Goal: Feedback & Contribution: Submit feedback/report problem

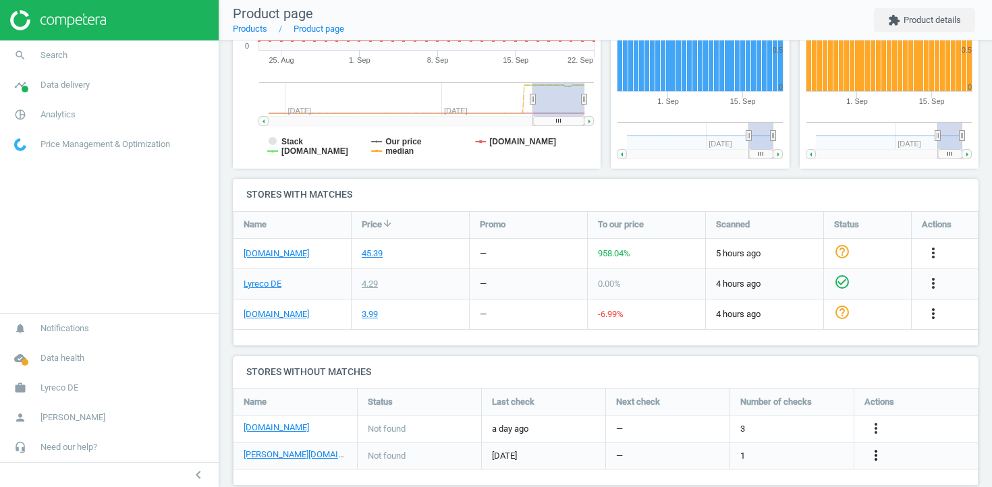
click at [877, 447] on icon "more_vert" at bounding box center [876, 455] width 16 height 16
click at [764, 428] on link "Edit URL/product option" at bounding box center [770, 433] width 185 height 21
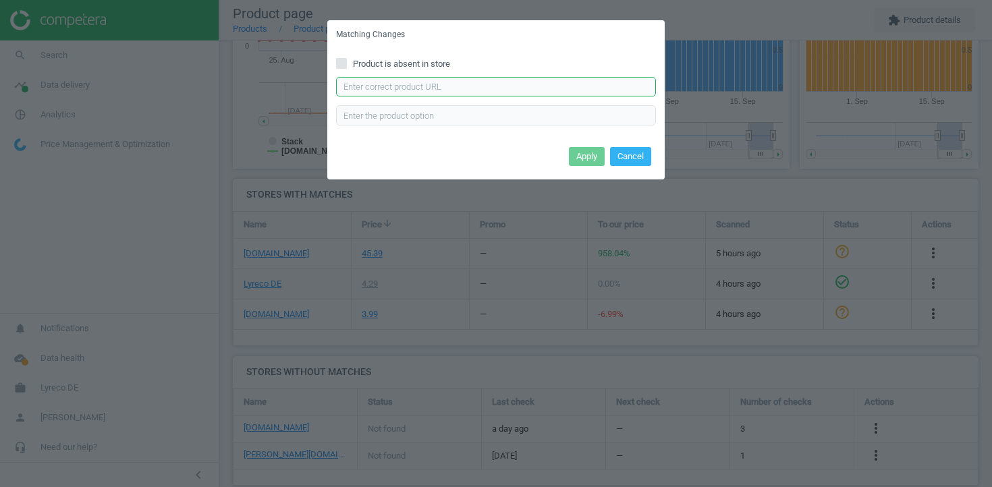
click at [546, 87] on input "text" at bounding box center [496, 87] width 320 height 20
paste input "https://www.otto-office.com/de/Esselte-10er-Pack-Praesentationsringbuch-49703-m…"
type input "https://www.otto-office.com/de/Esselte-10er-Pack-Praesentationsringbuch-49703-m…"
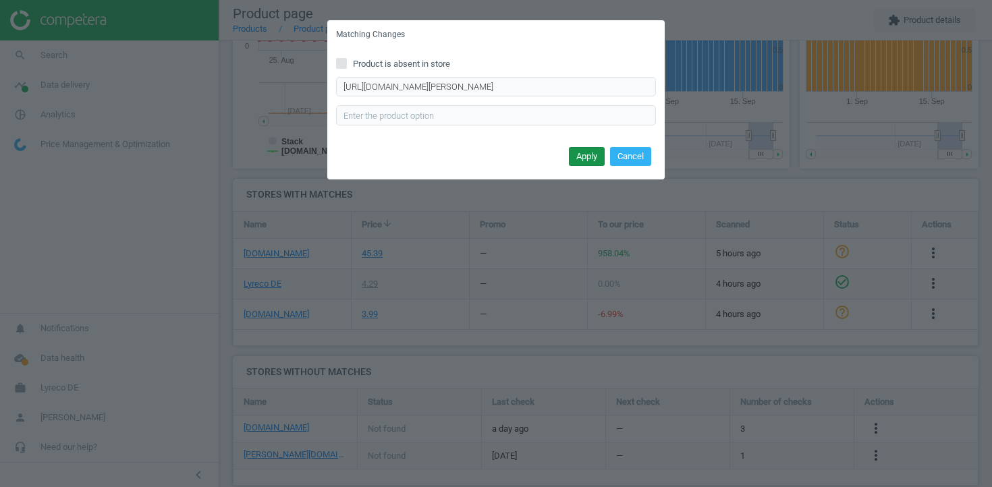
click at [573, 154] on button "Apply" at bounding box center [587, 156] width 36 height 19
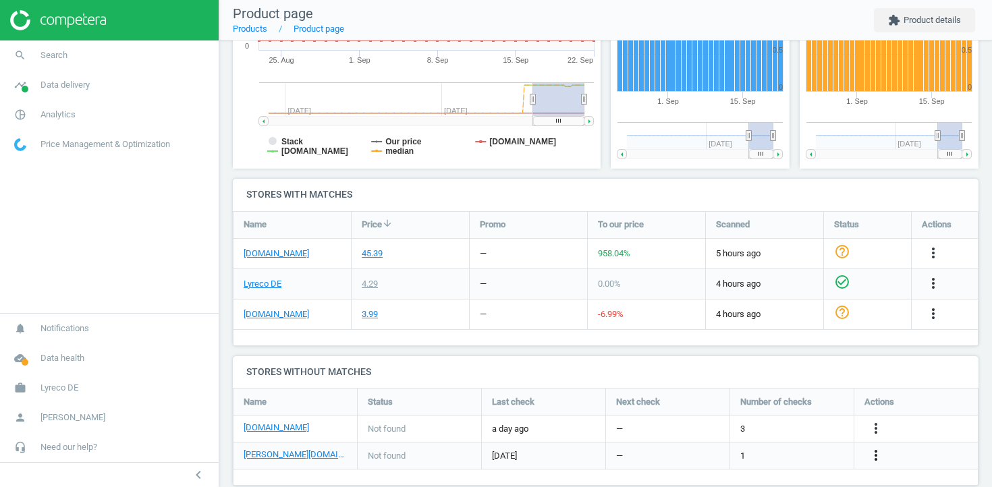
click at [868, 447] on icon "more_vert" at bounding box center [876, 455] width 16 height 16
click at [786, 425] on link "Edit URL/product option" at bounding box center [770, 433] width 185 height 21
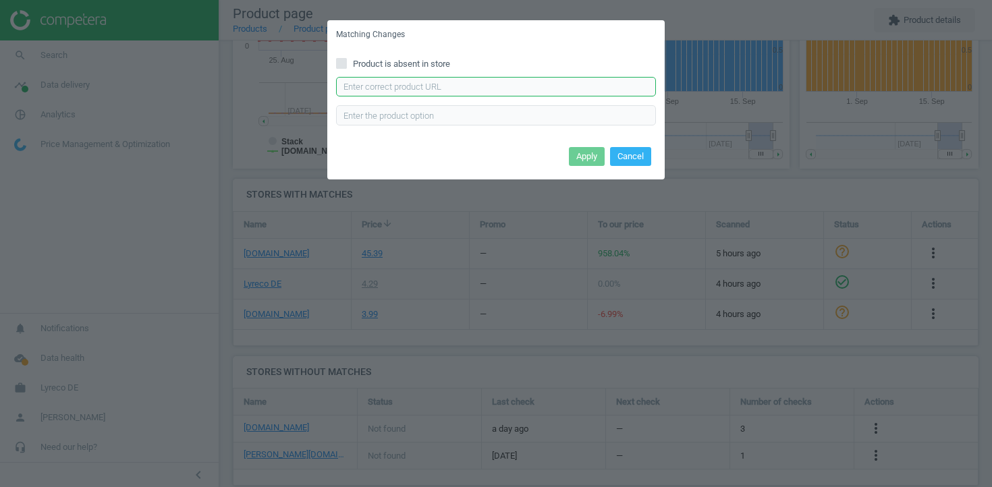
click at [584, 89] on input "text" at bounding box center [496, 87] width 320 height 20
paste input "https://www.otto-office.com/de/Esselte-10er-Pack-Praesentationsringbuch-49703-m…"
type input "https://www.otto-office.com/de/Esselte-10er-Pack-Praesentationsringbuch-49703-m…"
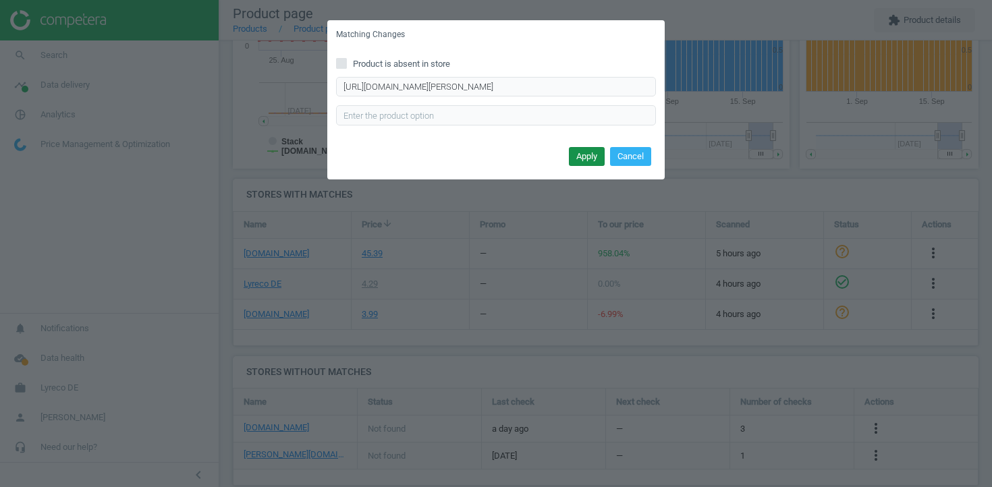
scroll to position [0, 0]
click at [579, 157] on button "Apply" at bounding box center [587, 156] width 36 height 19
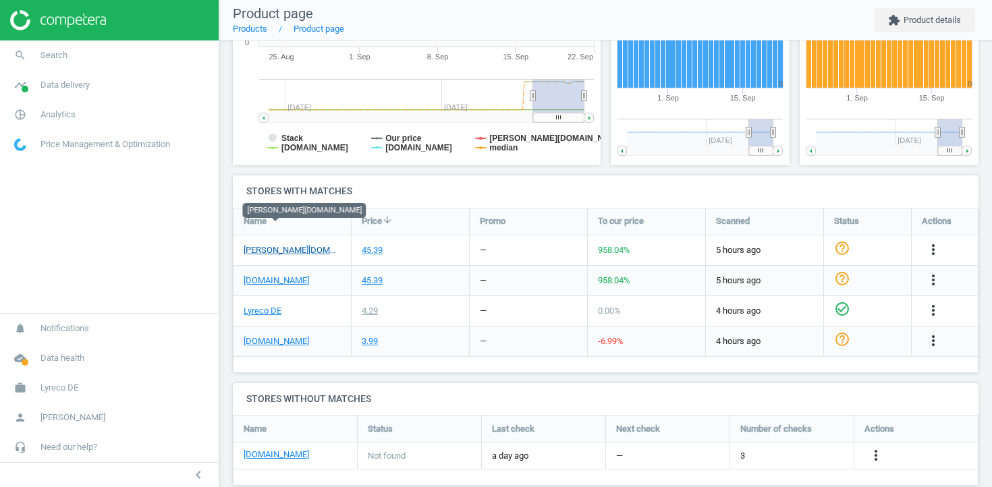
click at [294, 244] on link "[PERSON_NAME][DOMAIN_NAME]" at bounding box center [292, 250] width 97 height 12
click at [296, 244] on link "[PERSON_NAME][DOMAIN_NAME]" at bounding box center [292, 250] width 97 height 12
click at [623, 245] on span "958.04 %" at bounding box center [614, 250] width 32 height 10
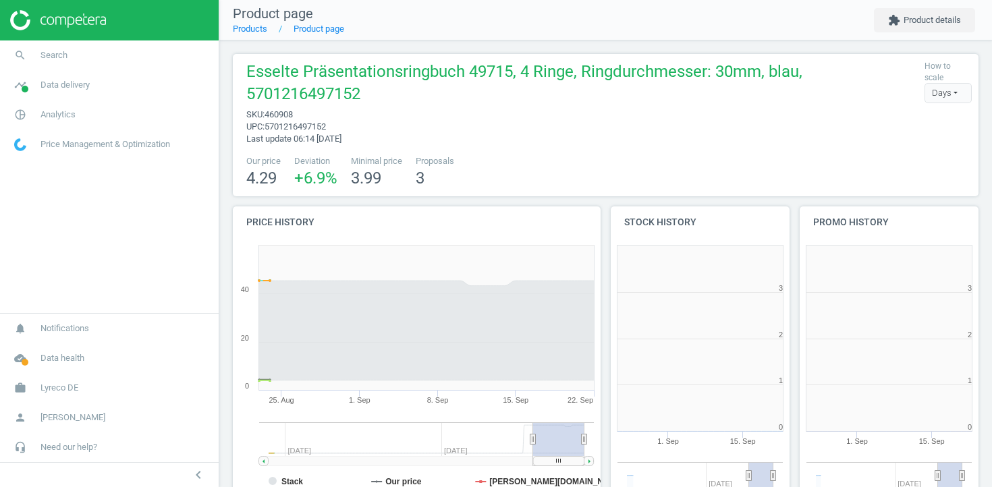
scroll to position [271, 179]
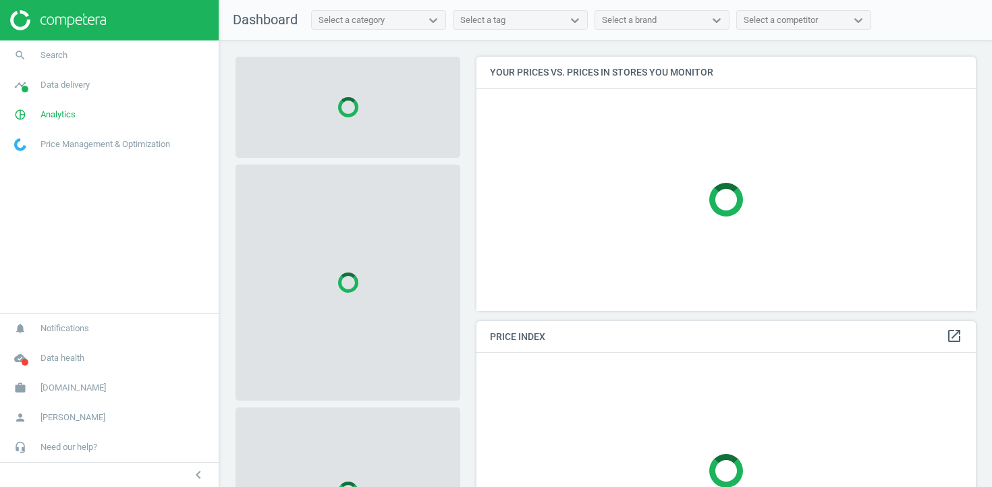
scroll to position [255, 500]
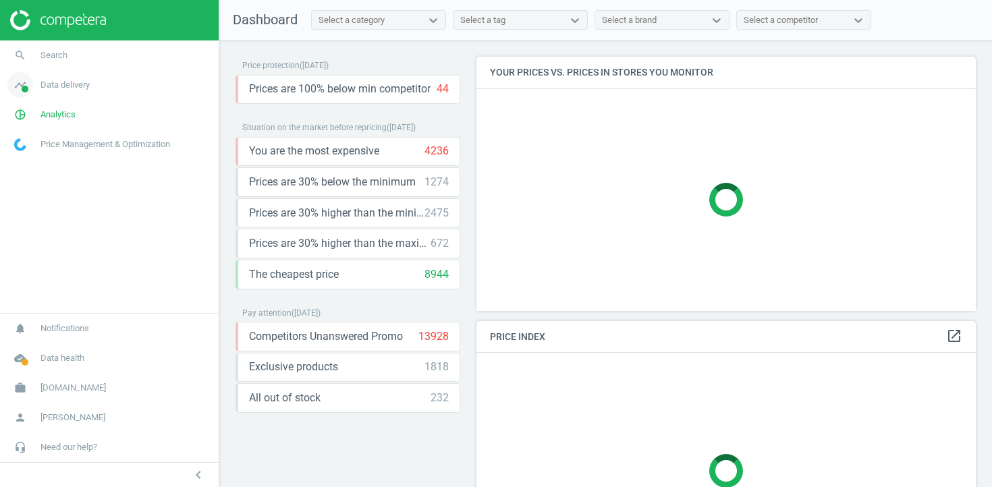
click at [57, 84] on span "Data delivery" at bounding box center [64, 85] width 49 height 12
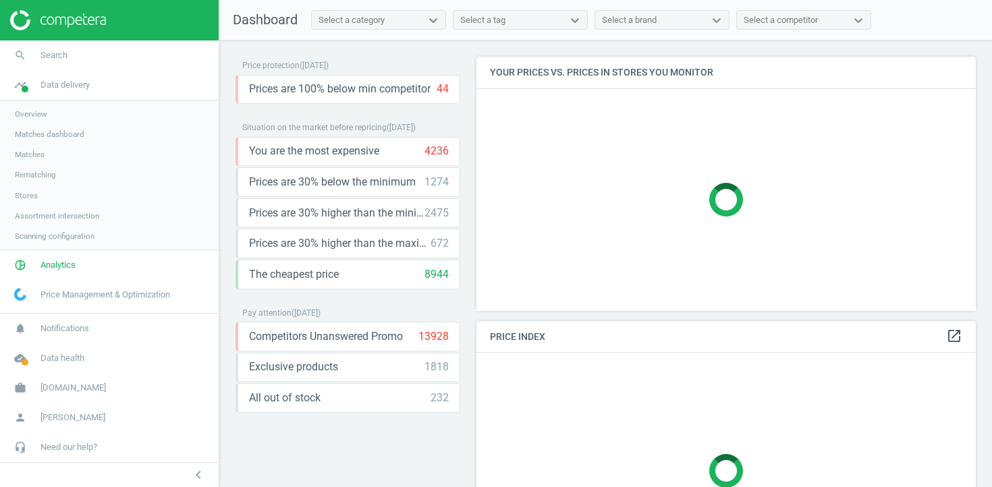
click at [39, 194] on link "Stores" at bounding box center [109, 196] width 219 height 20
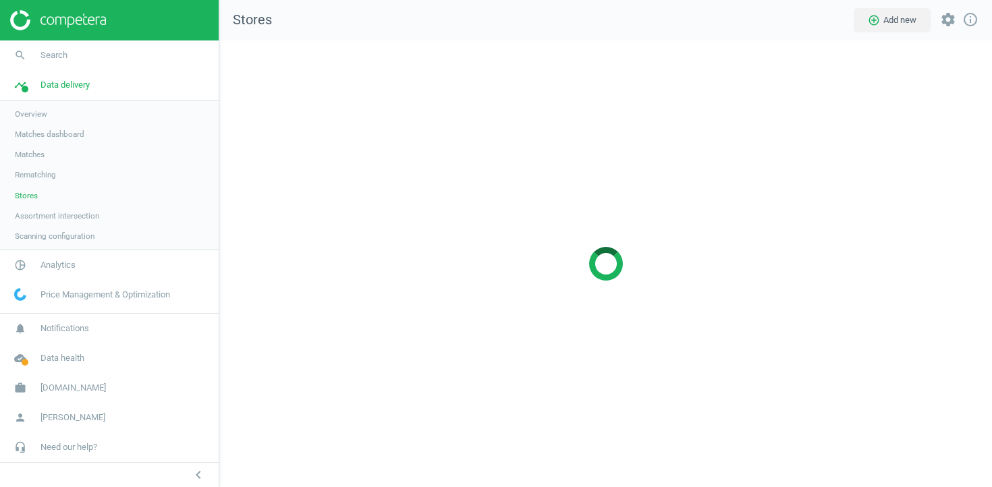
scroll to position [447, 773]
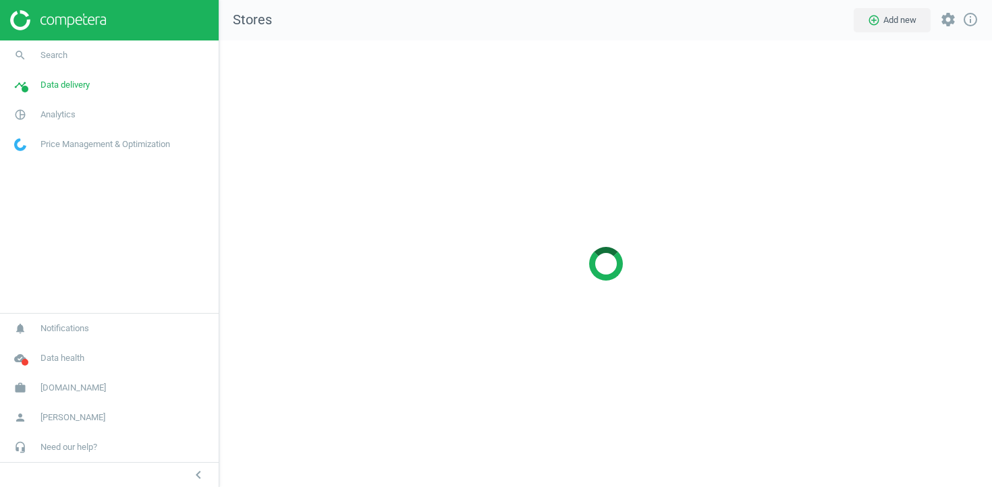
scroll to position [447, 773]
click at [54, 118] on span "Analytics" at bounding box center [57, 115] width 35 height 12
click at [33, 165] on span "Products" at bounding box center [31, 164] width 32 height 11
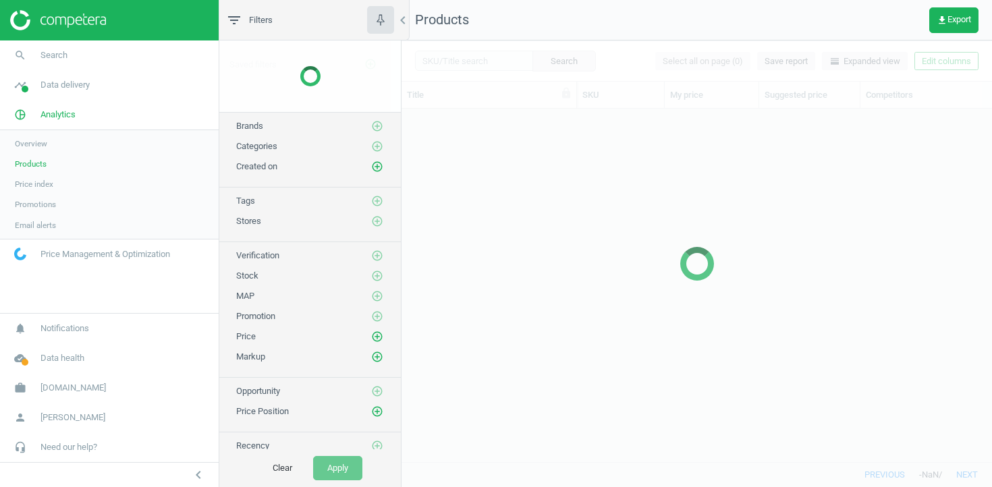
scroll to position [353, 590]
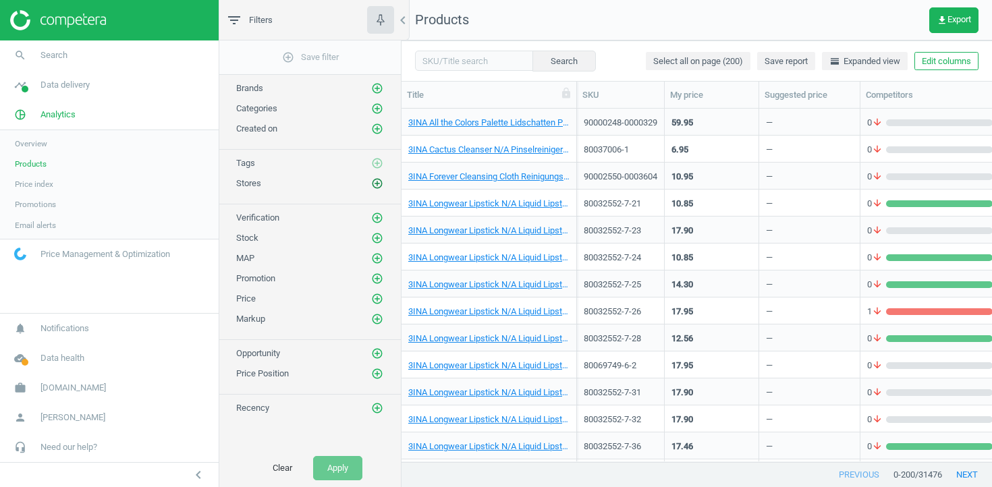
click at [375, 185] on icon "add_circle_outline" at bounding box center [377, 183] width 12 height 12
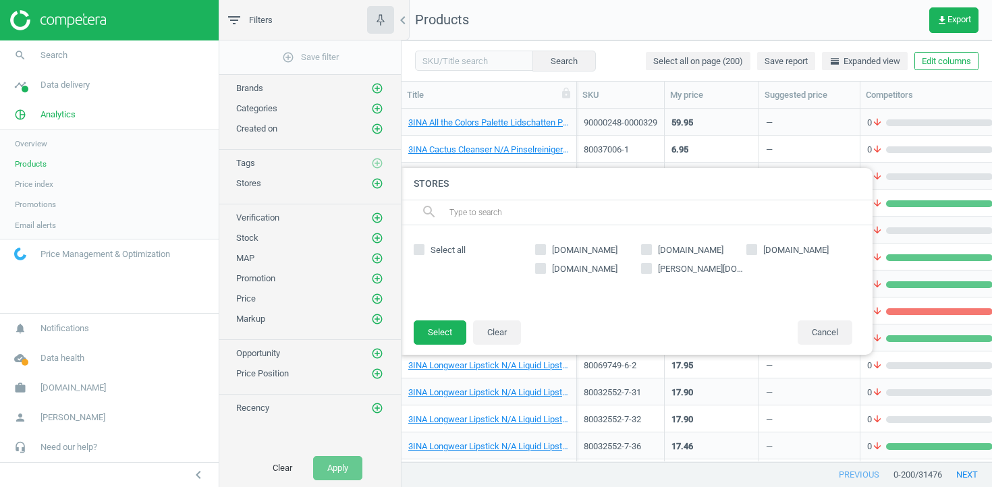
click at [547, 250] on label "[DOMAIN_NAME]" at bounding box center [588, 250] width 106 height 12
click at [545, 250] on input "[DOMAIN_NAME]" at bounding box center [540, 249] width 9 height 9
checkbox input "true"
click at [443, 327] on button "Select" at bounding box center [440, 332] width 53 height 24
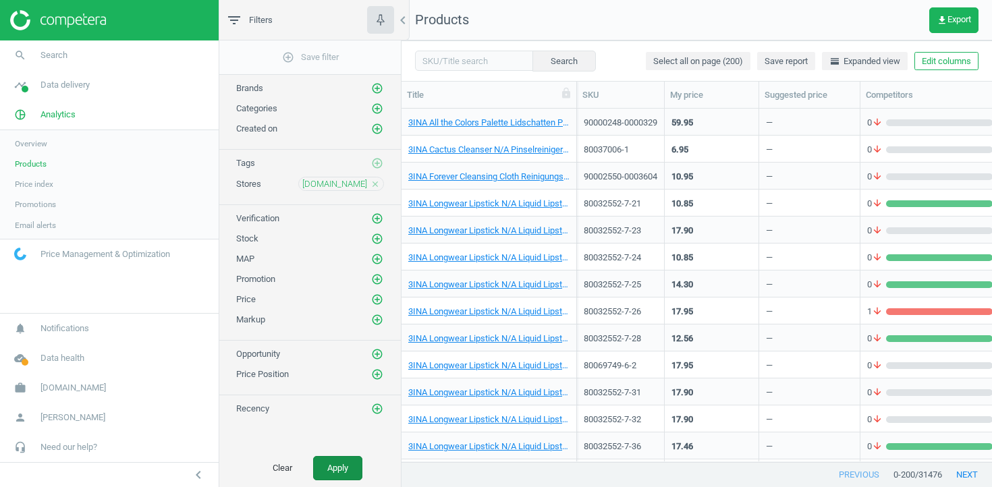
click at [347, 466] on button "Apply" at bounding box center [337, 468] width 49 height 24
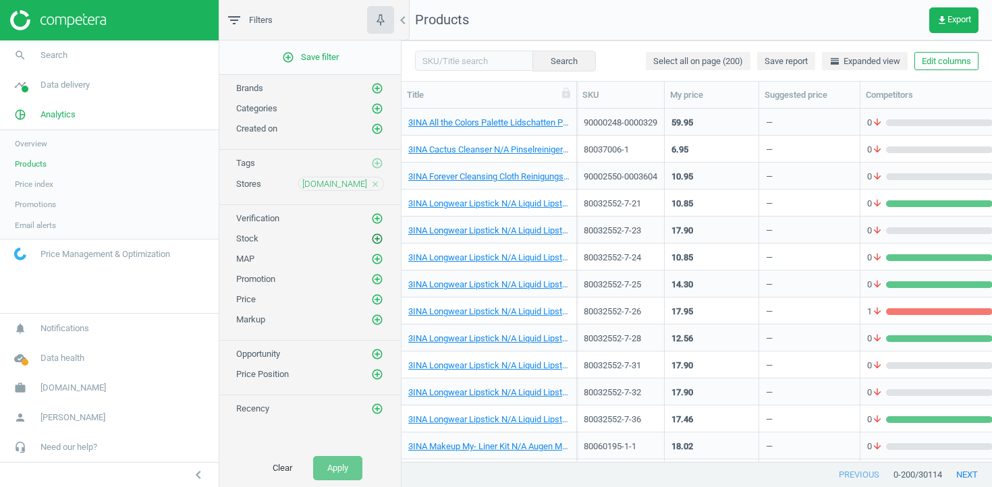
click at [375, 239] on icon "add_circle_outline" at bounding box center [377, 239] width 12 height 12
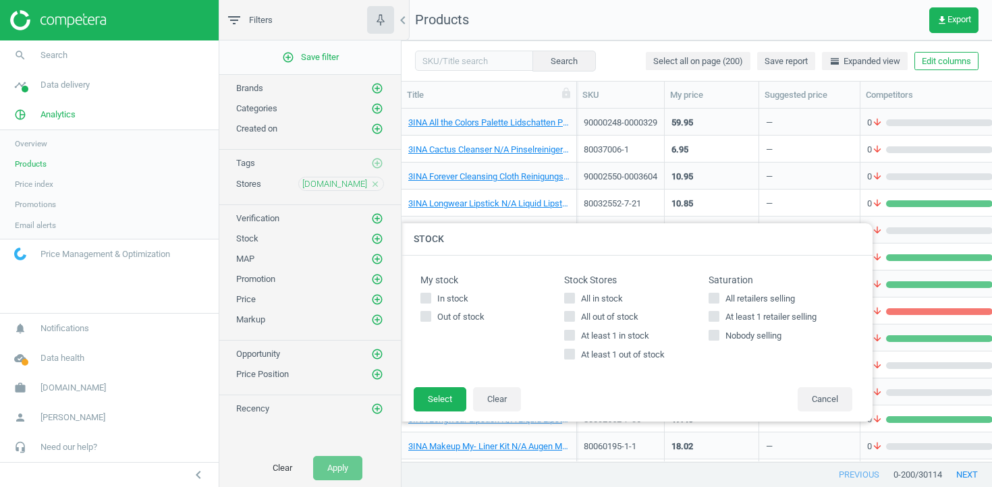
click at [606, 357] on span "At least 1 out of stock" at bounding box center [622, 355] width 89 height 12
click at [574, 357] on input "At least 1 out of stock" at bounding box center [569, 354] width 9 height 9
checkbox input "true"
click at [451, 399] on button "Select" at bounding box center [440, 399] width 53 height 24
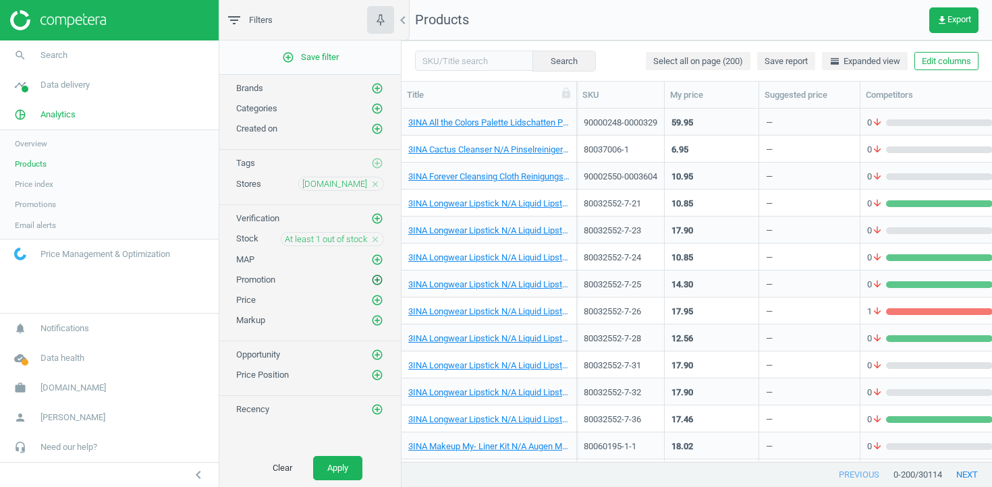
click at [380, 282] on icon "add_circle_outline" at bounding box center [377, 280] width 12 height 12
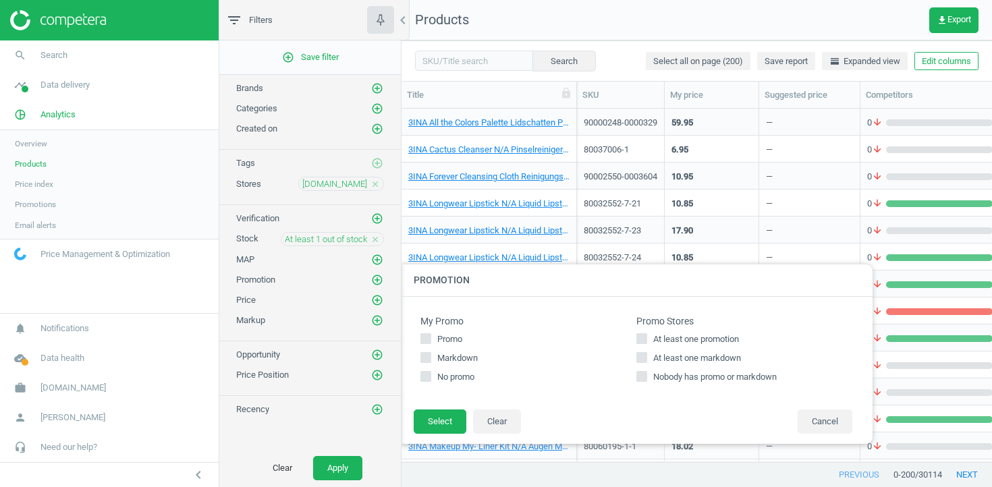
click at [706, 339] on span "At least one promotion" at bounding box center [695, 339] width 91 height 12
click at [646, 339] on input "At least one promotion" at bounding box center [642, 339] width 9 height 9
checkbox input "true"
click at [703, 358] on span "At least one markdown" at bounding box center [696, 358] width 93 height 12
click at [646, 358] on input "At least one markdown" at bounding box center [642, 358] width 9 height 9
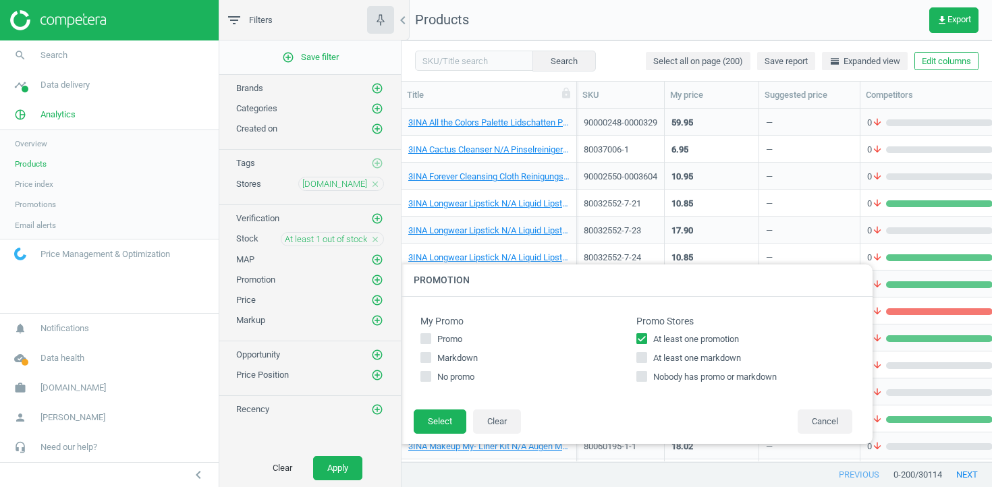
checkbox input "true"
click at [441, 415] on button "Select" at bounding box center [440, 422] width 53 height 24
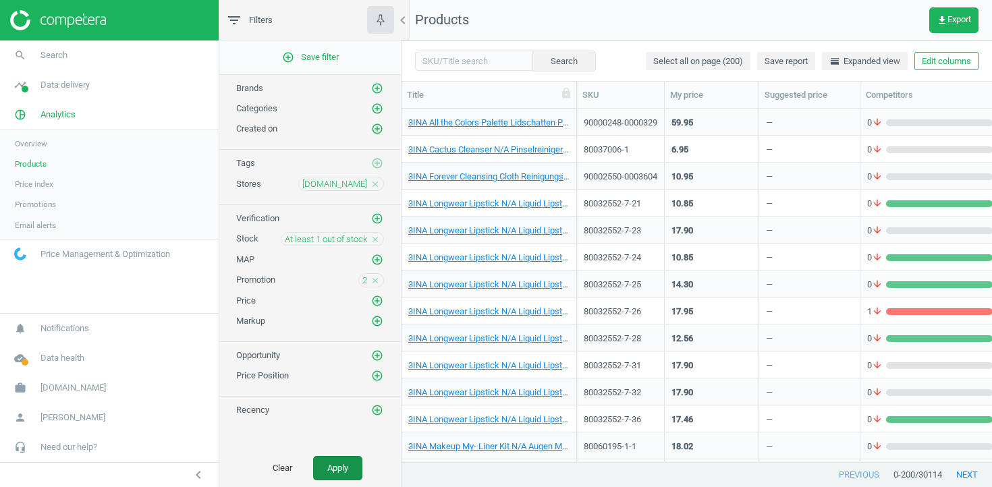
click at [349, 470] on button "Apply" at bounding box center [337, 468] width 49 height 24
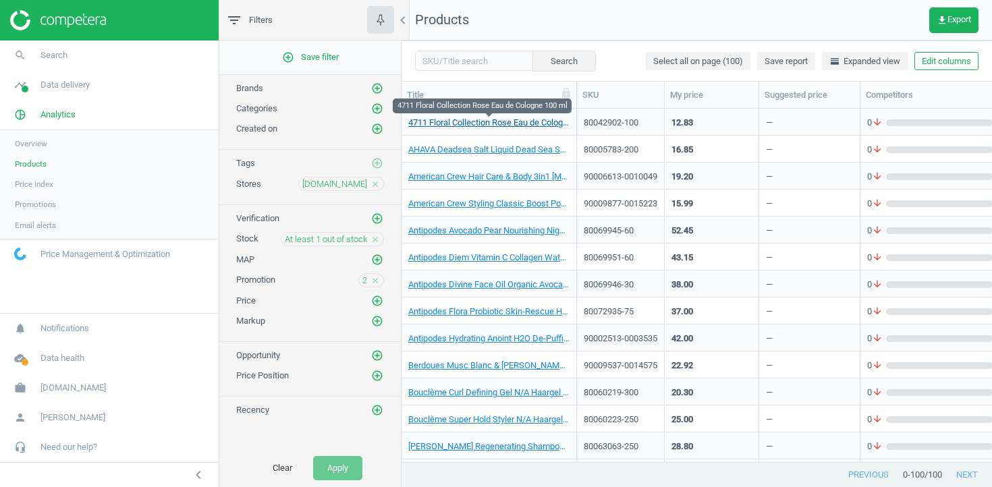
click at [497, 121] on link "4711 Floral Collection Rose Eau de Cologne 100 ml" at bounding box center [488, 123] width 161 height 12
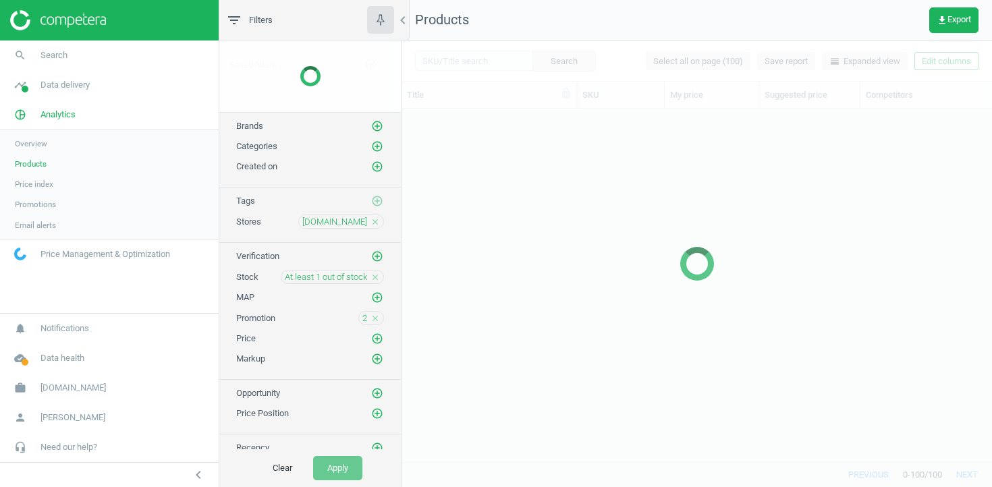
scroll to position [353, 590]
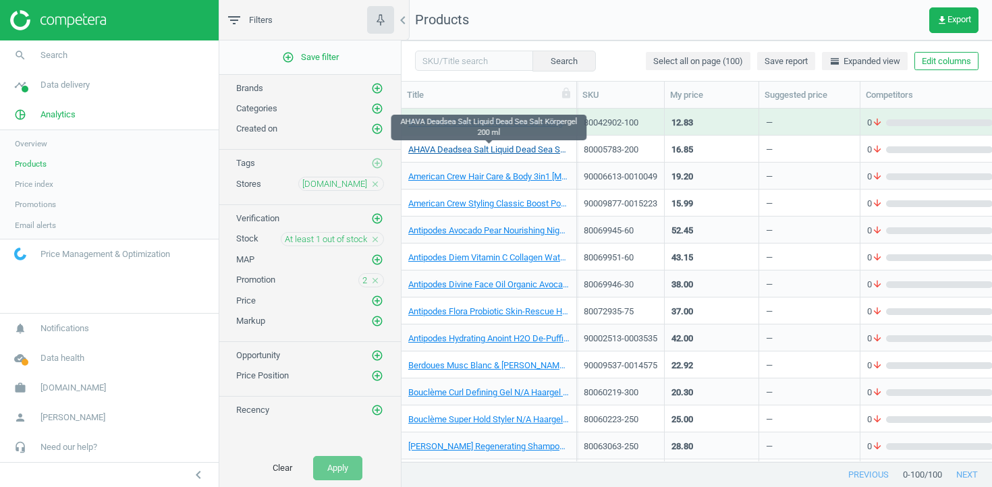
click at [498, 150] on link "AHAVA Deadsea Salt Liquid Dead Sea Salt Körpergel 200 ml" at bounding box center [488, 150] width 161 height 12
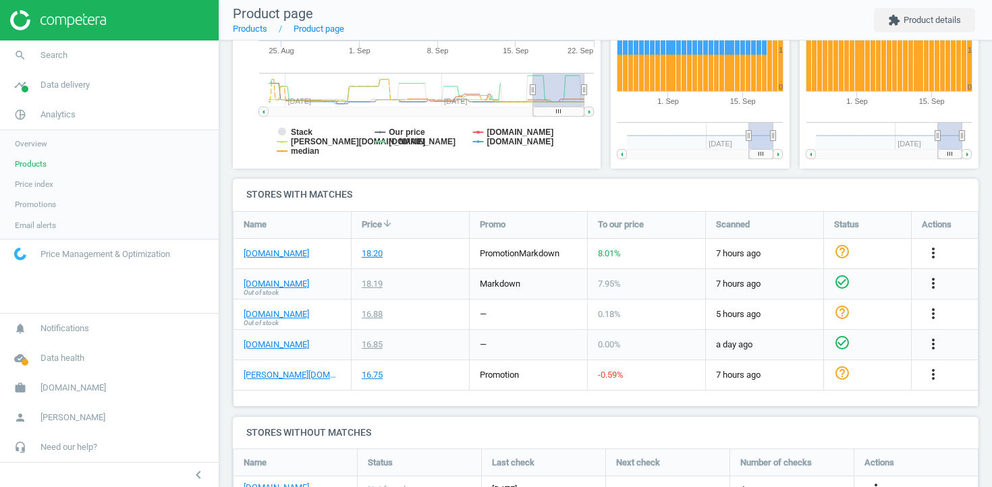
scroll to position [336, 0]
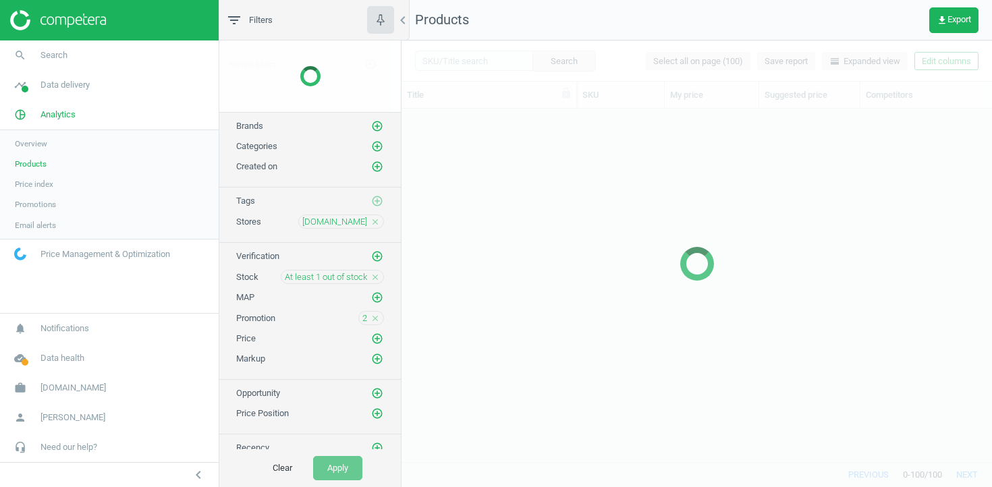
scroll to position [353, 590]
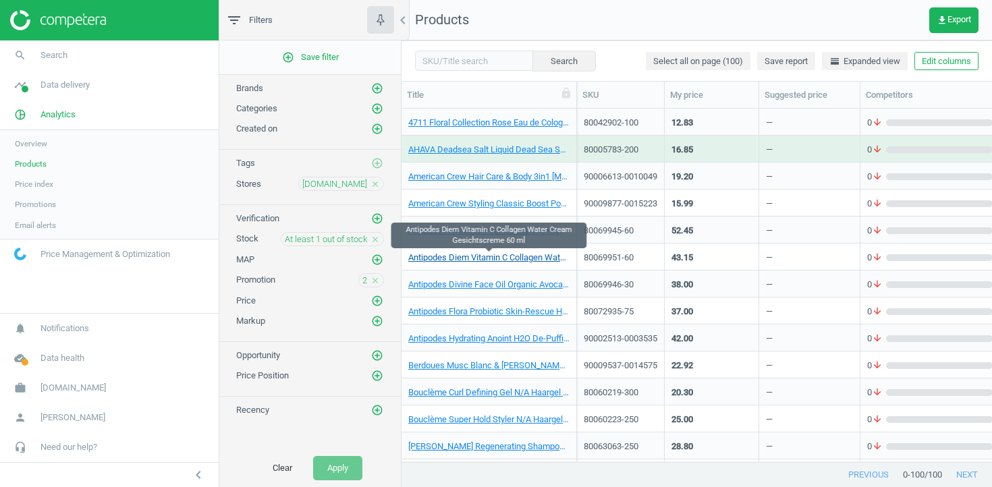
click at [446, 260] on link "Antipodes Diem Vitamin C Collagen Water Cream Gesichtscreme 60 ml" at bounding box center [488, 258] width 161 height 12
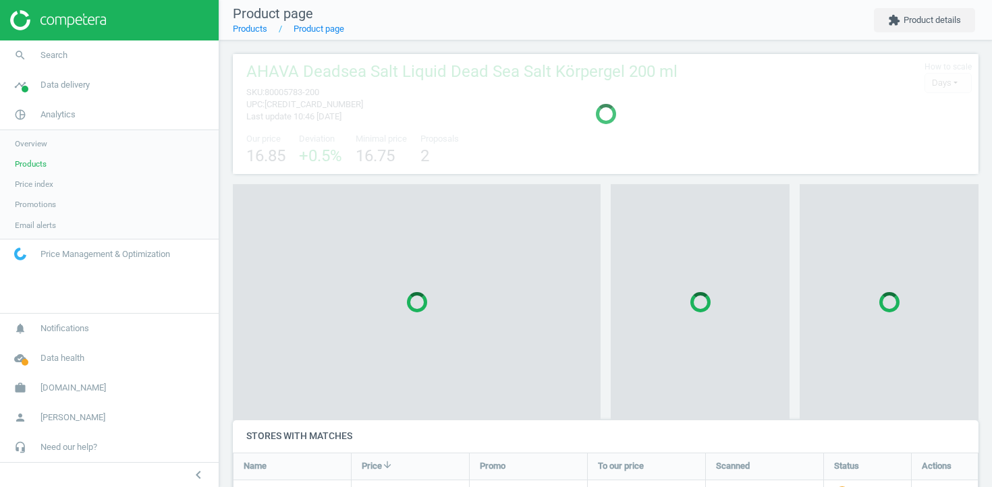
click at [446, 260] on div at bounding box center [417, 302] width 368 height 236
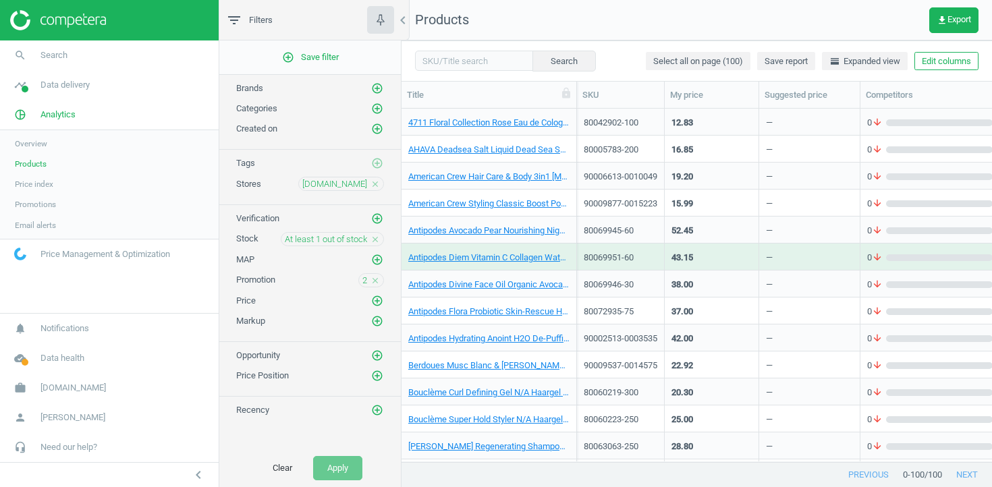
click at [365, 271] on div "Promotion 2 close" at bounding box center [309, 277] width 181 height 21
click at [366, 281] on span "2" at bounding box center [364, 281] width 5 height 12
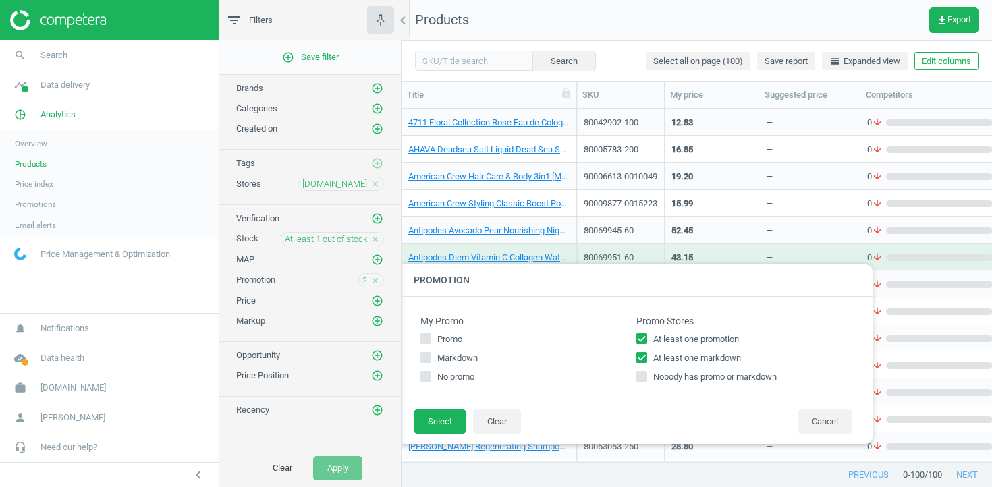
click at [644, 359] on input "At least one markdown" at bounding box center [642, 358] width 9 height 9
checkbox input "false"
click at [437, 426] on button "Select" at bounding box center [440, 422] width 53 height 24
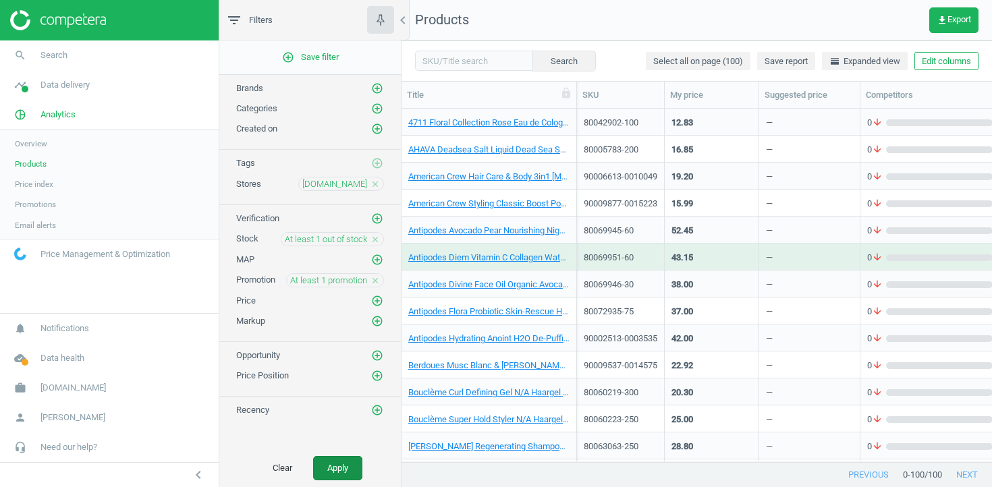
click at [321, 468] on button "Apply" at bounding box center [337, 468] width 49 height 24
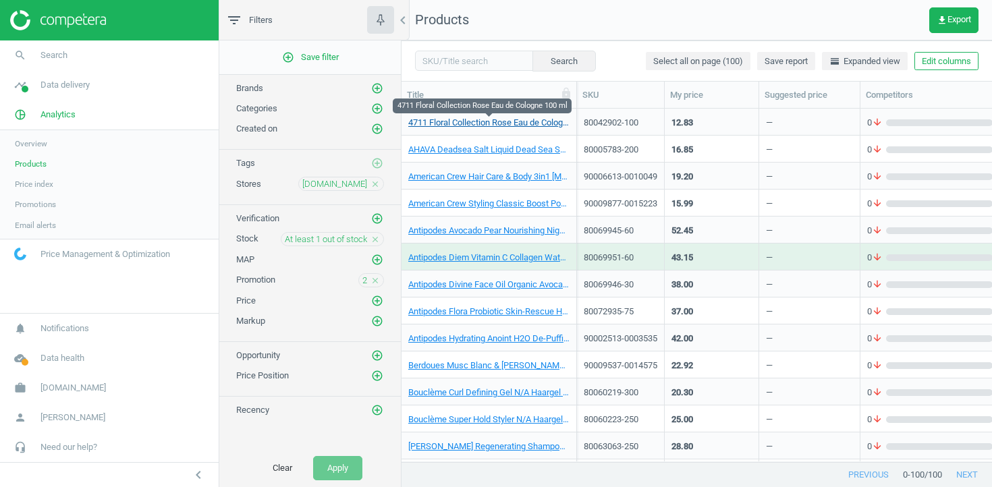
click at [518, 121] on link "4711 Floral Collection Rose Eau de Cologne 100 ml" at bounding box center [488, 123] width 161 height 12
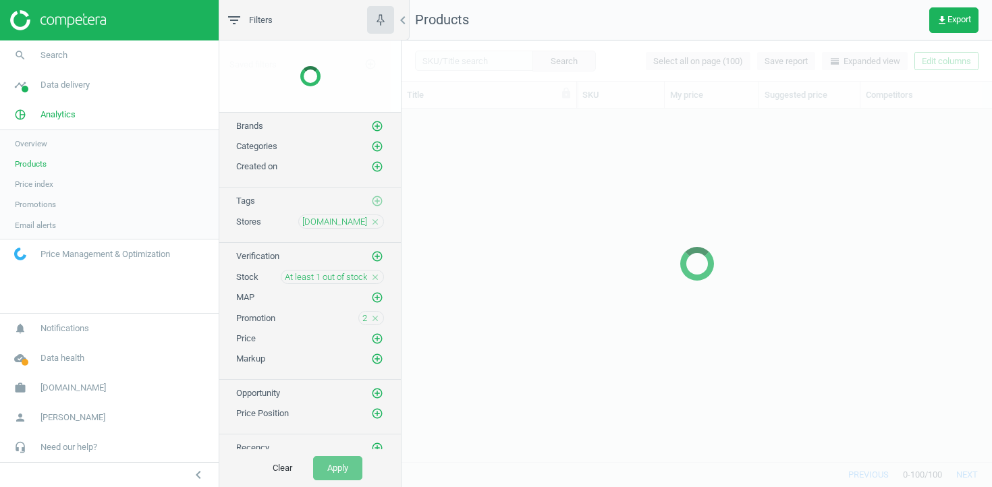
scroll to position [353, 590]
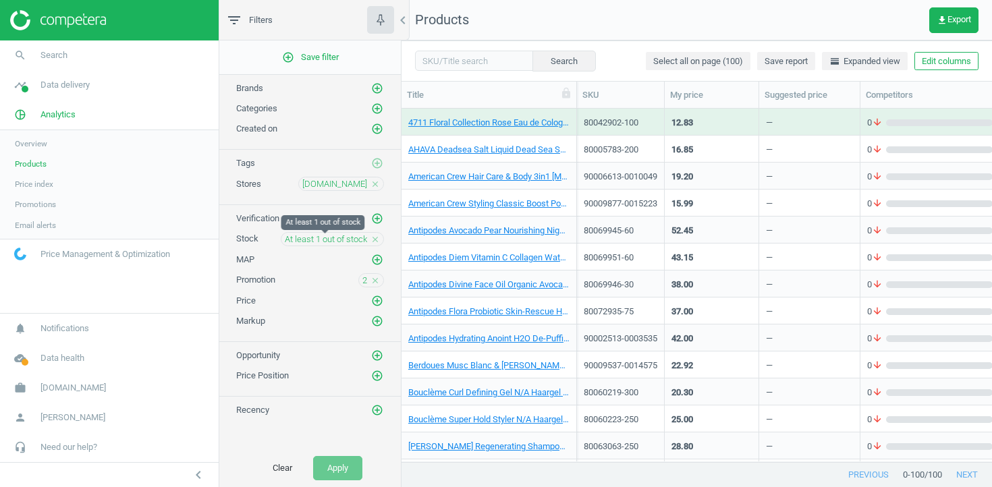
click at [347, 242] on span "At least 1 out of stock" at bounding box center [326, 239] width 82 height 12
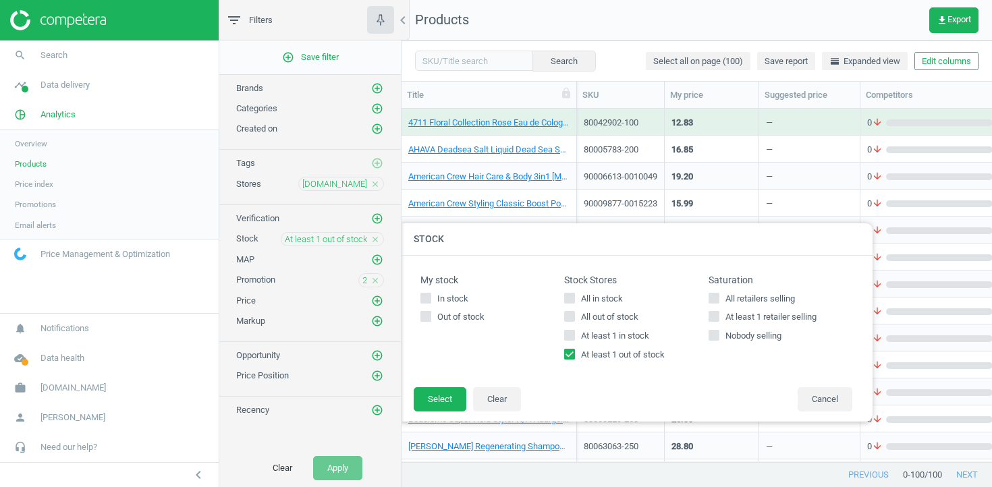
click at [570, 356] on input "At least 1 out of stock" at bounding box center [569, 354] width 9 height 9
checkbox input "false"
click at [572, 339] on input "At least 1 in stock" at bounding box center [569, 335] width 9 height 9
checkbox input "true"
click at [432, 403] on button "Select" at bounding box center [440, 399] width 53 height 24
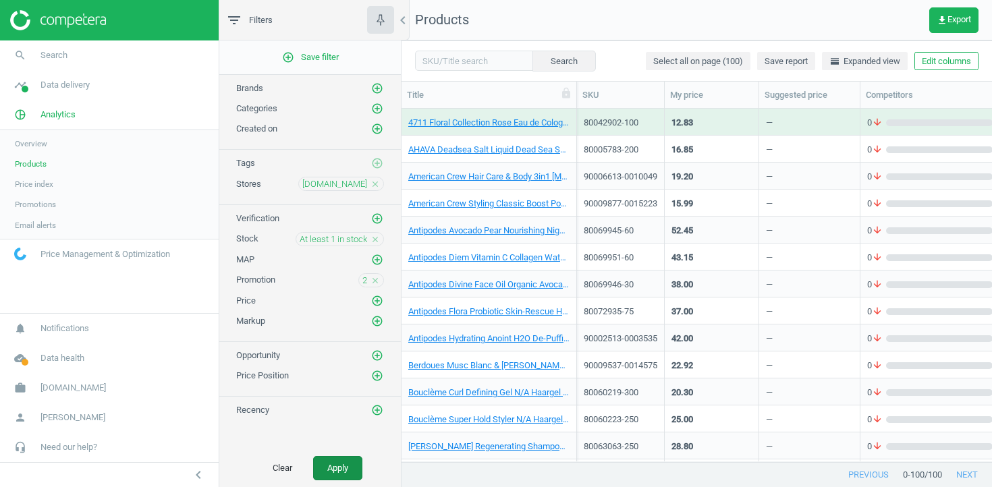
click at [341, 477] on button "Apply" at bounding box center [337, 468] width 49 height 24
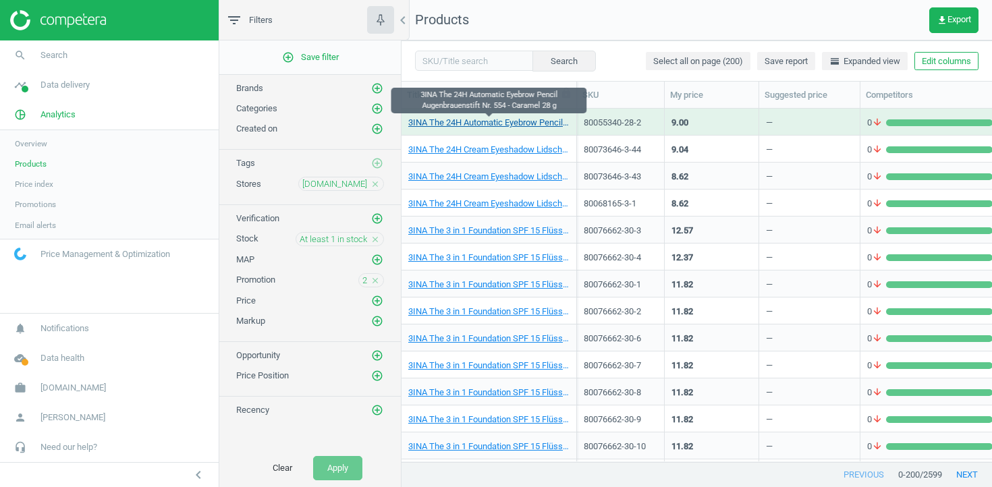
click at [505, 124] on link "3INA The 24H Automatic Eyebrow Pencil Augenbrauenstift Nr. 554 - Caramel 28 g" at bounding box center [488, 123] width 161 height 12
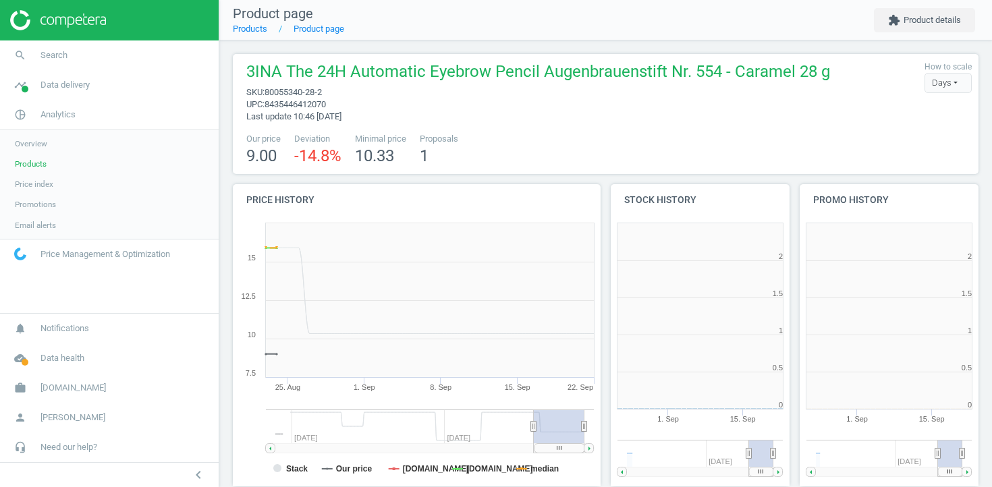
scroll to position [7, 7]
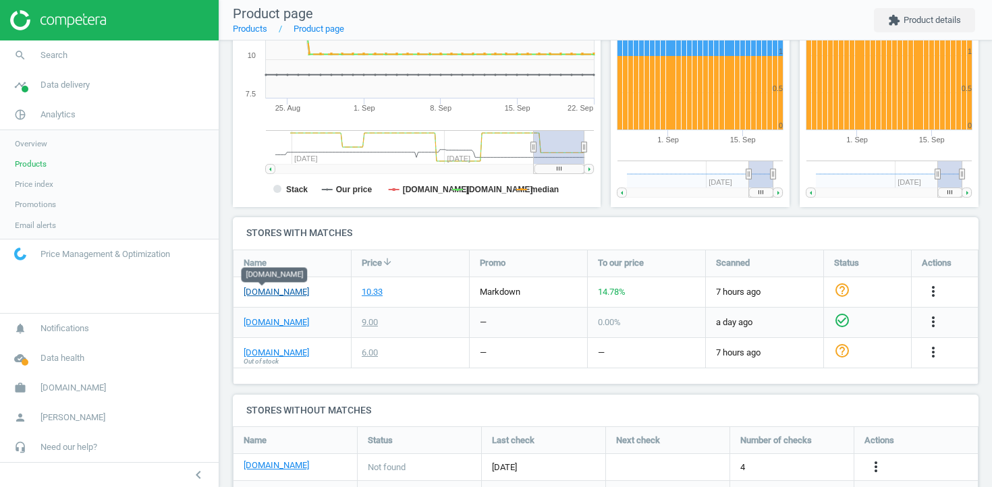
click at [267, 293] on link "[DOMAIN_NAME]" at bounding box center [276, 292] width 65 height 12
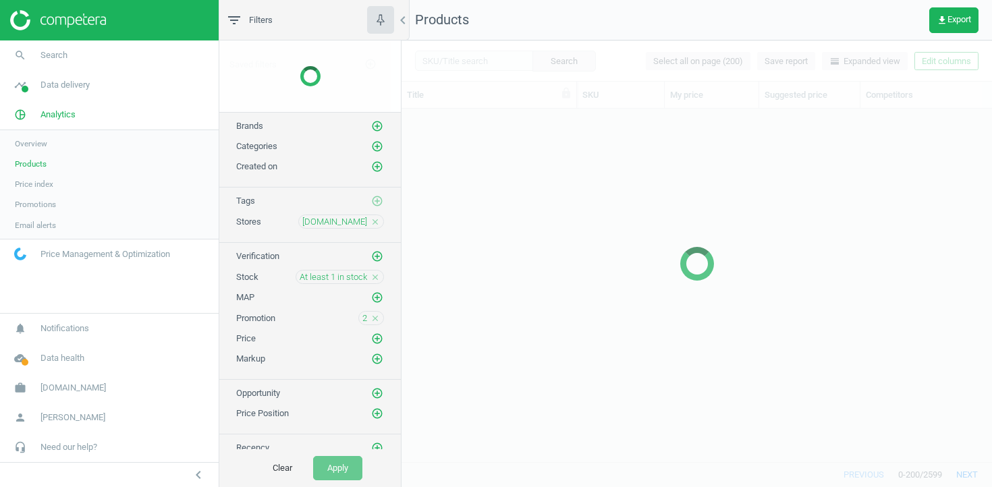
scroll to position [353, 590]
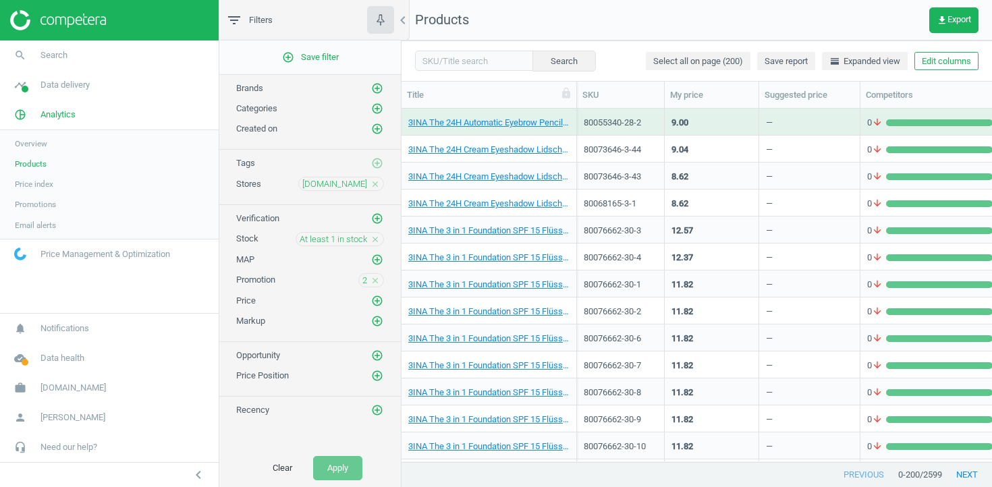
click at [504, 143] on div "3INA The 24H Cream Eyeshadow Lidschatten Nr. 172 - Vibrant Orange 3 g" at bounding box center [488, 149] width 161 height 24
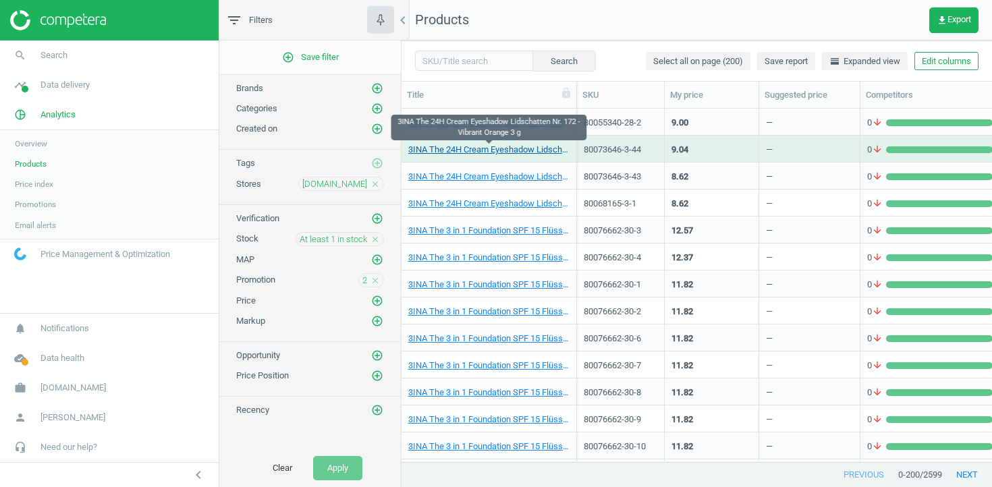
click at [503, 150] on link "3INA The 24H Cream Eyeshadow Lidschatten Nr. 172 - Vibrant Orange 3 g" at bounding box center [488, 150] width 161 height 12
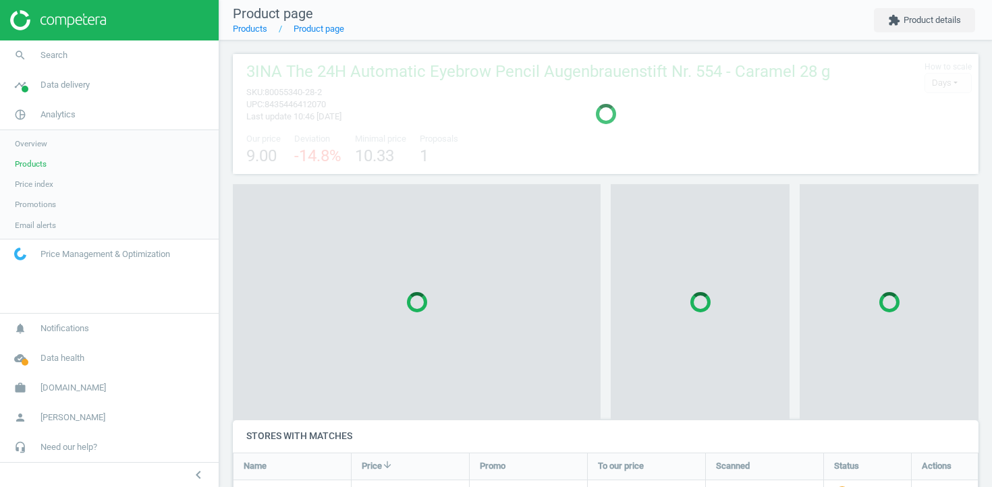
click at [503, 150] on div at bounding box center [606, 114] width 746 height 120
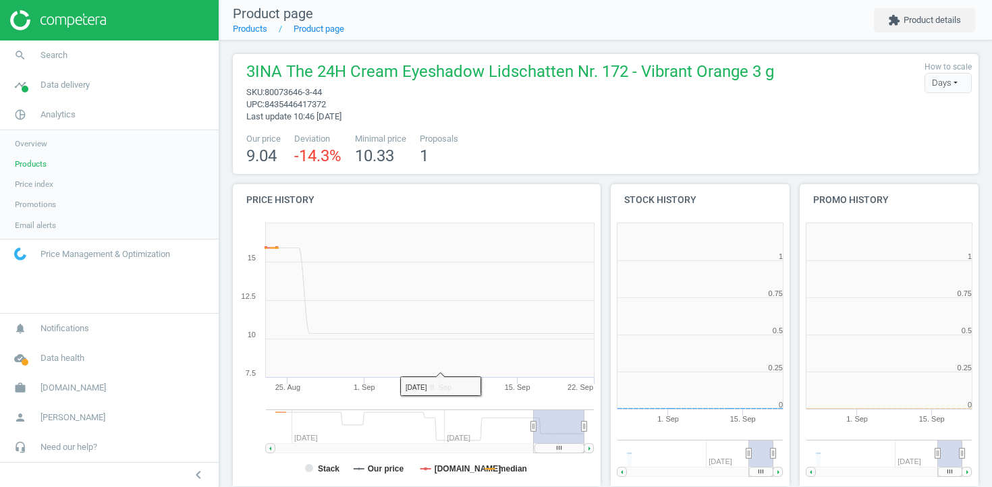
scroll to position [7, 7]
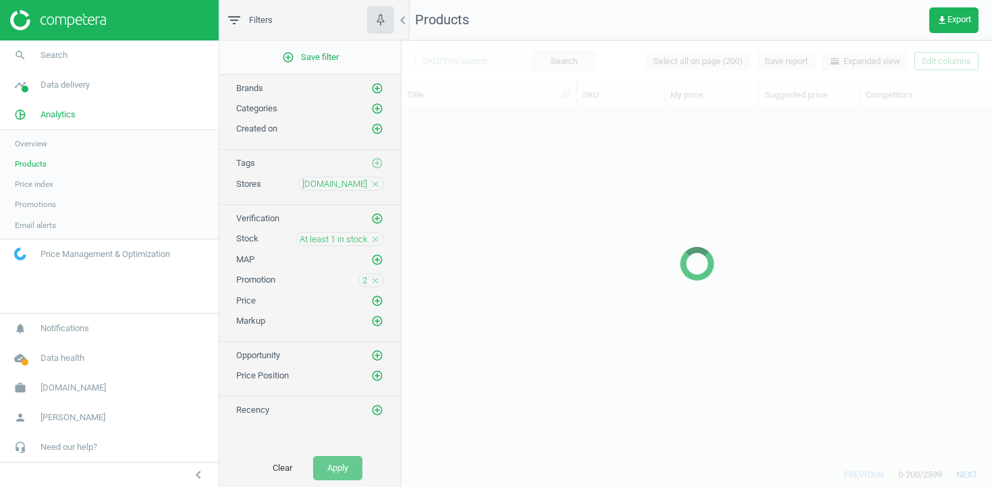
scroll to position [353, 590]
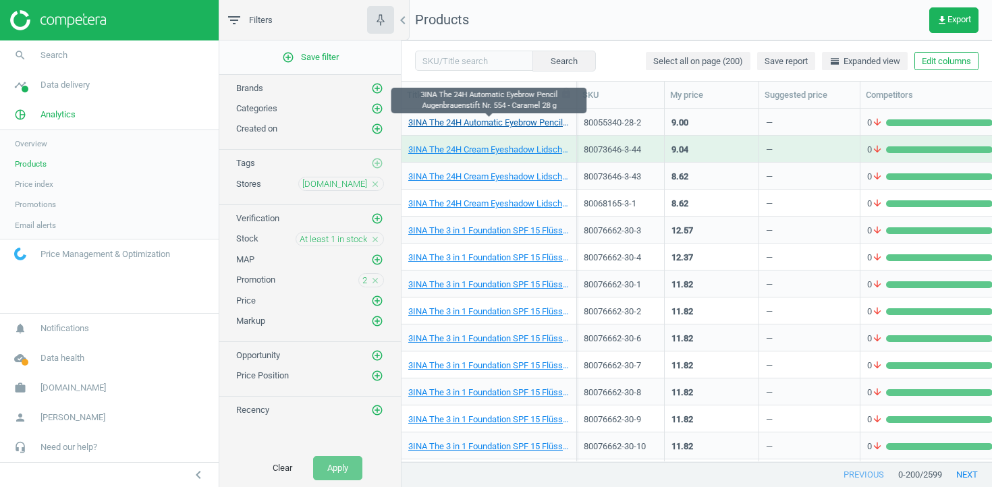
click at [486, 119] on link "3INA The 24H Automatic Eyebrow Pencil Augenbrauenstift Nr. 554 - Caramel 28 g" at bounding box center [488, 123] width 161 height 12
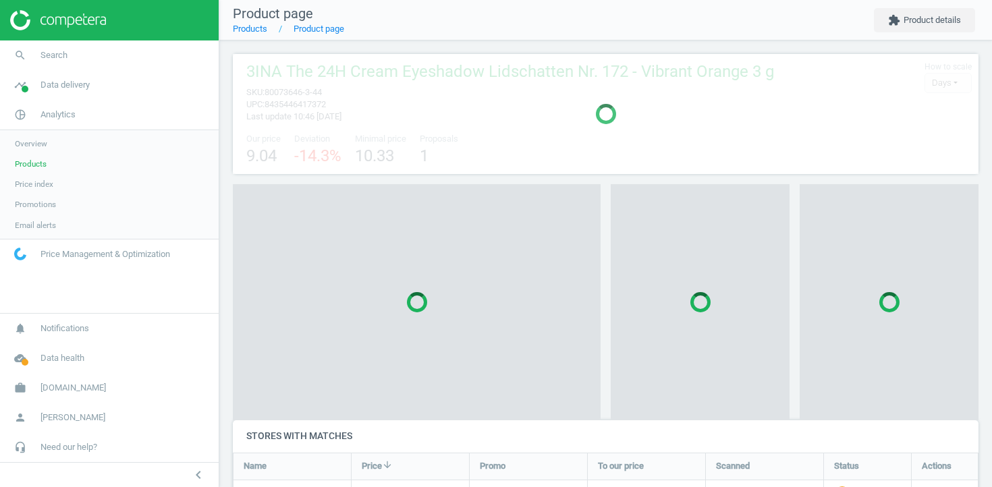
scroll to position [152, 746]
click at [486, 119] on div at bounding box center [606, 114] width 746 height 120
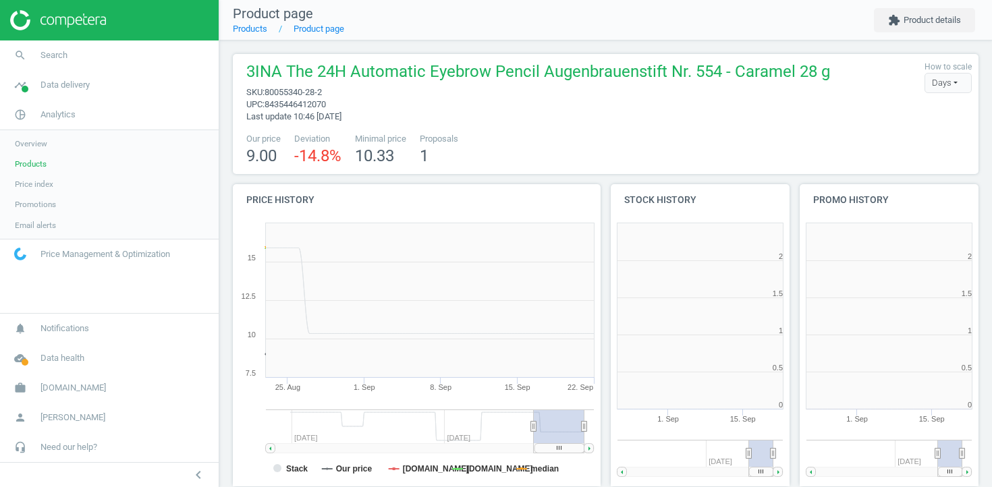
scroll to position [7, 7]
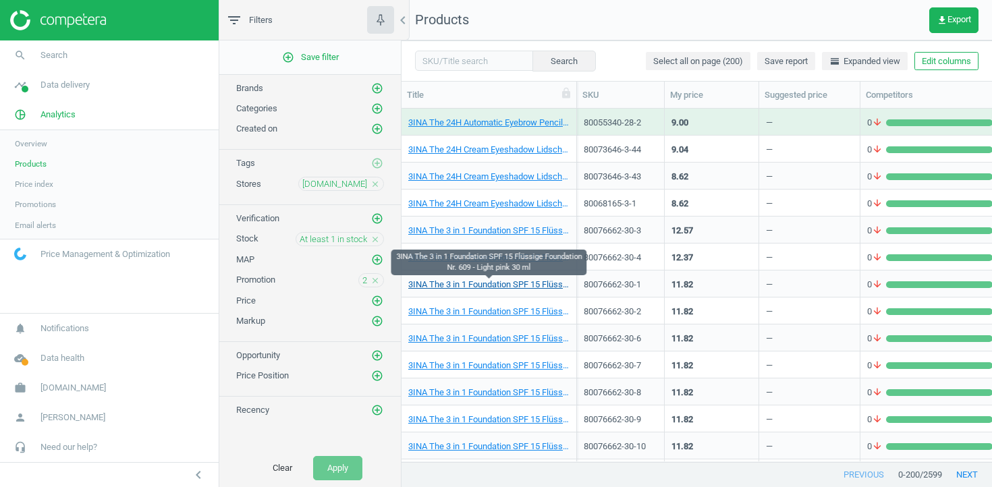
click at [510, 281] on link "3INA The 3 in 1 Foundation SPF 15 Flüssige Foundation Nr. 609 - Light pink 30 ml" at bounding box center [488, 285] width 161 height 12
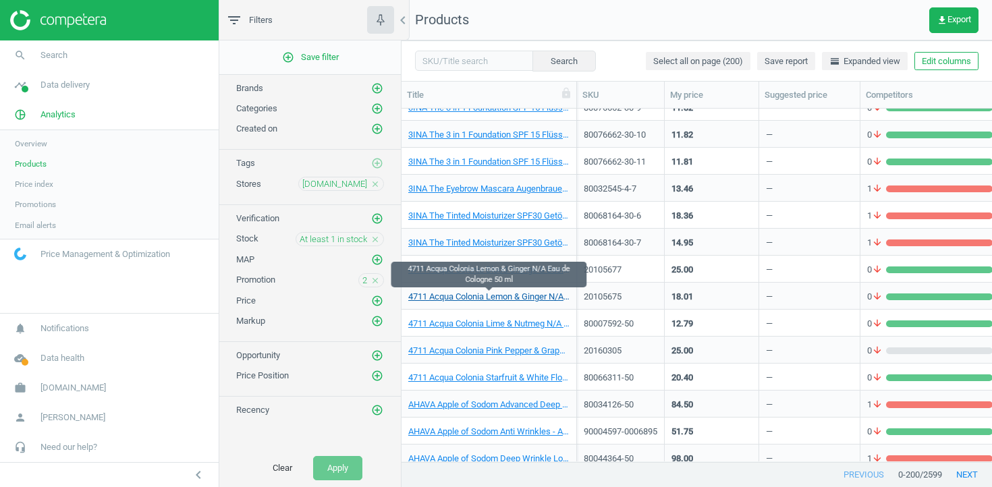
click at [488, 295] on link "4711 Acqua Colonia Lemon & Ginger N/A Eau de Cologne 50 ml" at bounding box center [488, 297] width 161 height 12
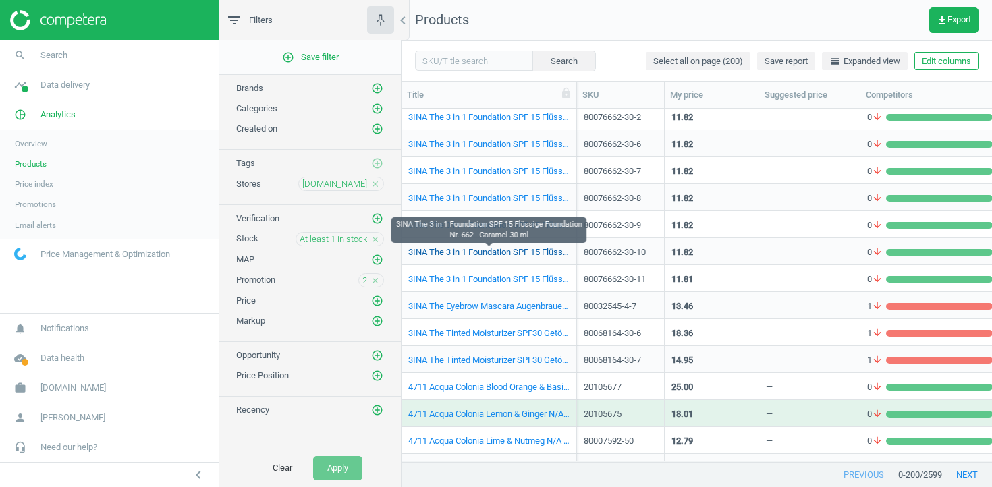
click at [484, 252] on link "3INA The 3 in 1 Foundation SPF 15 Flüssige Foundation Nr. 662 - Caramel 30 ml" at bounding box center [488, 252] width 161 height 12
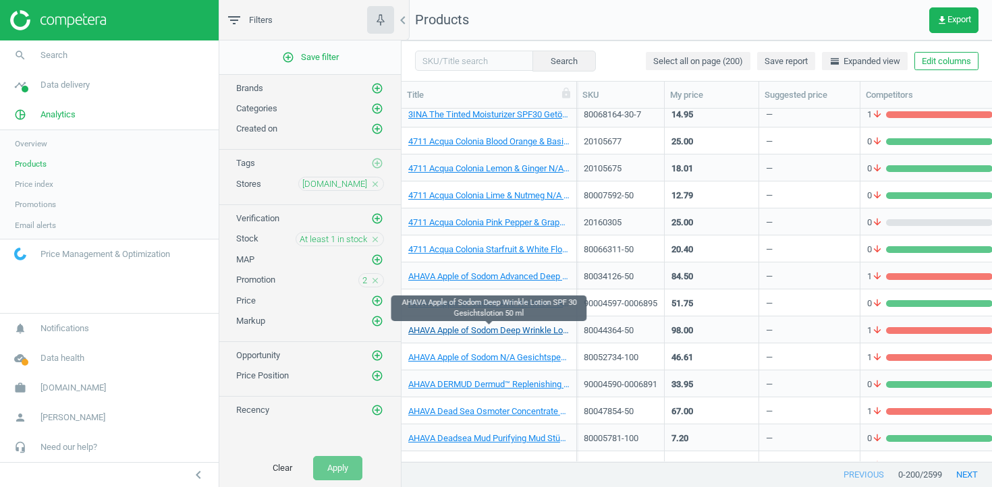
click at [475, 328] on link "AHAVA Apple of Sodom Deep Wrinkle Lotion SPF 30 Gesichtslotion 50 ml" at bounding box center [488, 331] width 161 height 12
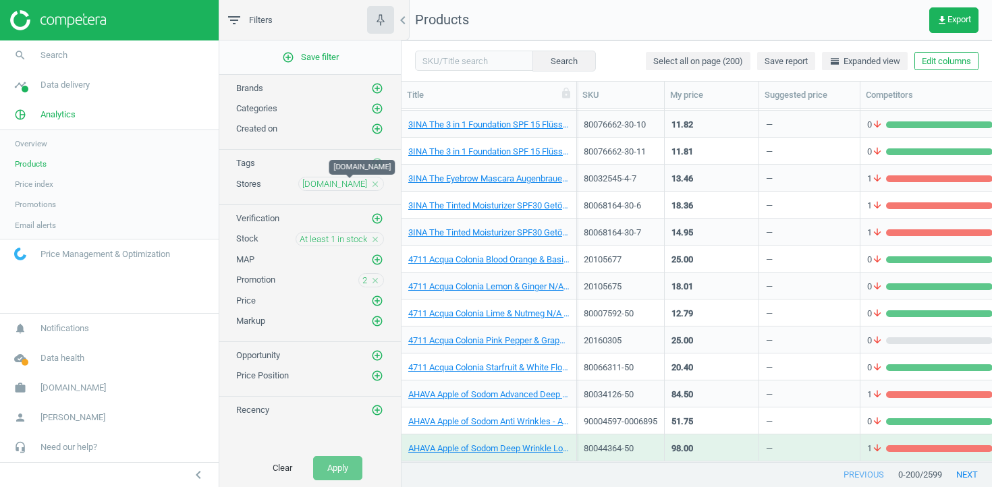
click at [363, 181] on span "[DOMAIN_NAME]" at bounding box center [334, 184] width 65 height 12
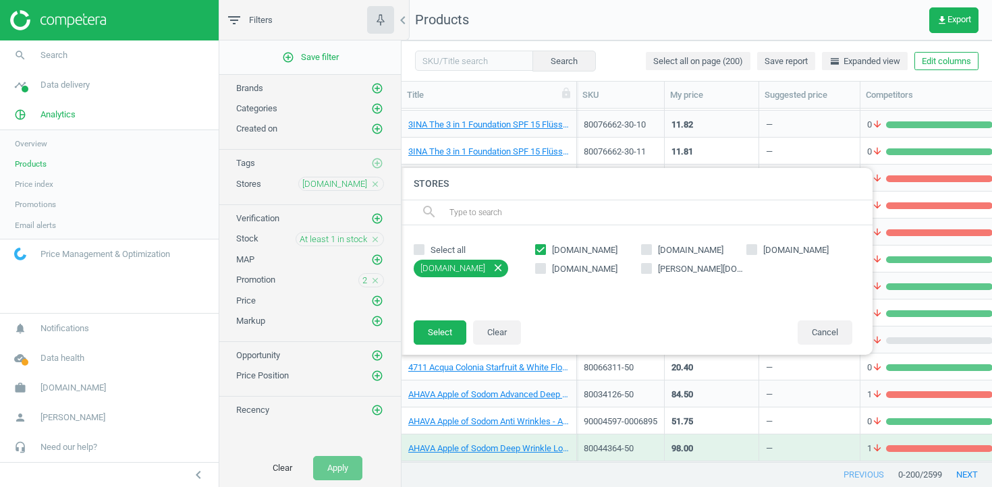
click at [659, 251] on span "[DOMAIN_NAME]" at bounding box center [690, 250] width 71 height 12
click at [650, 251] on input "[DOMAIN_NAME]" at bounding box center [646, 249] width 9 height 9
checkbox input "true"
click at [441, 335] on button "Select" at bounding box center [440, 332] width 53 height 24
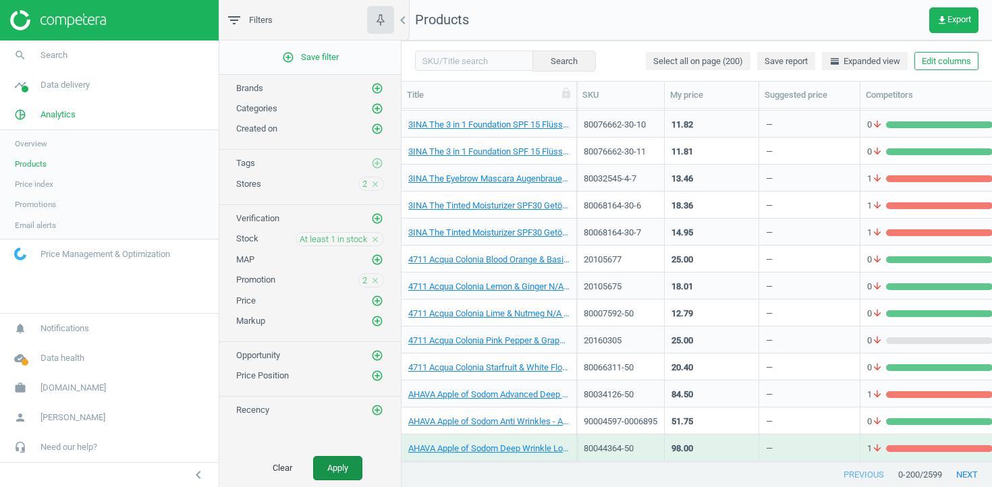
click at [337, 466] on button "Apply" at bounding box center [337, 468] width 49 height 24
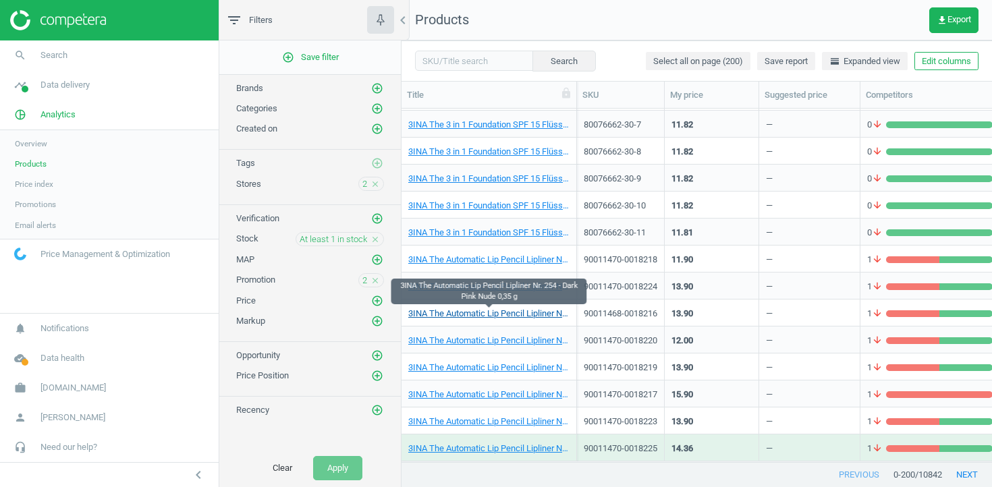
click at [474, 313] on link "3INA The Automatic Lip Pencil Lipliner Nr. 254 - Dark Pink Nude 0,35 g" at bounding box center [488, 314] width 161 height 12
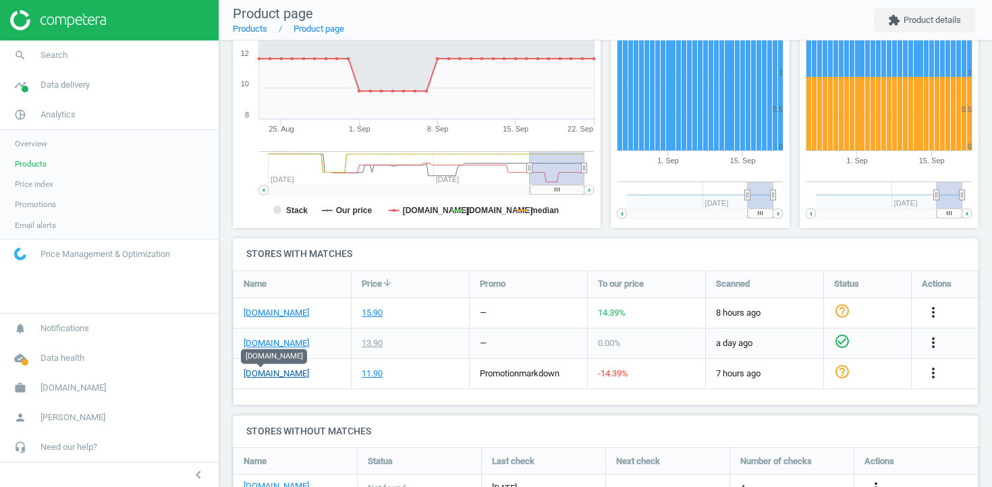
click at [263, 369] on link "[DOMAIN_NAME]" at bounding box center [276, 374] width 65 height 12
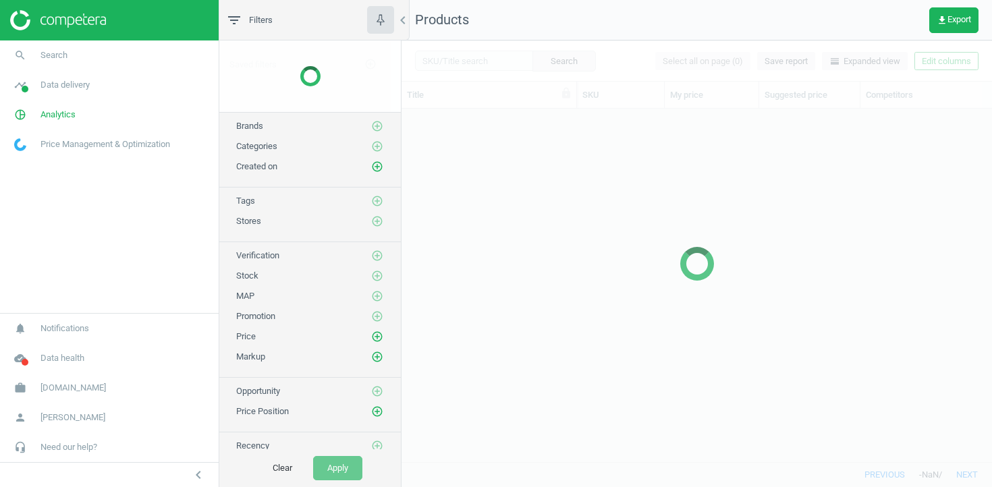
scroll to position [353, 590]
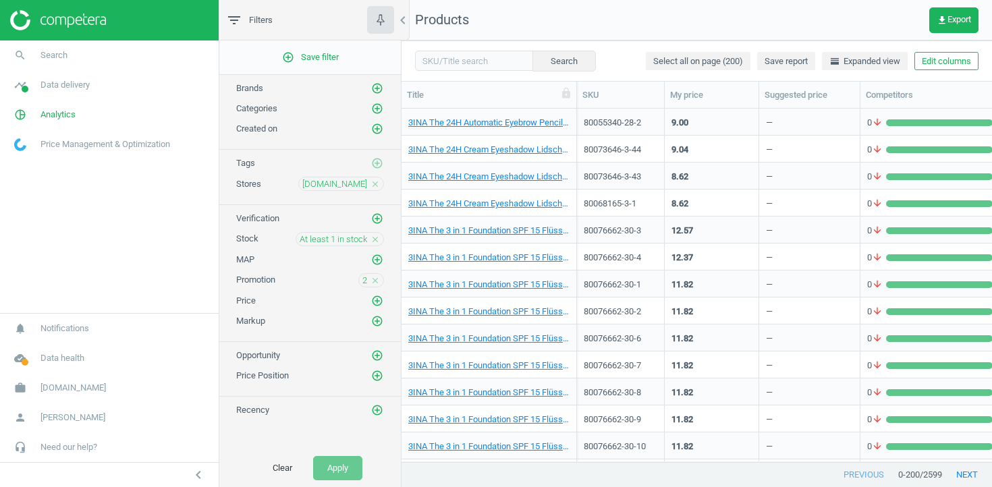
click at [378, 279] on icon "close" at bounding box center [374, 280] width 9 height 9
click at [376, 280] on icon "add_circle_outline" at bounding box center [377, 280] width 12 height 12
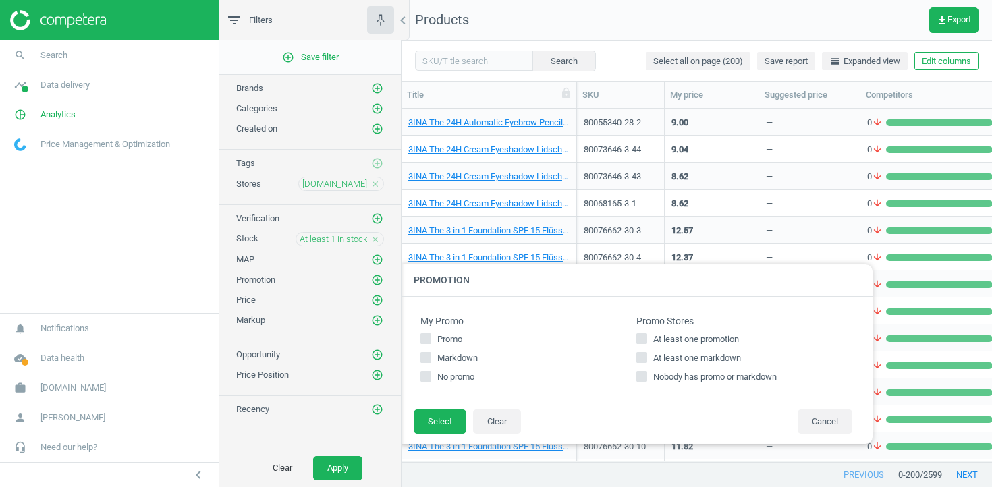
click at [669, 343] on span "At least one promotion" at bounding box center [695, 339] width 91 height 12
click at [646, 343] on input "At least one promotion" at bounding box center [642, 339] width 9 height 9
checkbox input "true"
click at [426, 424] on button "Select" at bounding box center [440, 422] width 53 height 24
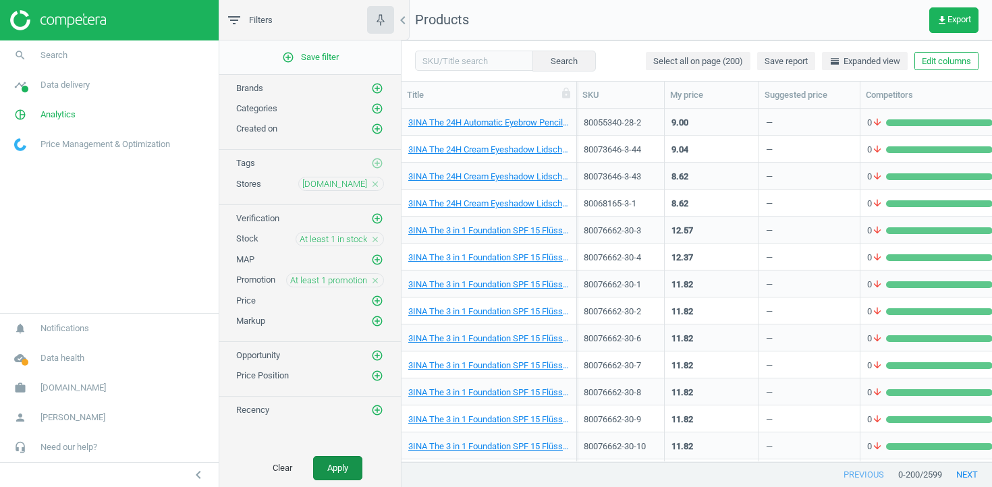
click at [343, 466] on button "Apply" at bounding box center [337, 468] width 49 height 24
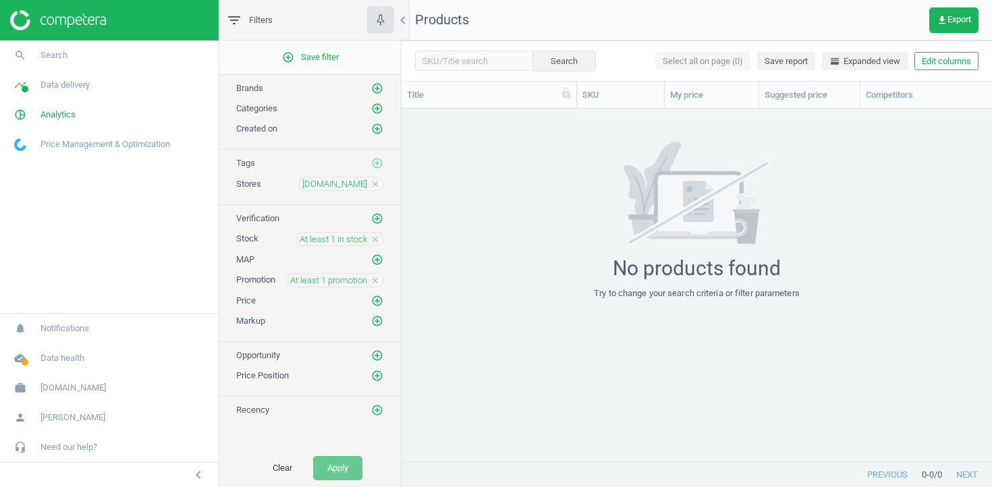
click at [367, 181] on div "nocibe.fr close" at bounding box center [341, 184] width 86 height 14
click at [372, 181] on icon "close" at bounding box center [374, 183] width 9 height 9
click at [372, 181] on icon "add_circle_outline" at bounding box center [377, 183] width 12 height 12
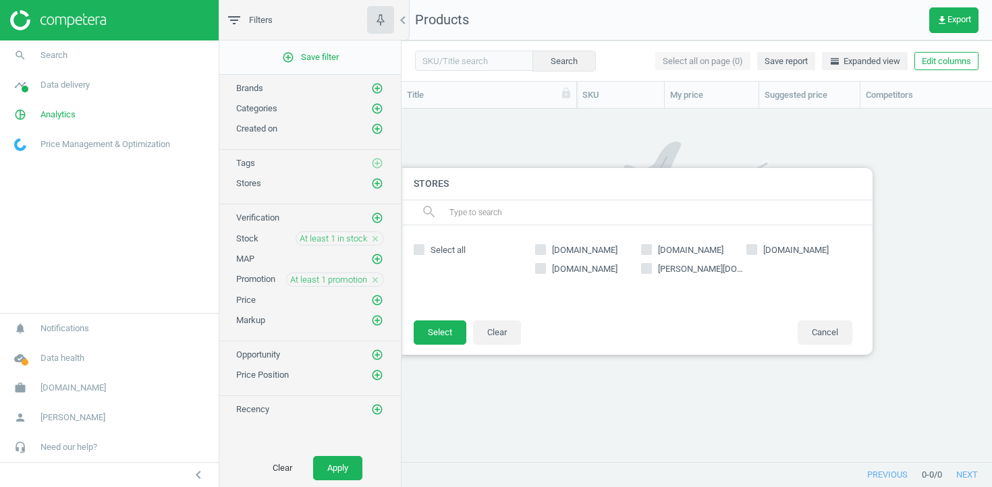
click at [650, 254] on icon at bounding box center [646, 249] width 11 height 11
click at [650, 254] on input "[DOMAIN_NAME]" at bounding box center [646, 249] width 9 height 9
checkbox input "true"
click at [430, 342] on button "Select" at bounding box center [440, 332] width 53 height 24
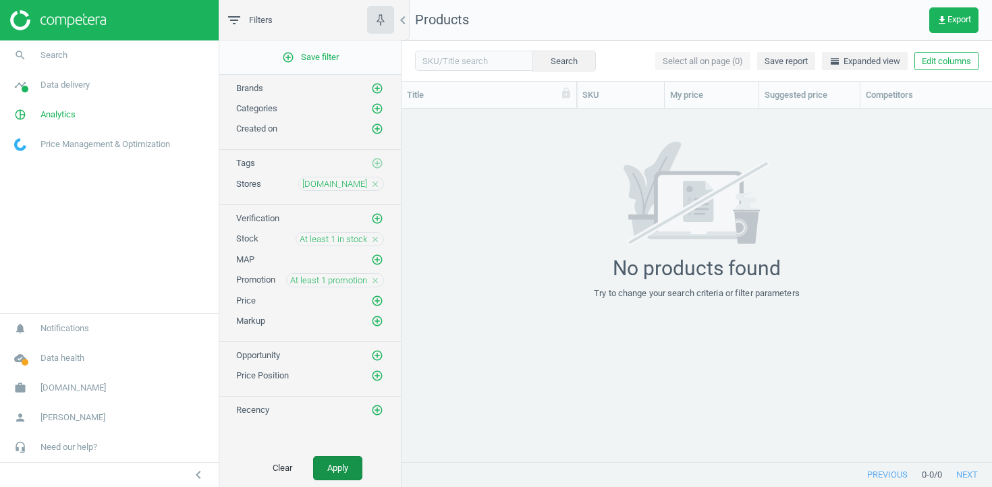
click at [341, 476] on button "Apply" at bounding box center [337, 468] width 49 height 24
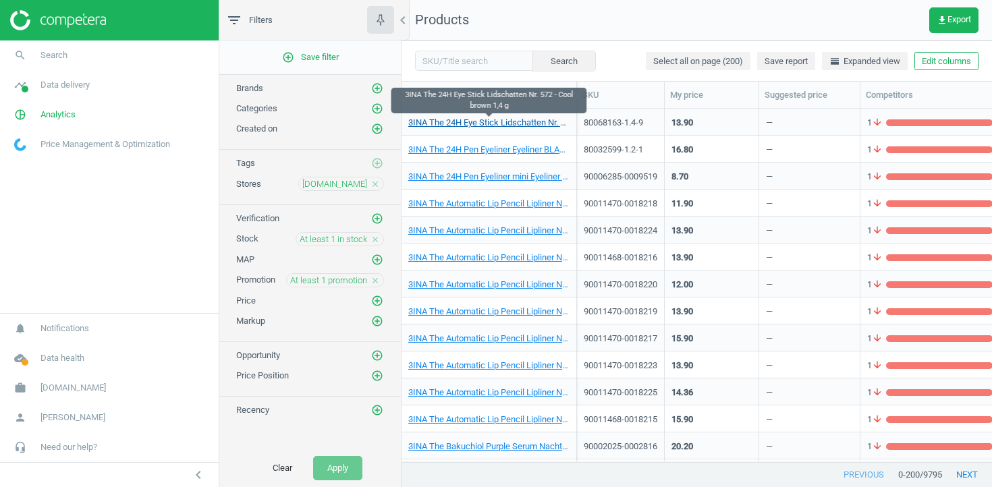
click at [481, 125] on link "3INA The 24H Eye Stick Lidschatten Nr. 572 - Cool brown 1,4 g" at bounding box center [488, 123] width 161 height 12
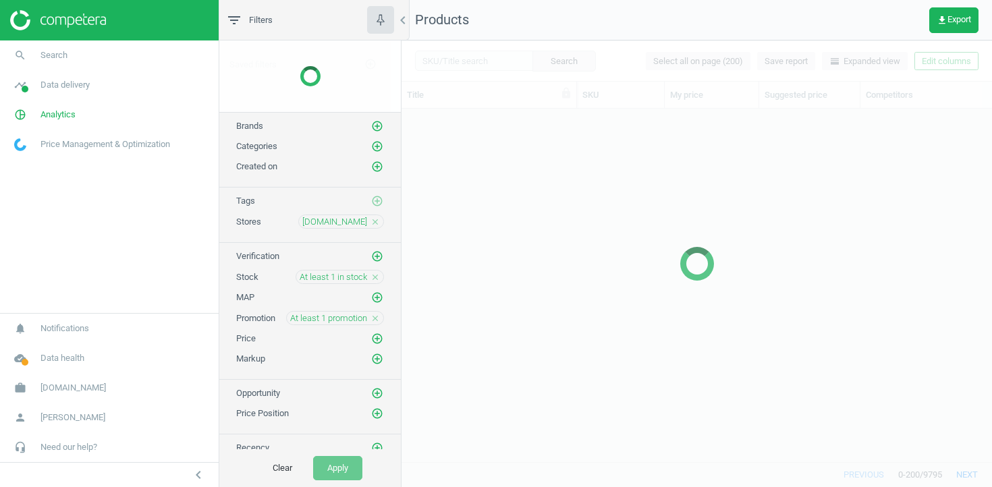
scroll to position [353, 590]
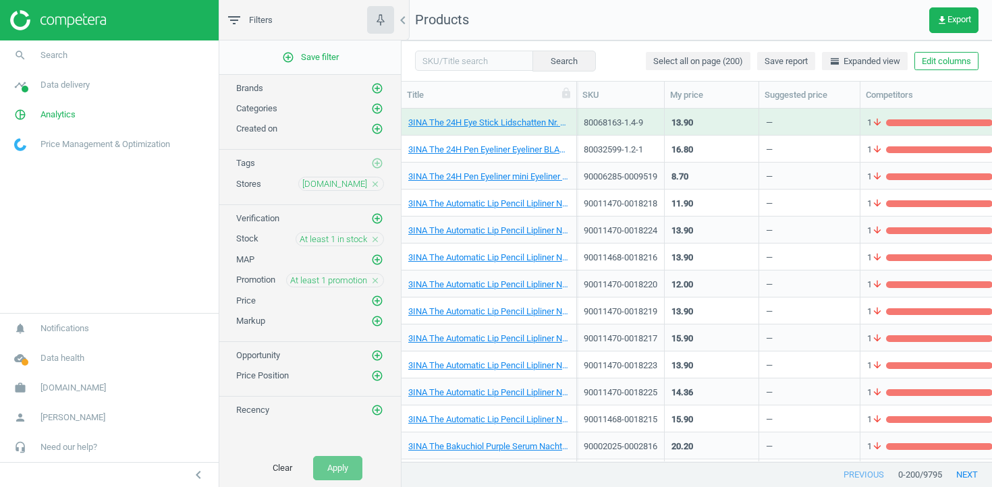
click at [571, 329] on div "3INA The Automatic Lip Pencil Lipliner Nr. 385 - Burgundy 0,35 g" at bounding box center [488, 338] width 175 height 27
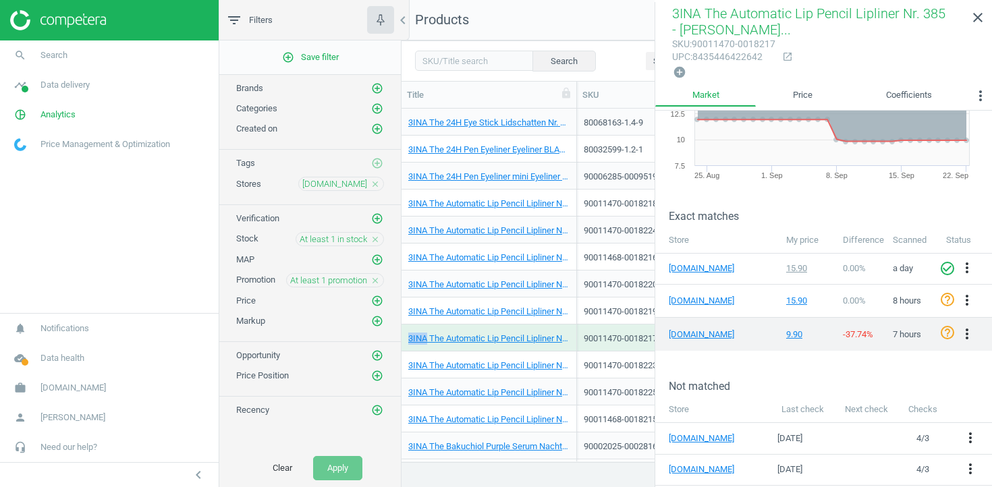
scroll to position [132, 0]
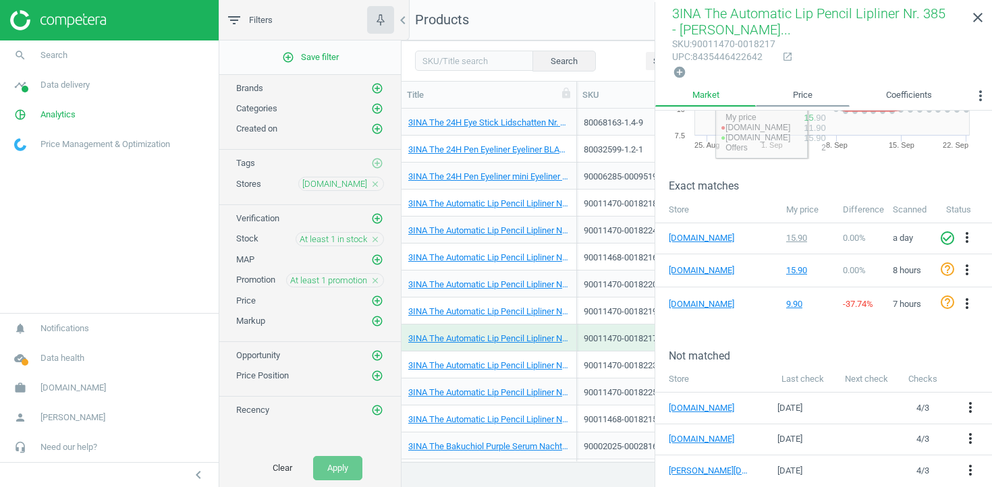
click at [809, 89] on link "Price" at bounding box center [802, 95] width 93 height 23
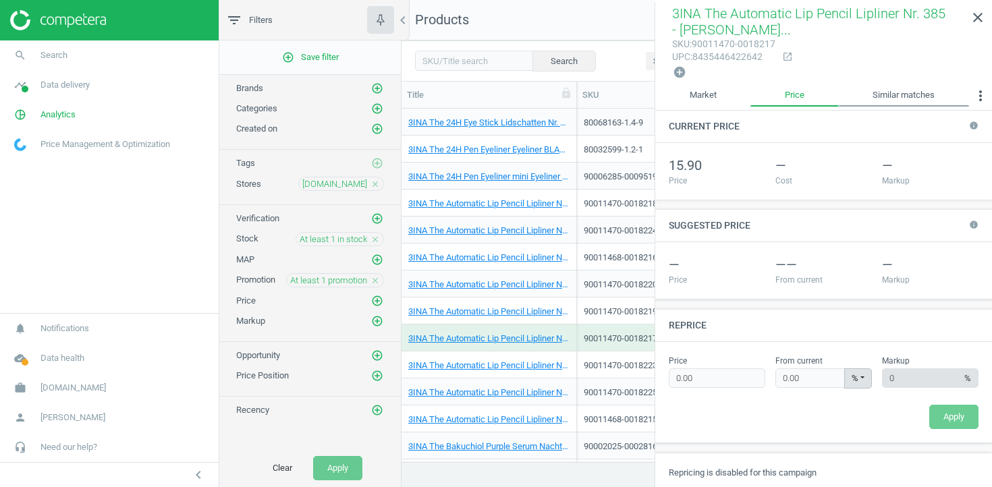
click at [900, 88] on link "Similar matches" at bounding box center [904, 95] width 130 height 23
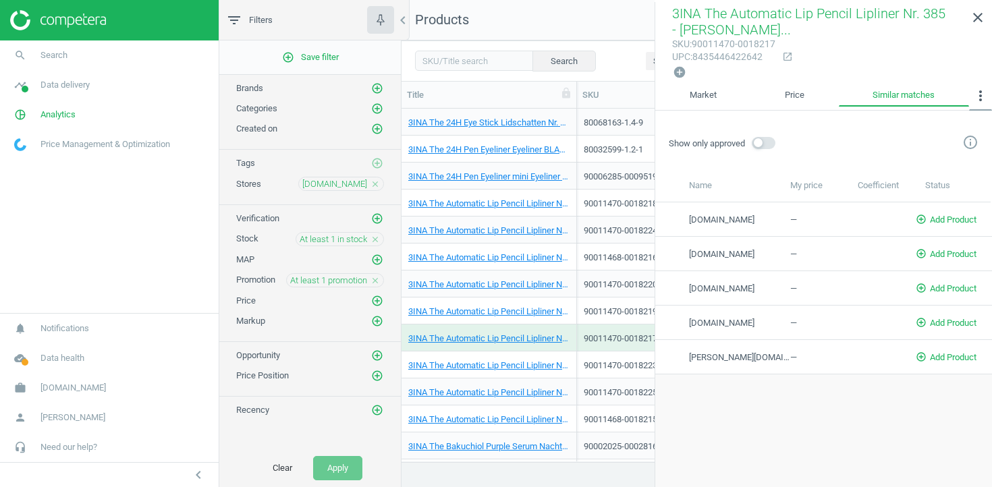
click at [976, 96] on icon "more_vert" at bounding box center [980, 96] width 16 height 16
click at [967, 154] on button "Promotions" at bounding box center [948, 156] width 86 height 16
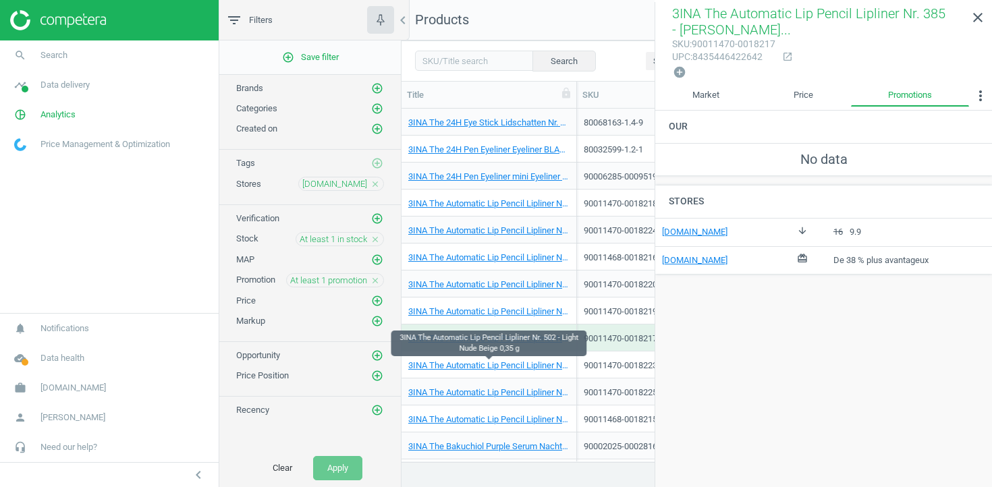
click at [564, 360] on link "3INA The Automatic Lip Pencil Lipliner Nr. 502 - Light Nude Beige 0,35 g" at bounding box center [488, 366] width 161 height 12
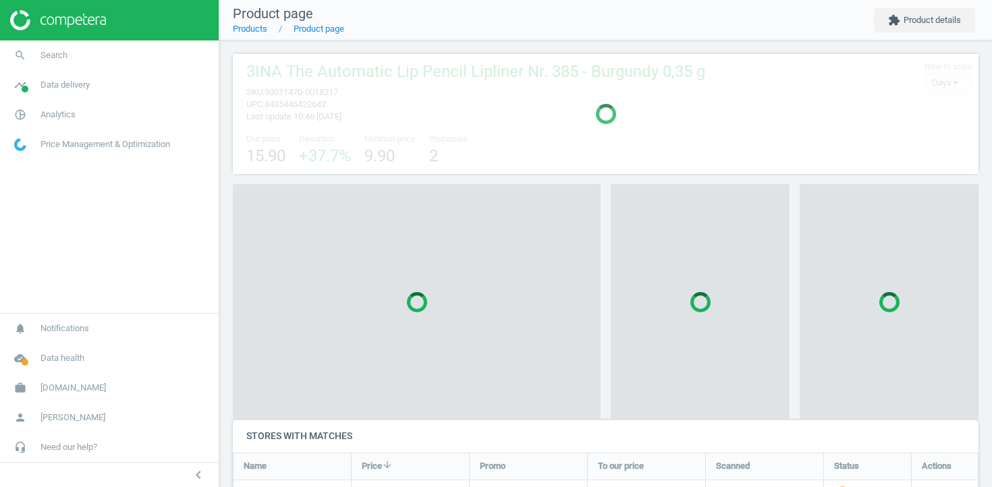
scroll to position [125, 746]
click at [564, 359] on div at bounding box center [417, 302] width 368 height 236
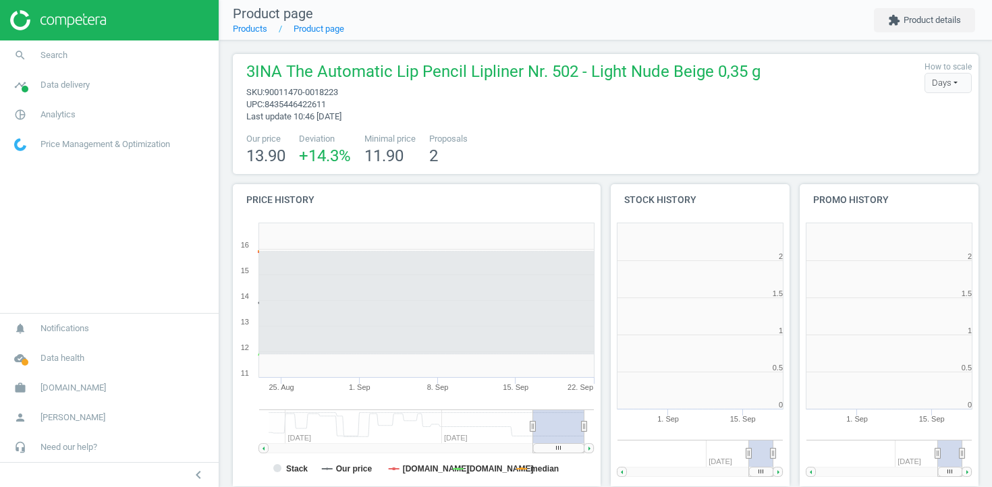
scroll to position [271, 179]
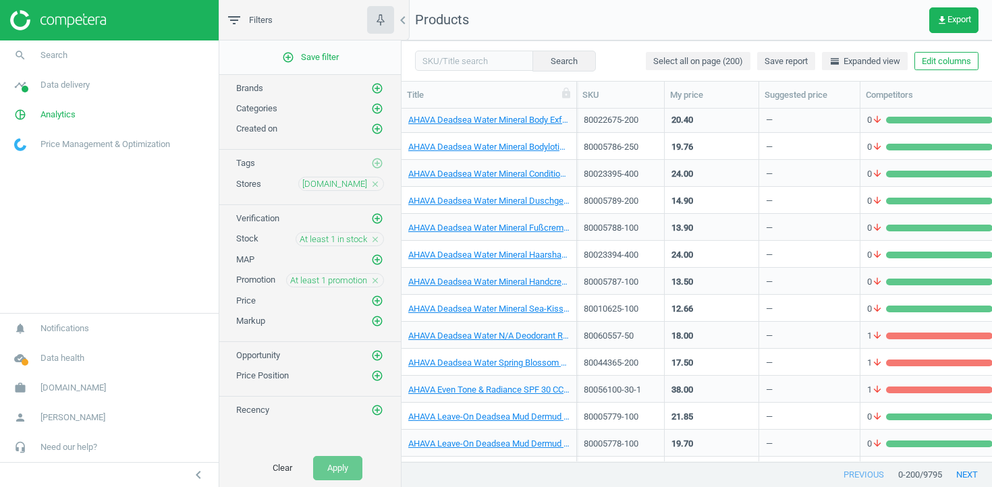
scroll to position [2391, 0]
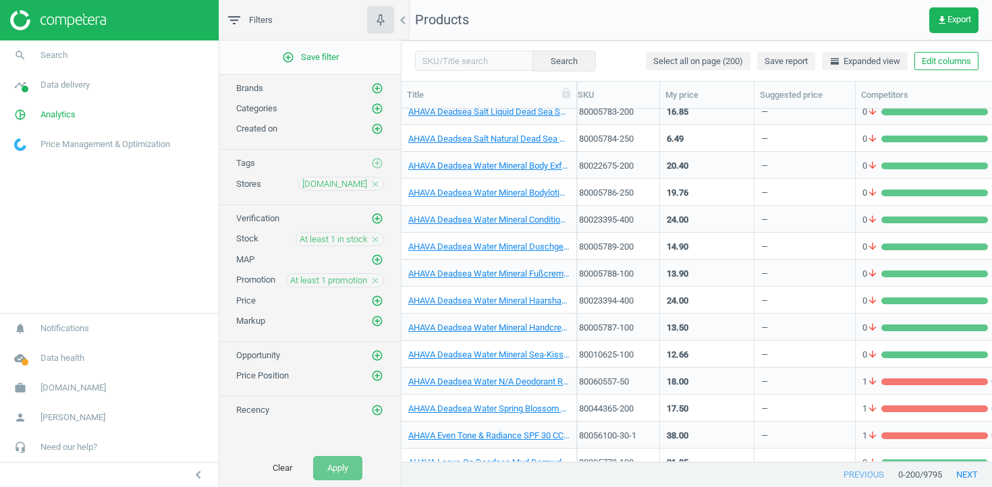
click at [569, 346] on div "AHAVA Deadsea Water Mineral Sea-Kissed Handcreme 100 ml" at bounding box center [488, 354] width 161 height 24
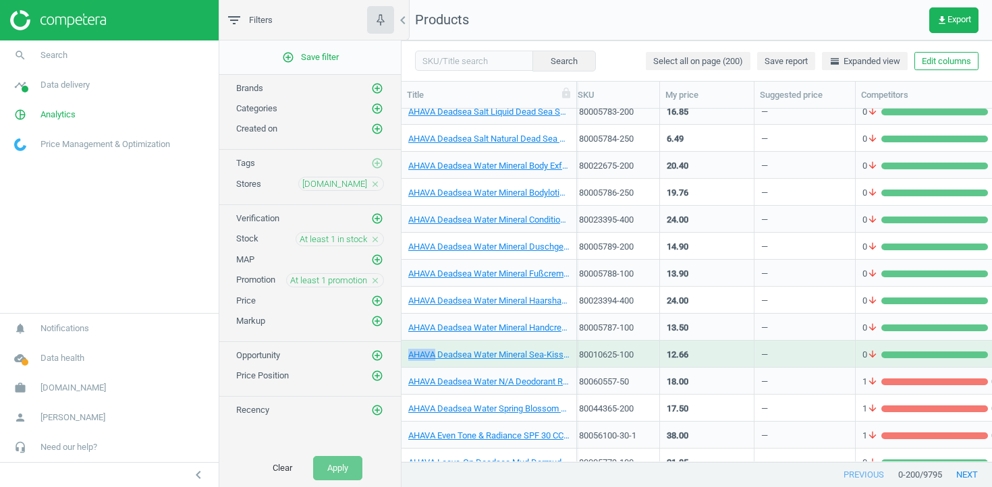
click at [569, 346] on div "AHAVA Deadsea Water Mineral Sea-Kissed Handcreme 100 ml" at bounding box center [488, 354] width 161 height 24
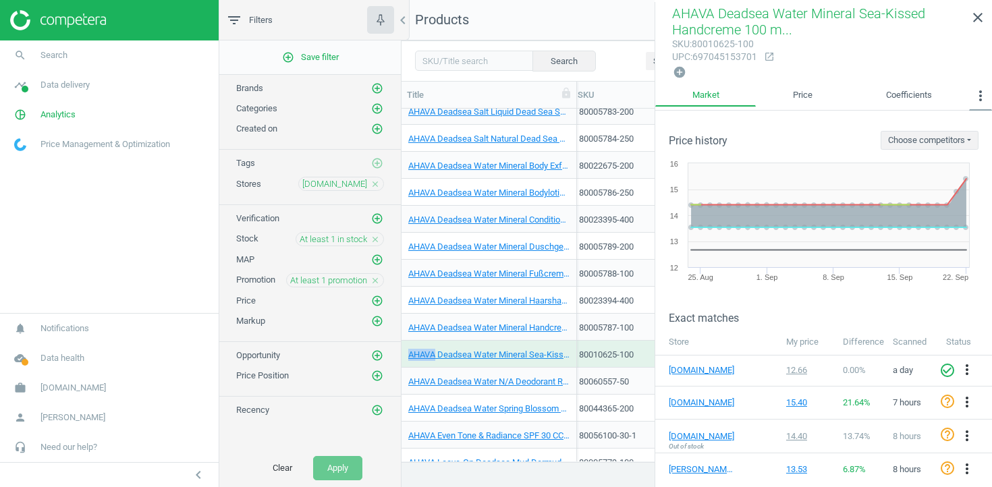
click at [978, 101] on icon "more_vert" at bounding box center [980, 96] width 16 height 16
click at [957, 158] on button "Promotions" at bounding box center [947, 156] width 88 height 16
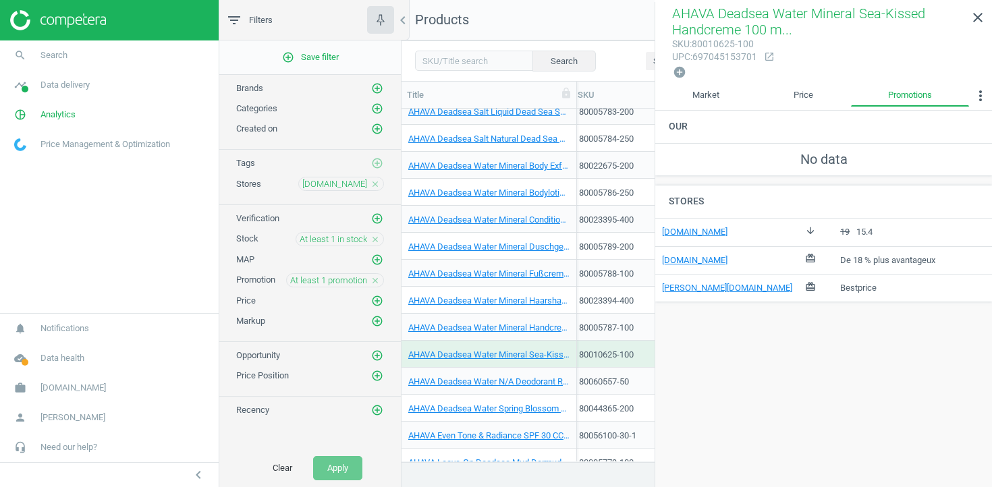
click at [569, 263] on div "AHAVA Deadsea Water Mineral Fußcreme 100 ml" at bounding box center [488, 273] width 161 height 24
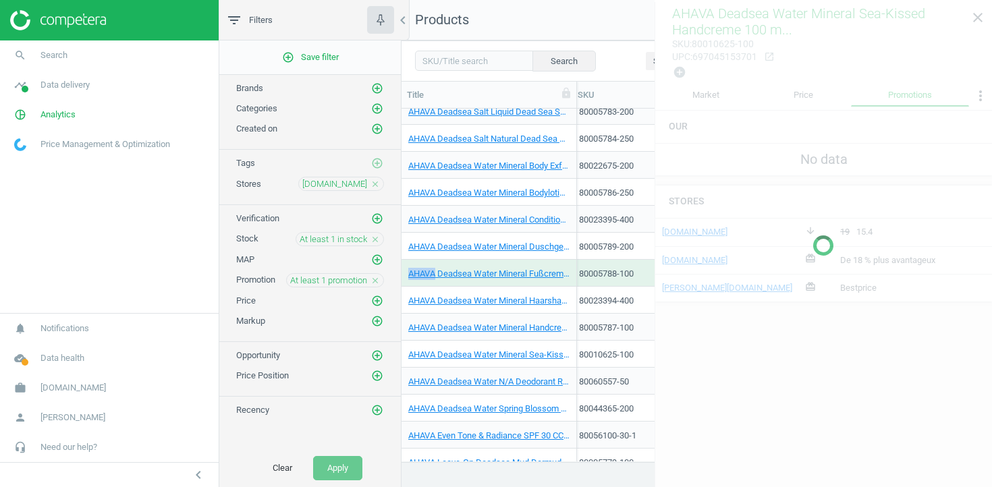
click at [569, 263] on div "AHAVA Deadsea Water Mineral Fußcreme 100 ml" at bounding box center [488, 273] width 161 height 24
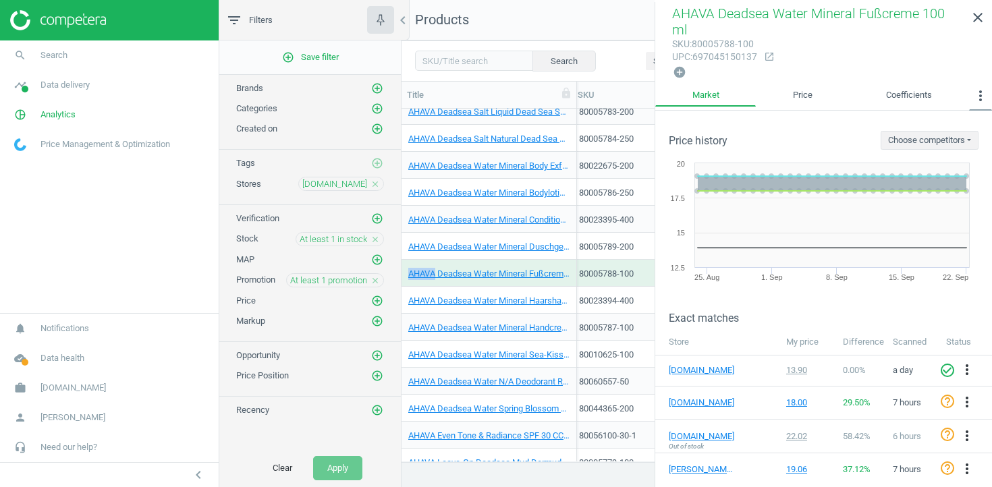
click at [970, 88] on button "more_vert" at bounding box center [980, 97] width 23 height 27
click at [961, 159] on button "Promotions" at bounding box center [947, 156] width 88 height 16
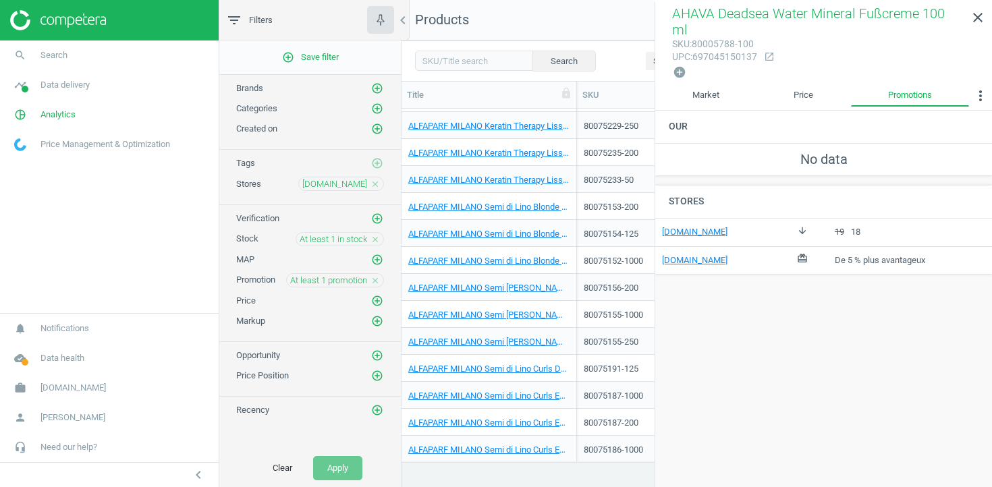
click at [571, 278] on div "ALFAPARF MILANO Semi di Lino Brunette N/A Conditioner 200 ml" at bounding box center [488, 287] width 175 height 27
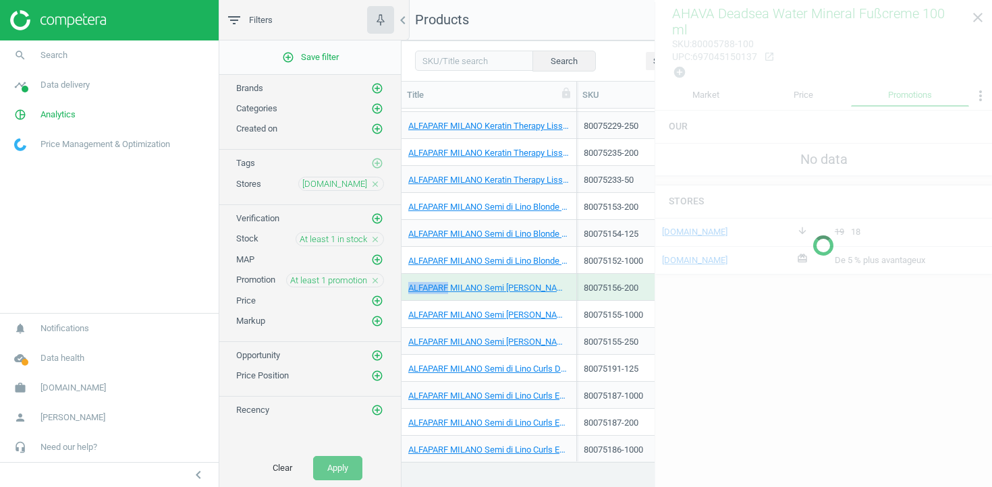
click at [571, 278] on div "ALFAPARF MILANO Semi di Lino Brunette N/A Conditioner 200 ml" at bounding box center [488, 287] width 175 height 27
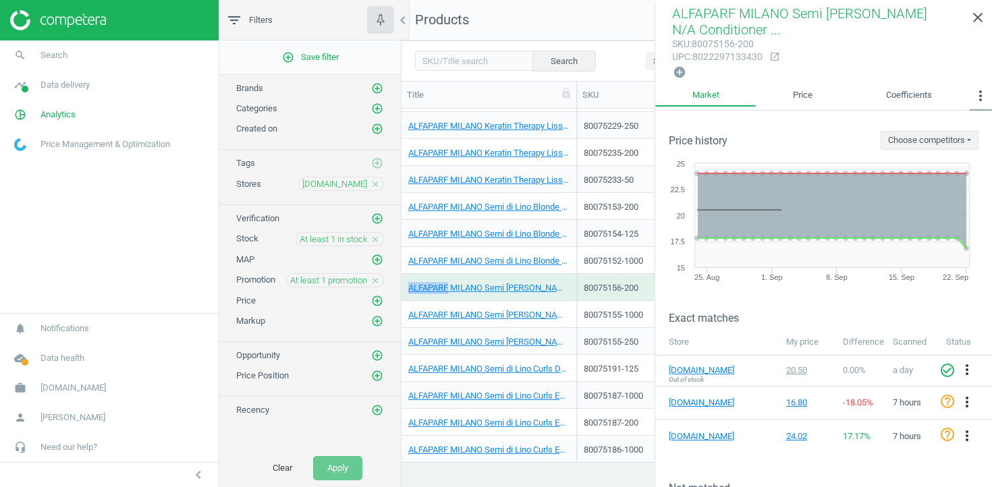
click at [980, 94] on icon "more_vert" at bounding box center [980, 96] width 16 height 16
click at [961, 158] on button "Promotions" at bounding box center [947, 156] width 88 height 16
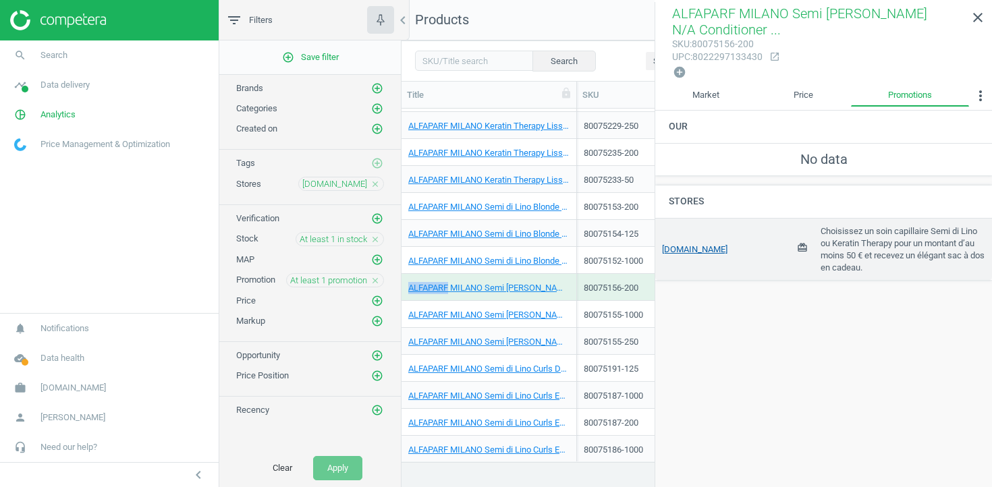
click at [687, 246] on link "[DOMAIN_NAME]" at bounding box center [694, 249] width 65 height 10
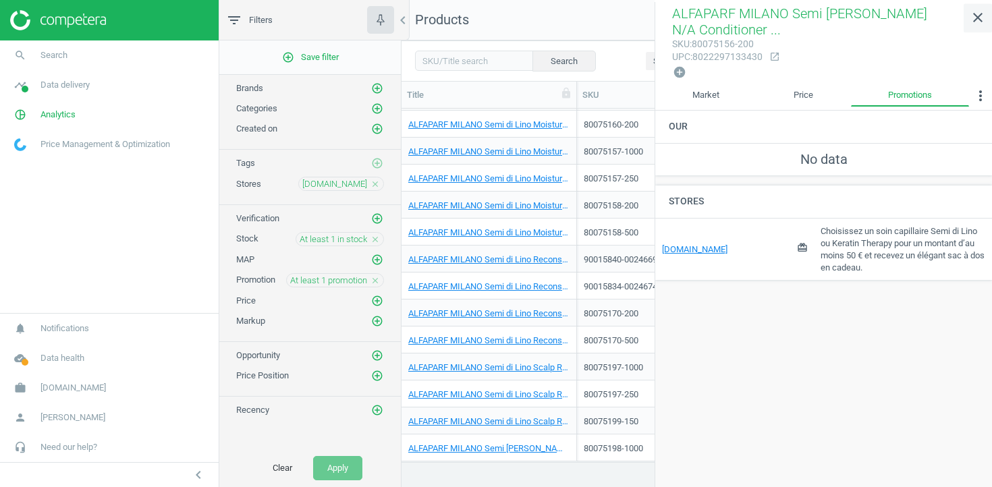
click at [978, 20] on icon "close" at bounding box center [978, 17] width 16 height 16
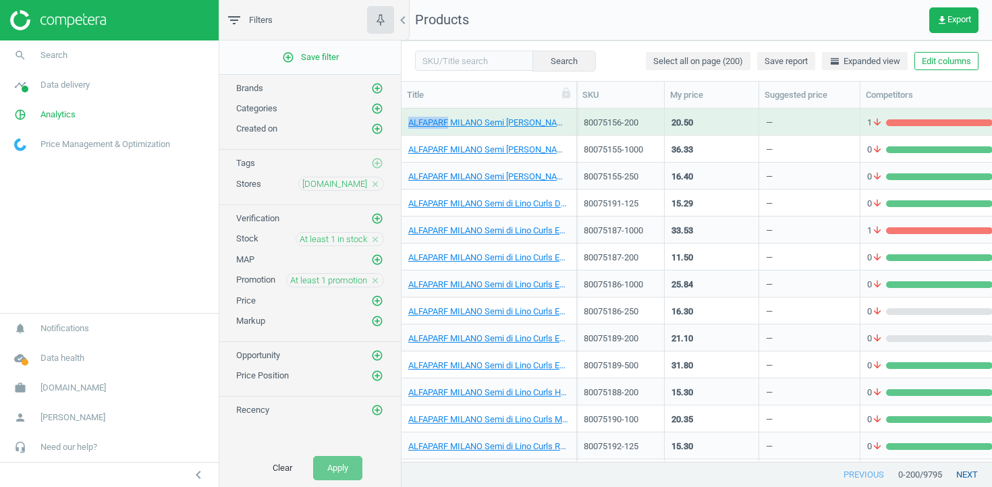
click at [972, 477] on button "next" at bounding box center [967, 475] width 50 height 24
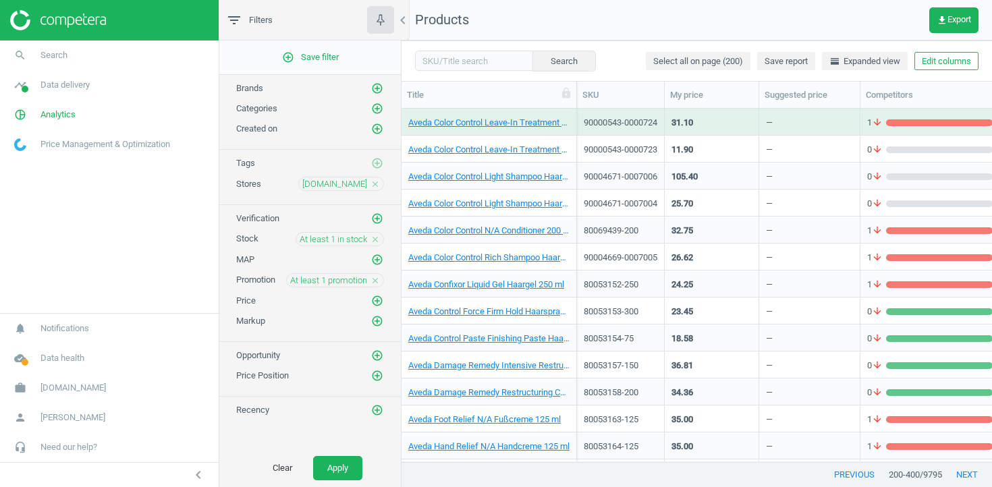
click at [565, 113] on div "Aveda Color Control Leave-In Treatment Light Leave-in-Treatment 150 ml" at bounding box center [488, 122] width 161 height 24
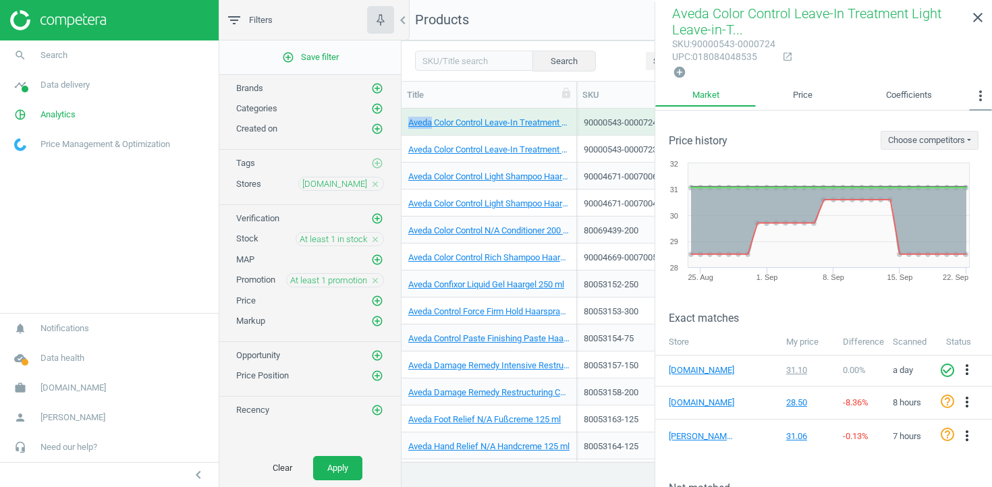
click at [976, 93] on icon "more_vert" at bounding box center [980, 96] width 16 height 16
click at [959, 150] on button "Promotions" at bounding box center [947, 156] width 88 height 16
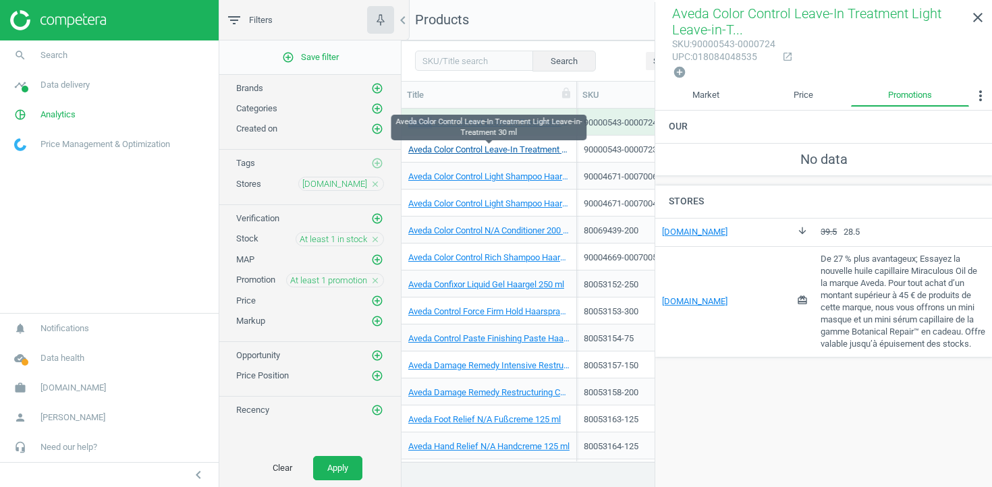
click at [569, 147] on link "Aveda Color Control Leave-In Treatment Light Leave-in-Treatment 30 ml" at bounding box center [488, 150] width 161 height 12
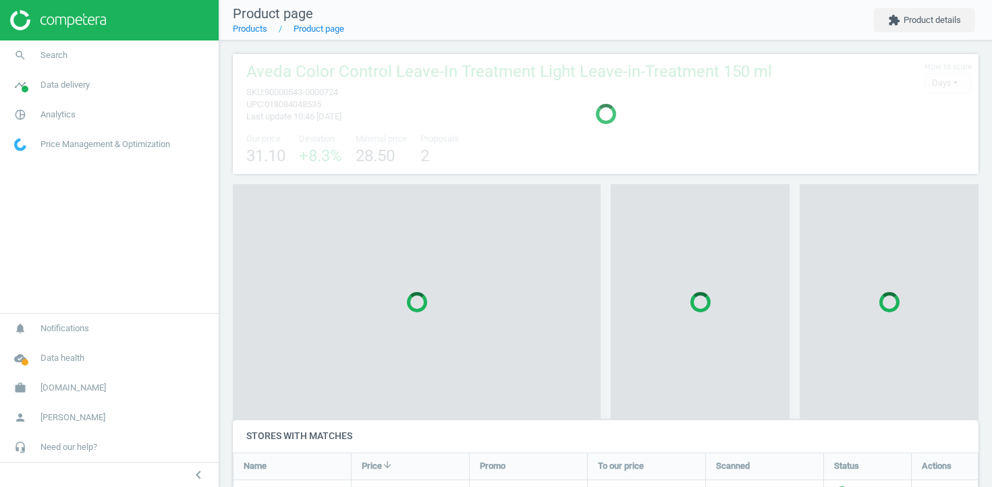
click at [569, 147] on div at bounding box center [606, 114] width 746 height 120
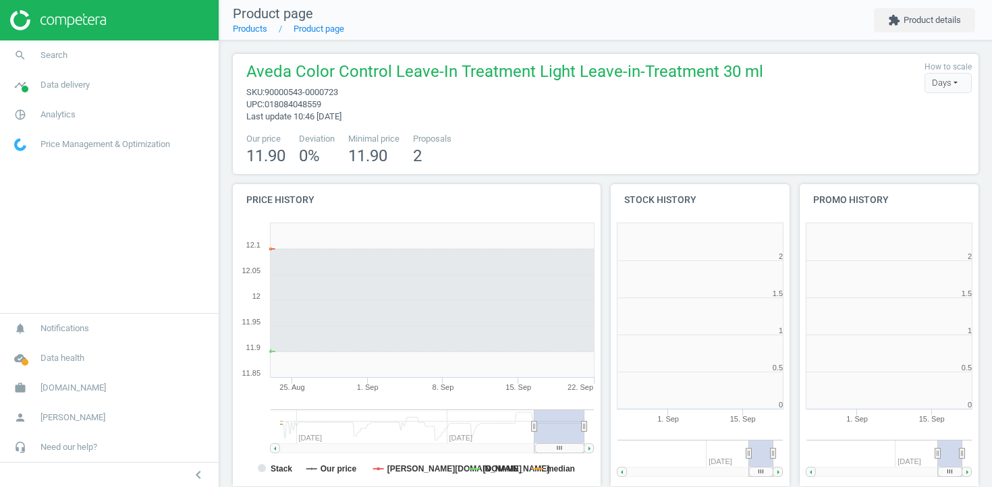
scroll to position [7, 7]
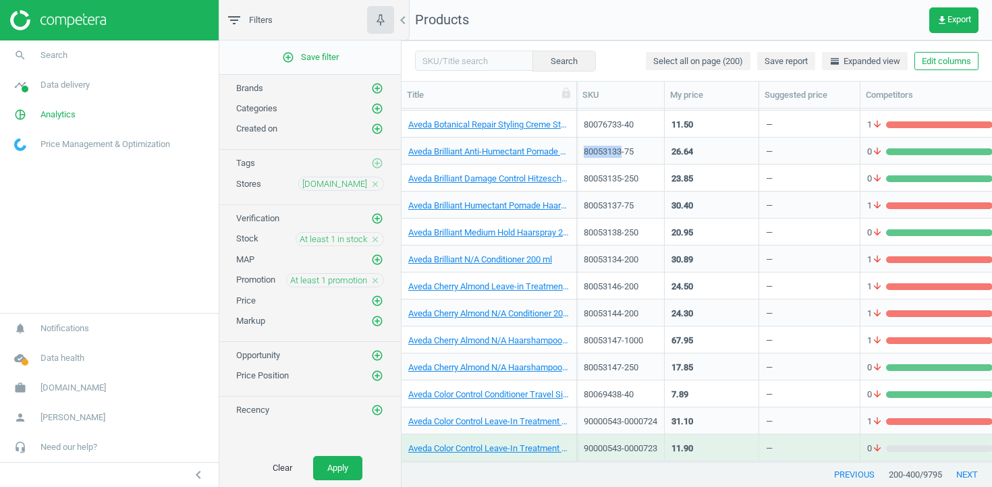
click at [638, 143] on div "80053133-75" at bounding box center [621, 151] width 74 height 24
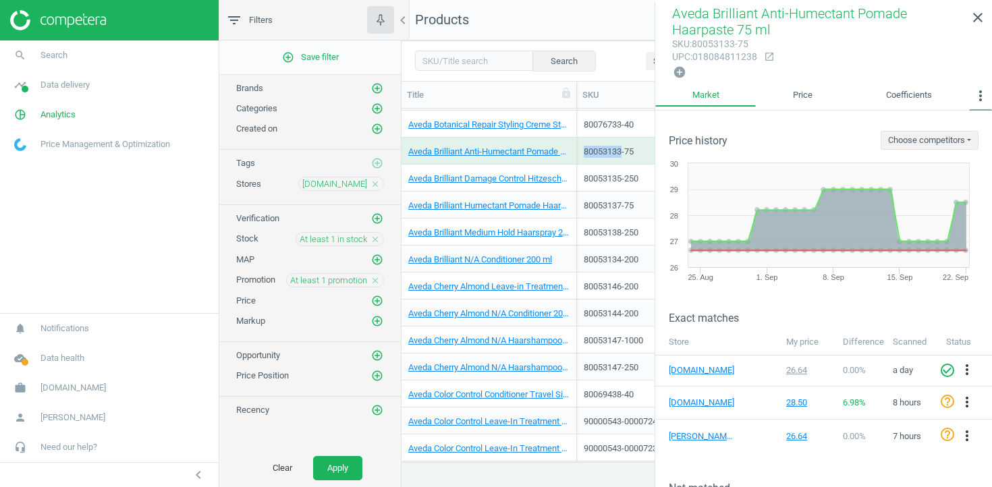
click at [978, 94] on icon "more_vert" at bounding box center [980, 96] width 16 height 16
click at [958, 150] on button "Promotions" at bounding box center [947, 156] width 88 height 16
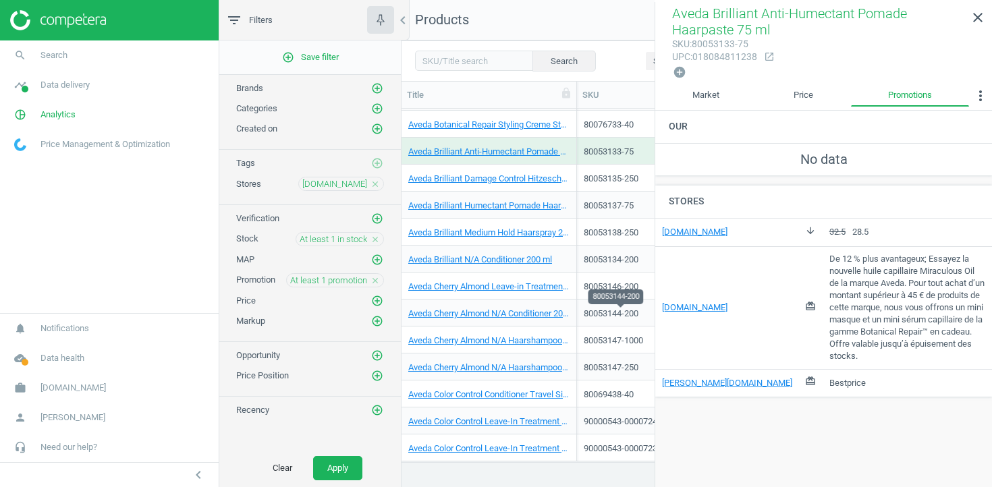
click at [590, 314] on div "80053144-200" at bounding box center [621, 314] width 74 height 12
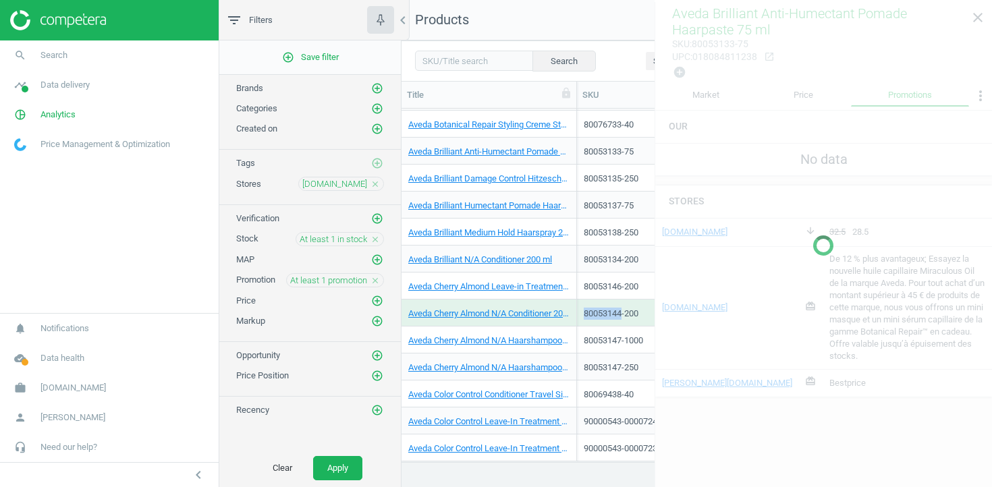
click at [590, 314] on div "80053144-200" at bounding box center [621, 314] width 74 height 12
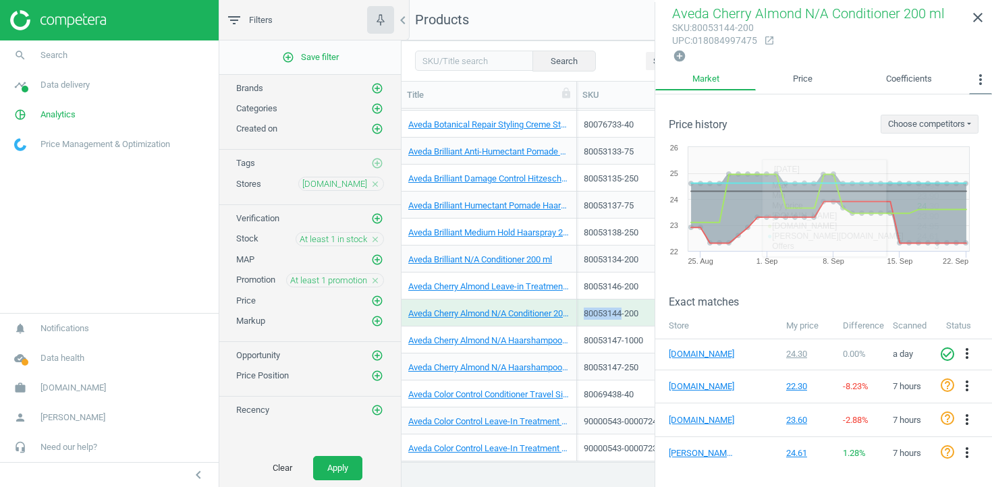
click at [977, 80] on icon "more_vert" at bounding box center [980, 80] width 16 height 16
click at [959, 140] on button "Promotions" at bounding box center [947, 140] width 88 height 16
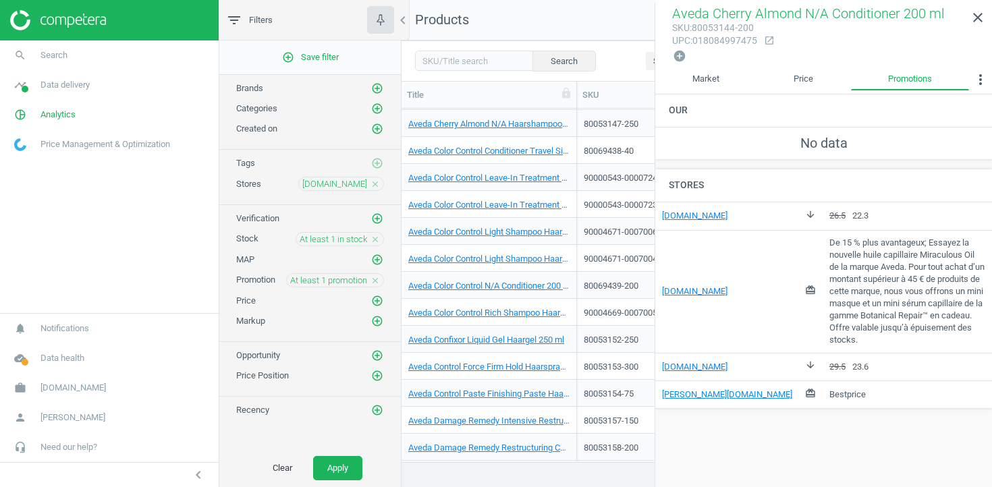
scroll to position [4381, 0]
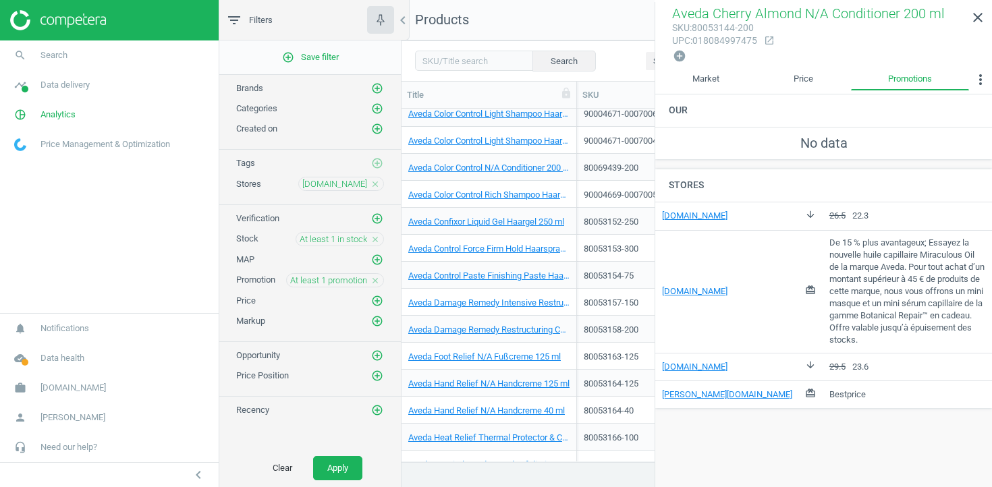
click at [592, 316] on div "80053158-200" at bounding box center [621, 329] width 88 height 27
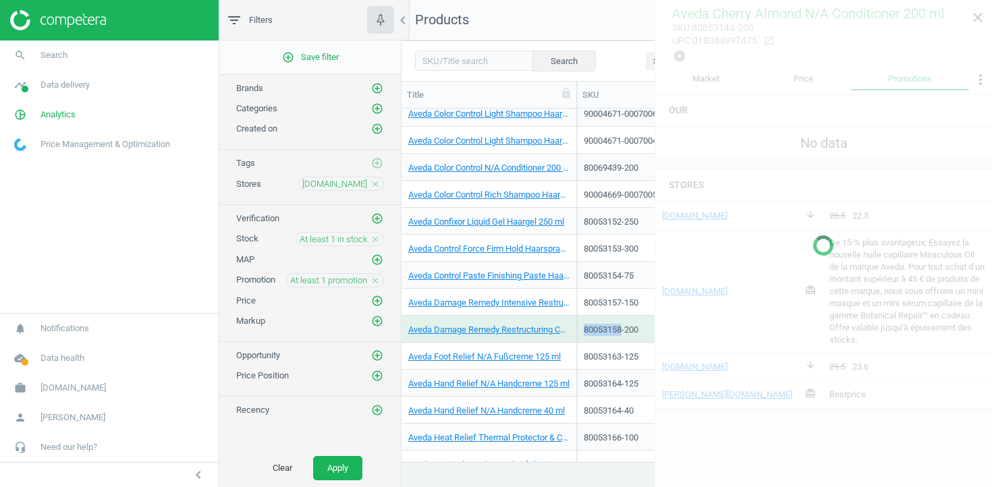
click at [592, 316] on div "80053158-200" at bounding box center [621, 329] width 88 height 27
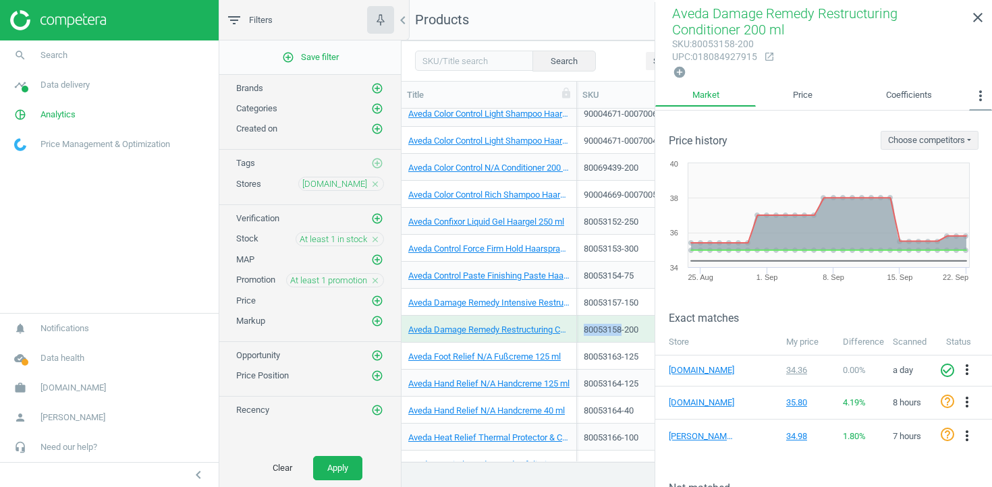
click at [984, 93] on icon "more_vert" at bounding box center [980, 96] width 16 height 16
click at [959, 159] on button "Promotions" at bounding box center [947, 156] width 88 height 16
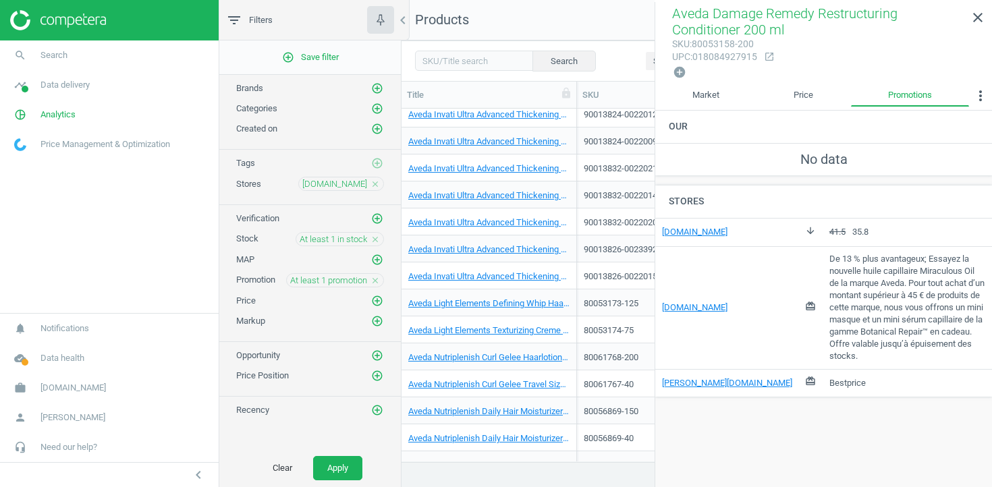
scroll to position [5045, 0]
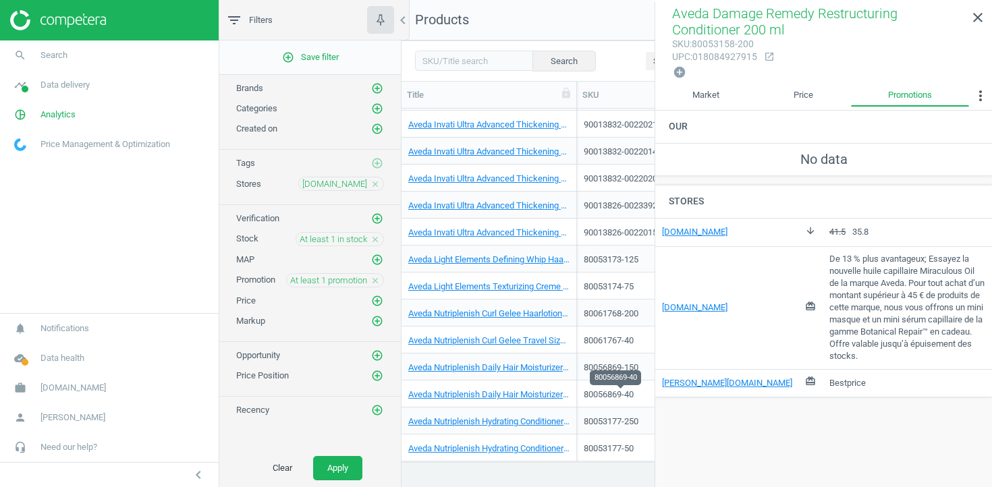
click at [611, 389] on div "80056869-40" at bounding box center [621, 395] width 74 height 12
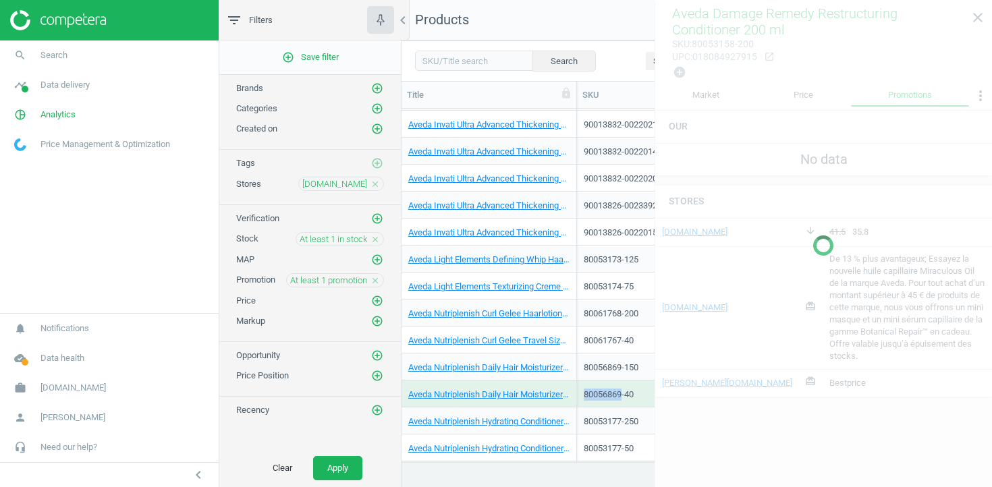
click at [611, 389] on div "80056869-40" at bounding box center [621, 395] width 74 height 12
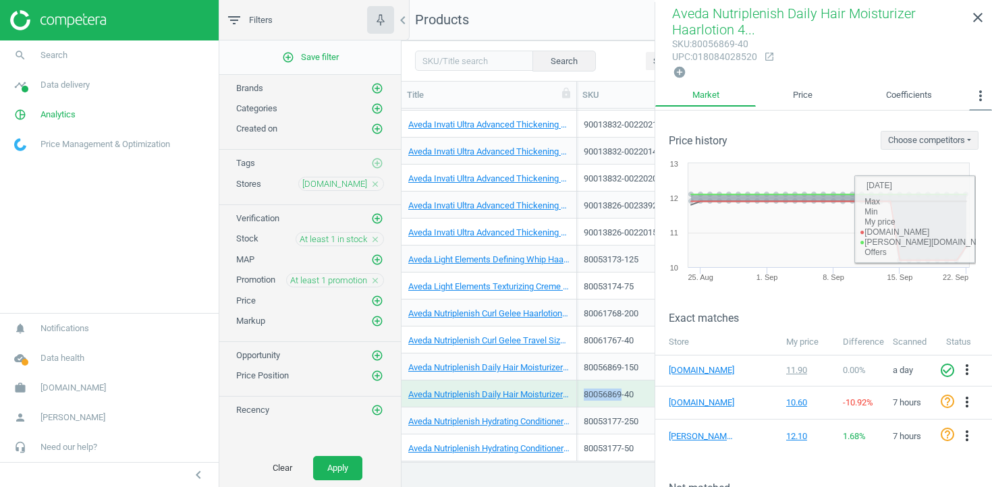
click at [974, 96] on icon "more_vert" at bounding box center [980, 96] width 16 height 16
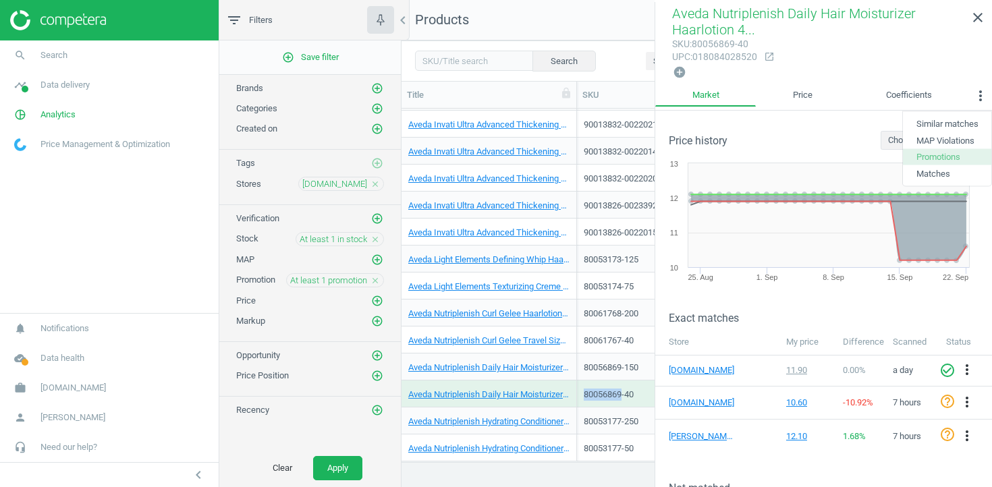
click at [946, 160] on button "Promotions" at bounding box center [947, 156] width 88 height 16
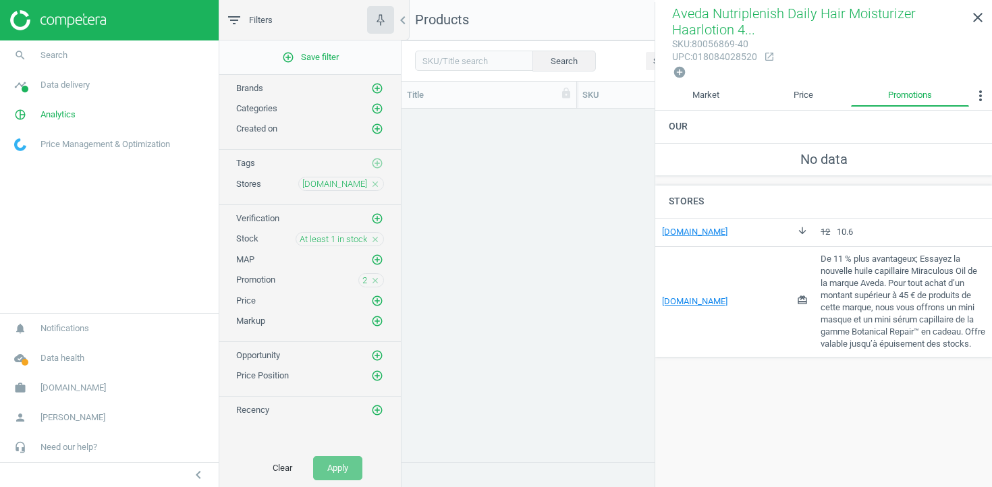
scroll to position [4991, 0]
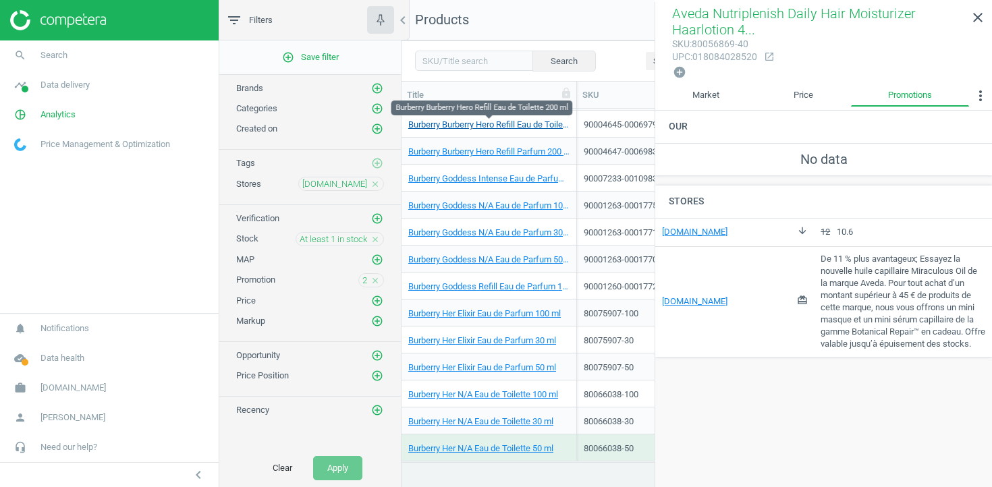
click at [455, 121] on link "Burberry Burberry Hero Refill Eau de Toilette 200 ml" at bounding box center [488, 125] width 161 height 12
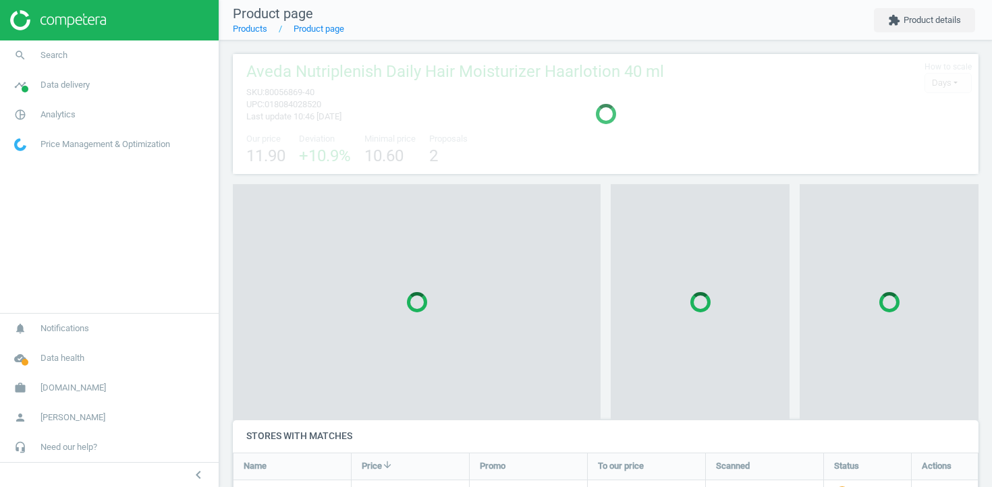
click at [455, 121] on div at bounding box center [606, 114] width 746 height 120
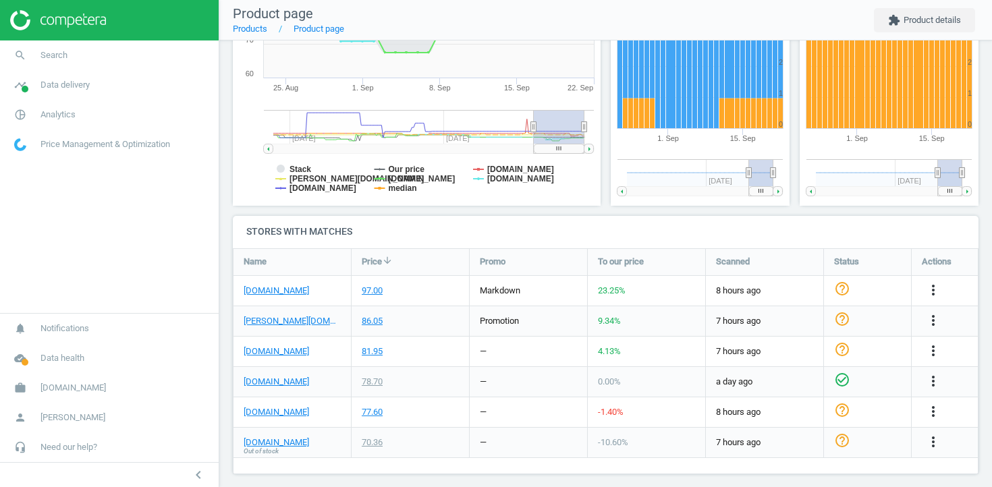
scroll to position [285, 0]
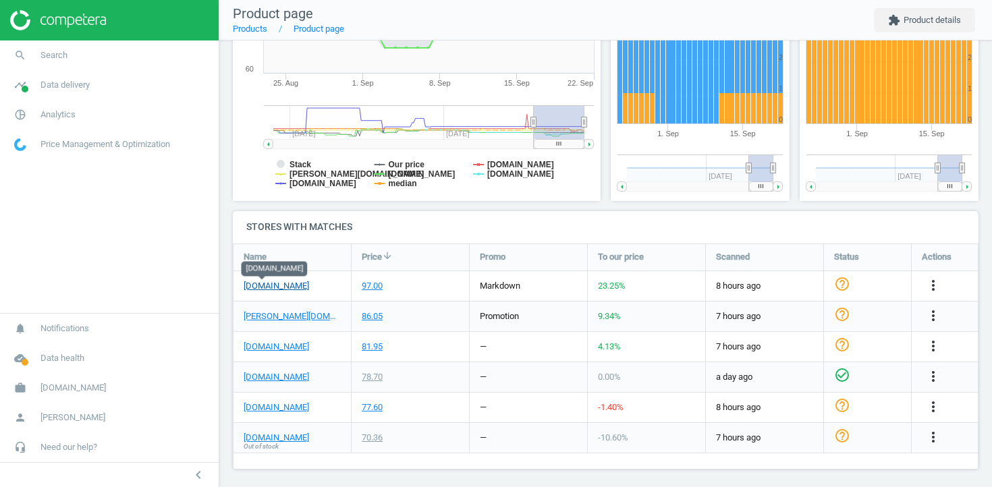
click at [269, 280] on link "[DOMAIN_NAME]" at bounding box center [276, 286] width 65 height 12
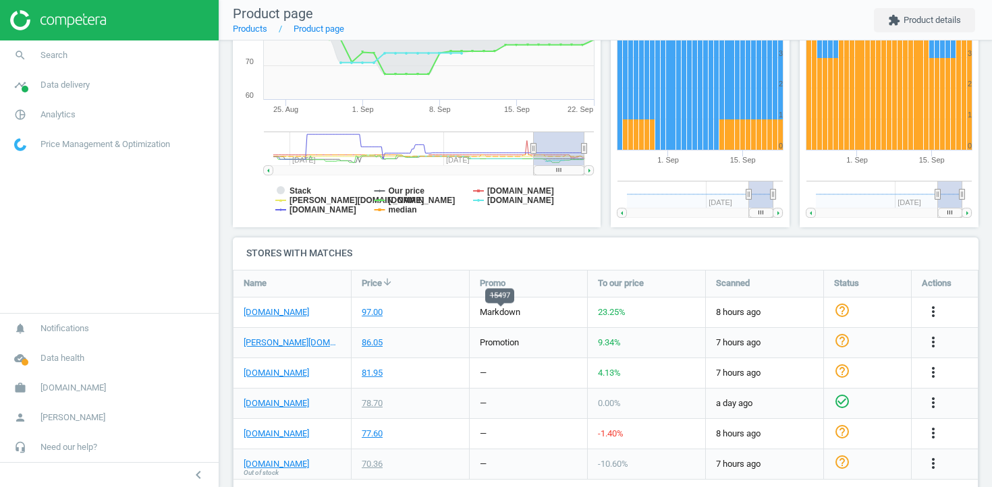
scroll to position [291, 0]
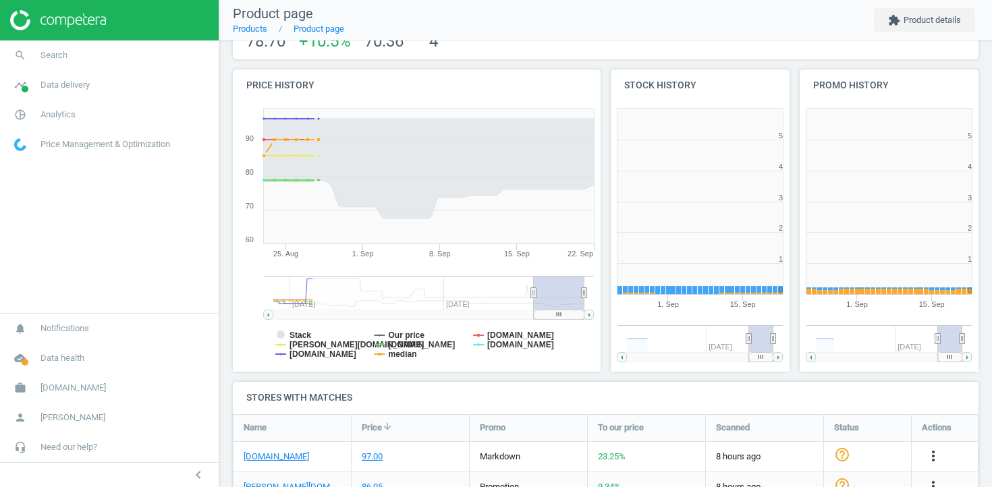
scroll to position [291, 0]
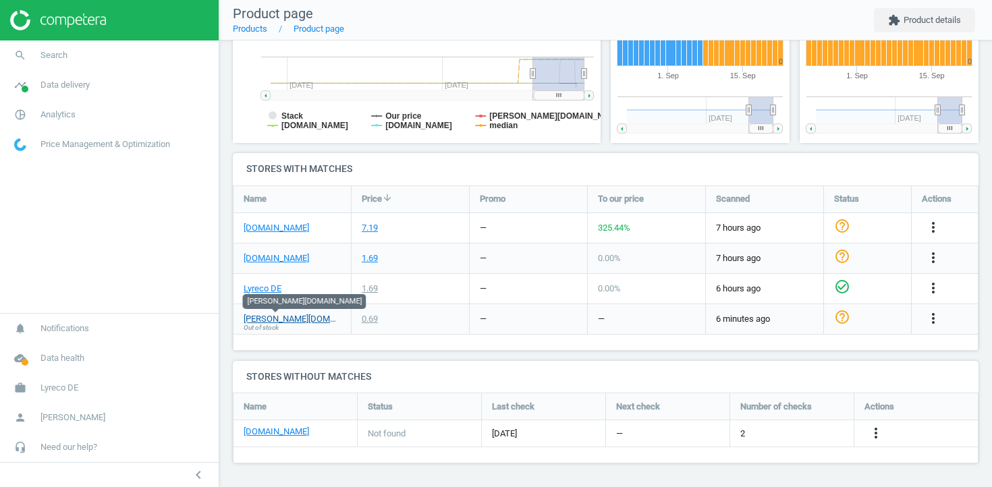
click at [296, 316] on link "otto-office.com" at bounding box center [292, 319] width 97 height 12
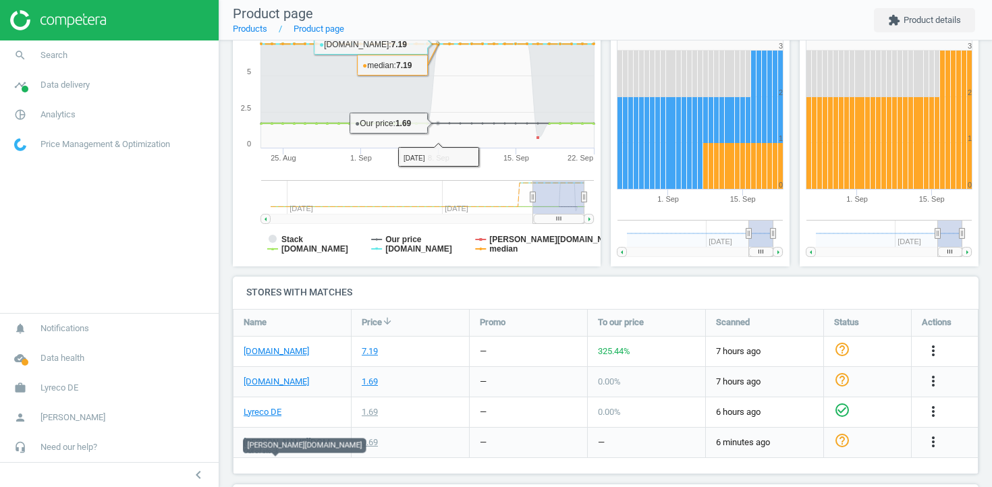
scroll to position [221, 0]
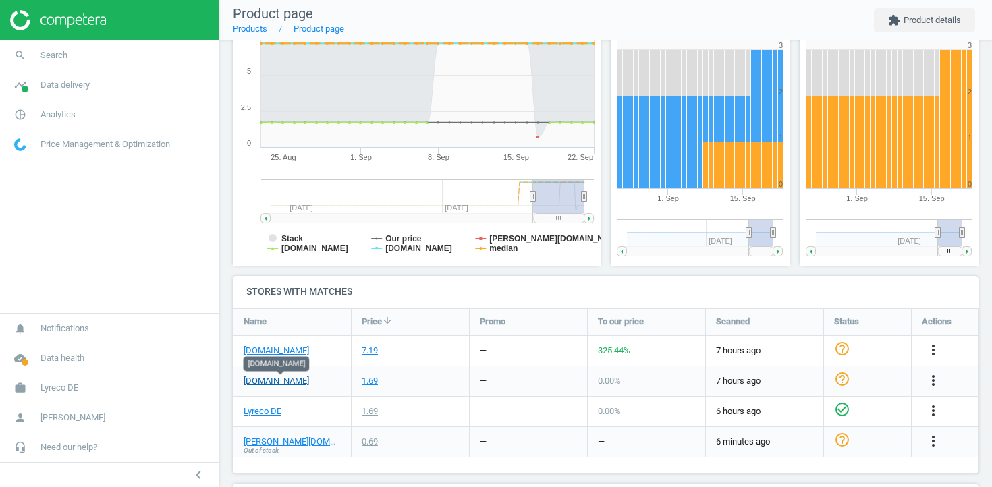
click at [292, 381] on link "bueromarkt-ag.de" at bounding box center [276, 381] width 65 height 12
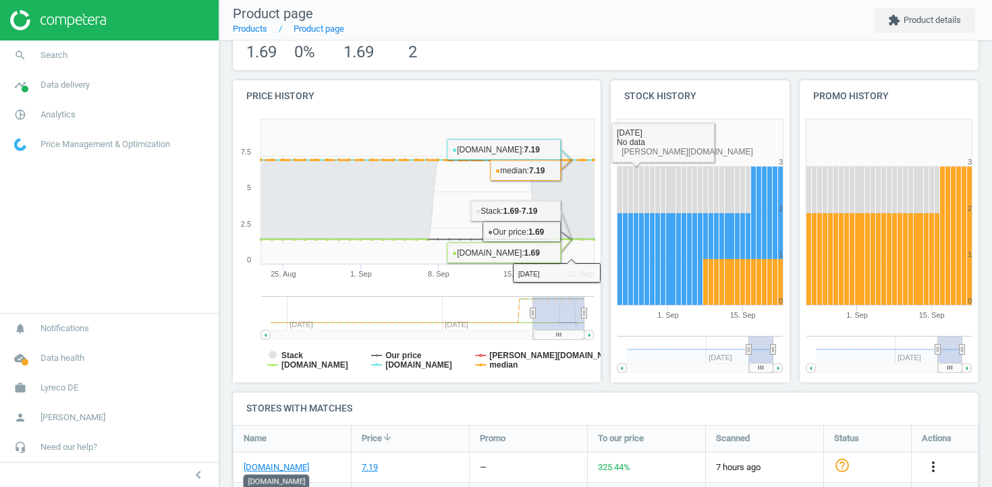
scroll to position [102, 0]
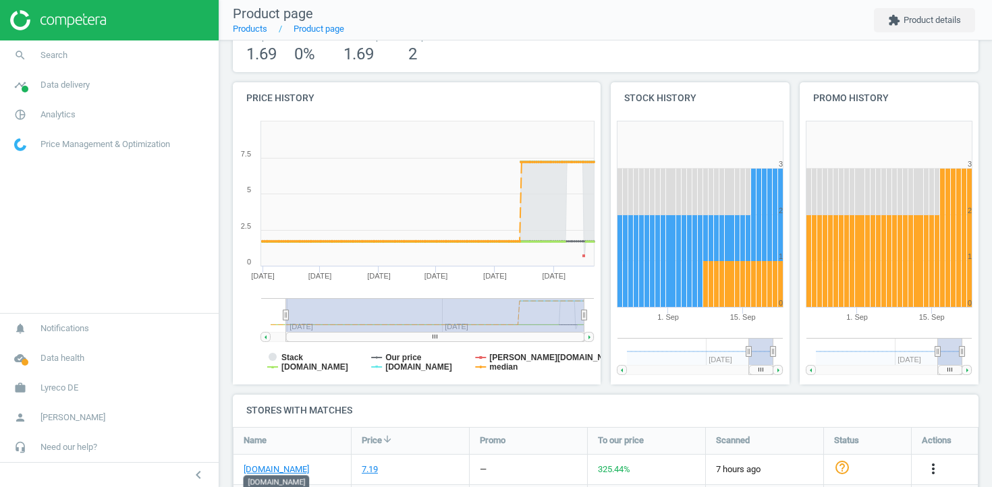
drag, startPoint x: 534, startPoint y: 314, endPoint x: 283, endPoint y: 308, distance: 251.1
click at [283, 308] on g at bounding box center [427, 320] width 333 height 44
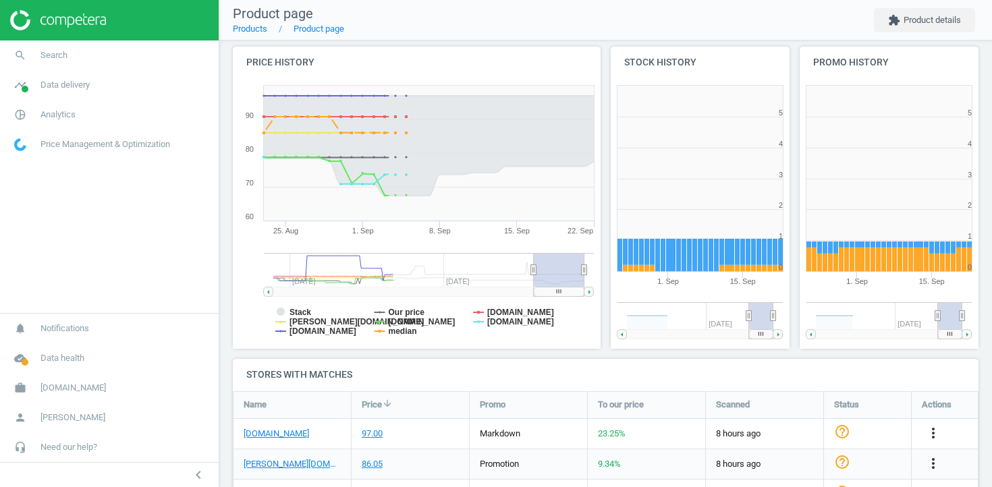
scroll to position [291, 0]
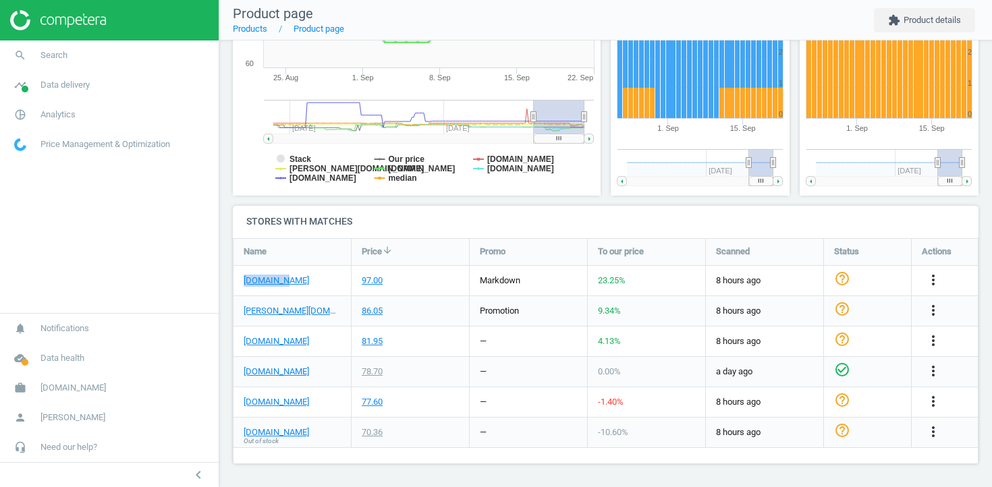
drag, startPoint x: 298, startPoint y: 275, endPoint x: 240, endPoint y: 277, distance: 58.7
click at [240, 277] on div "[DOMAIN_NAME]" at bounding box center [291, 281] width 117 height 30
copy link "[DOMAIN_NAME]"
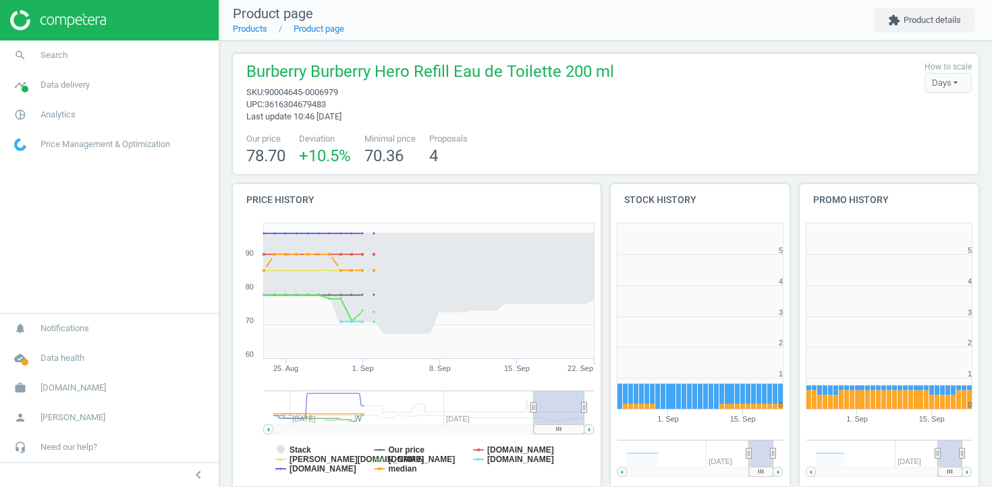
scroll to position [291, 0]
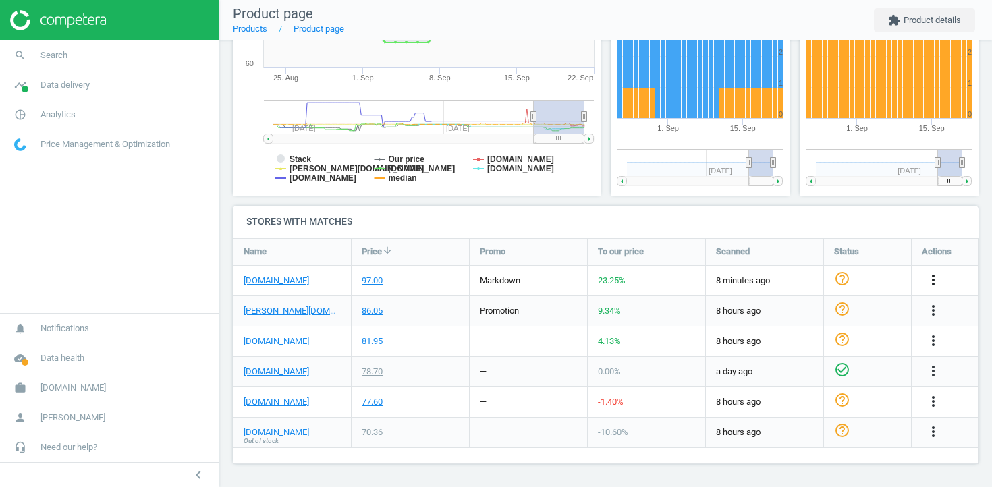
click at [932, 276] on icon "more_vert" at bounding box center [933, 280] width 16 height 16
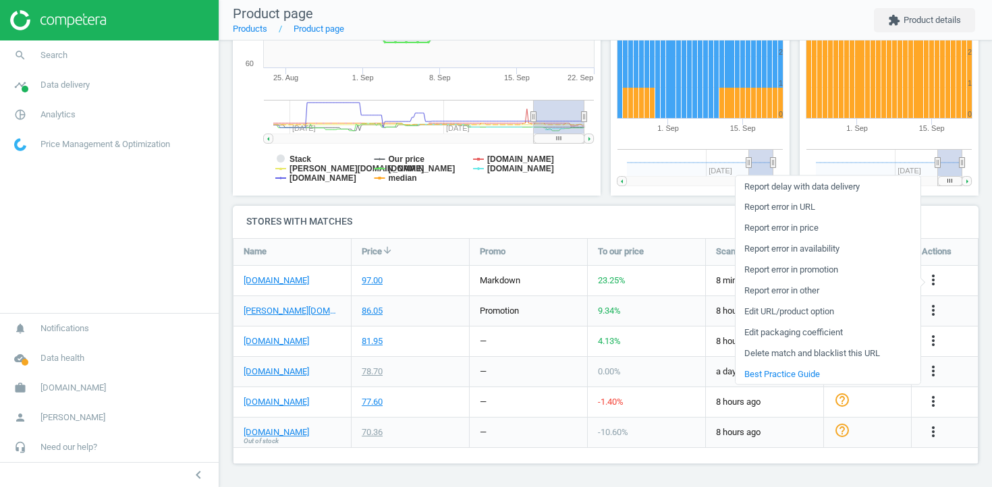
click at [829, 227] on link "Report error in price" at bounding box center [827, 227] width 185 height 21
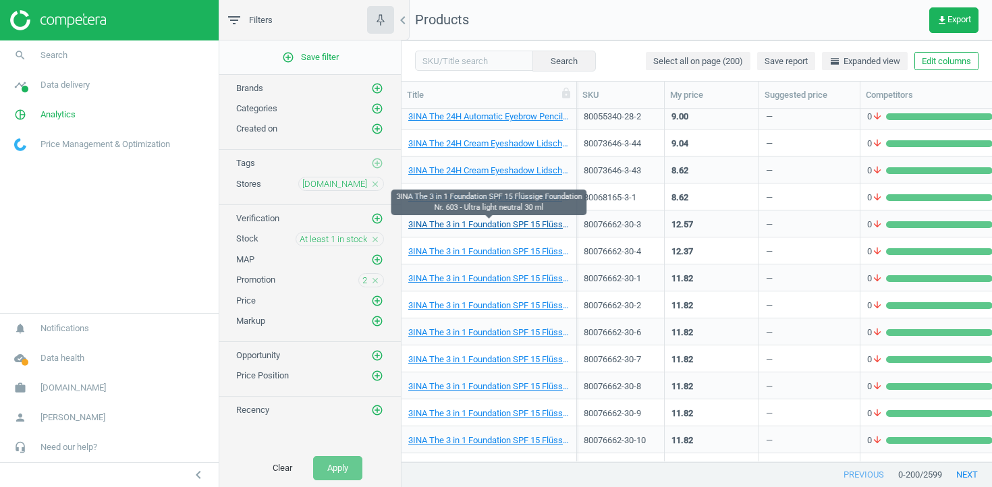
click at [486, 225] on link "3INA The 3 in 1 Foundation SPF 15 Flüssige Foundation Nr. 603 - Ultra light neu…" at bounding box center [488, 225] width 161 height 12
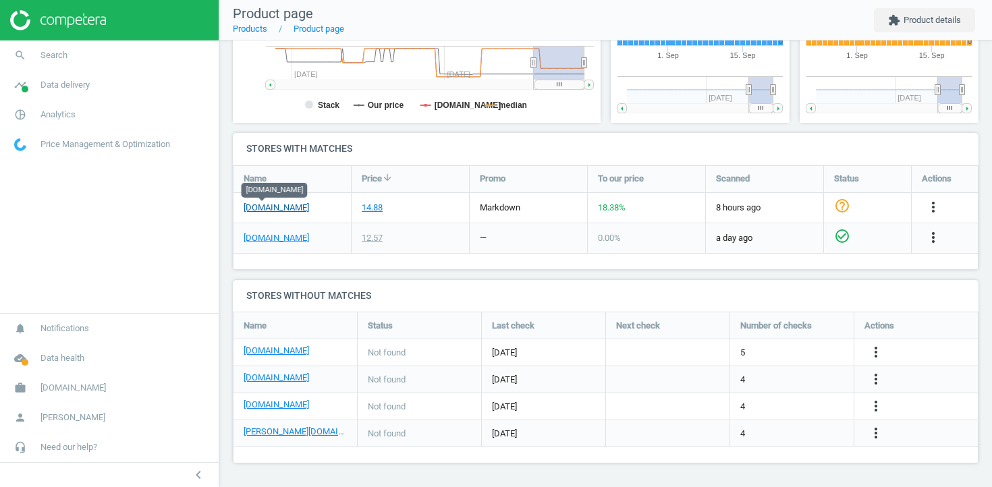
click at [265, 210] on link "nocibe.fr" at bounding box center [276, 208] width 65 height 12
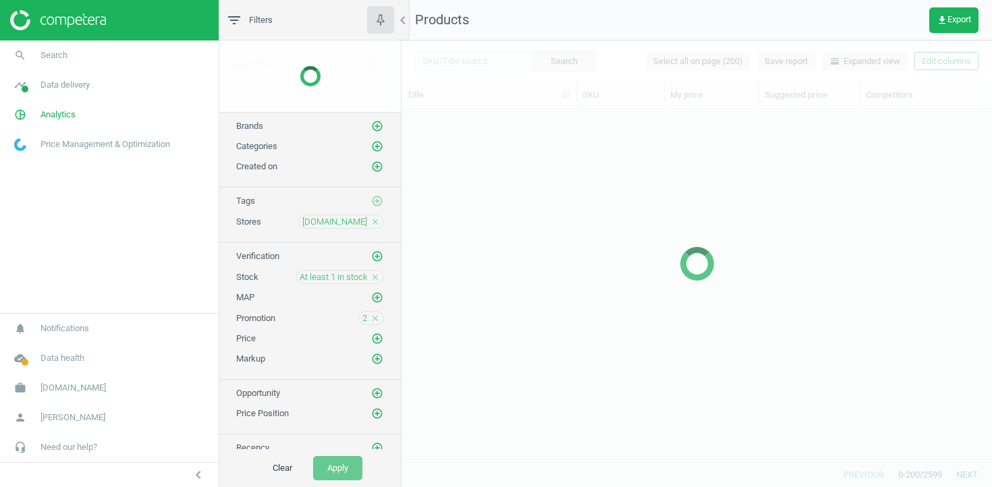
scroll to position [353, 590]
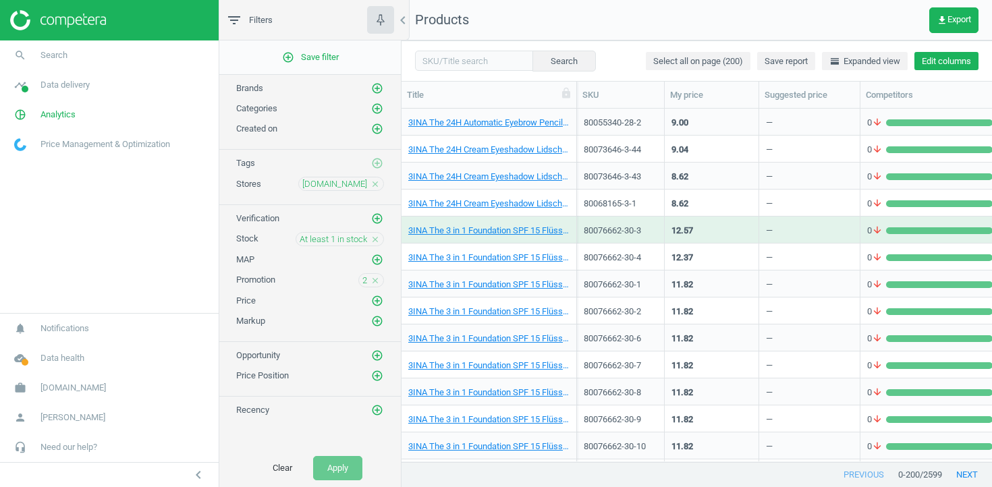
click at [946, 64] on button "Edit columns" at bounding box center [946, 61] width 64 height 19
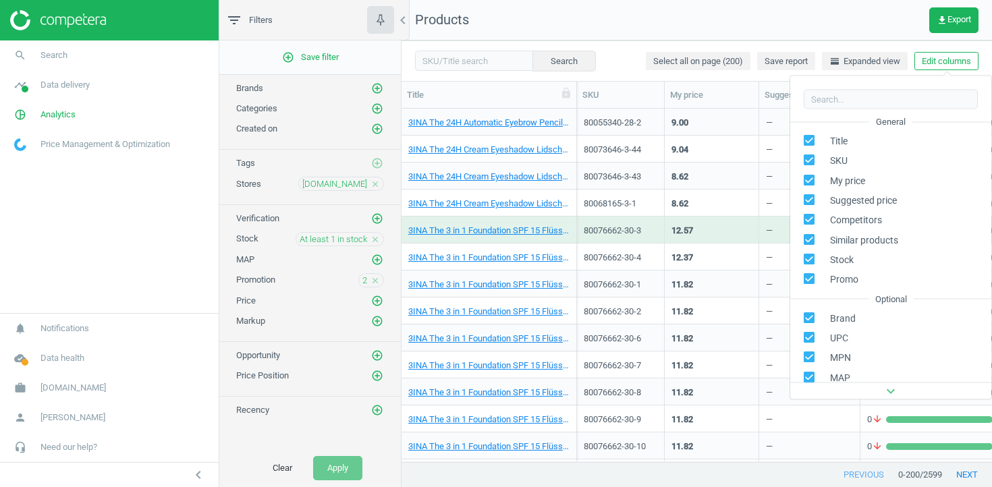
scroll to position [123, 0]
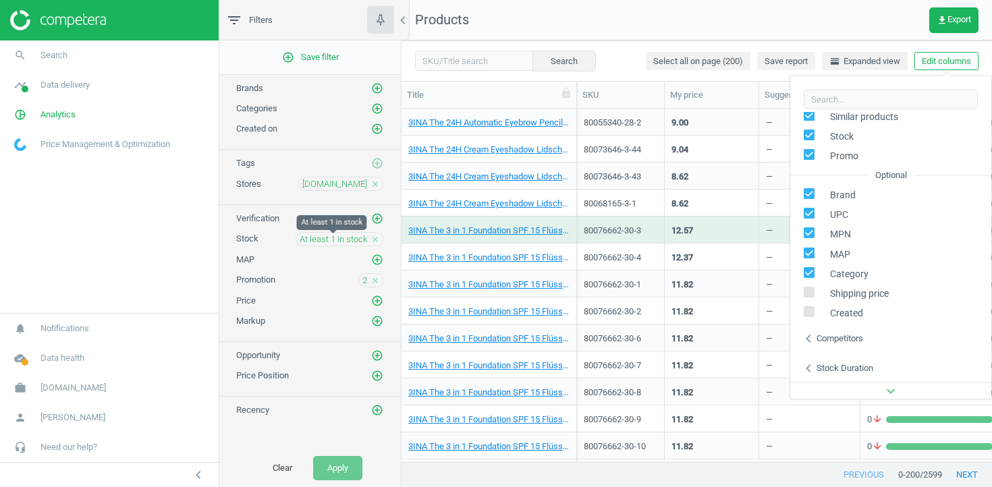
click at [362, 239] on span "At least 1 in stock" at bounding box center [333, 239] width 67 height 12
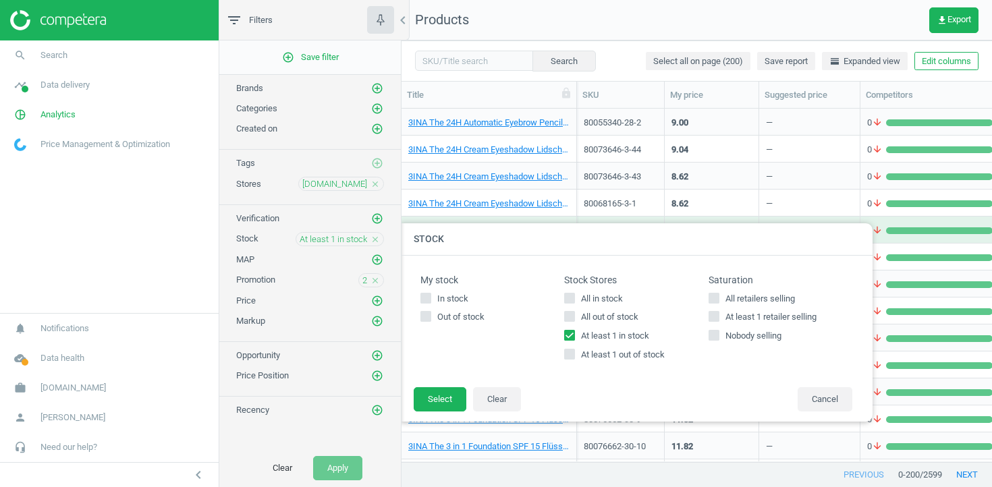
click at [569, 333] on input "At least 1 in stock" at bounding box center [569, 335] width 9 height 9
checkbox input "false"
click at [570, 355] on input "At least 1 out of stock" at bounding box center [569, 354] width 9 height 9
checkbox input "true"
click at [431, 395] on button "Select" at bounding box center [440, 399] width 53 height 24
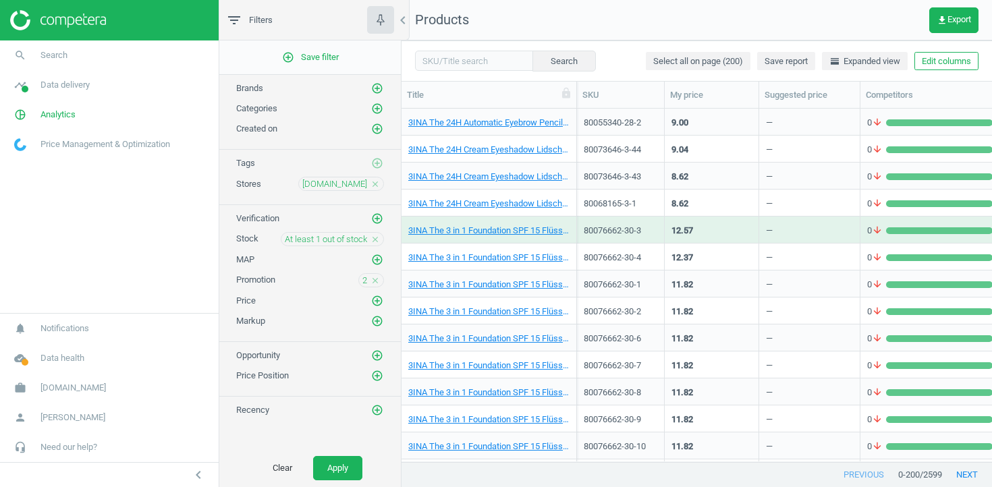
click at [375, 188] on icon "close" at bounding box center [374, 183] width 9 height 9
click at [375, 188] on icon "add_circle_outline" at bounding box center [377, 183] width 12 height 12
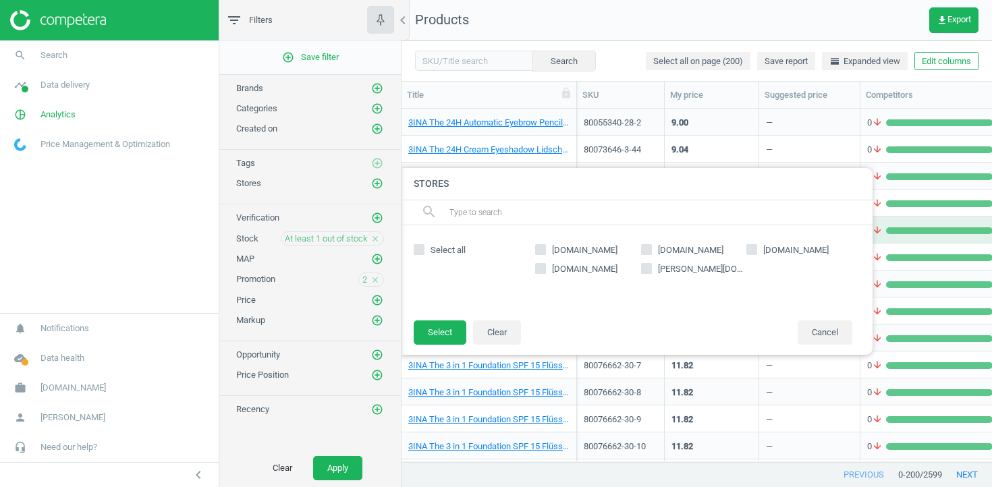
click at [673, 248] on span "notino.fr" at bounding box center [690, 250] width 71 height 12
click at [650, 248] on input "notino.fr" at bounding box center [646, 249] width 9 height 9
checkbox input "true"
click at [429, 337] on button "Select" at bounding box center [440, 332] width 53 height 24
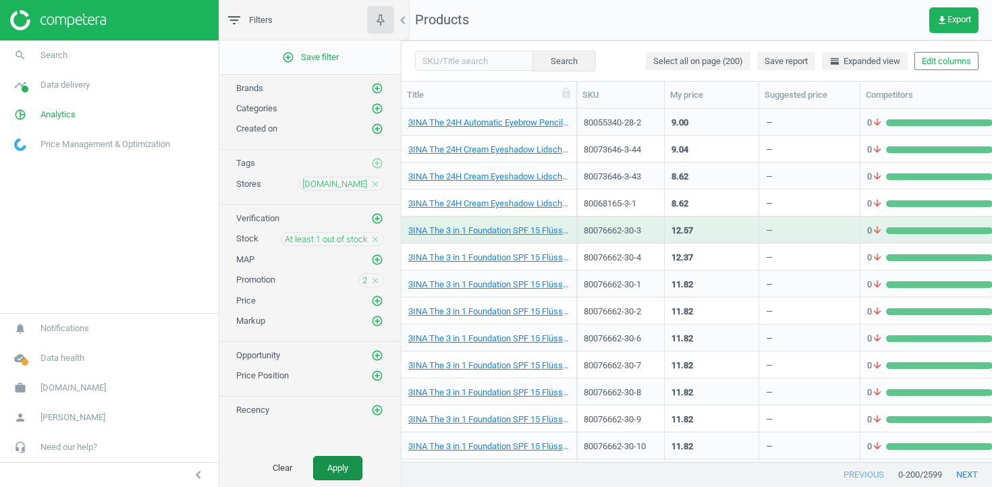
click at [342, 464] on button "Apply" at bounding box center [337, 468] width 49 height 24
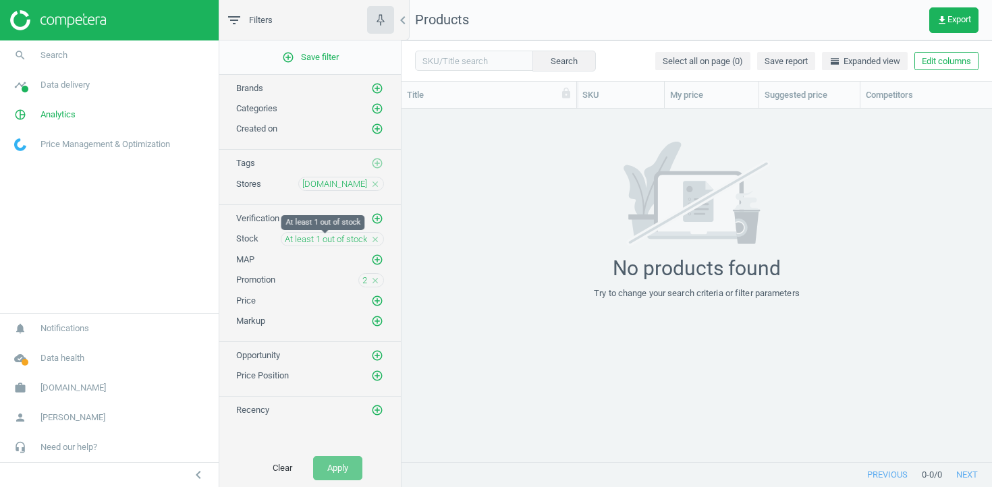
click at [327, 238] on span "At least 1 out of stock" at bounding box center [326, 239] width 82 height 12
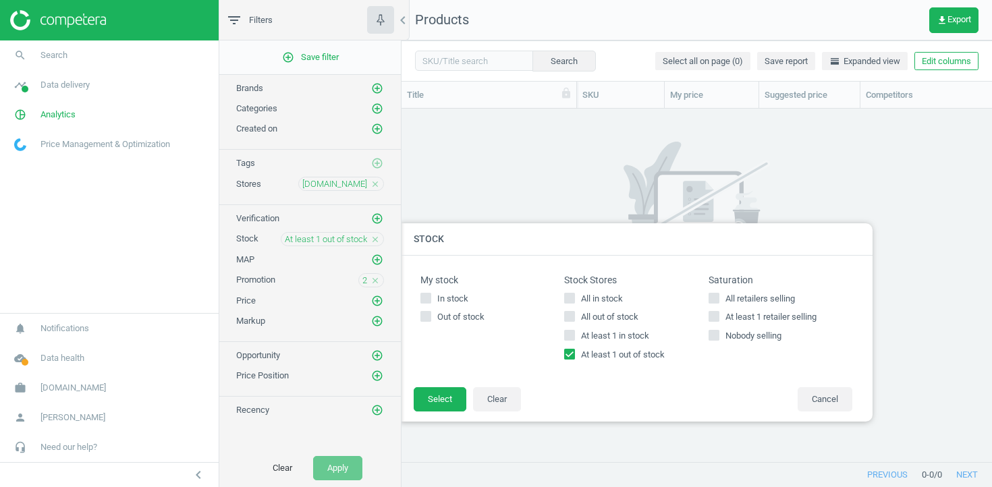
click at [567, 352] on input "At least 1 out of stock" at bounding box center [569, 354] width 9 height 9
checkbox input "false"
click at [569, 338] on input "At least 1 in stock" at bounding box center [569, 335] width 9 height 9
checkbox input "true"
click at [445, 397] on button "Select" at bounding box center [440, 399] width 53 height 24
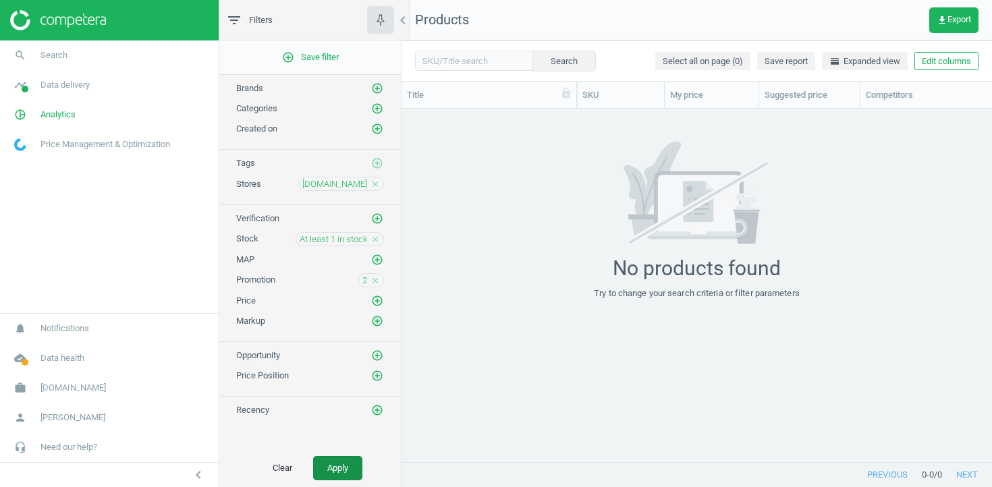
click at [345, 472] on button "Apply" at bounding box center [337, 468] width 49 height 24
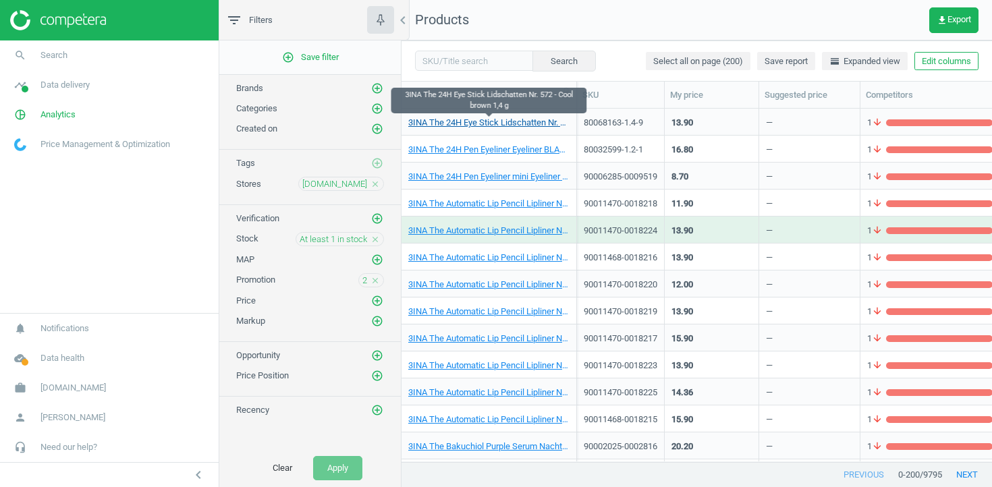
click at [444, 124] on link "3INA The 24H Eye Stick Lidschatten Nr. 572 - Cool brown 1,4 g" at bounding box center [488, 123] width 161 height 12
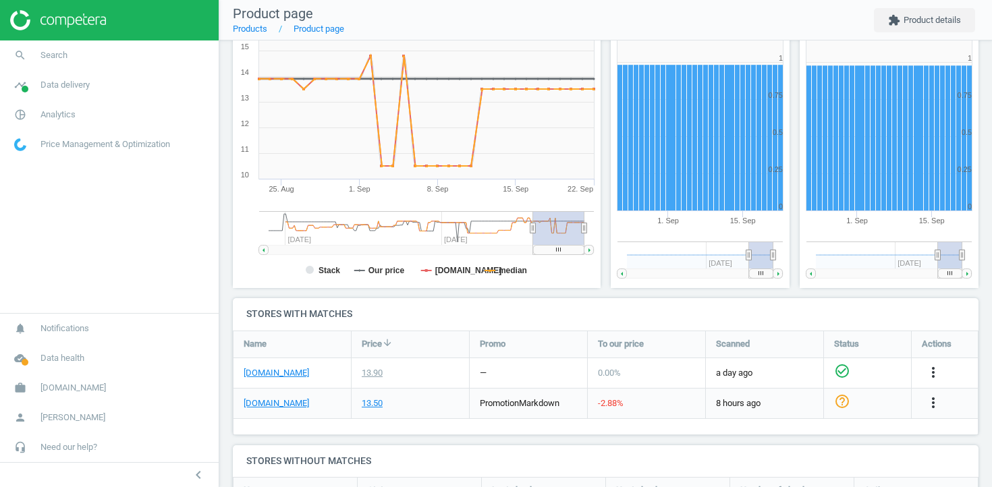
scroll to position [364, 0]
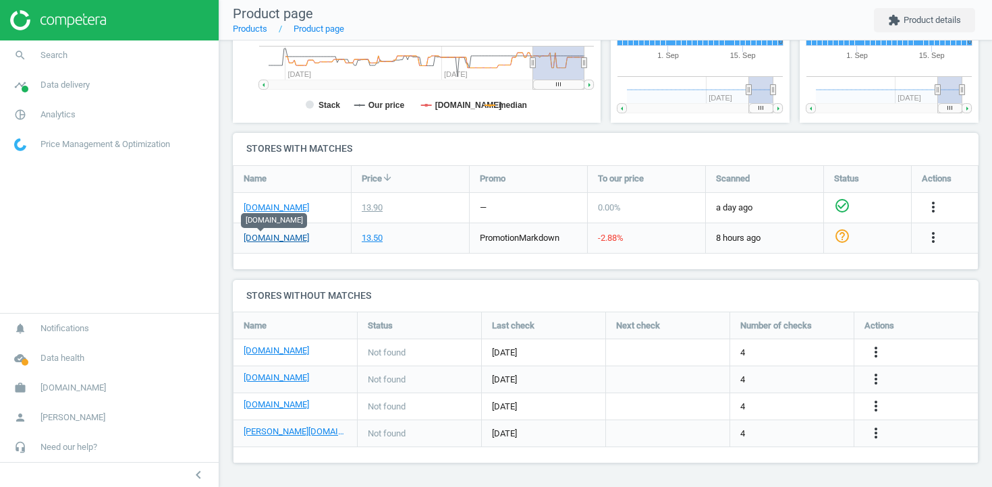
click at [273, 235] on link "notino.fr" at bounding box center [276, 238] width 65 height 12
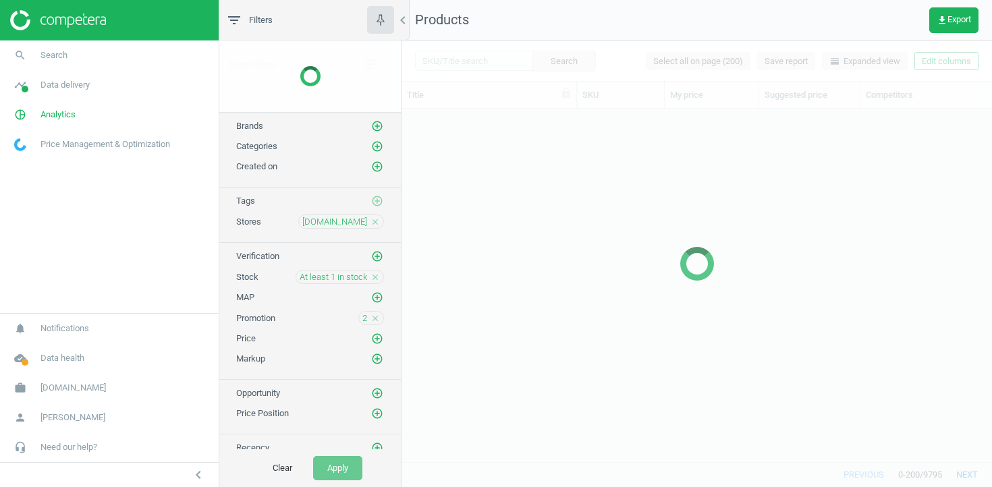
scroll to position [353, 590]
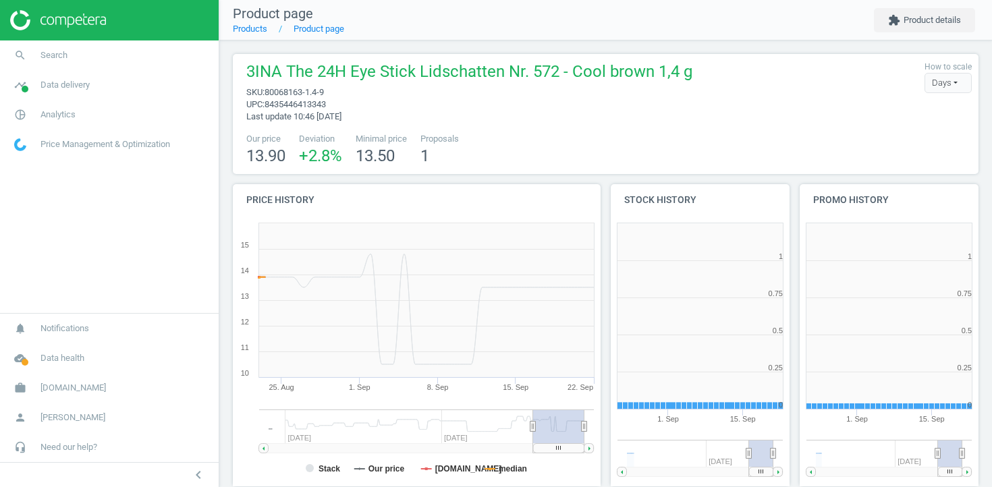
scroll to position [271, 179]
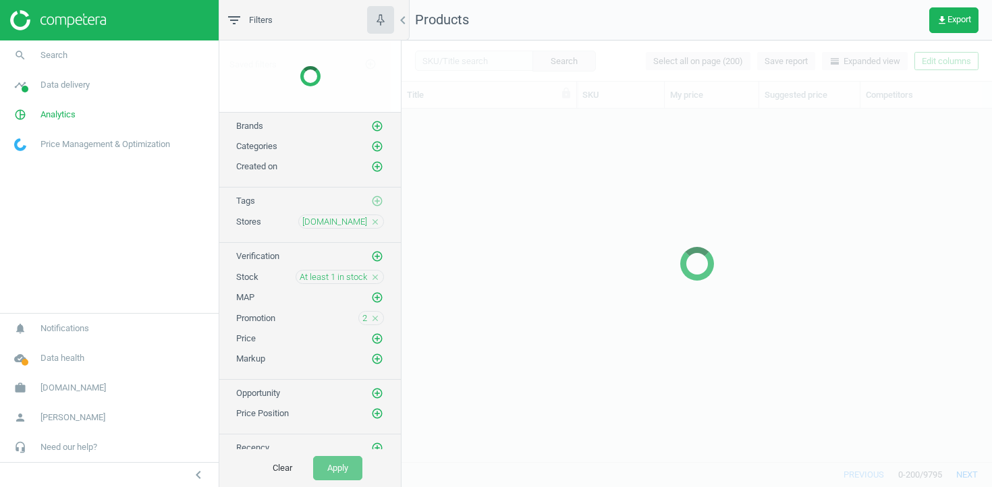
scroll to position [353, 590]
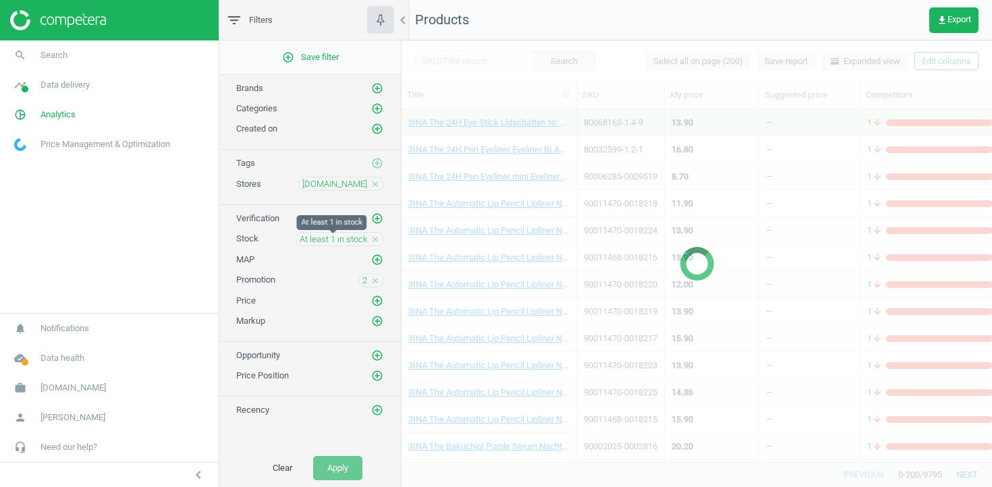
click at [358, 236] on span "At least 1 in stock" at bounding box center [333, 239] width 67 height 12
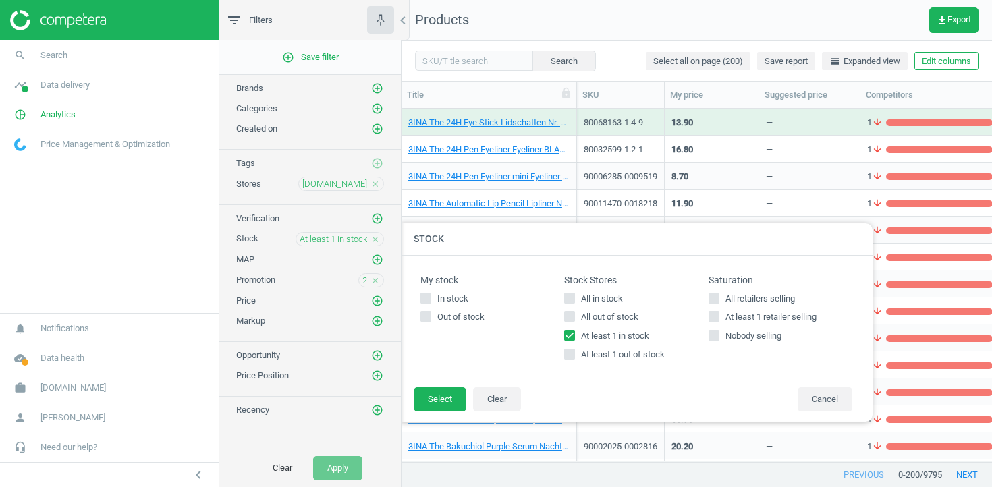
click at [571, 337] on input "At least 1 in stock" at bounding box center [569, 335] width 9 height 9
checkbox input "false"
click at [571, 360] on span at bounding box center [569, 357] width 11 height 10
click at [571, 359] on input "At least 1 out of stock" at bounding box center [569, 354] width 9 height 9
checkbox input "true"
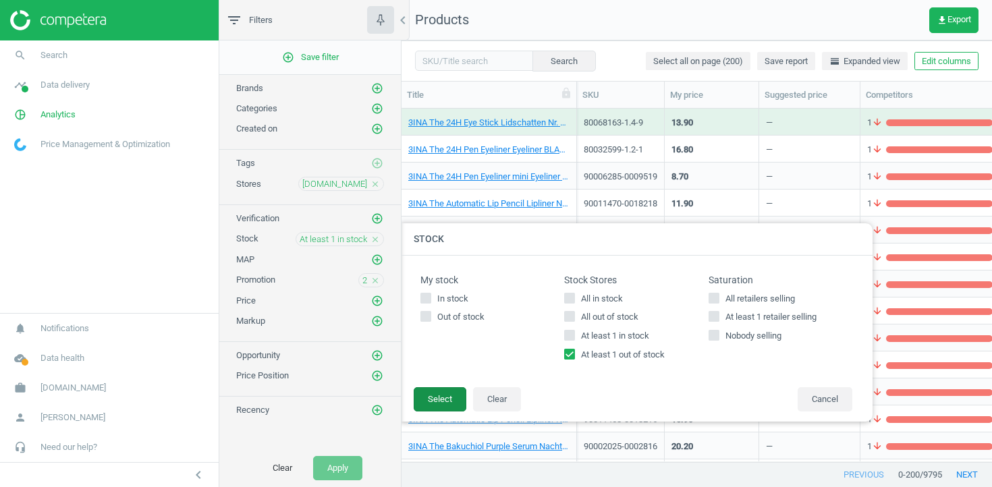
click at [446, 396] on button "Select" at bounding box center [440, 399] width 53 height 24
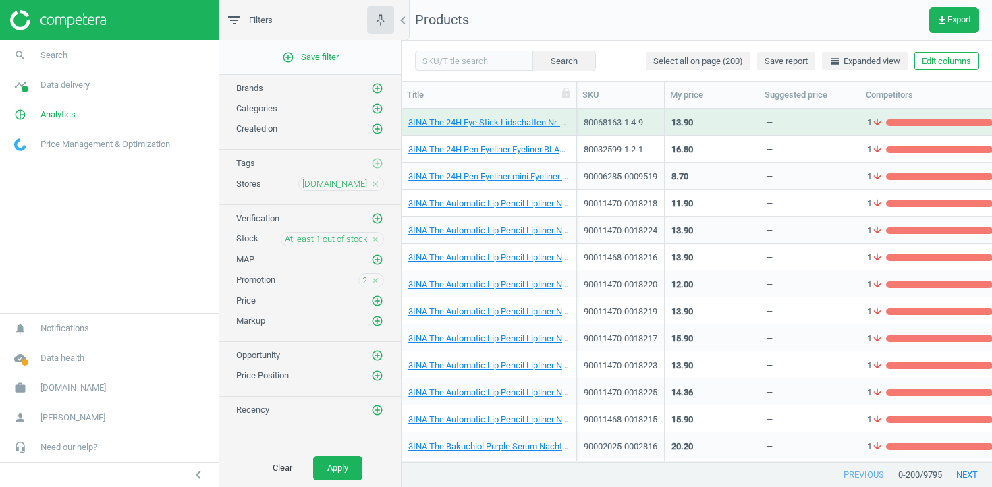
click at [373, 283] on icon "close" at bounding box center [374, 280] width 9 height 9
click at [348, 469] on button "Apply" at bounding box center [337, 468] width 49 height 24
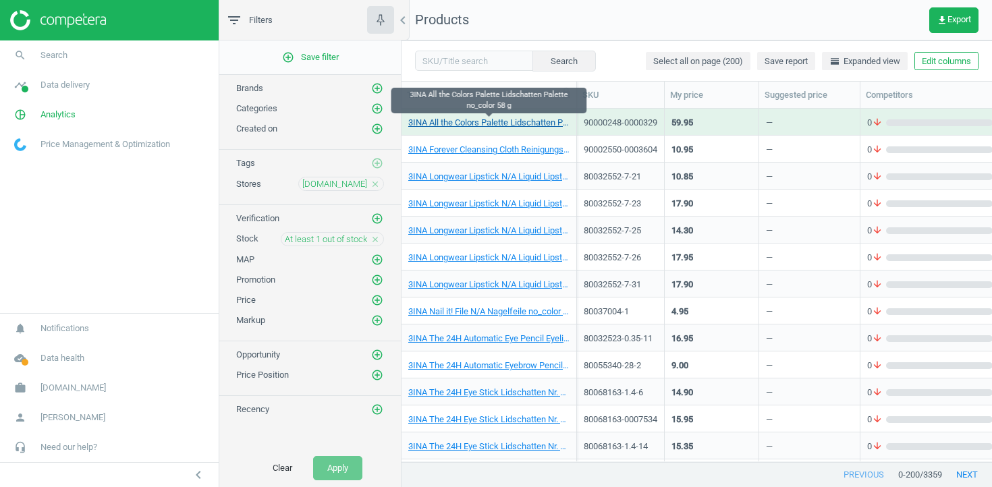
click at [477, 120] on link "3INA All the Colors Palette Lidschatten Palette no_color 58 g" at bounding box center [488, 123] width 161 height 12
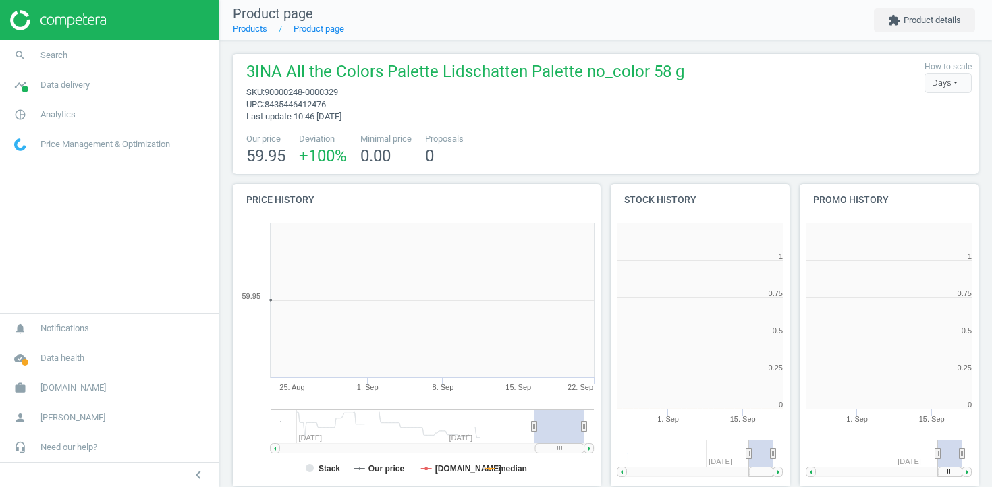
scroll to position [7, 7]
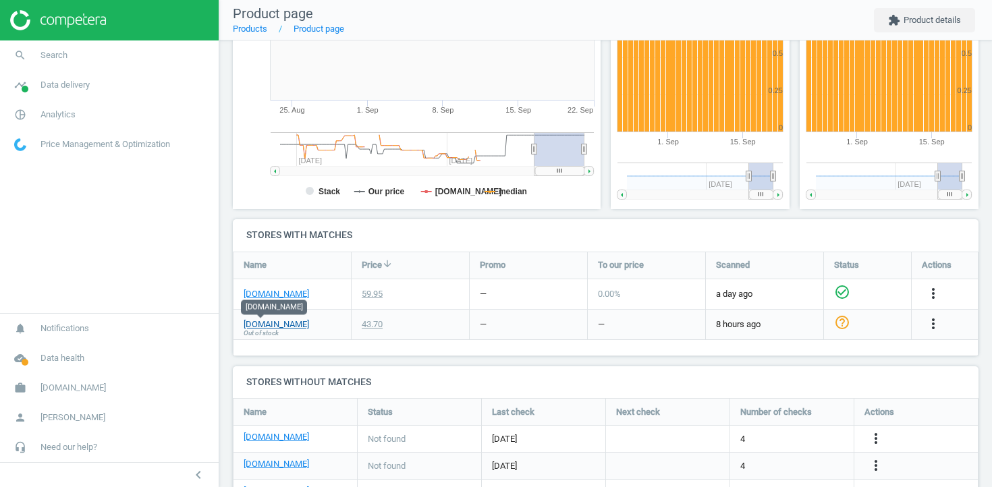
click at [273, 320] on link "notino.fr" at bounding box center [276, 324] width 65 height 12
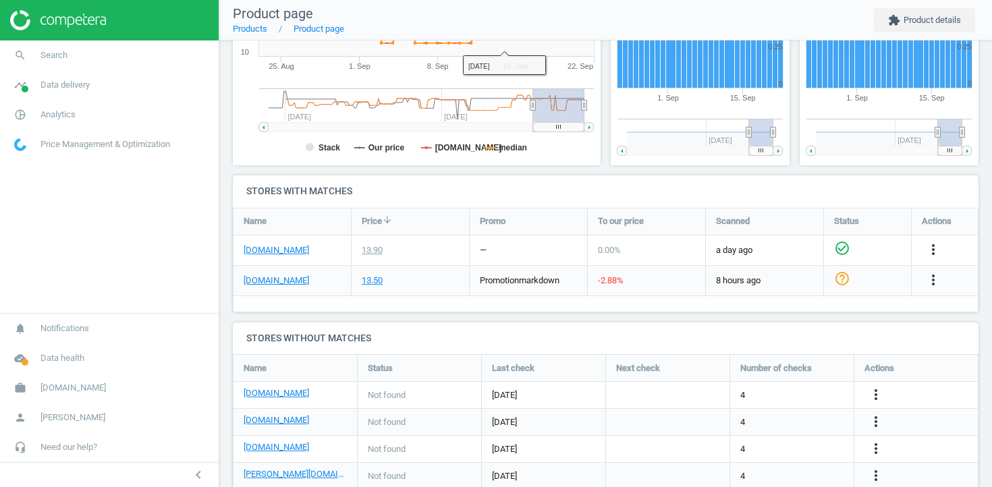
scroll to position [318, 0]
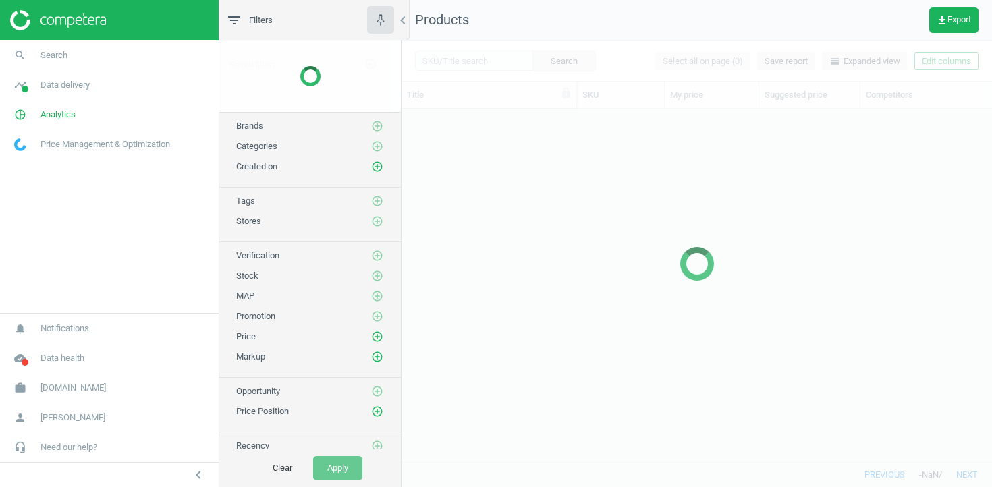
scroll to position [353, 590]
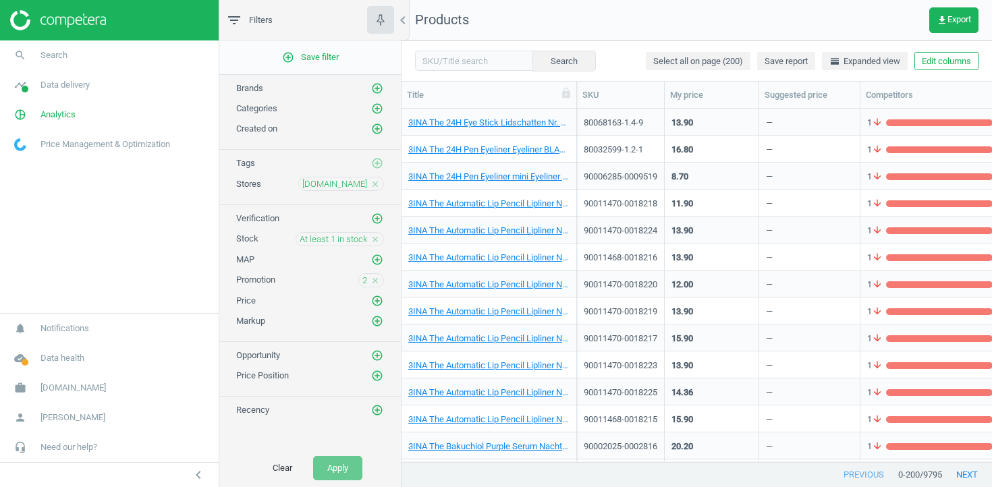
click at [376, 185] on icon "close" at bounding box center [374, 183] width 9 height 9
click at [376, 185] on icon "add_circle_outline" at bounding box center [377, 183] width 12 height 12
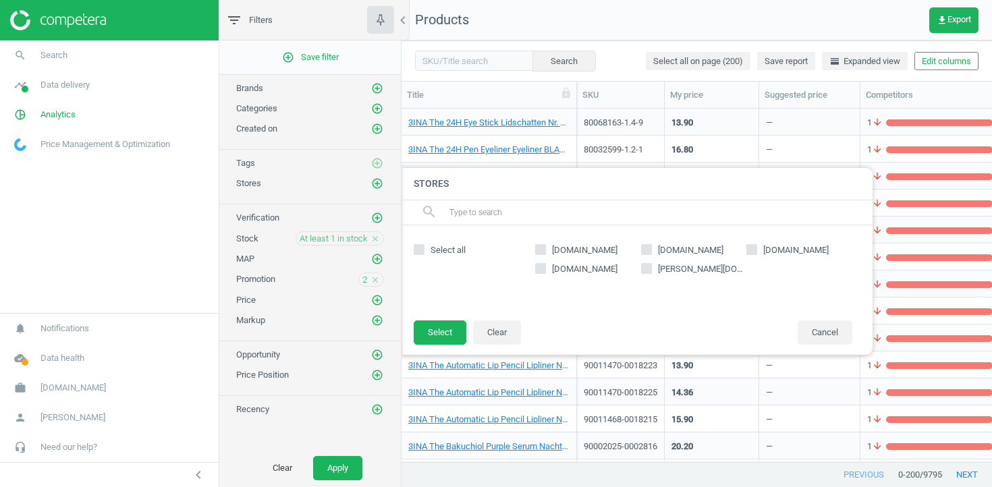
click at [765, 254] on span "[DOMAIN_NAME]" at bounding box center [795, 250] width 71 height 12
click at [756, 254] on input "[DOMAIN_NAME]" at bounding box center [752, 249] width 9 height 9
checkbox input "true"
click at [453, 320] on button "Select" at bounding box center [440, 332] width 53 height 24
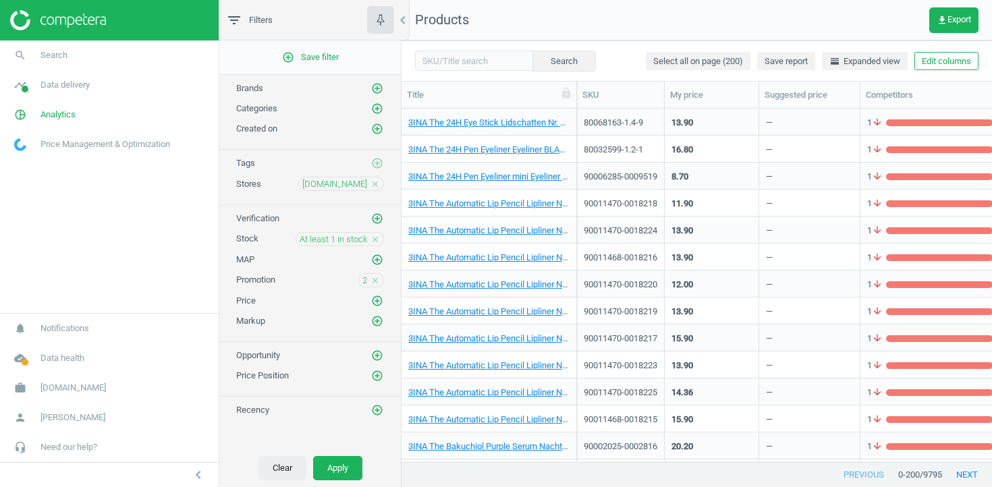
click at [300, 472] on button "Clear" at bounding box center [282, 468] width 48 height 24
click at [376, 184] on icon "close" at bounding box center [374, 183] width 9 height 9
click at [376, 184] on icon "add_circle_outline" at bounding box center [377, 183] width 12 height 12
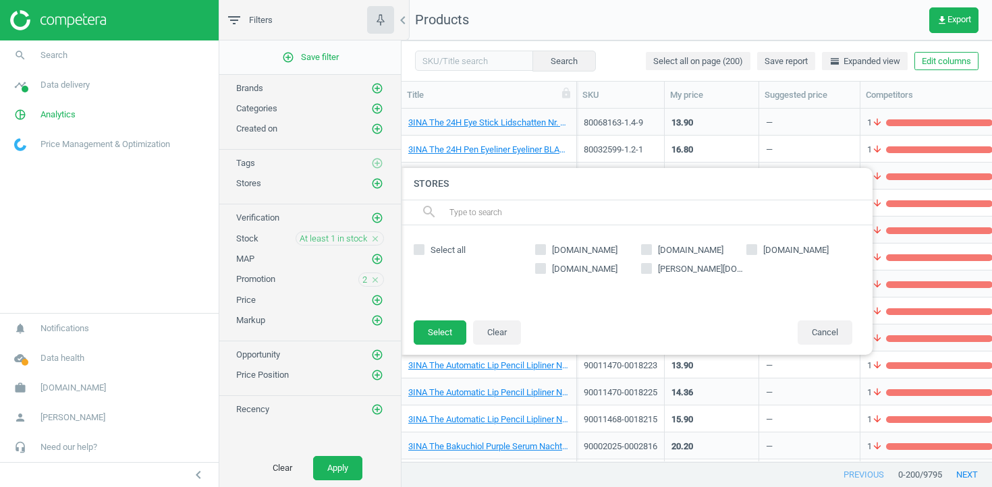
click at [768, 250] on span "[DOMAIN_NAME]" at bounding box center [795, 250] width 71 height 12
click at [756, 250] on input "[DOMAIN_NAME]" at bounding box center [752, 249] width 9 height 9
checkbox input "true"
click at [430, 333] on button "Select" at bounding box center [440, 332] width 53 height 24
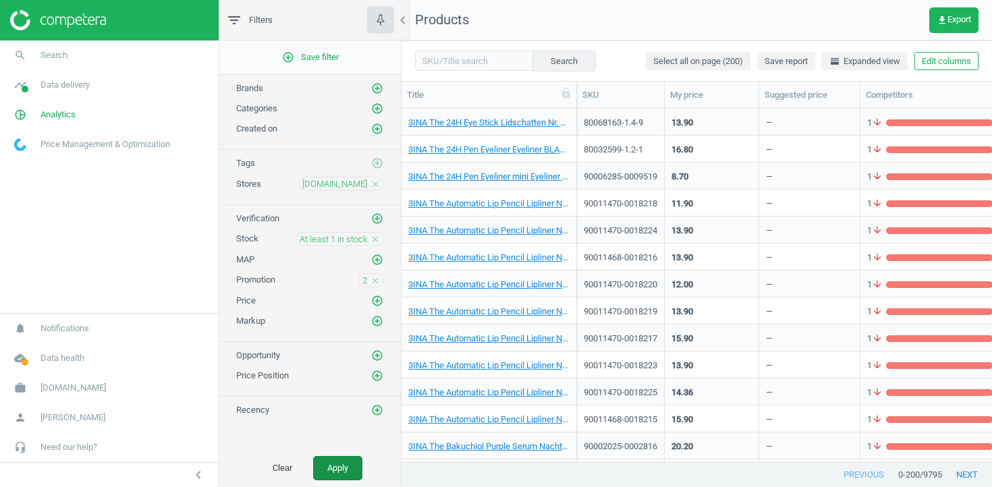
click at [334, 475] on button "Apply" at bounding box center [337, 468] width 49 height 24
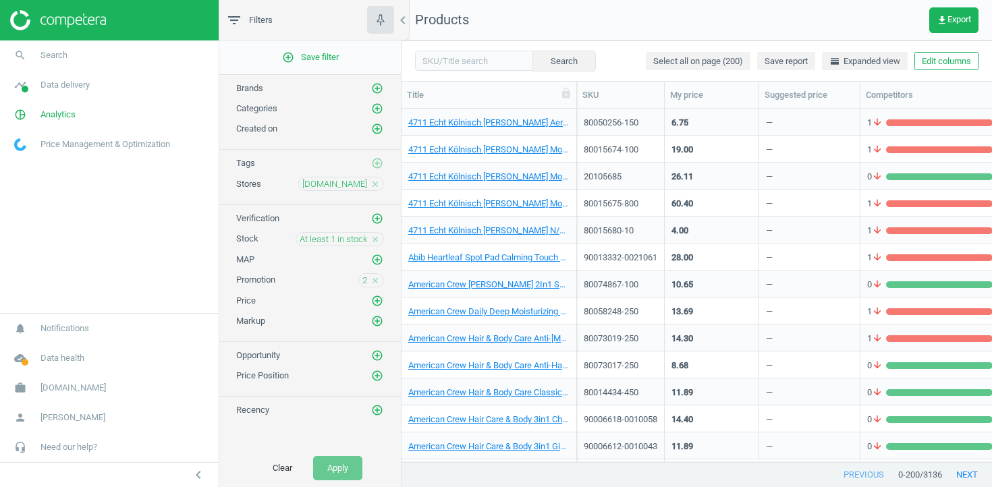
click at [373, 237] on icon "close" at bounding box center [374, 239] width 9 height 9
click at [373, 237] on icon "add_circle_outline" at bounding box center [377, 239] width 12 height 12
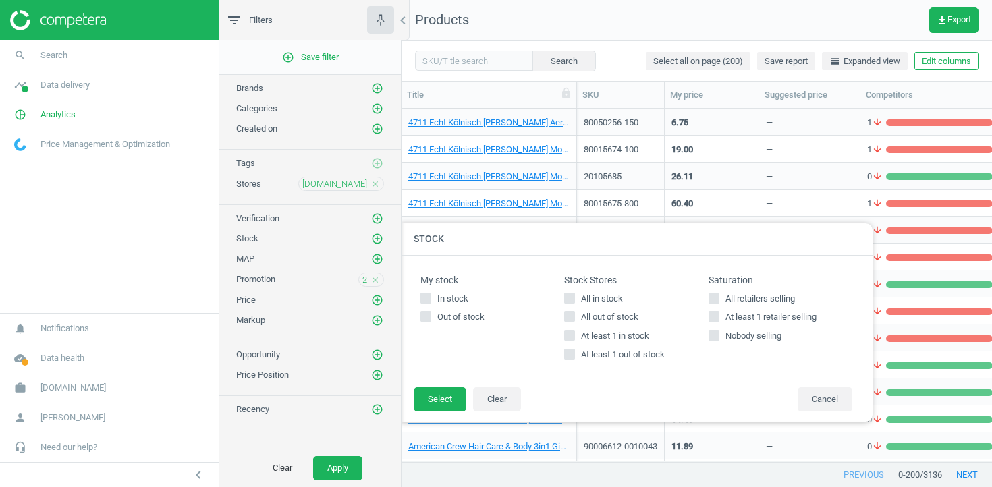
click at [619, 352] on span "At least 1 out of stock" at bounding box center [622, 355] width 89 height 12
click at [574, 352] on input "At least 1 out of stock" at bounding box center [569, 354] width 9 height 9
checkbox input "true"
click at [426, 398] on button "Select" at bounding box center [440, 399] width 53 height 24
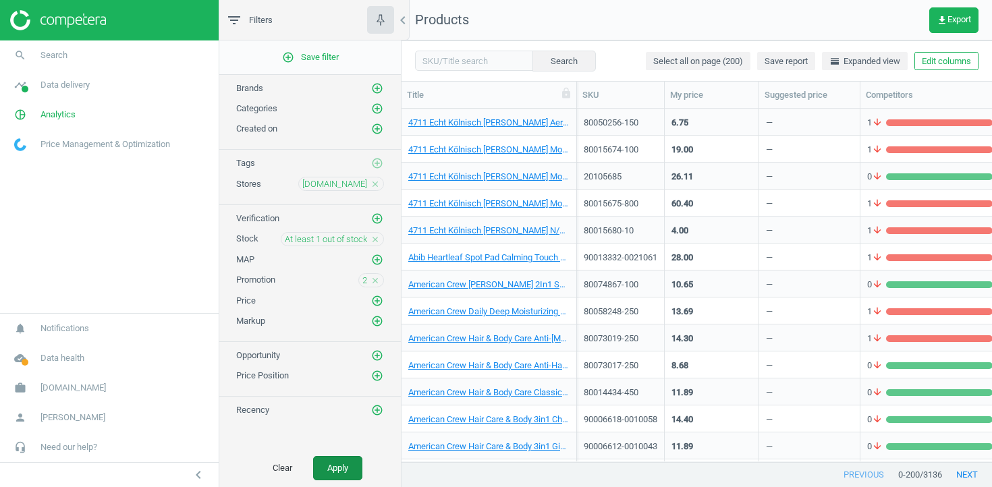
click at [343, 468] on button "Apply" at bounding box center [337, 468] width 49 height 24
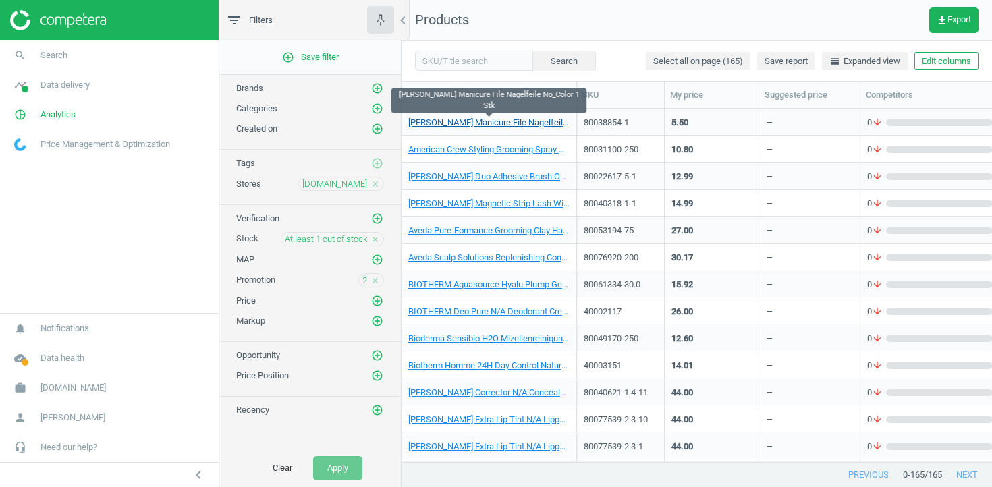
click at [532, 122] on link "Alessandro Spa Manicure File Nagelfeile No_Color 1 Stk" at bounding box center [488, 123] width 161 height 12
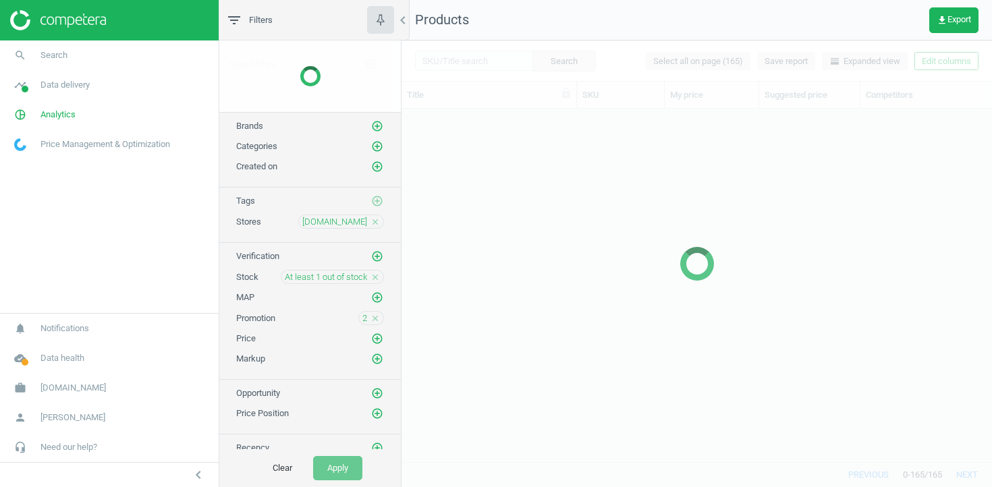
scroll to position [353, 590]
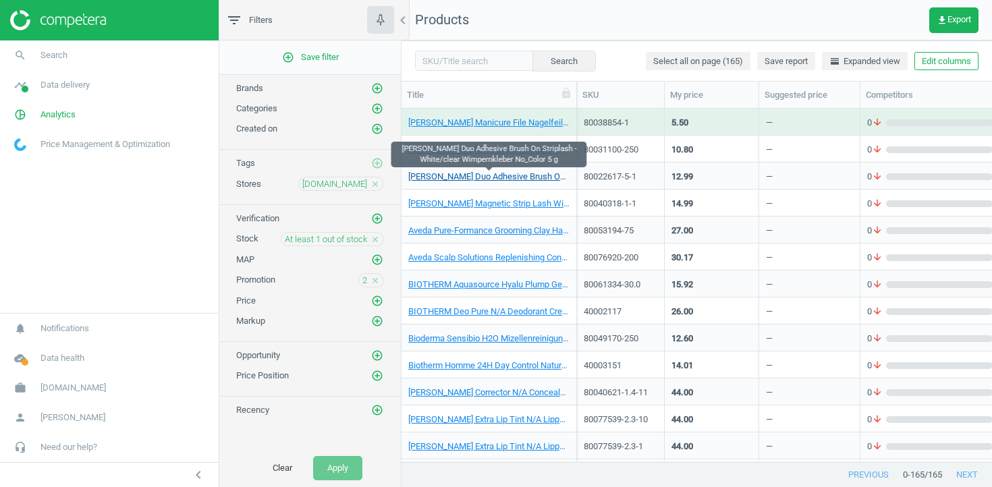
click at [481, 171] on link "Ardell Duo Adhesive Brush On Striplash - White/clear Wimpernkleber No_Color 5 g" at bounding box center [488, 177] width 161 height 12
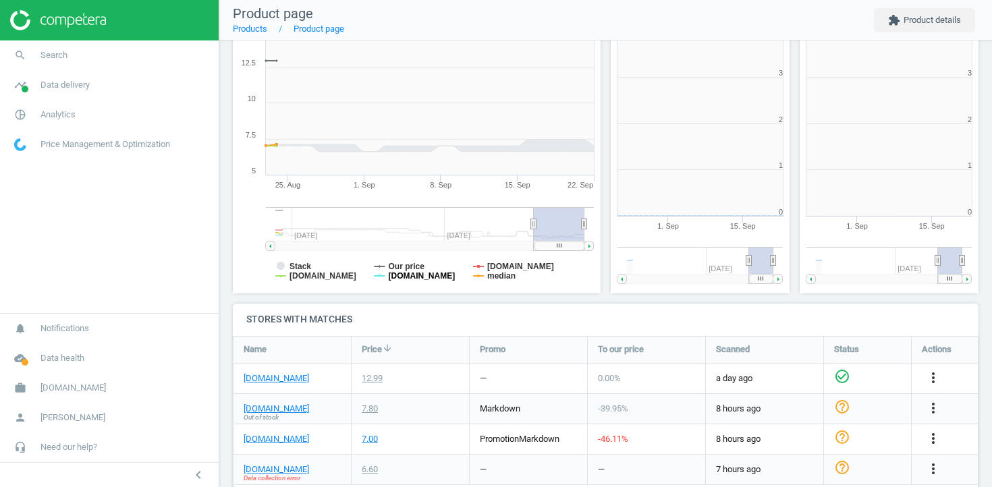
scroll to position [271, 368]
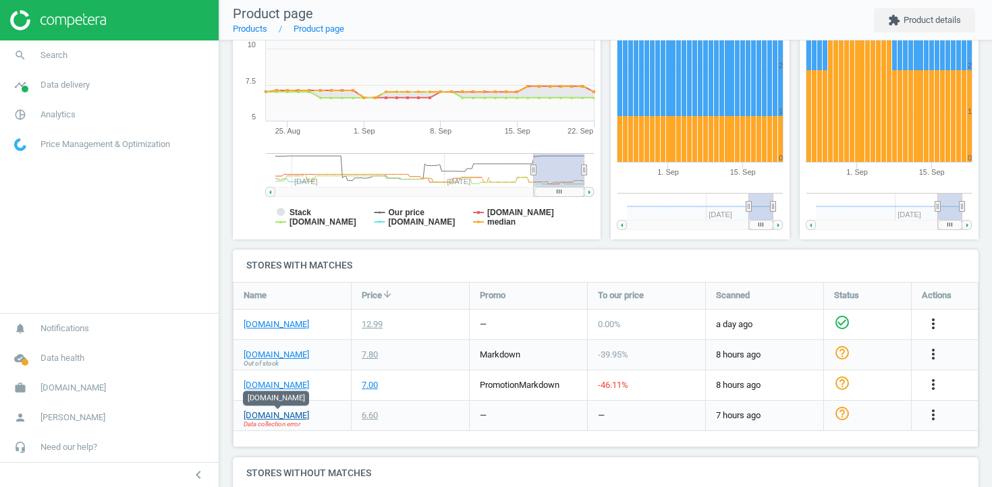
click at [302, 410] on link "parfumdreams.fr" at bounding box center [276, 416] width 65 height 12
click at [291, 354] on link "my-origines.com" at bounding box center [276, 355] width 65 height 12
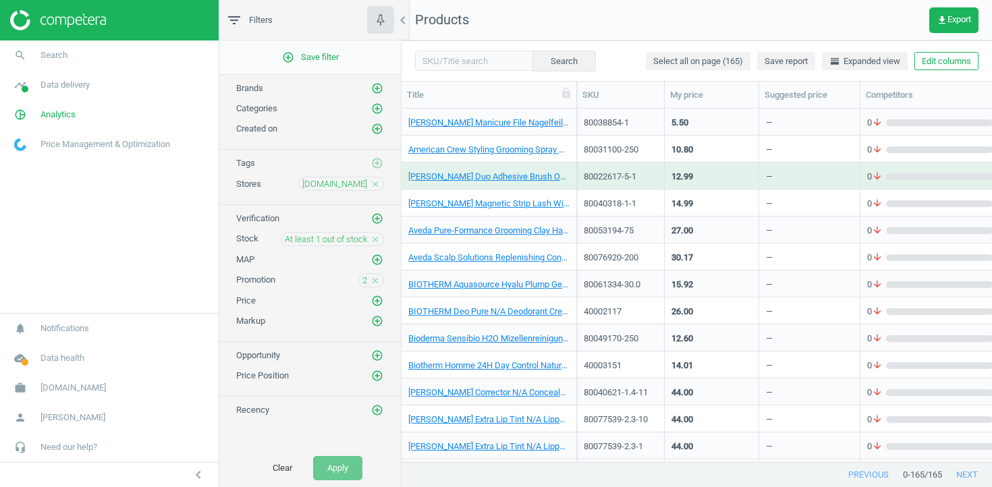
click at [378, 241] on icon "close" at bounding box center [374, 239] width 9 height 9
click at [378, 241] on icon "add_circle_outline" at bounding box center [377, 239] width 12 height 12
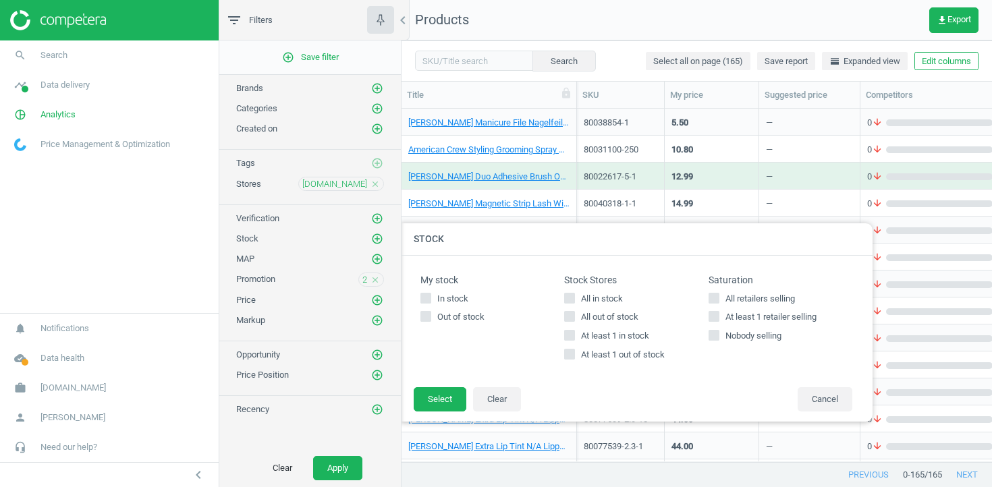
click at [594, 335] on span "At least 1 in stock" at bounding box center [615, 336] width 74 height 12
click at [574, 335] on input "At least 1 in stock" at bounding box center [569, 335] width 9 height 9
checkbox input "true"
click at [460, 400] on button "Select" at bounding box center [440, 399] width 53 height 24
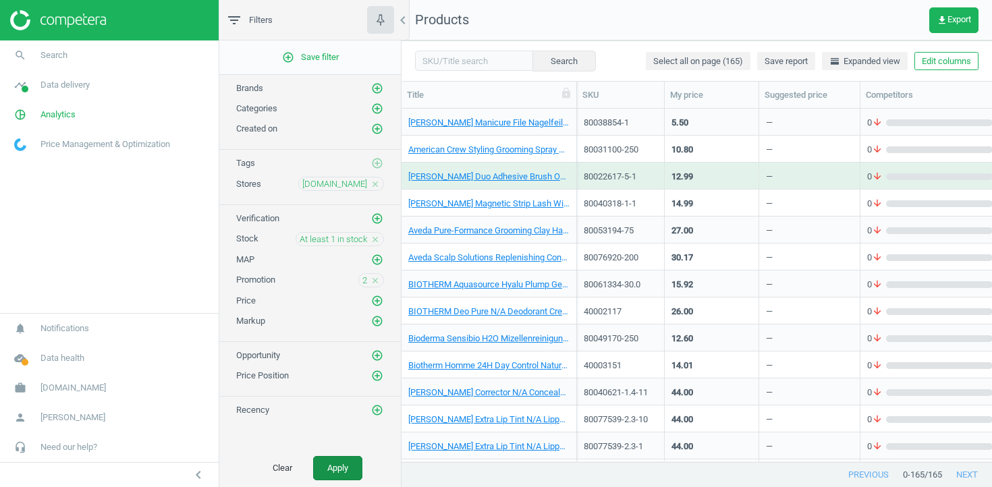
click at [334, 474] on button "Apply" at bounding box center [337, 468] width 49 height 24
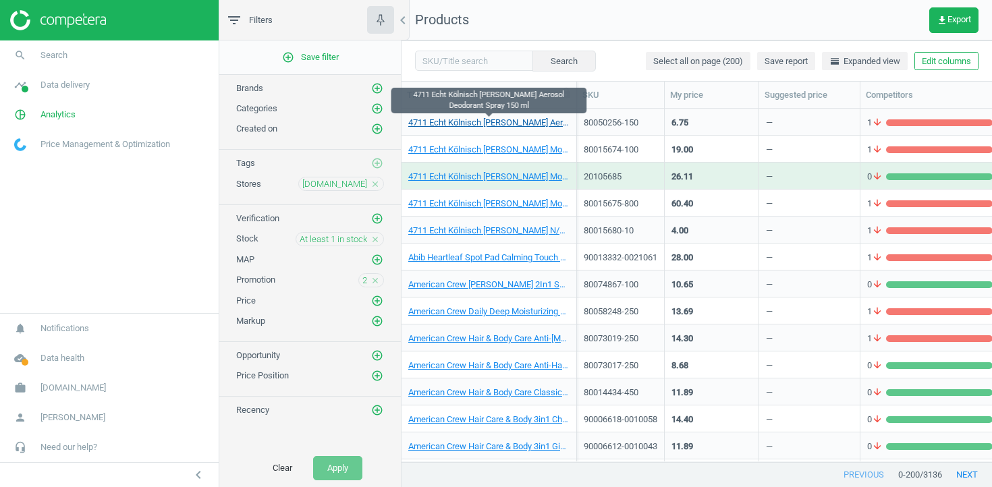
click at [501, 119] on link "4711 Echt Kölnisch Wasser Aerosol Deodorant Spray 150 ml" at bounding box center [488, 123] width 161 height 12
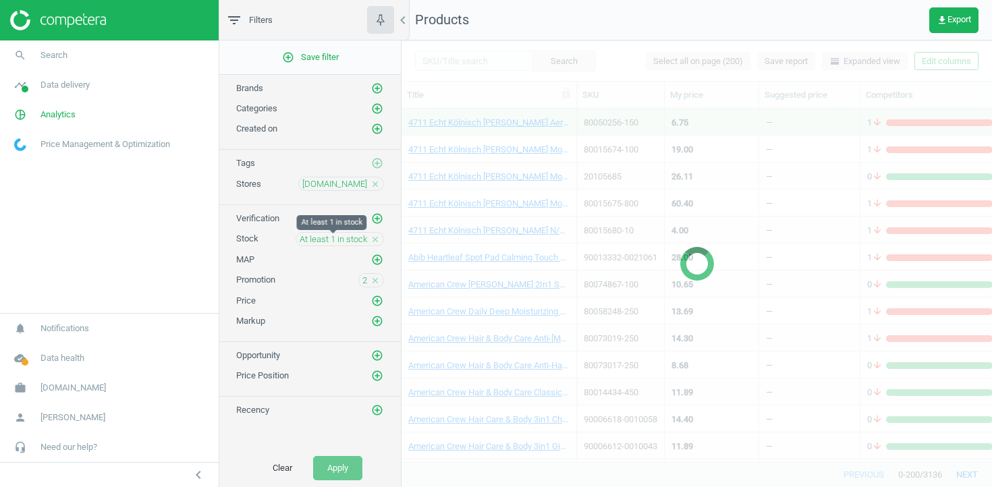
click at [342, 242] on span "At least 1 in stock" at bounding box center [333, 239] width 67 height 12
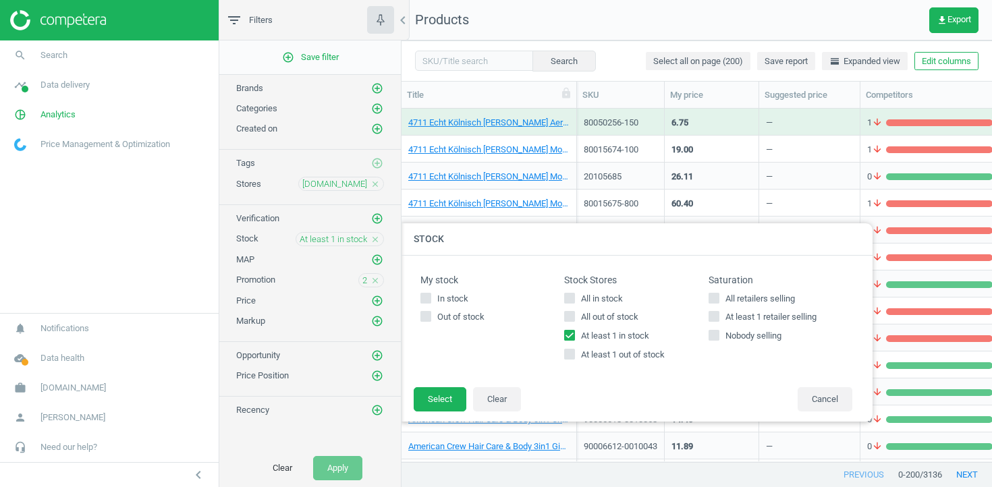
click at [362, 278] on span "2" at bounding box center [364, 281] width 5 height 12
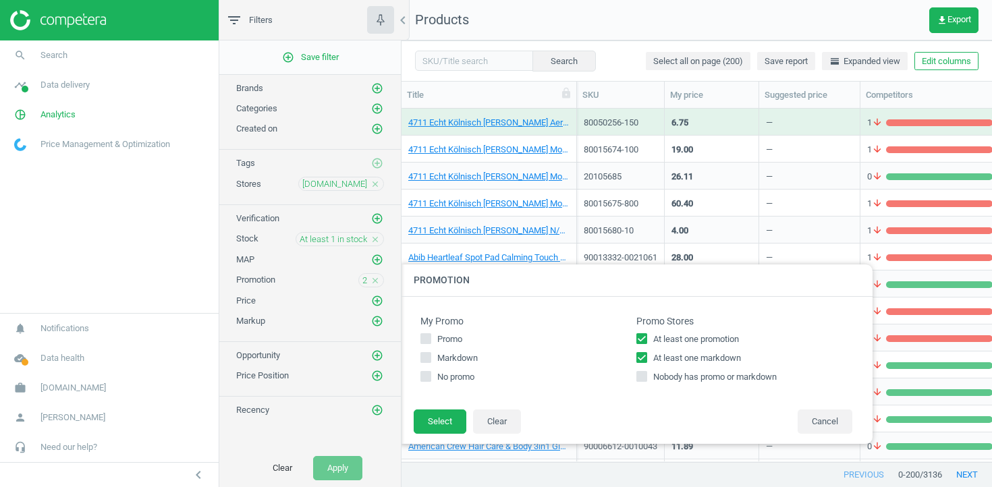
click at [641, 360] on input "At least one markdown" at bounding box center [642, 358] width 9 height 9
checkbox input "false"
click at [432, 420] on button "Select" at bounding box center [440, 422] width 53 height 24
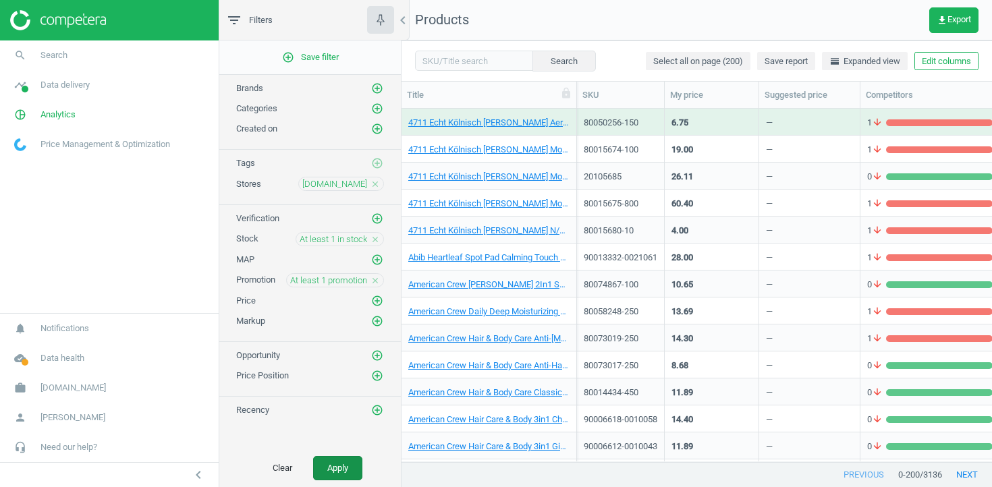
click at [318, 472] on button "Apply" at bounding box center [337, 468] width 49 height 24
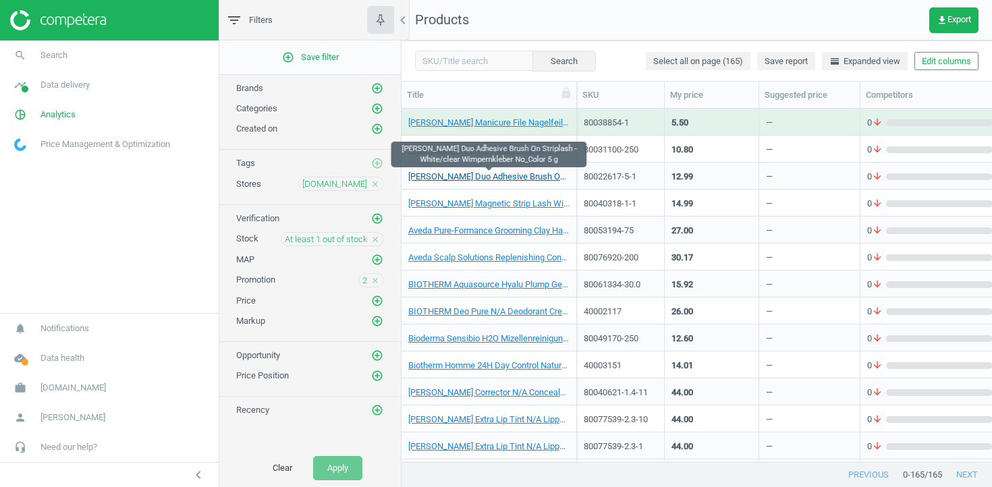
click at [470, 173] on link "Ardell Duo Adhesive Brush On Striplash - White/clear Wimpernkleber No_Color 5 g" at bounding box center [488, 177] width 161 height 12
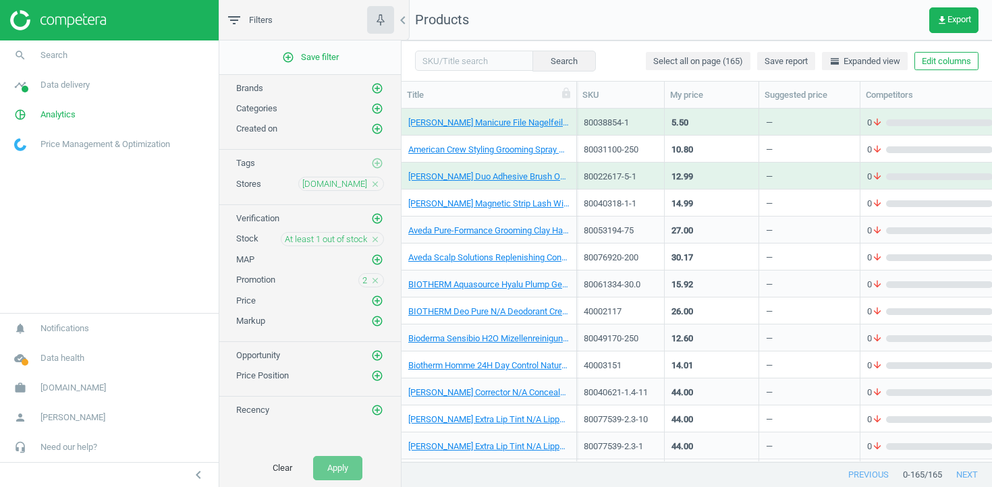
click at [571, 277] on div "BIOTHERM Aquasource Hyalu Plump Gel Gesichtsgel 30 ml" at bounding box center [488, 284] width 175 height 27
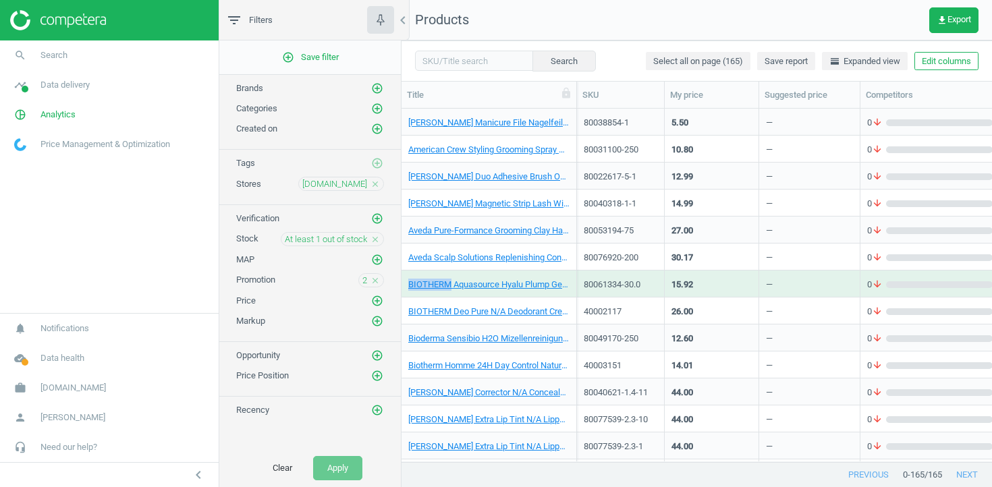
click at [571, 277] on div "BIOTHERM Aquasource Hyalu Plump Gel Gesichtsgel 30 ml" at bounding box center [488, 284] width 175 height 27
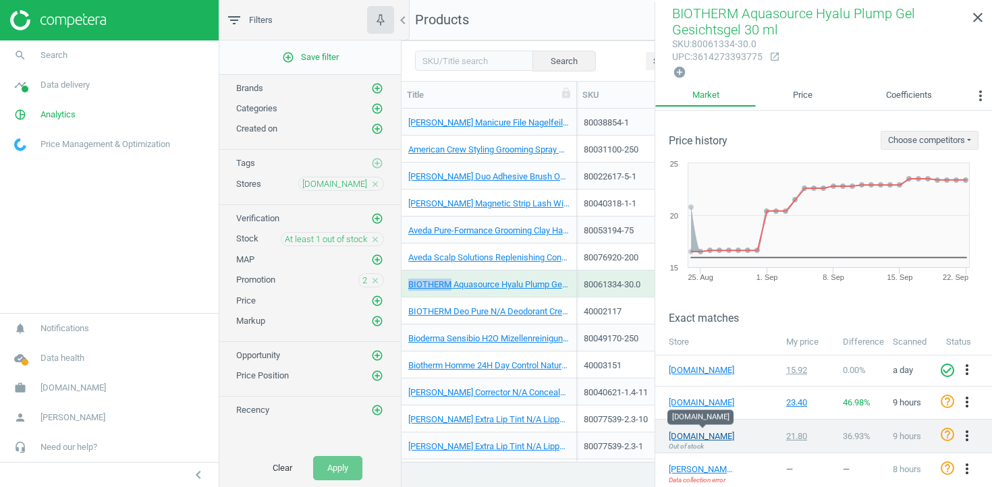
click at [699, 430] on link "[DOMAIN_NAME]" at bounding box center [702, 436] width 67 height 12
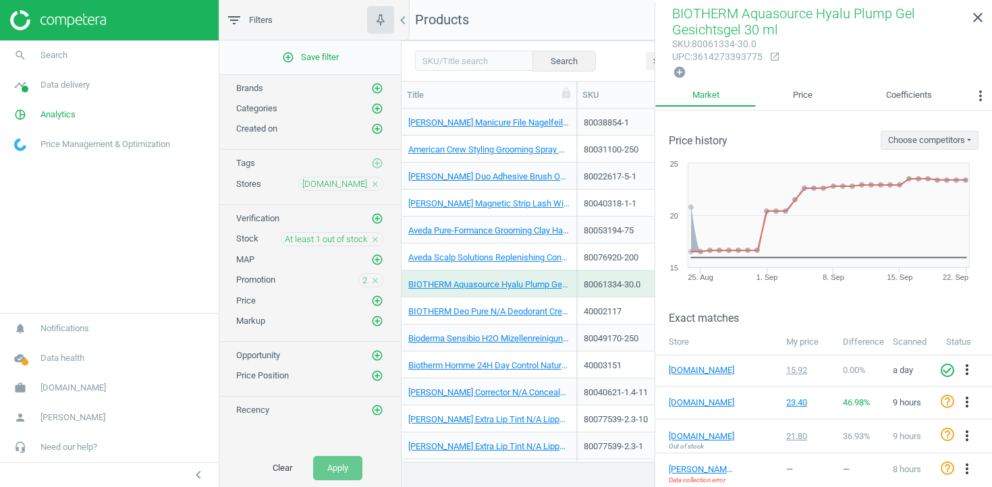
click at [375, 240] on icon "close" at bounding box center [374, 239] width 9 height 9
click at [347, 470] on button "Apply" at bounding box center [337, 468] width 49 height 24
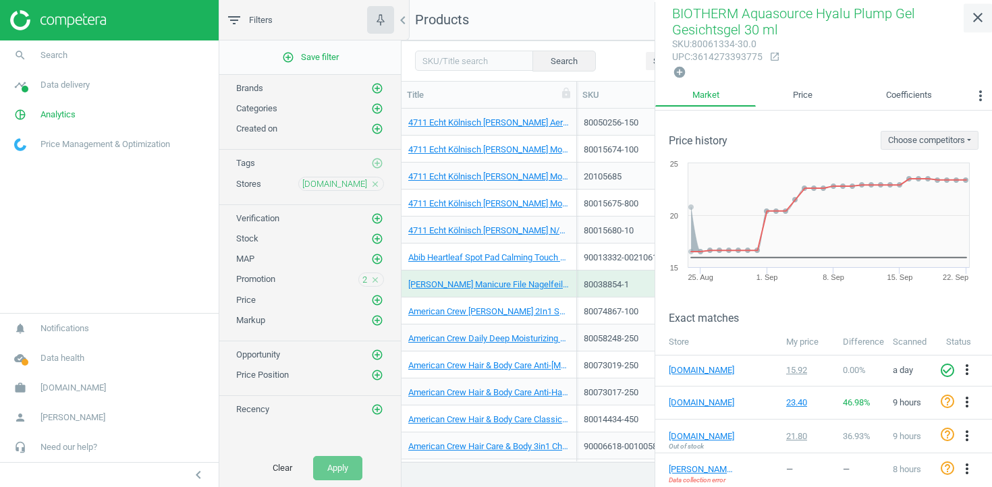
click at [976, 16] on icon "close" at bounding box center [978, 17] width 16 height 16
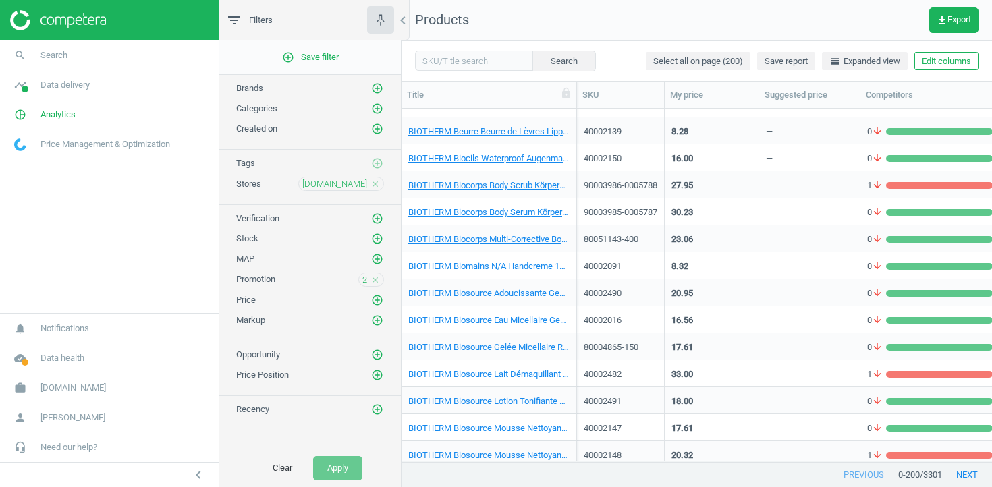
scroll to position [4527, 0]
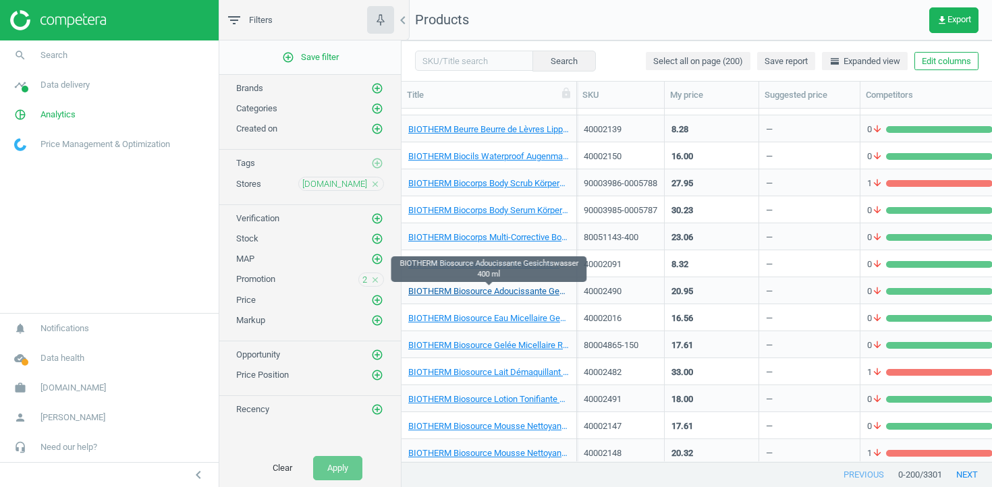
click at [531, 294] on link "BIOTHERM Biosource Adoucissante Gesichtswasser 400 ml" at bounding box center [488, 291] width 161 height 12
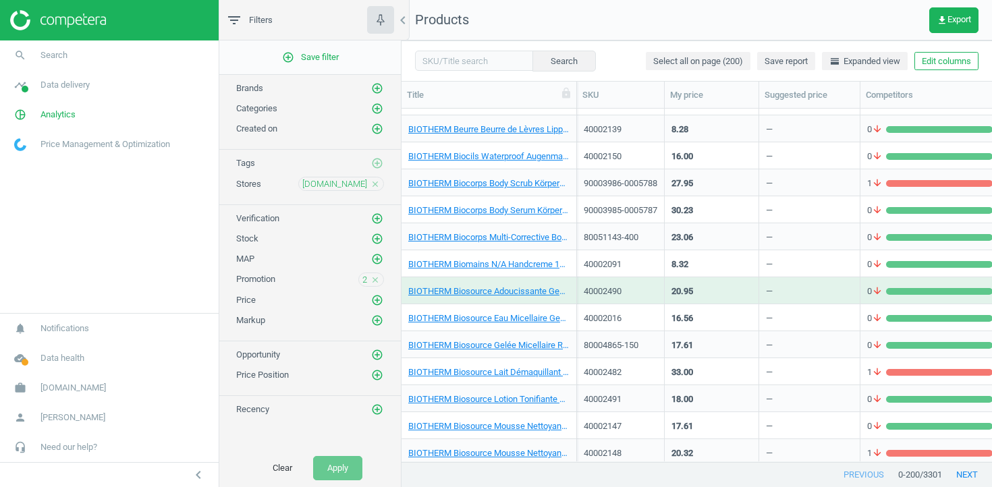
scroll to position [162, 0]
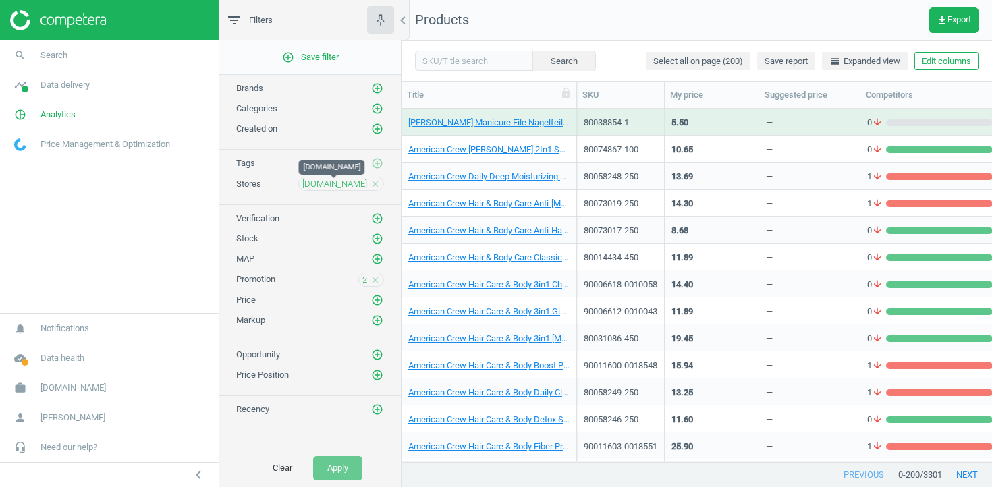
click at [352, 186] on span "[DOMAIN_NAME]" at bounding box center [334, 184] width 65 height 12
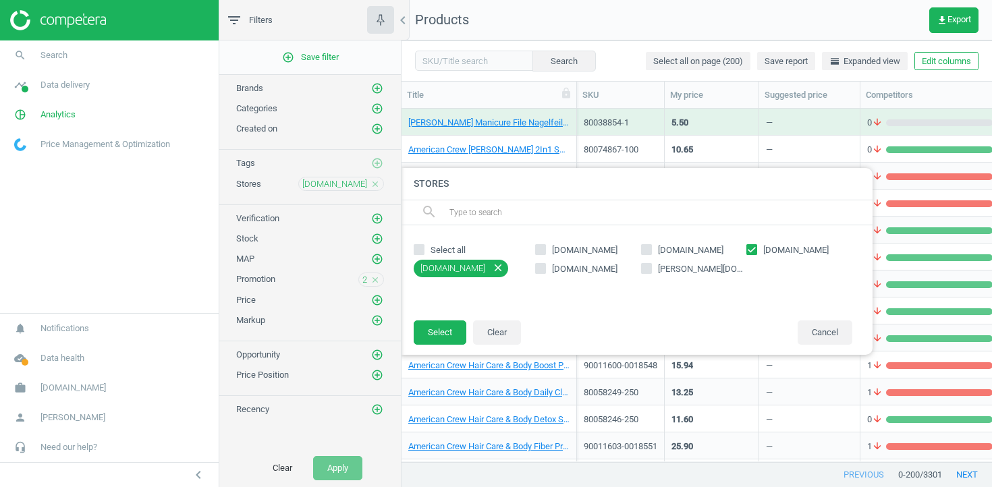
click at [756, 249] on input "[DOMAIN_NAME]" at bounding box center [752, 249] width 9 height 9
checkbox input "false"
click at [571, 275] on div "nocibe.fr notino.fr my-origines.com parfumdreams.fr basler-beauty.fr" at bounding box center [693, 272] width 331 height 67
click at [538, 273] on icon at bounding box center [540, 268] width 11 height 11
click at [538, 273] on input "[DOMAIN_NAME]" at bounding box center [540, 268] width 9 height 9
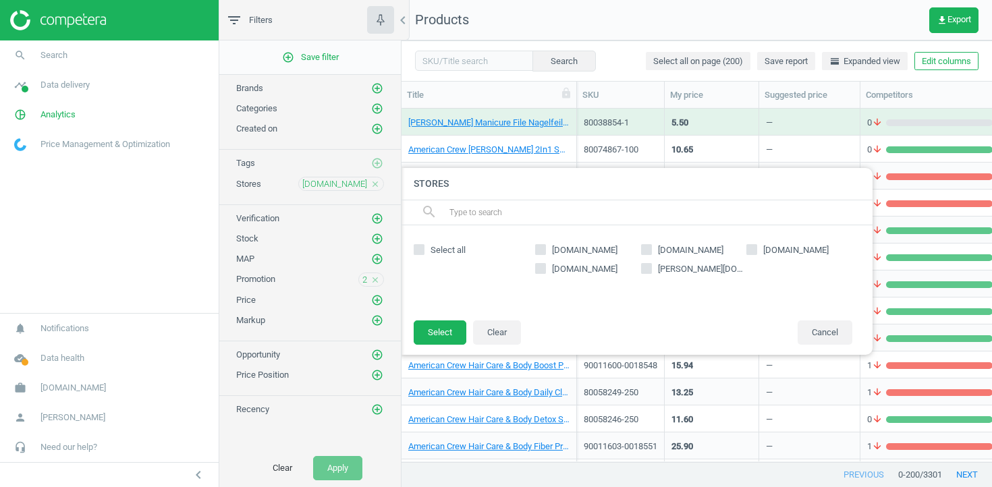
checkbox input "true"
click at [462, 330] on button "Select" at bounding box center [440, 332] width 53 height 24
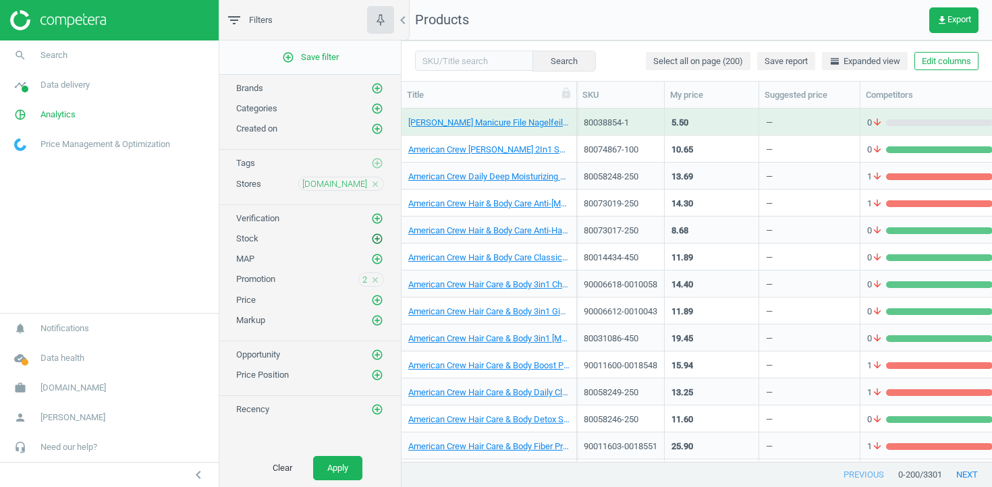
click at [376, 244] on icon "add_circle_outline" at bounding box center [377, 239] width 12 height 12
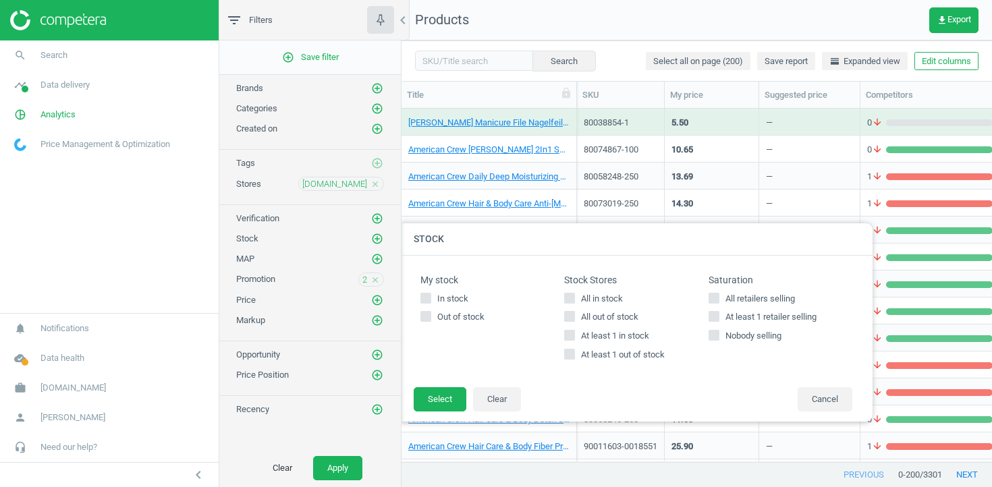
click at [619, 354] on span "At least 1 out of stock" at bounding box center [622, 355] width 89 height 12
click at [574, 354] on input "At least 1 out of stock" at bounding box center [569, 354] width 9 height 9
checkbox input "true"
click at [462, 399] on button "Select" at bounding box center [440, 399] width 53 height 24
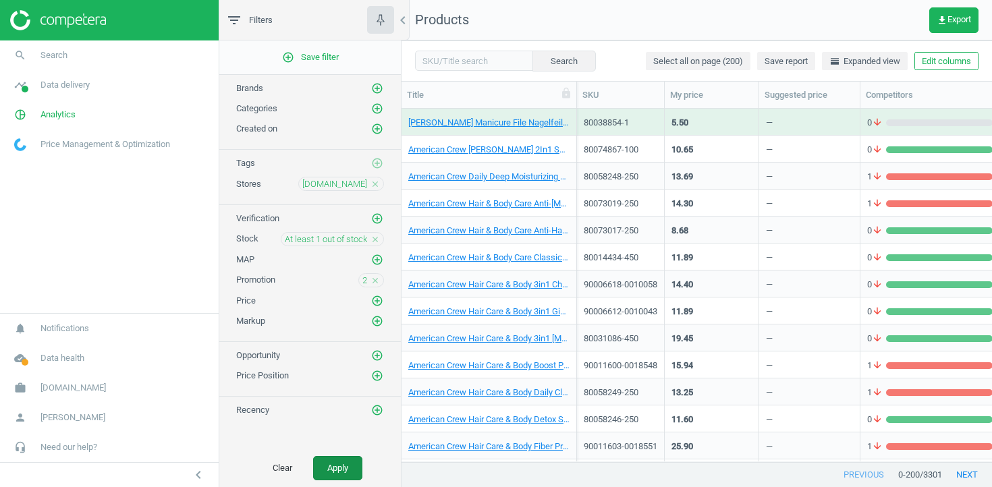
click at [329, 465] on button "Apply" at bounding box center [337, 468] width 49 height 24
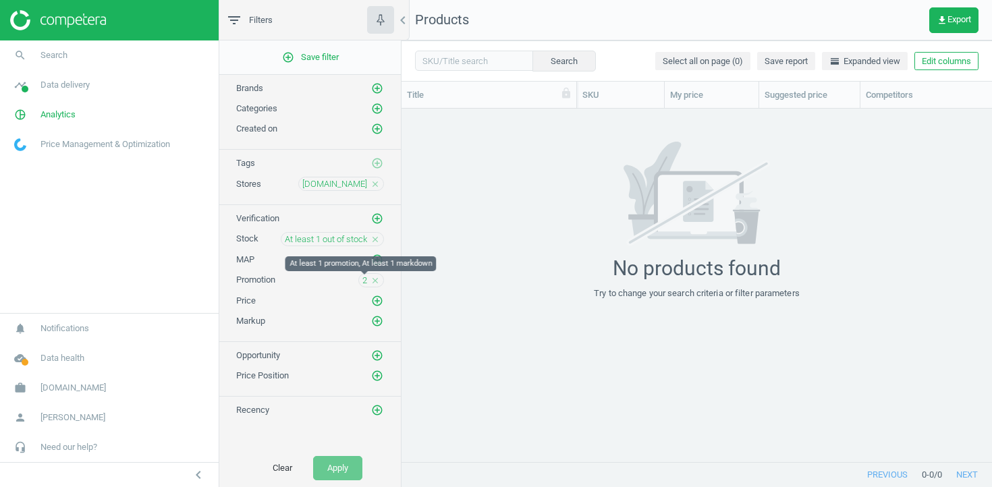
click at [364, 279] on span "2" at bounding box center [364, 281] width 5 height 12
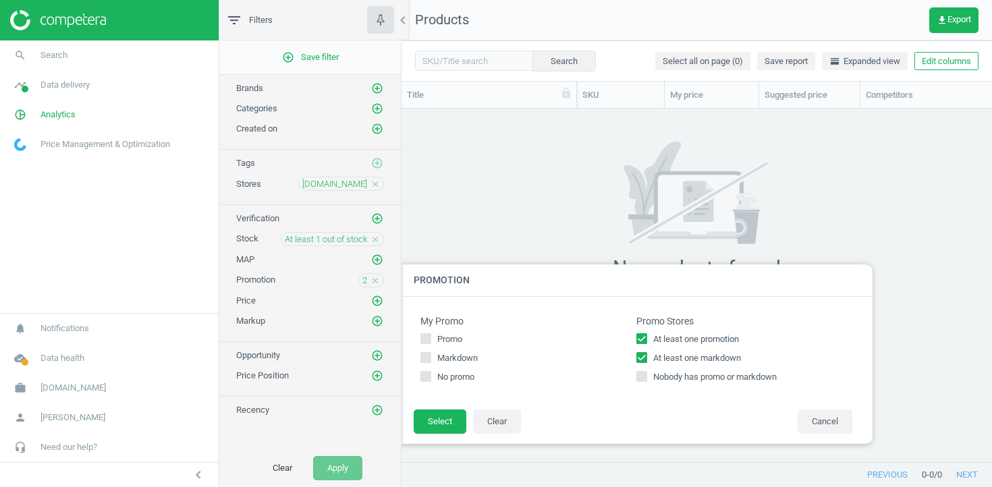
click at [644, 343] on icon at bounding box center [641, 338] width 11 height 11
click at [644, 343] on input "At least one promotion" at bounding box center [642, 339] width 9 height 9
checkbox input "false"
click at [449, 414] on button "Select" at bounding box center [440, 422] width 53 height 24
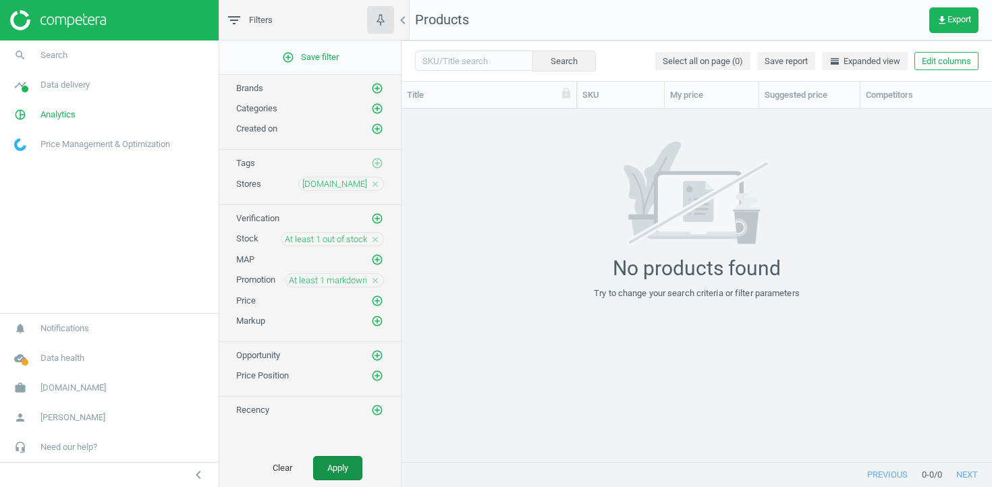
click at [318, 467] on button "Apply" at bounding box center [337, 468] width 49 height 24
click at [363, 279] on span "At least 1 markdown" at bounding box center [328, 281] width 78 height 12
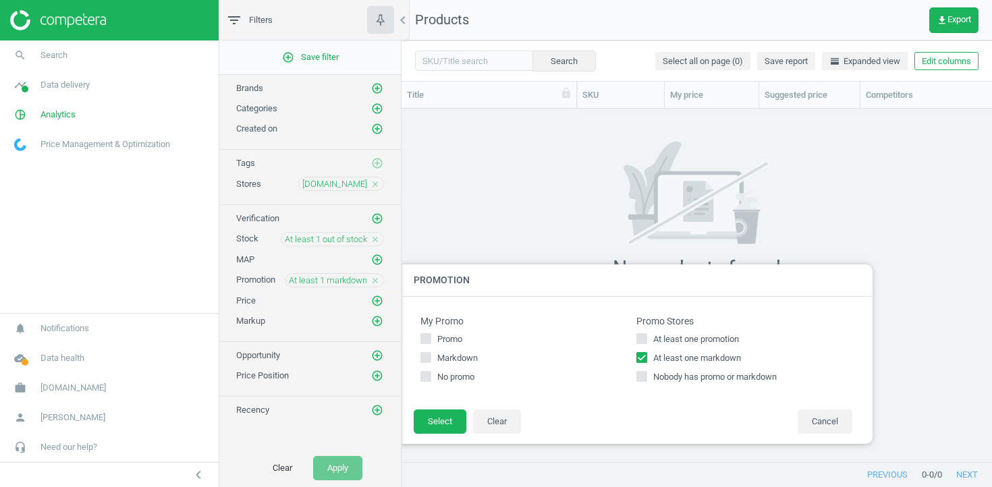
click at [375, 280] on icon "close" at bounding box center [374, 280] width 9 height 9
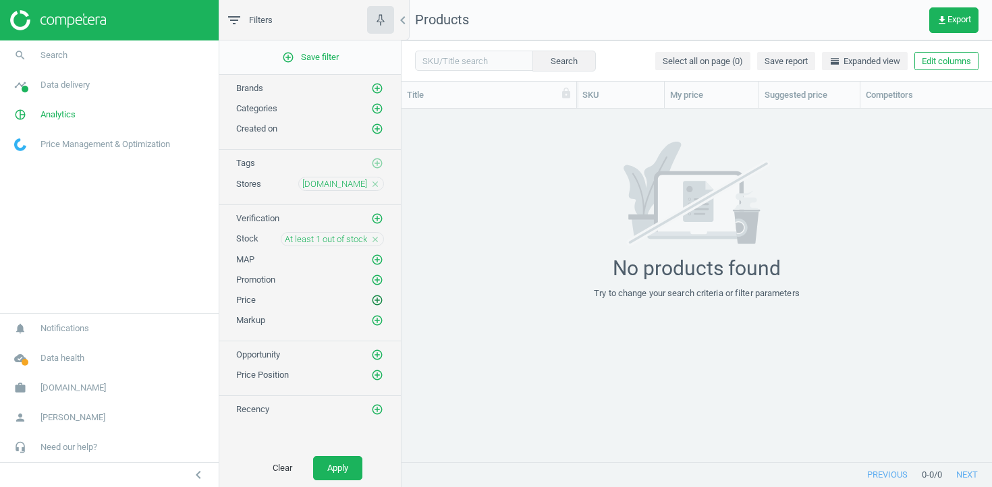
click at [377, 298] on icon "add_circle_outline" at bounding box center [377, 300] width 12 height 12
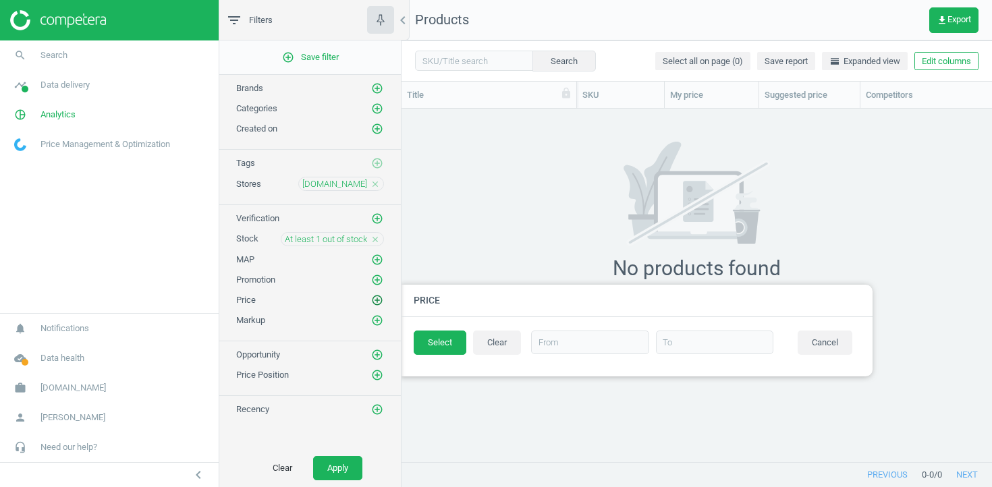
click at [377, 298] on icon "add_circle_outline" at bounding box center [377, 300] width 12 height 12
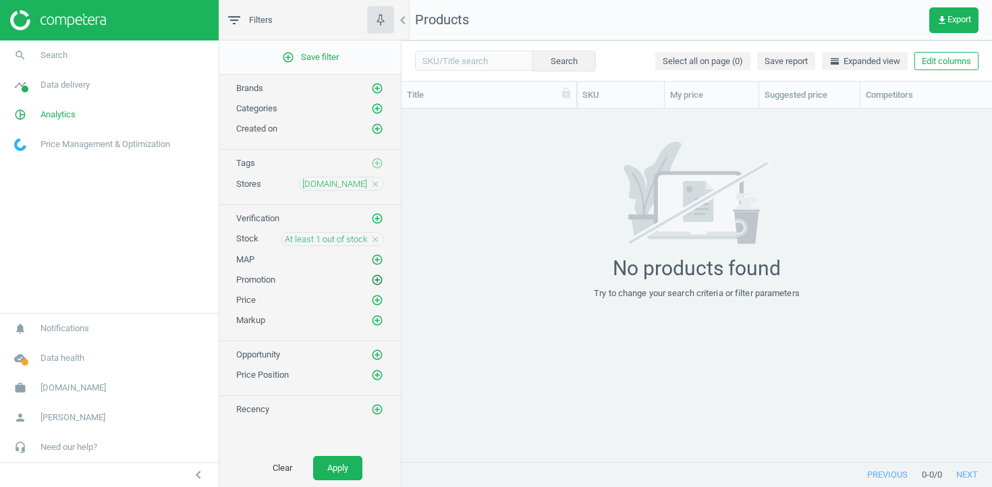
click at [377, 285] on button "add_circle_outline" at bounding box center [376, 279] width 13 height 13
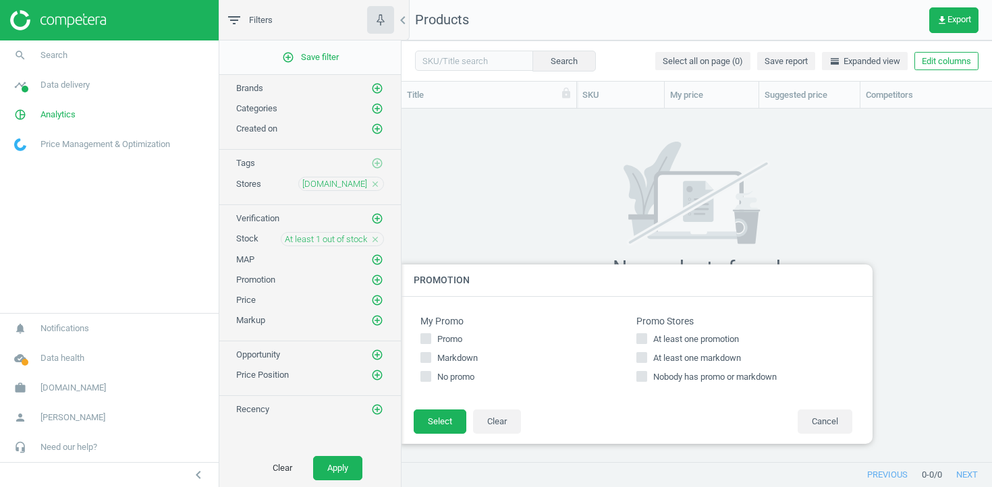
click at [692, 338] on span "At least one promotion" at bounding box center [695, 339] width 91 height 12
click at [646, 338] on input "At least one promotion" at bounding box center [642, 339] width 9 height 9
click at [692, 340] on span "At least one promotion" at bounding box center [695, 339] width 91 height 12
click at [646, 340] on input "At least one promotion" at bounding box center [642, 339] width 9 height 9
click at [689, 338] on span "At least one promotion" at bounding box center [695, 339] width 91 height 12
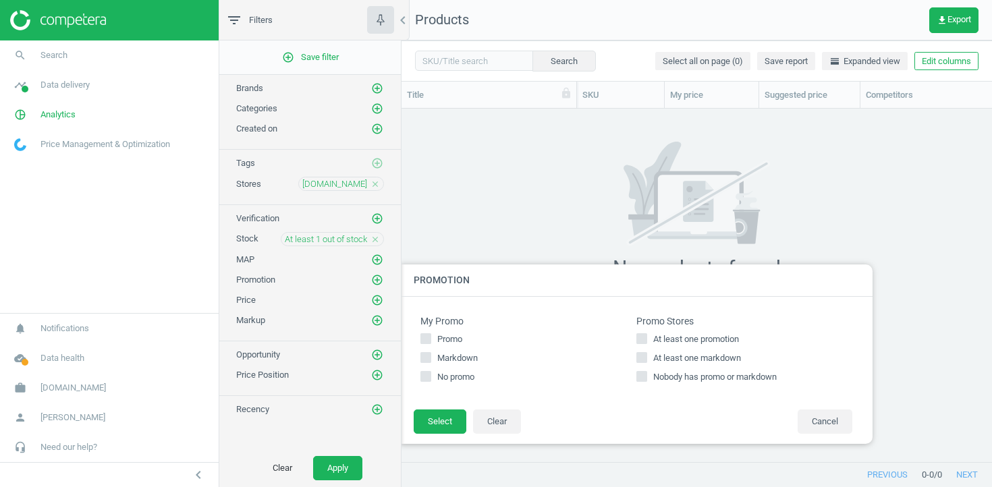
click at [646, 338] on input "At least one promotion" at bounding box center [642, 339] width 9 height 9
click at [689, 338] on span "At least one promotion" at bounding box center [695, 339] width 91 height 12
click at [646, 338] on input "At least one promotion" at bounding box center [642, 339] width 9 height 9
checkbox input "false"
click at [686, 354] on span "At least one markdown" at bounding box center [696, 358] width 93 height 12
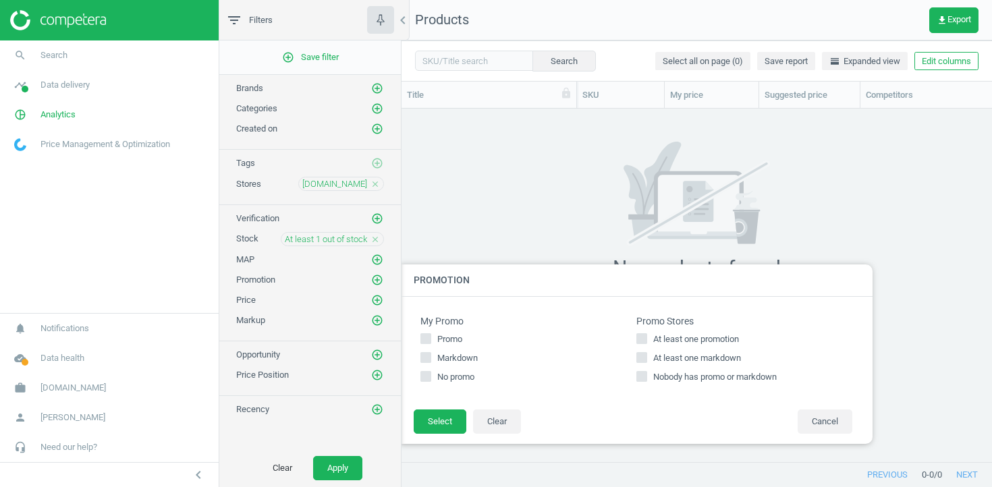
click at [646, 354] on input "At least one markdown" at bounding box center [642, 358] width 9 height 9
checkbox input "true"
click at [686, 341] on span "At least one promotion" at bounding box center [695, 339] width 91 height 12
click at [646, 341] on input "At least one promotion" at bounding box center [642, 339] width 9 height 9
checkbox input "true"
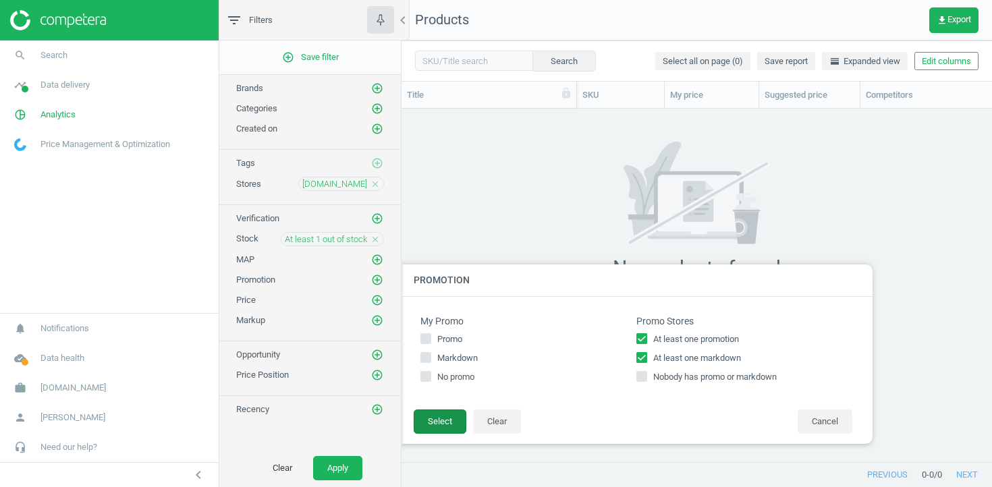
click at [443, 422] on button "Select" at bounding box center [440, 422] width 53 height 24
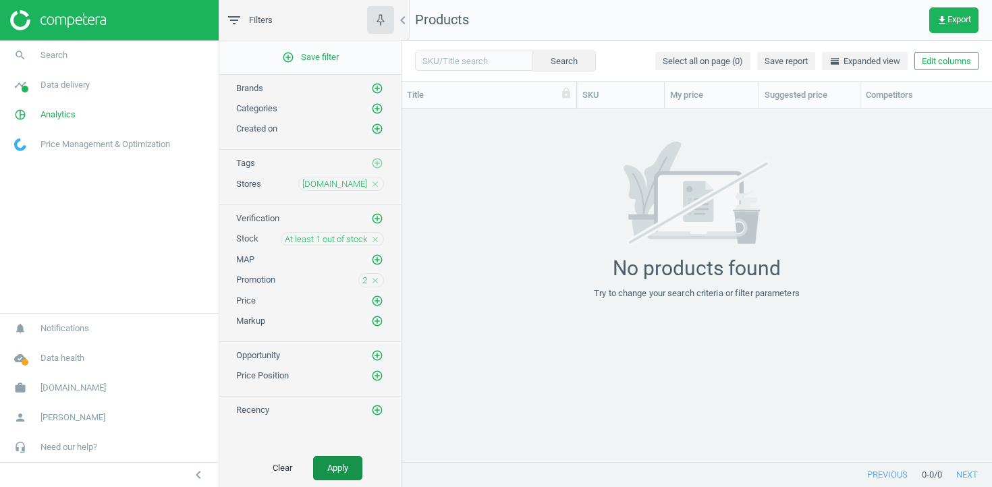
click at [355, 460] on button "Apply" at bounding box center [337, 468] width 49 height 24
click at [377, 282] on icon "close" at bounding box center [374, 280] width 9 height 9
click at [339, 473] on button "Apply" at bounding box center [337, 468] width 49 height 24
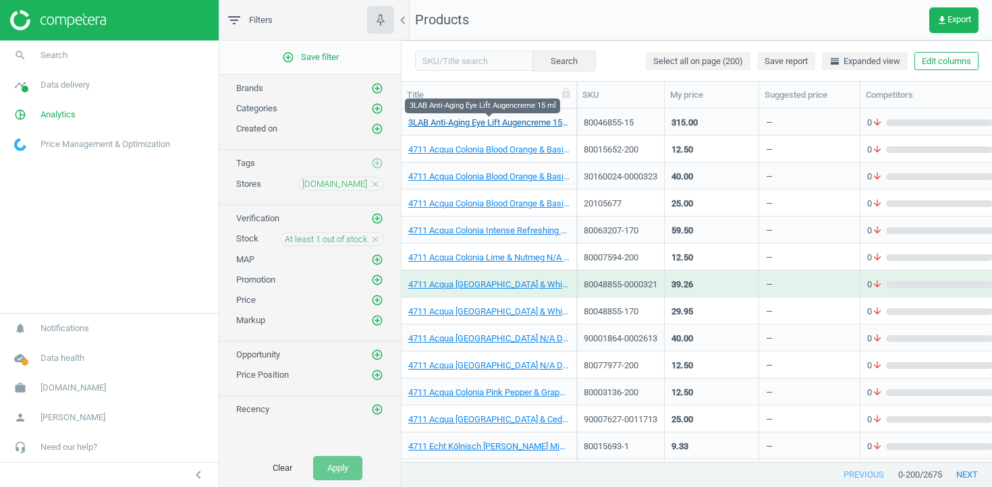
click at [439, 122] on link "3LAB Anti-Aging Eye Lift Augencreme 15 ml" at bounding box center [488, 123] width 161 height 12
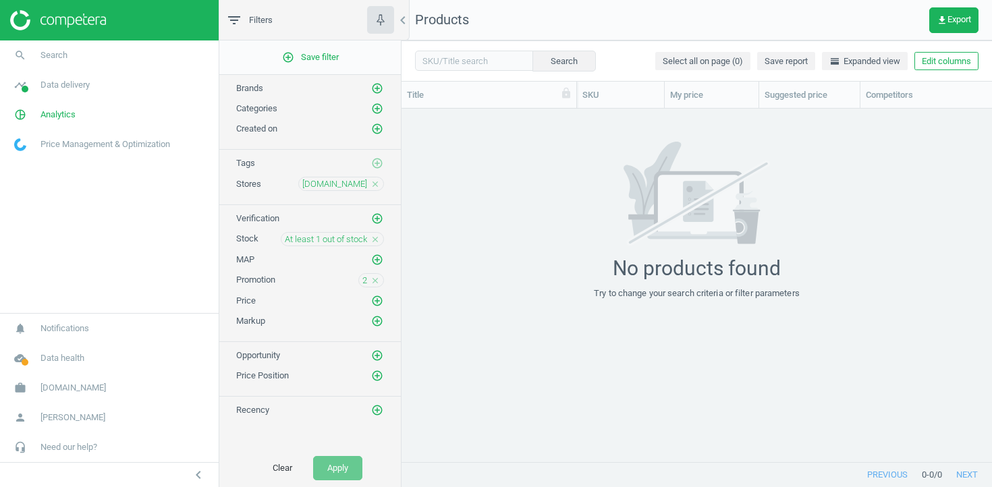
click at [379, 242] on icon "close" at bounding box center [374, 239] width 9 height 9
click at [348, 468] on button "Apply" at bounding box center [337, 468] width 49 height 24
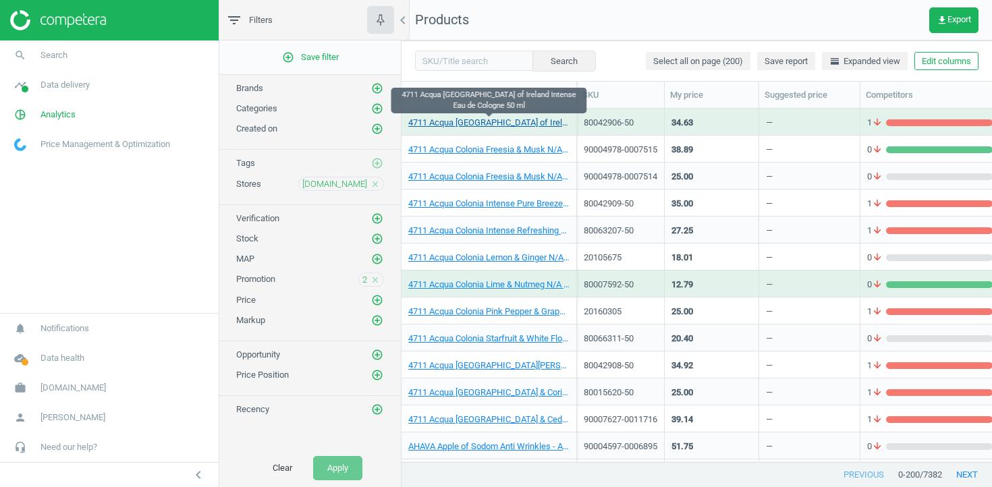
click at [455, 128] on link "4711 Acqua Colonia Floral Fields of Ireland Intense Eau de Cologne 50 ml" at bounding box center [488, 123] width 161 height 12
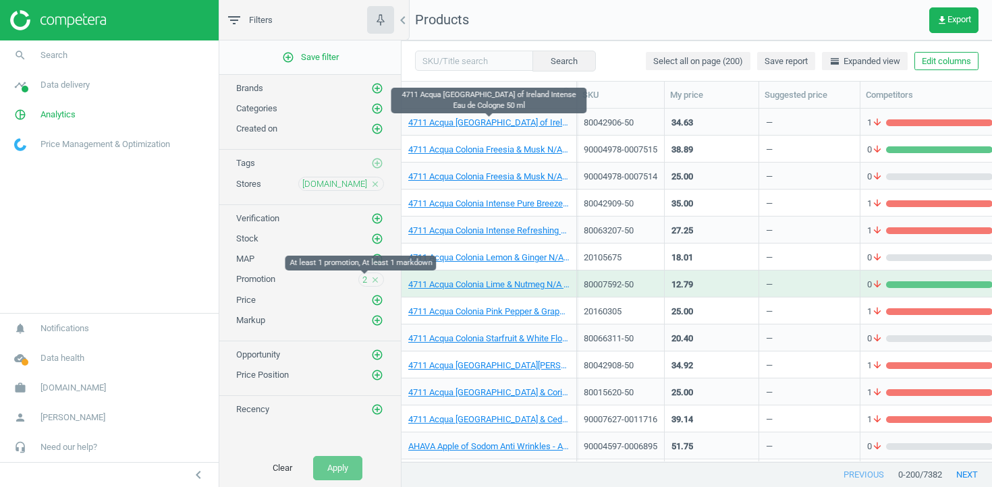
click at [366, 278] on span "2" at bounding box center [364, 280] width 5 height 12
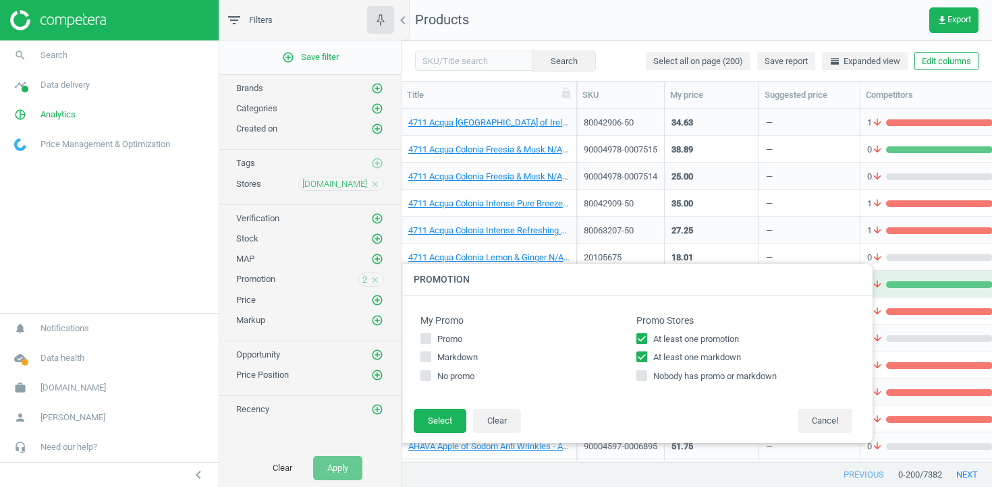
click at [654, 356] on span "At least one markdown" at bounding box center [696, 358] width 93 height 12
click at [646, 356] on input "At least one markdown" at bounding box center [642, 357] width 9 height 9
checkbox input "false"
click at [453, 413] on button "Select" at bounding box center [440, 421] width 53 height 24
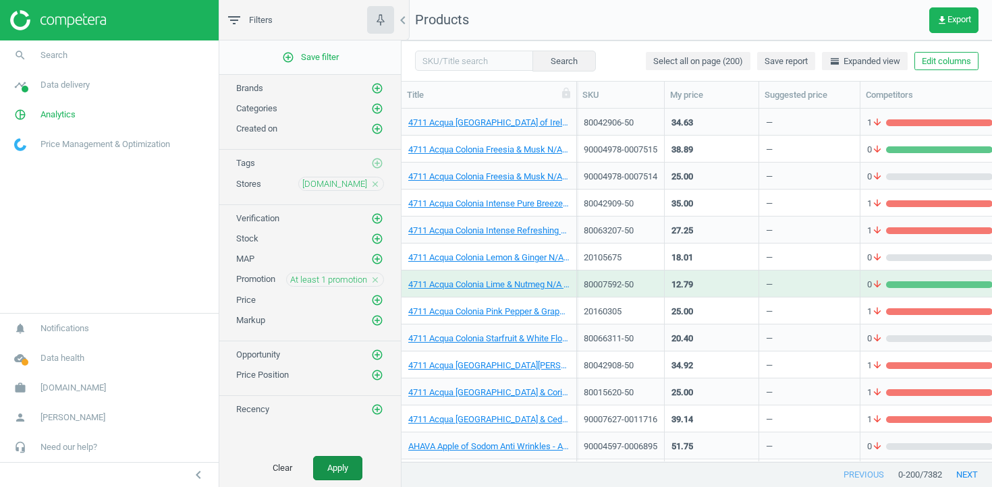
click at [322, 473] on button "Apply" at bounding box center [337, 468] width 49 height 24
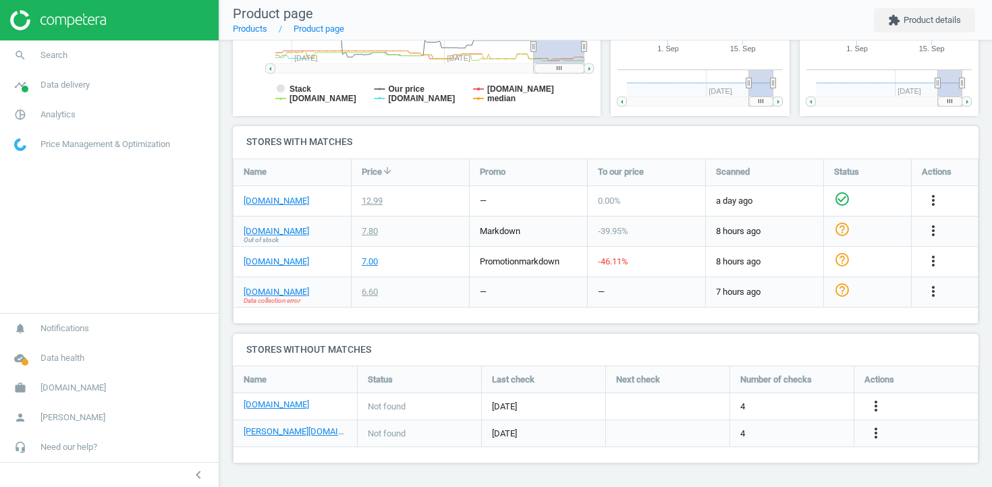
scroll to position [350, 0]
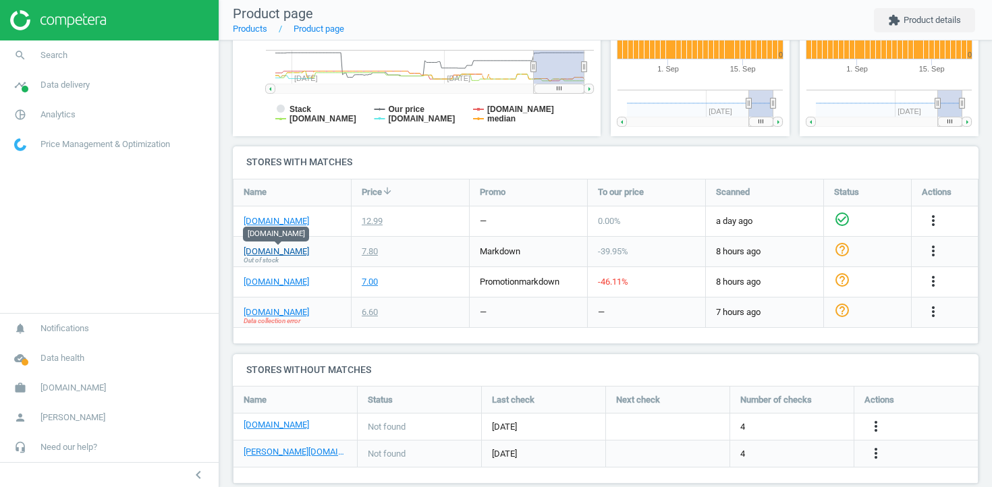
click at [304, 248] on link "[DOMAIN_NAME]" at bounding box center [276, 252] width 65 height 12
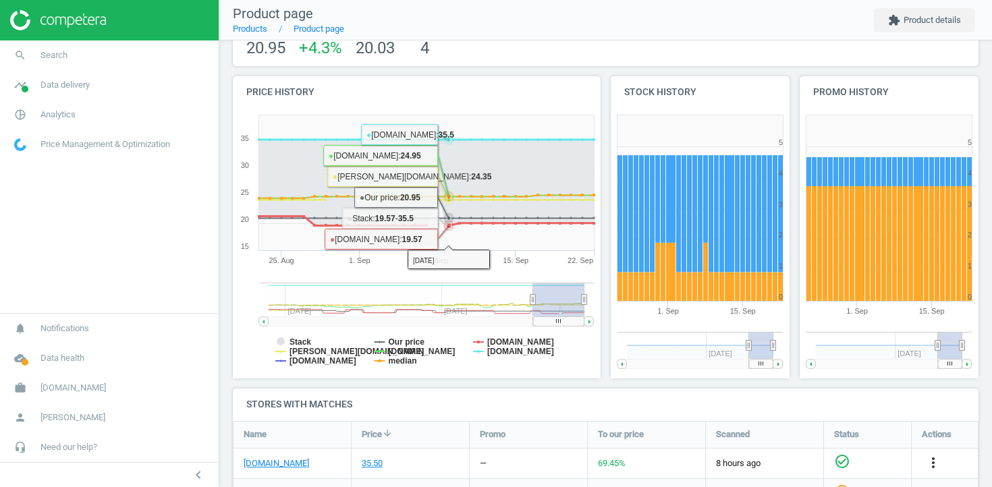
scroll to position [291, 0]
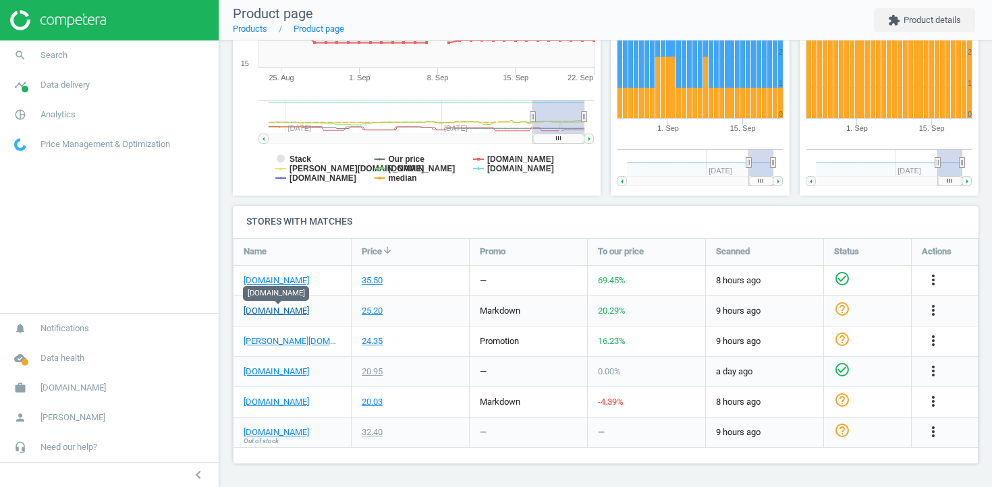
click at [273, 312] on link "[DOMAIN_NAME]" at bounding box center [276, 311] width 65 height 12
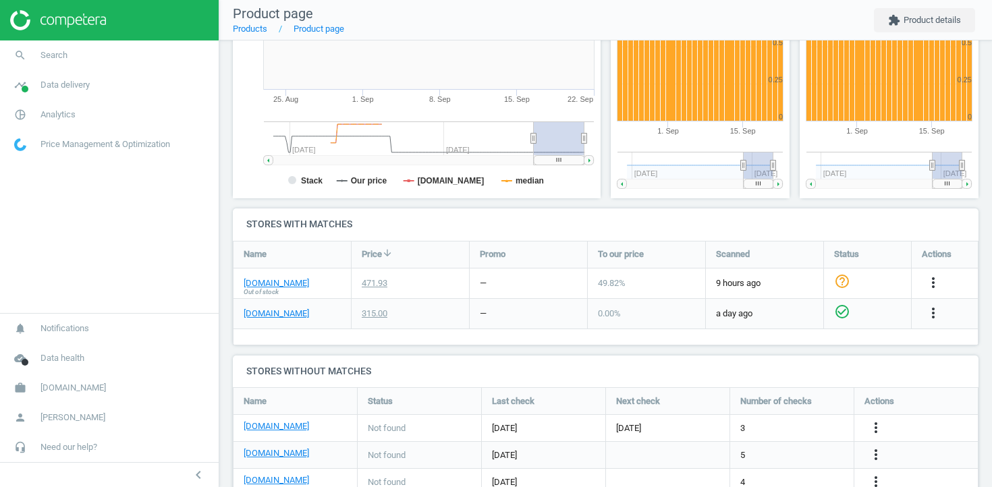
scroll to position [293, 0]
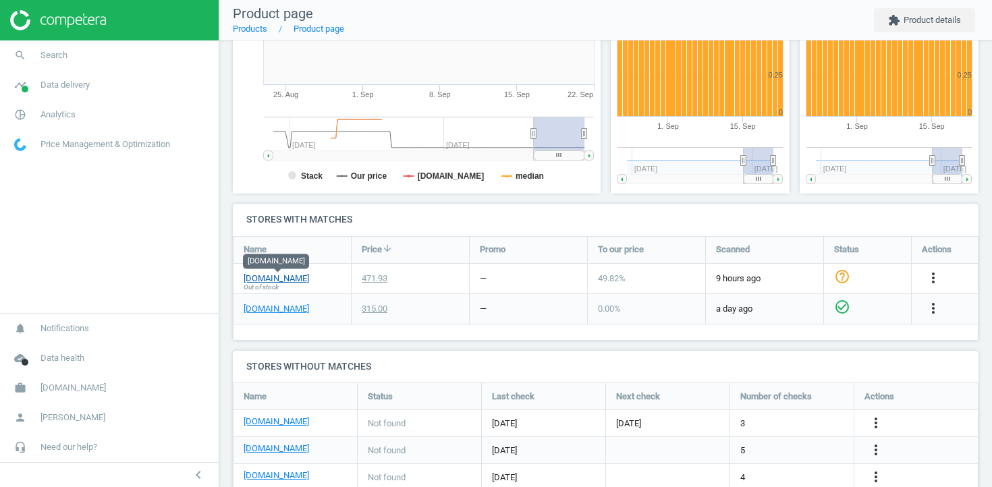
click at [289, 277] on link "[DOMAIN_NAME]" at bounding box center [276, 279] width 65 height 12
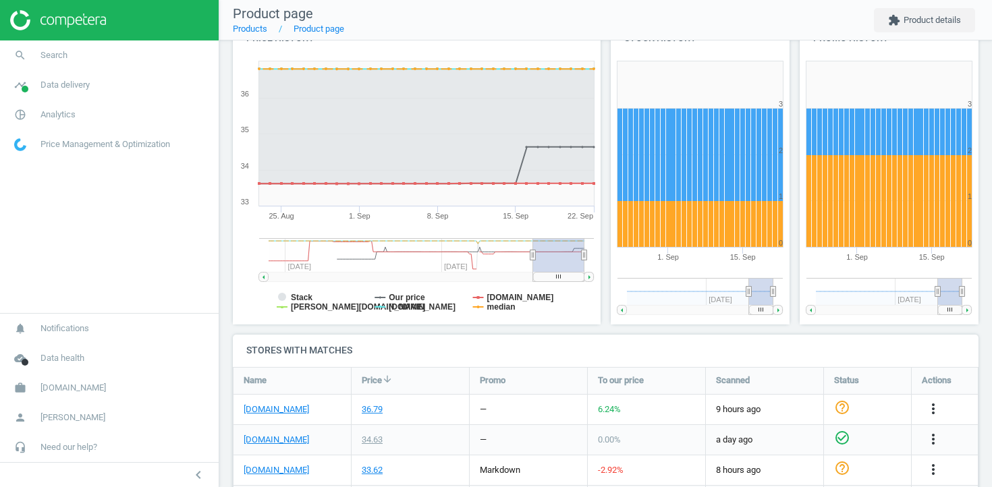
scroll to position [165, 0]
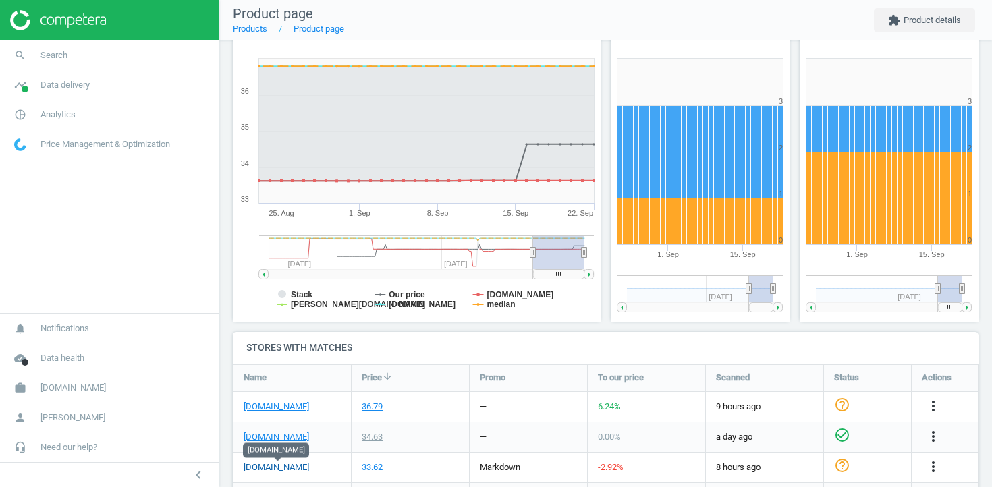
click at [267, 467] on link "[DOMAIN_NAME]" at bounding box center [276, 468] width 65 height 12
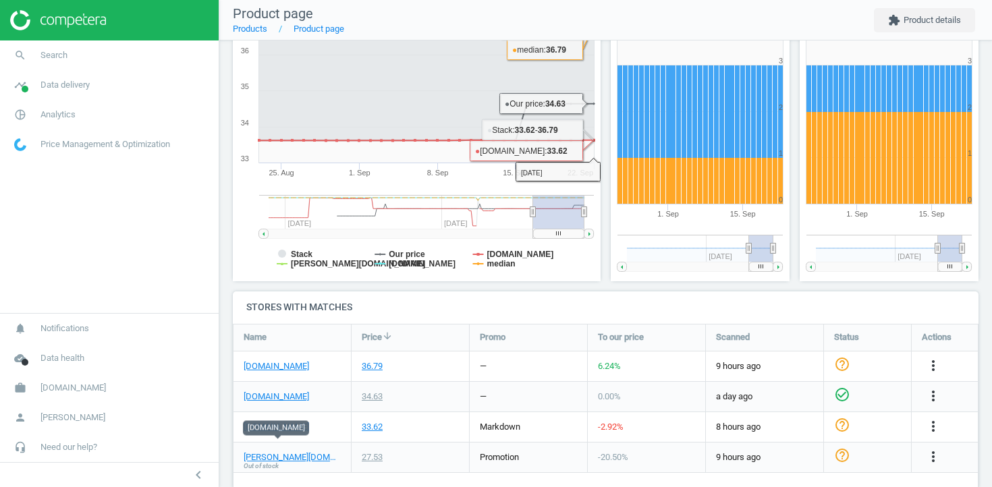
scroll to position [206, 0]
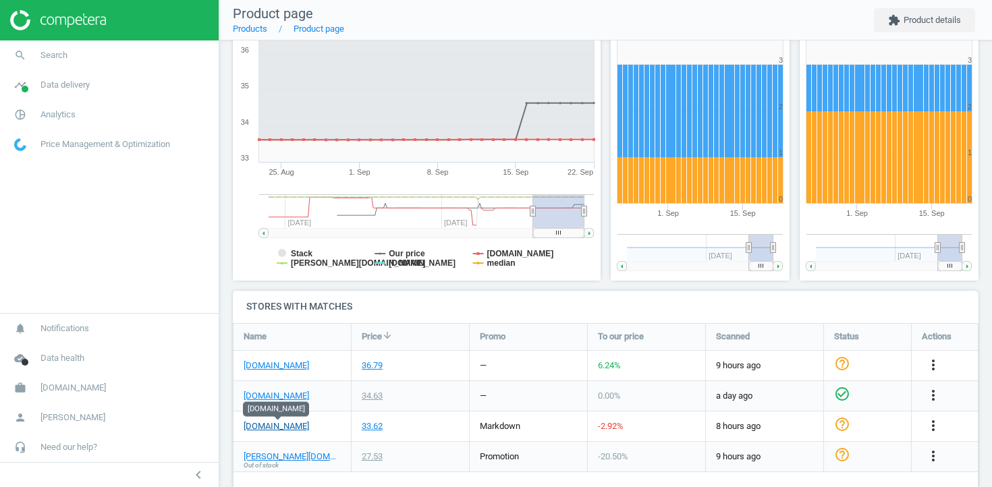
click at [301, 420] on link "[DOMAIN_NAME]" at bounding box center [276, 426] width 65 height 12
drag, startPoint x: 322, startPoint y: 425, endPoint x: 242, endPoint y: 428, distance: 79.7
click at [242, 428] on div "[DOMAIN_NAME]" at bounding box center [291, 427] width 117 height 30
copy link "[DOMAIN_NAME]"
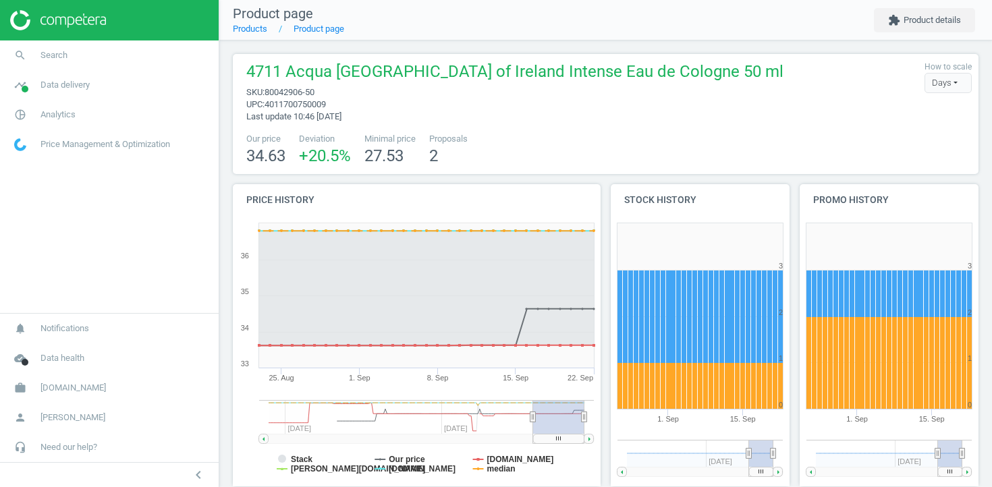
scroll to position [370, 0]
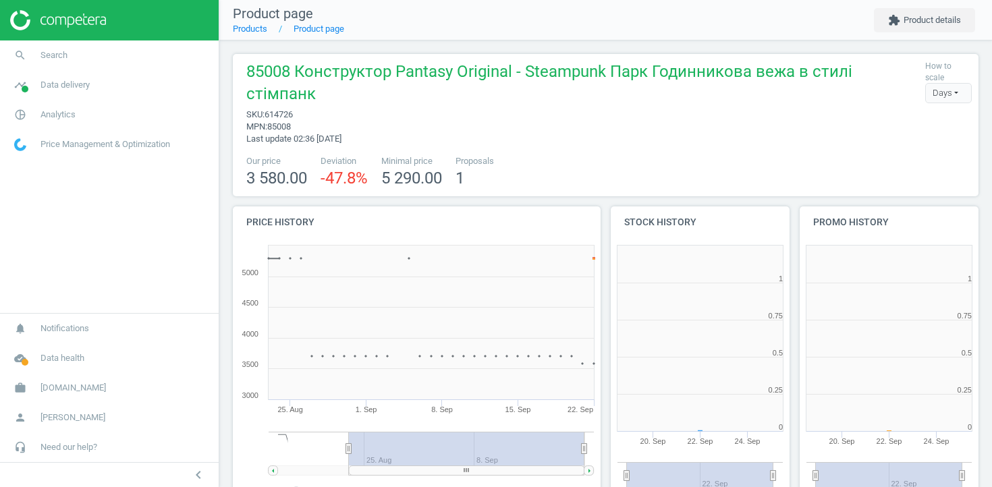
scroll to position [271, 179]
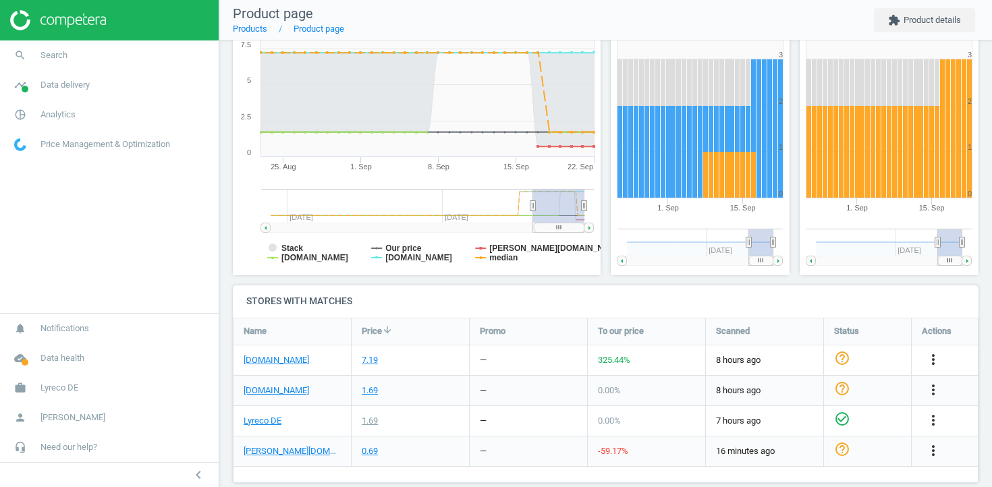
scroll to position [343, 0]
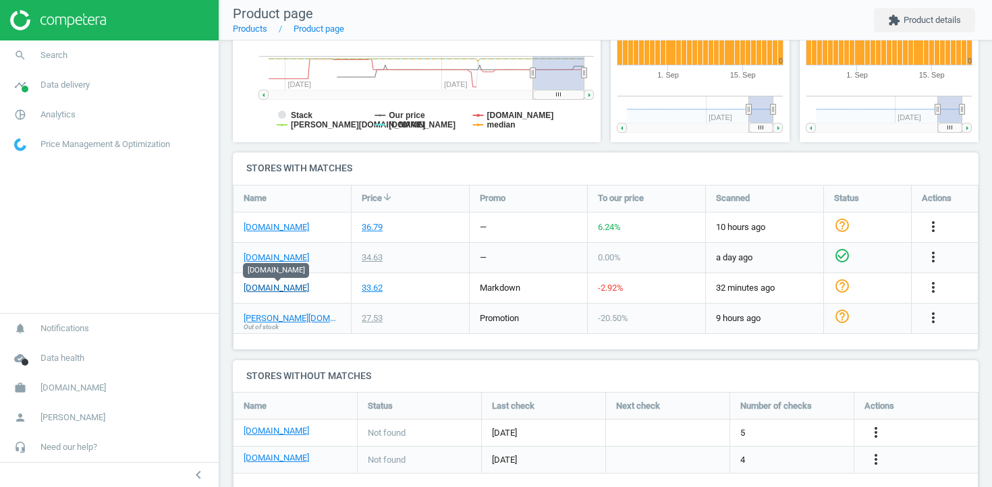
click at [283, 284] on link "[DOMAIN_NAME]" at bounding box center [276, 288] width 65 height 12
click at [304, 289] on link "[DOMAIN_NAME]" at bounding box center [276, 288] width 65 height 12
click at [285, 291] on link "[DOMAIN_NAME]" at bounding box center [276, 288] width 65 height 12
click at [932, 290] on icon "more_vert" at bounding box center [933, 287] width 16 height 16
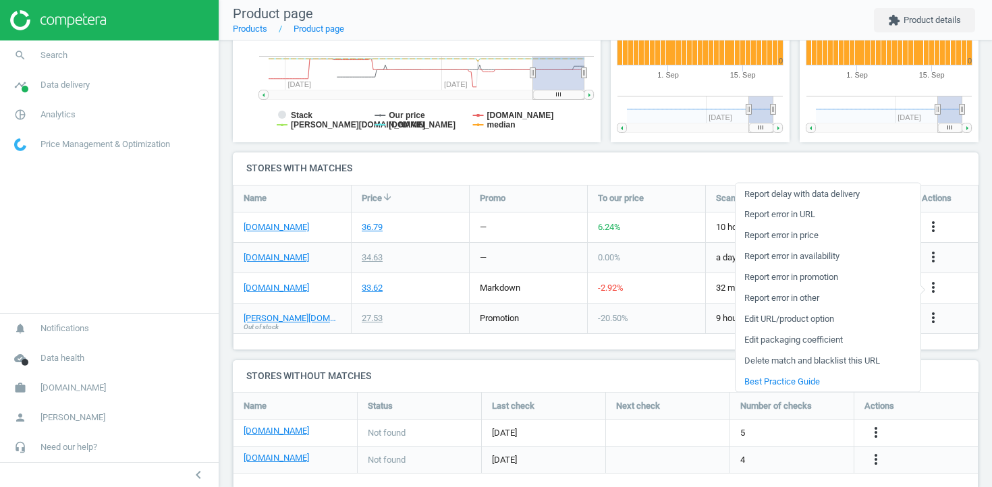
click at [811, 239] on link "Report error in price" at bounding box center [827, 235] width 185 height 21
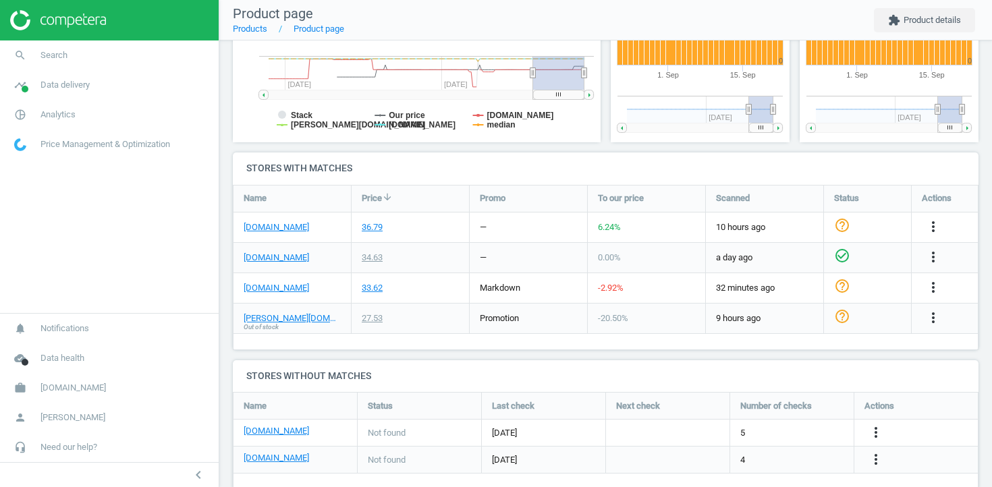
scroll to position [345, 0]
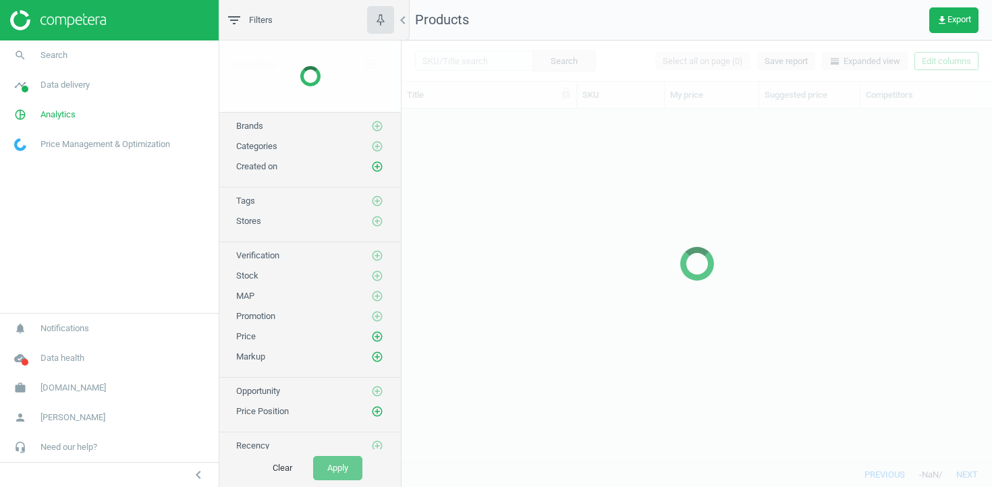
scroll to position [353, 590]
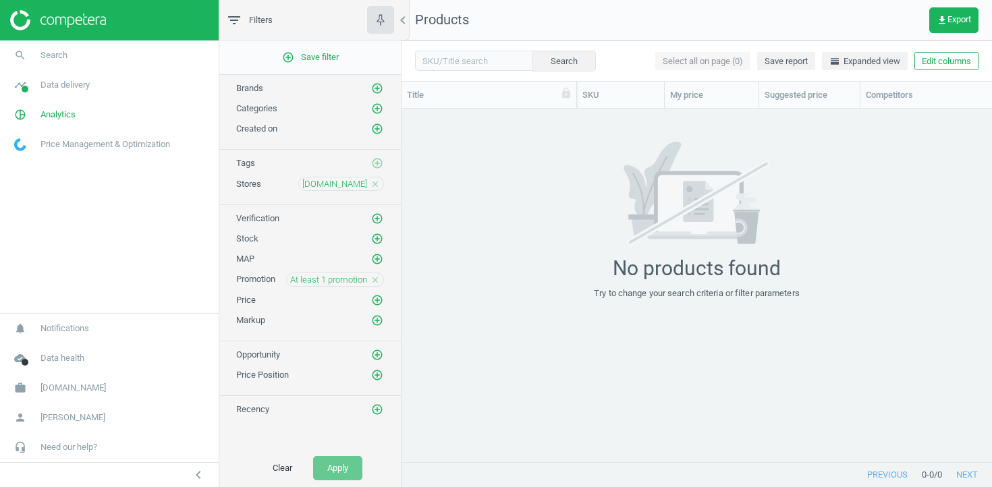
click at [372, 184] on icon "close" at bounding box center [374, 183] width 9 height 9
click at [372, 184] on icon "add_circle_outline" at bounding box center [377, 183] width 12 height 12
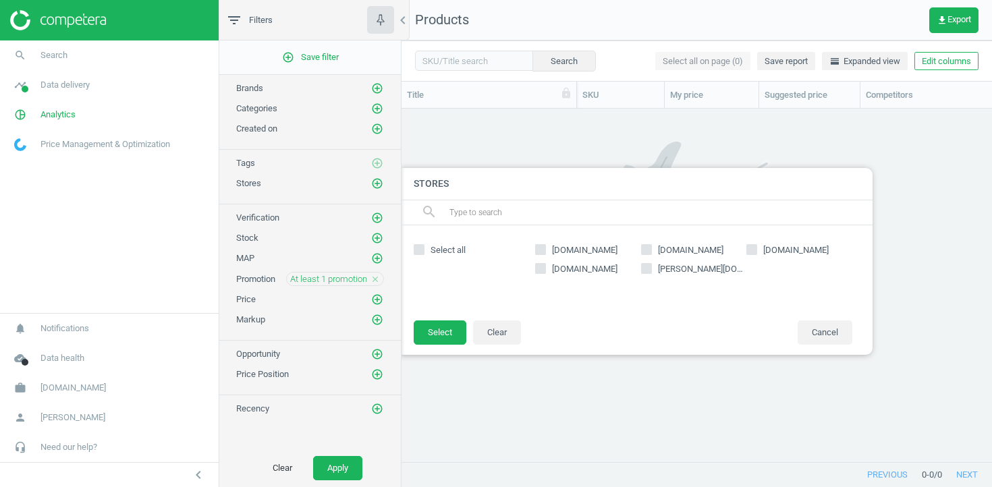
click at [655, 267] on span "[PERSON_NAME][DOMAIN_NAME]" at bounding box center [701, 269] width 92 height 12
click at [650, 267] on input "[PERSON_NAME][DOMAIN_NAME]" at bounding box center [646, 268] width 9 height 9
checkbox input "true"
click at [446, 332] on button "Select" at bounding box center [440, 332] width 53 height 24
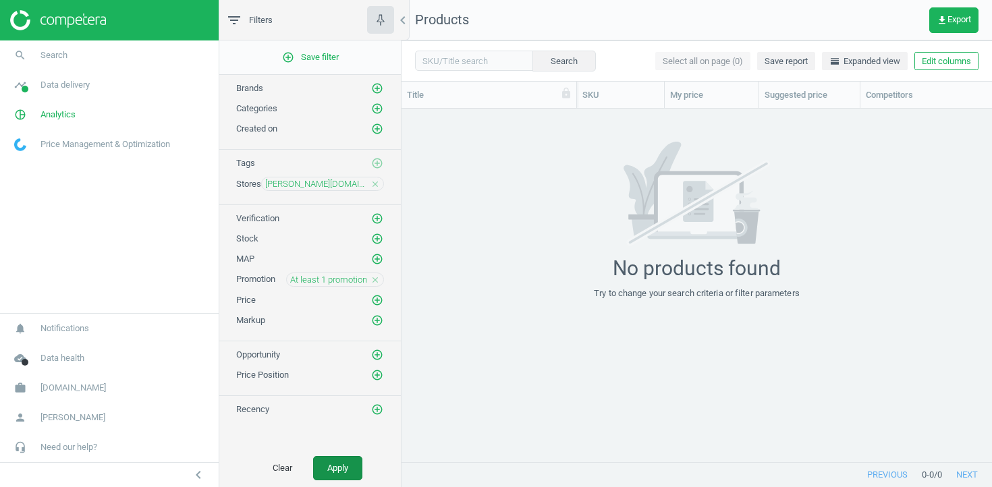
click at [343, 477] on button "Apply" at bounding box center [337, 468] width 49 height 24
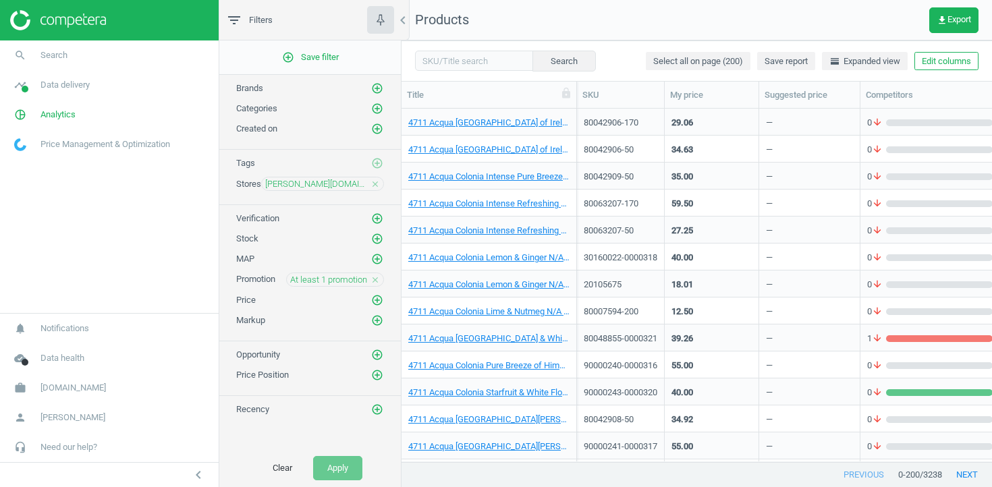
click at [482, 132] on div "4711 Acqua Colonia Floral Fields of Ireland Intense Eau de Cologne 170 ml" at bounding box center [488, 125] width 161 height 17
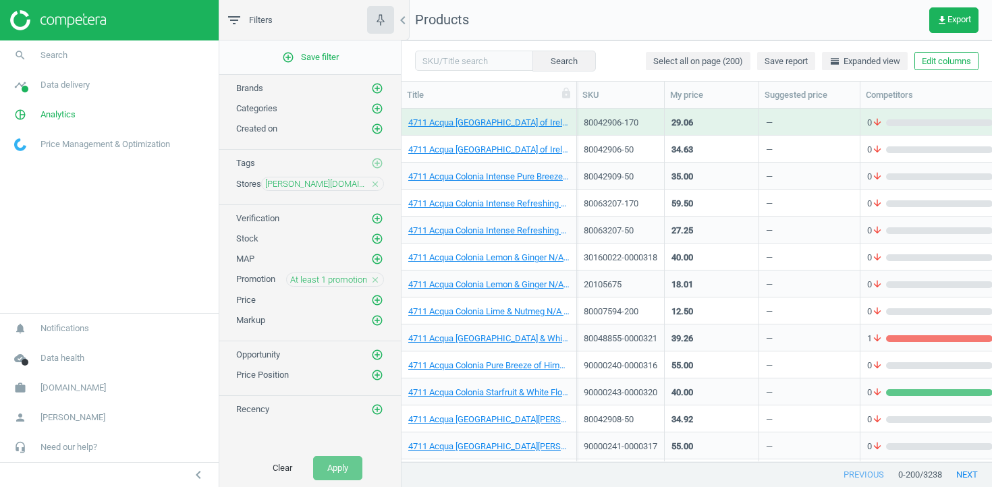
click at [481, 129] on div "4711 Acqua Colonia Floral Fields of Ireland Intense Eau de Cologne 170 ml" at bounding box center [488, 125] width 161 height 17
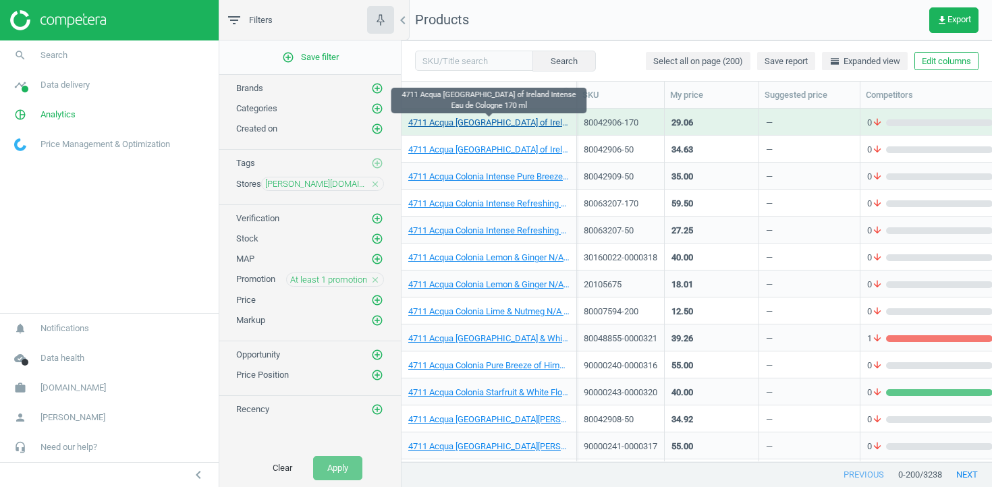
click at [481, 123] on link "4711 Acqua Colonia Floral Fields of Ireland Intense Eau de Cologne 170 ml" at bounding box center [488, 123] width 161 height 12
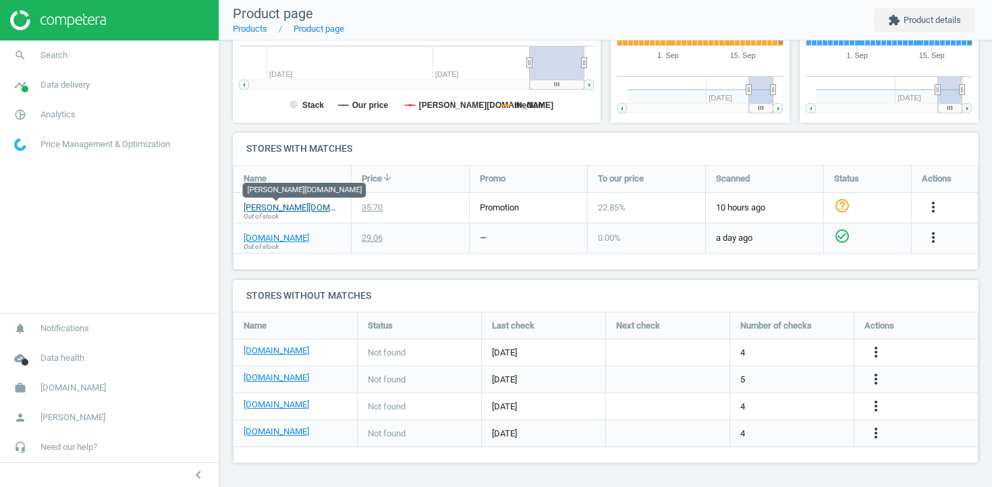
click at [277, 206] on link "basler-beauty.fr" at bounding box center [292, 208] width 97 height 12
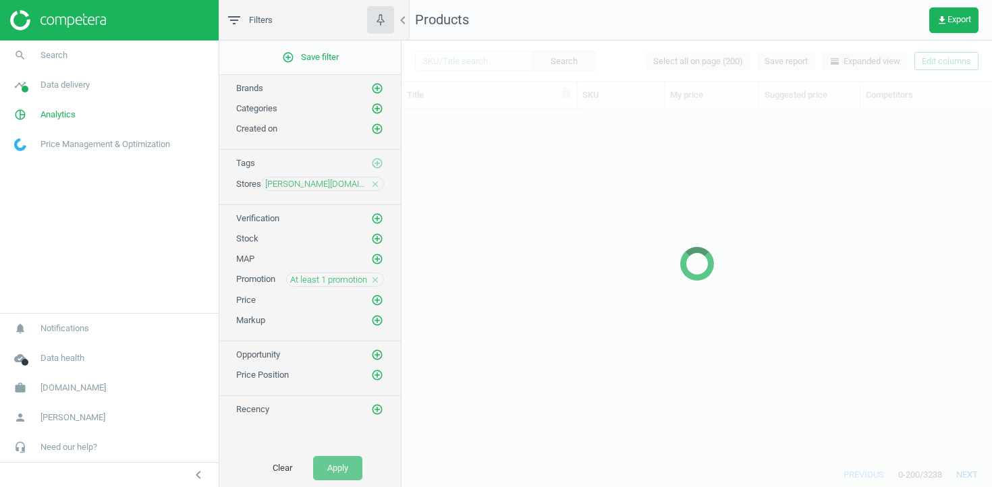
scroll to position [353, 590]
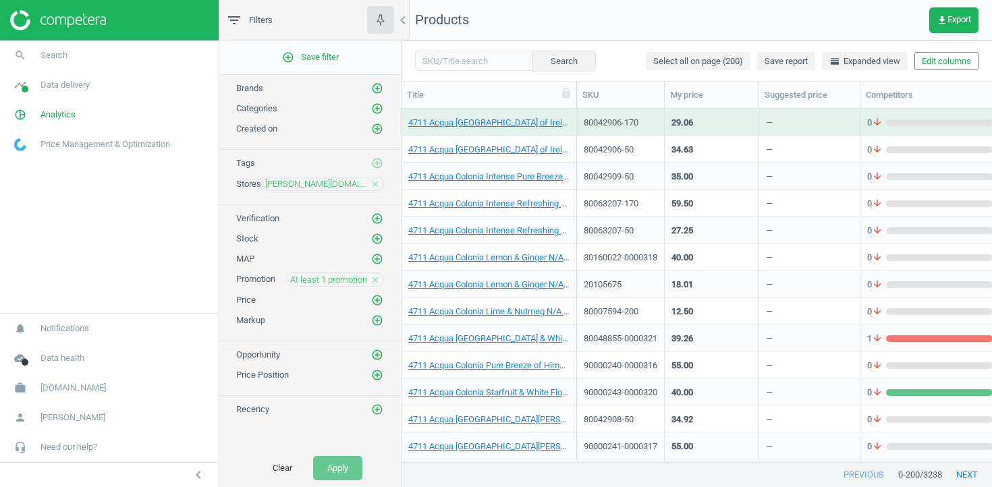
click at [374, 281] on icon "close" at bounding box center [374, 279] width 9 height 9
click at [374, 281] on icon "add_circle_outline" at bounding box center [377, 279] width 12 height 12
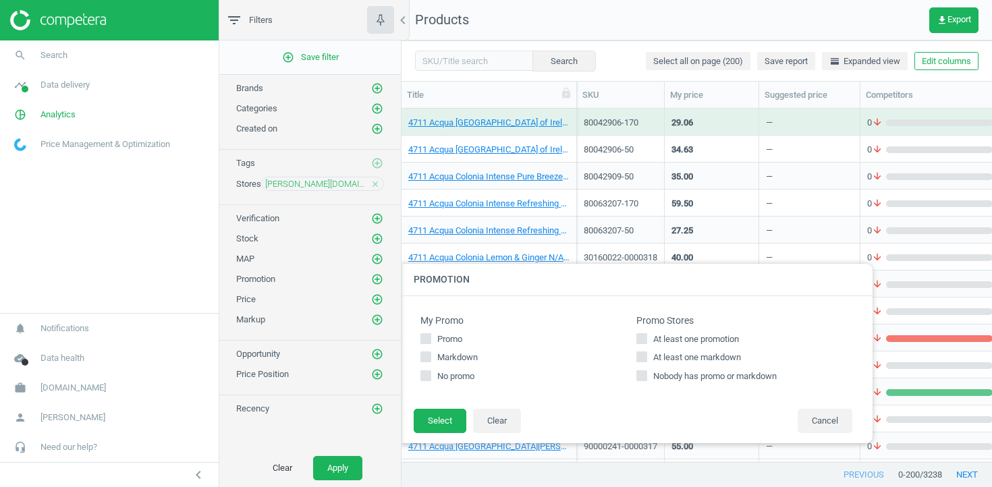
click at [675, 356] on span "At least one markdown" at bounding box center [696, 358] width 93 height 12
click at [646, 356] on input "At least one markdown" at bounding box center [642, 357] width 9 height 9
checkbox input "true"
click at [443, 421] on button "Select" at bounding box center [440, 421] width 53 height 24
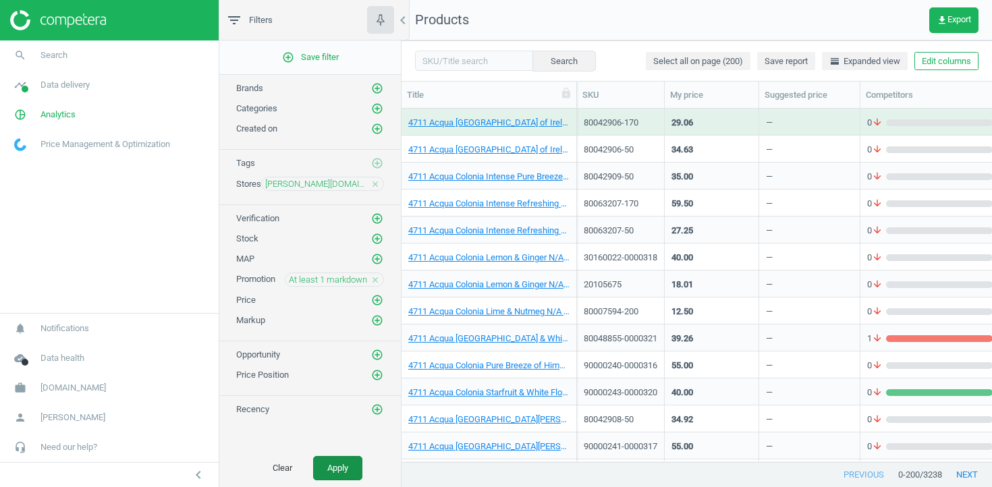
click at [351, 474] on button "Apply" at bounding box center [337, 468] width 49 height 24
click at [354, 280] on span "At least 1 promotion" at bounding box center [328, 280] width 77 height 12
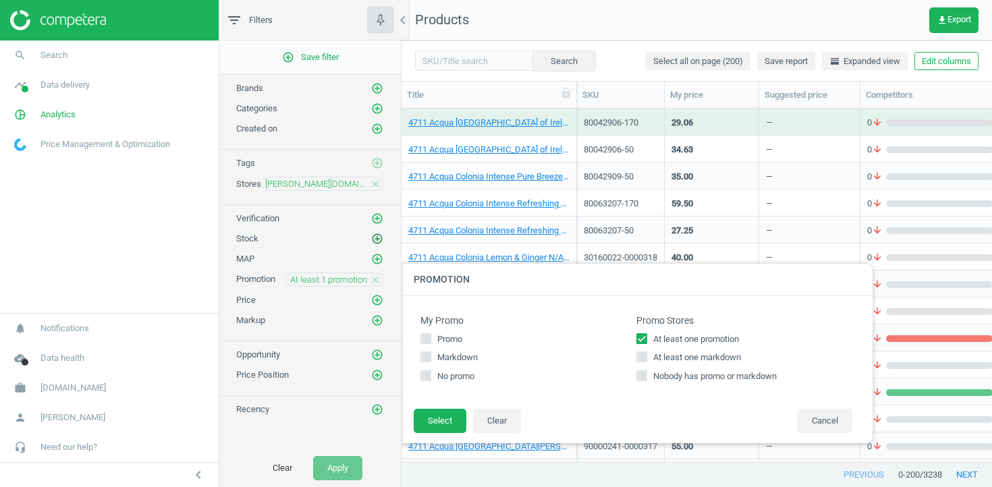
click at [379, 237] on icon "add_circle_outline" at bounding box center [377, 239] width 12 height 12
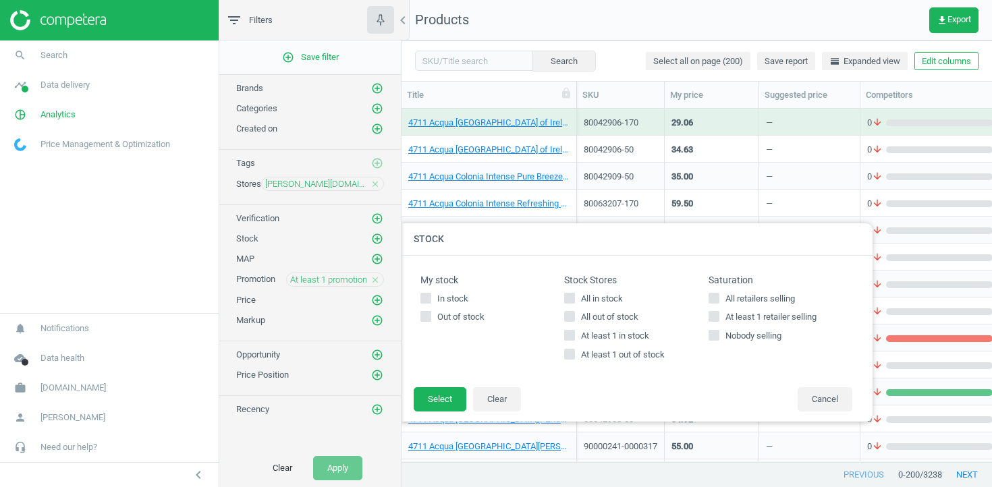
click at [593, 335] on span "At least 1 in stock" at bounding box center [615, 336] width 74 height 12
click at [574, 335] on input "At least 1 in stock" at bounding box center [569, 335] width 9 height 9
checkbox input "true"
click at [424, 402] on button "Select" at bounding box center [440, 399] width 53 height 24
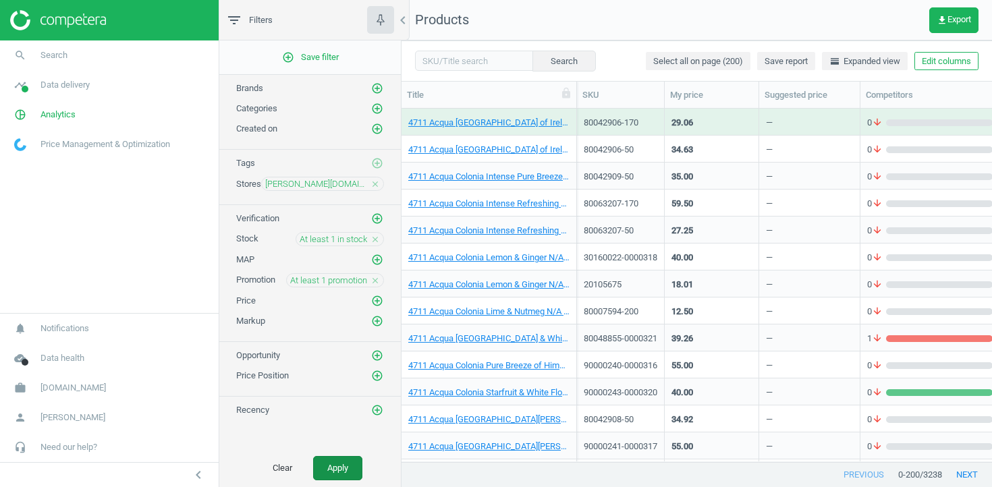
click at [341, 458] on button "Apply" at bounding box center [337, 468] width 49 height 24
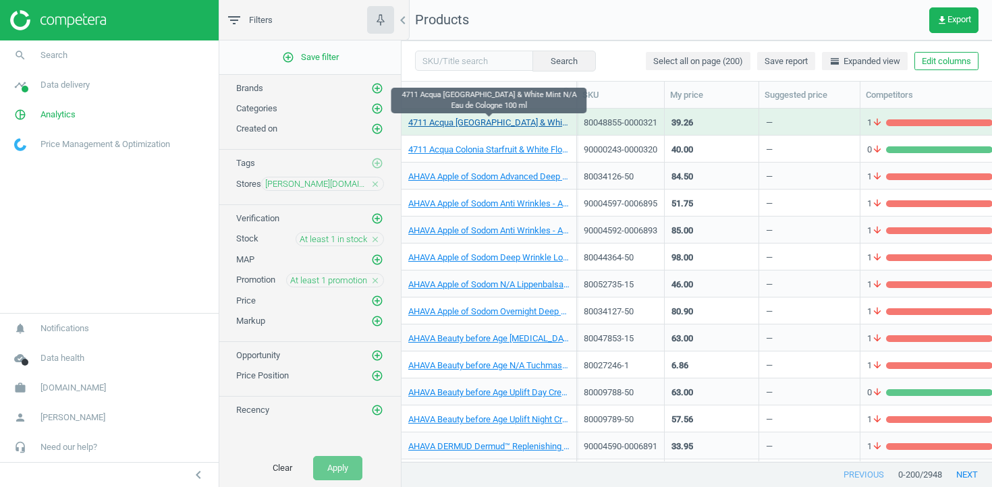
click at [491, 119] on link "4711 Acqua Colonia Lychee & White Mint N/A Eau de Cologne 100 ml" at bounding box center [488, 123] width 161 height 12
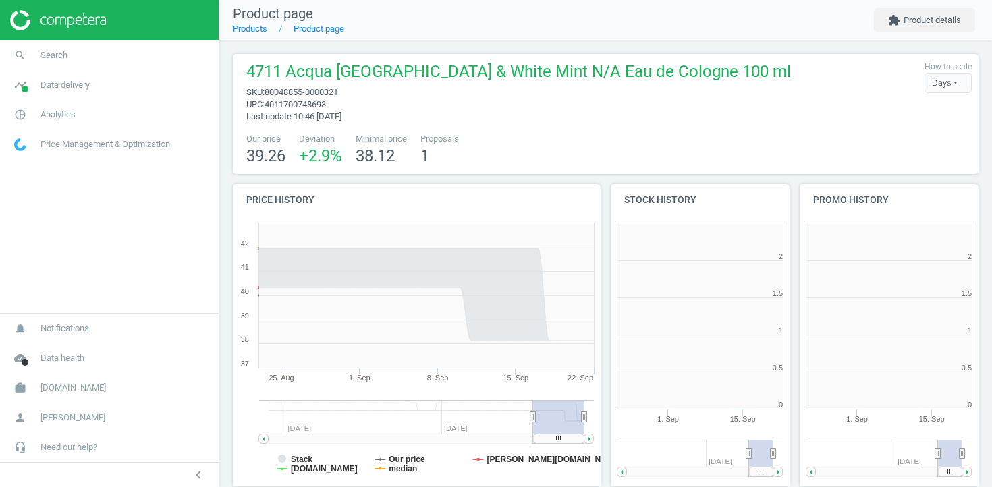
scroll to position [7, 7]
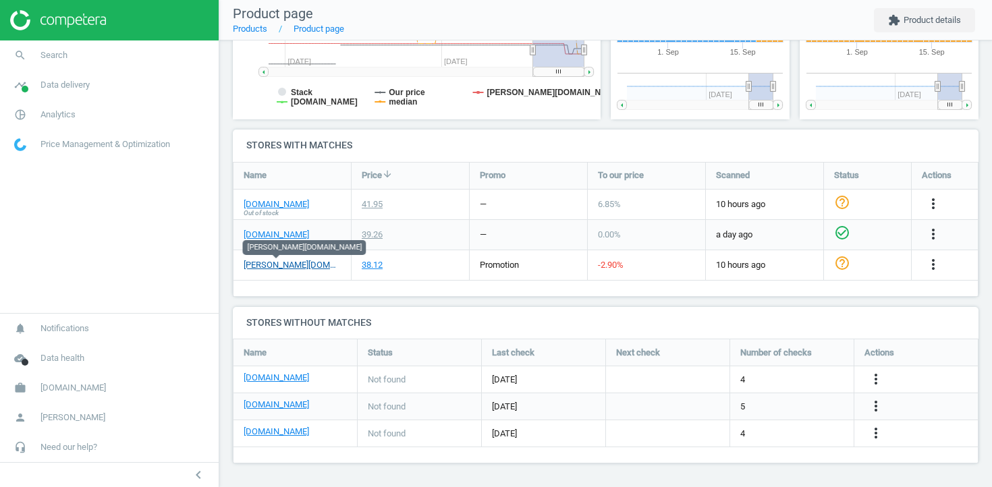
click at [285, 264] on link "basler-beauty.fr" at bounding box center [292, 265] width 97 height 12
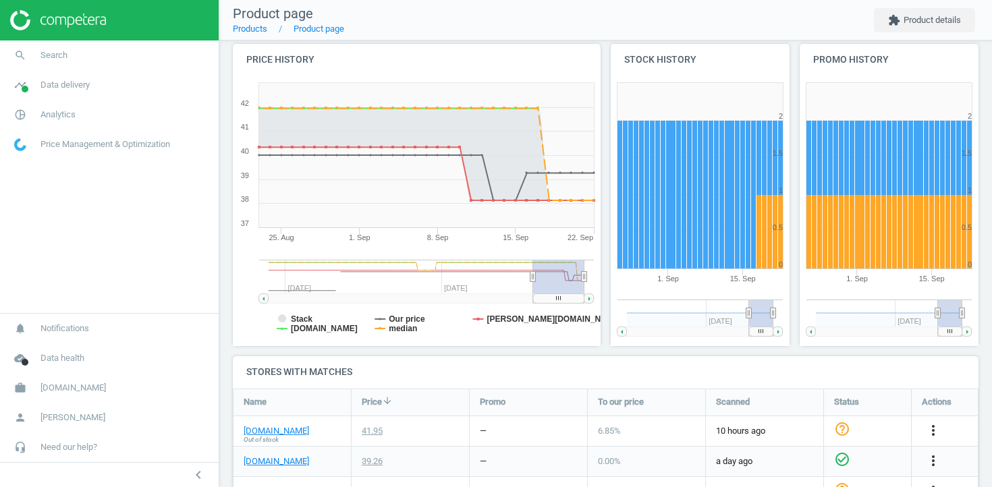
scroll to position [0, 0]
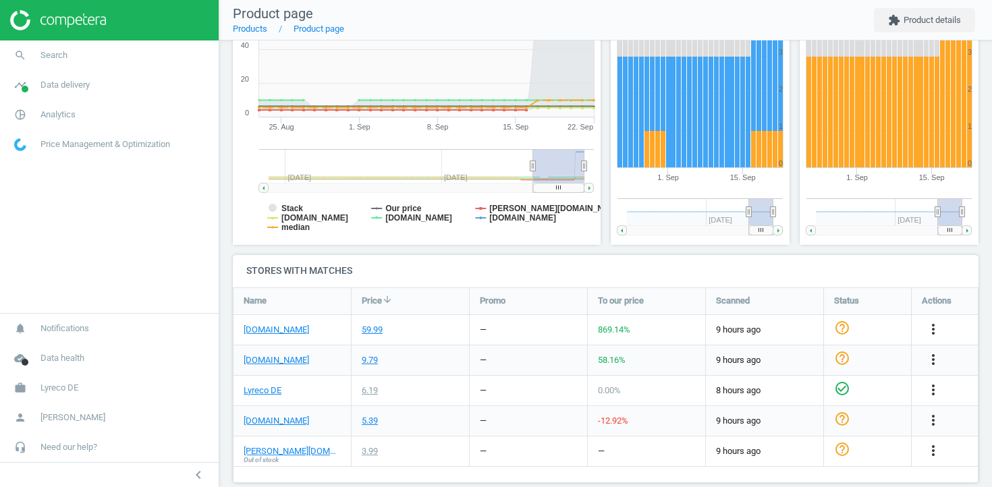
scroll to position [283, 0]
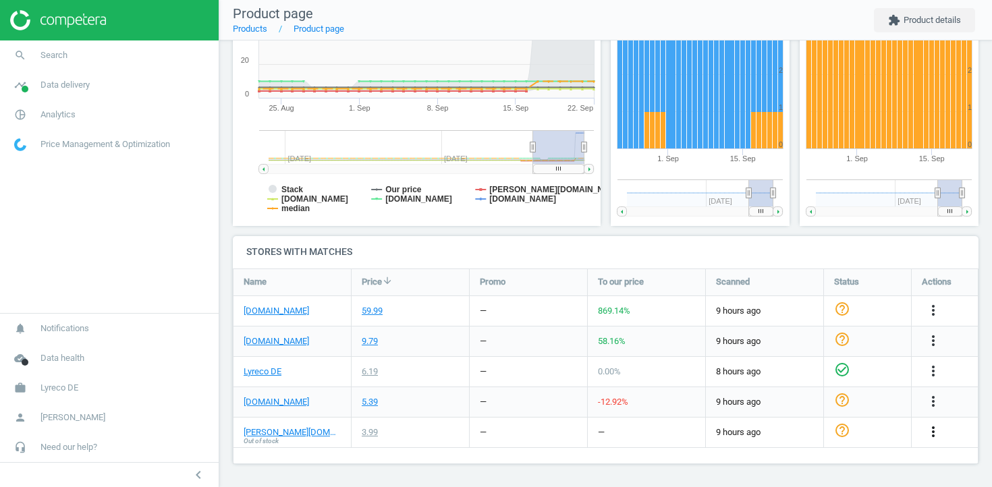
click at [935, 429] on icon "more_vert" at bounding box center [933, 432] width 16 height 16
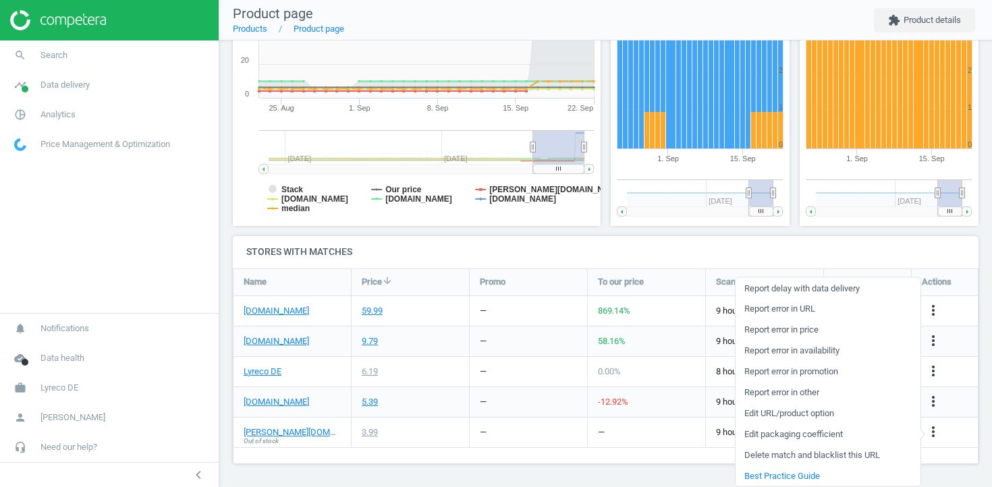
click at [829, 411] on link "Edit URL/product option" at bounding box center [827, 413] width 185 height 21
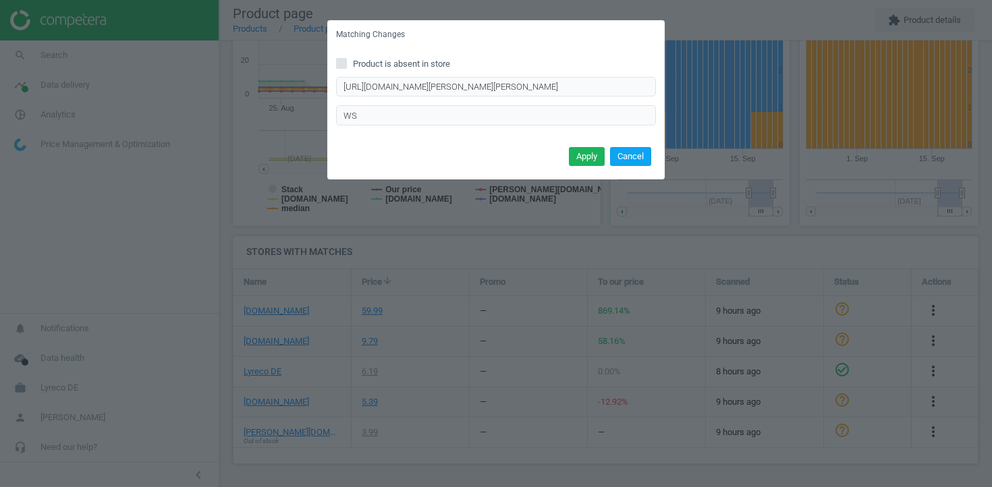
click at [627, 155] on button "Cancel" at bounding box center [630, 156] width 41 height 19
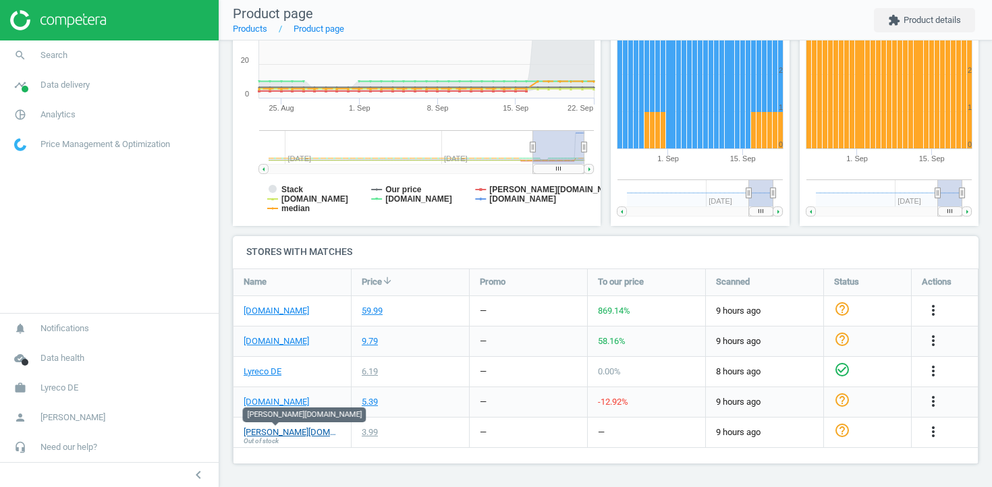
click at [289, 435] on link "[PERSON_NAME][DOMAIN_NAME]" at bounding box center [292, 432] width 97 height 12
click at [935, 428] on icon "more_vert" at bounding box center [933, 432] width 16 height 16
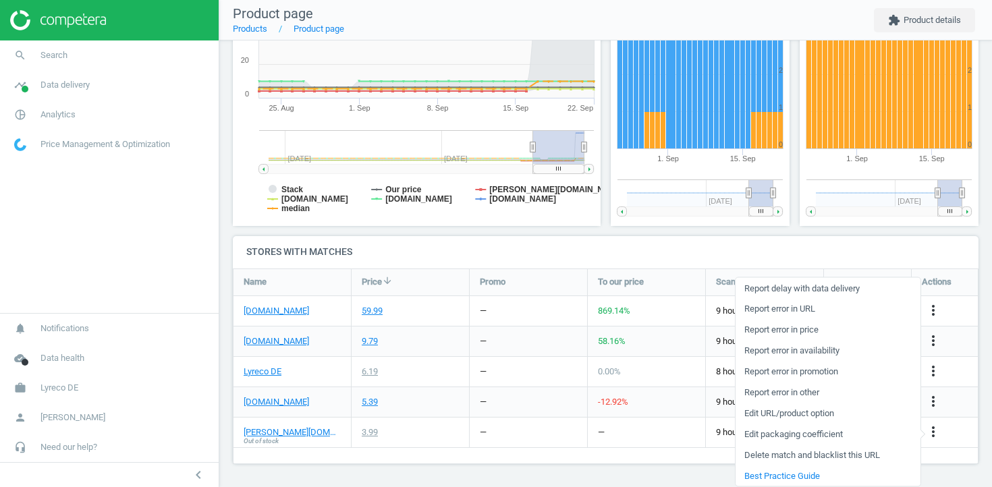
click at [837, 414] on link "Edit URL/product option" at bounding box center [827, 413] width 185 height 21
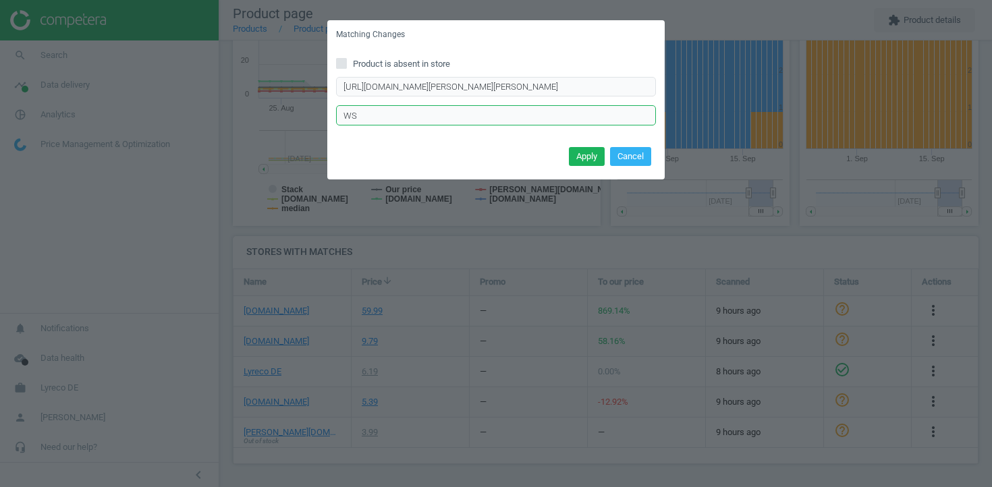
click at [495, 117] on input "WS" at bounding box center [496, 115] width 320 height 20
click at [583, 157] on button "Apply" at bounding box center [587, 156] width 36 height 19
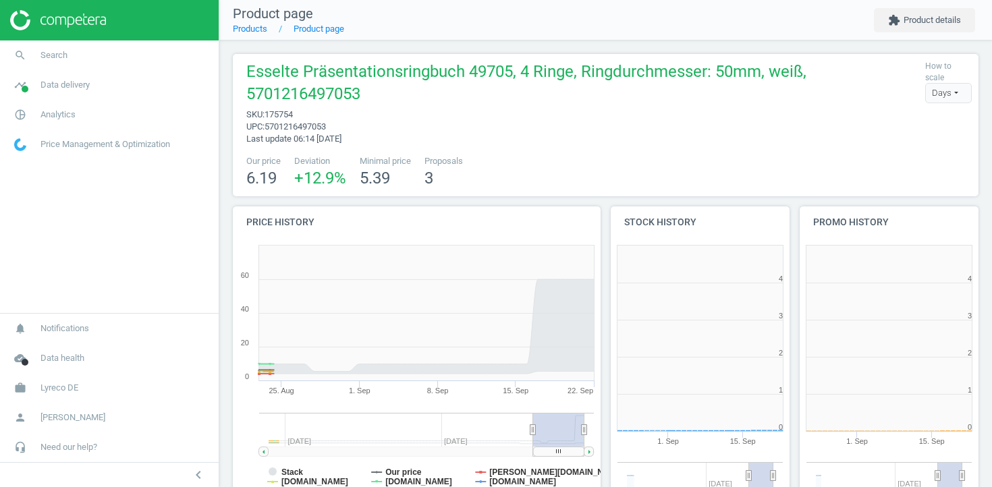
scroll to position [283, 0]
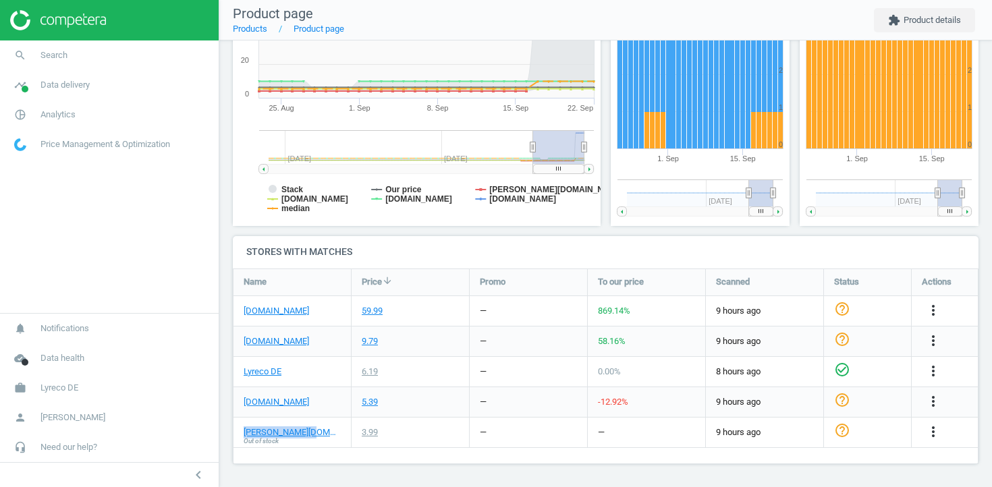
drag, startPoint x: 317, startPoint y: 429, endPoint x: 241, endPoint y: 429, distance: 76.2
click at [241, 429] on div "[PERSON_NAME][DOMAIN_NAME] Out of stock" at bounding box center [291, 433] width 117 height 30
copy link "[PERSON_NAME][DOMAIN_NAME]"
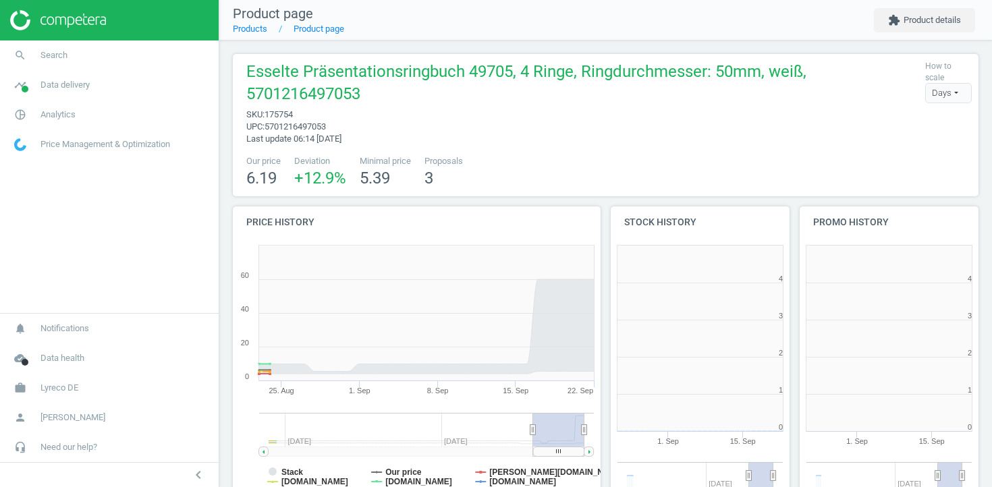
scroll to position [271, 179]
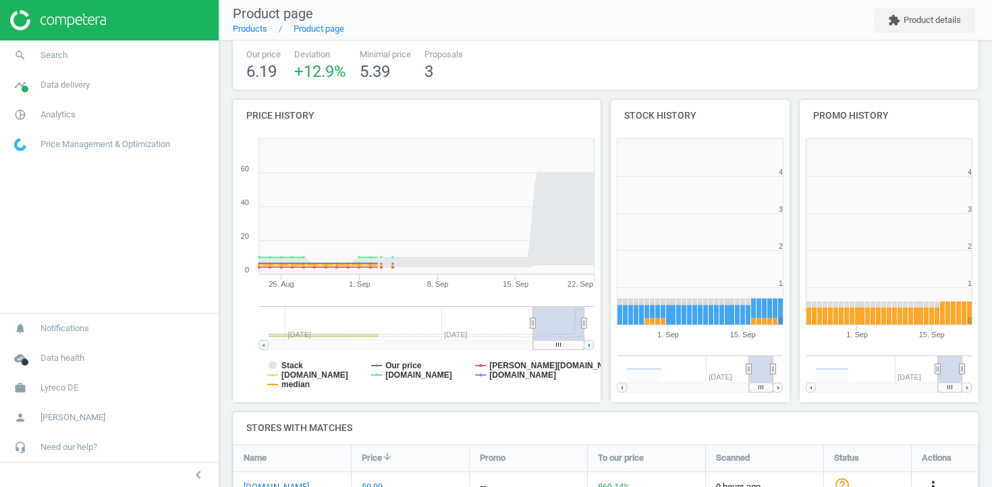
scroll to position [283, 0]
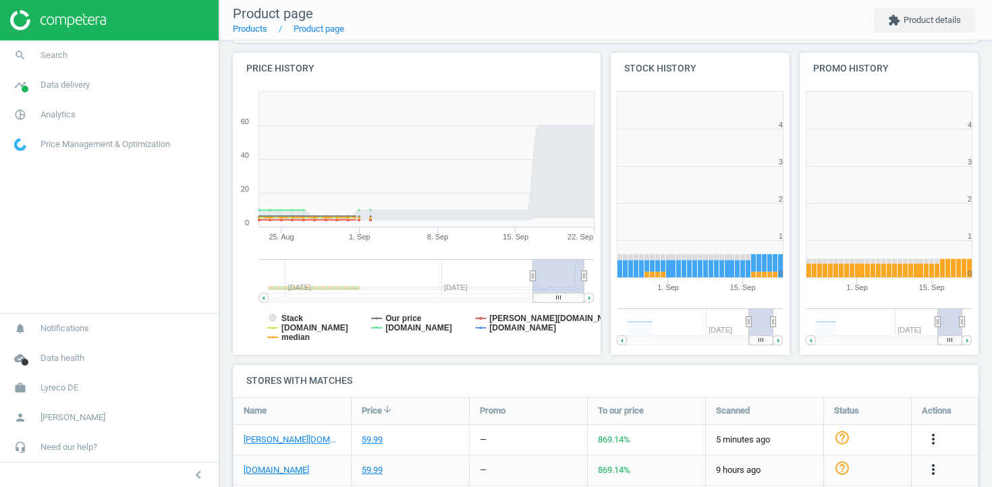
scroll to position [283, 0]
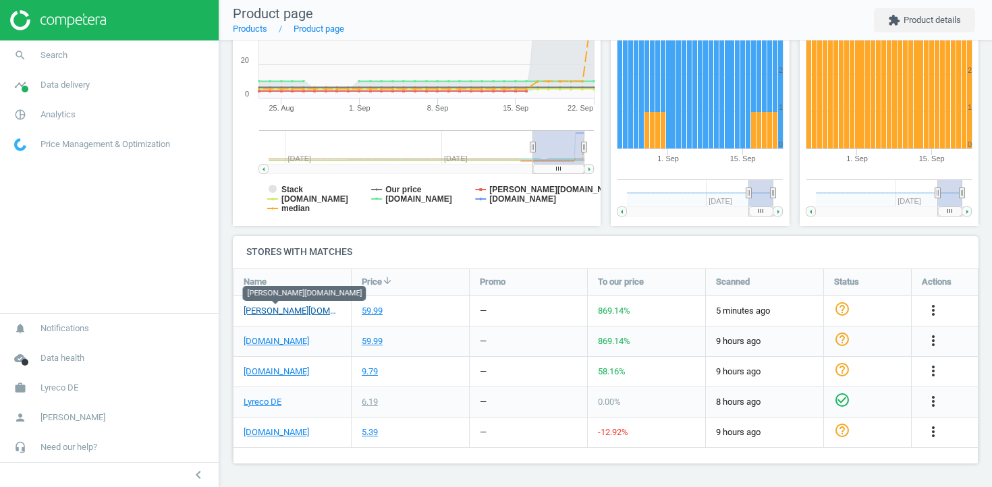
click at [294, 308] on link "otto-office.com" at bounding box center [292, 311] width 97 height 12
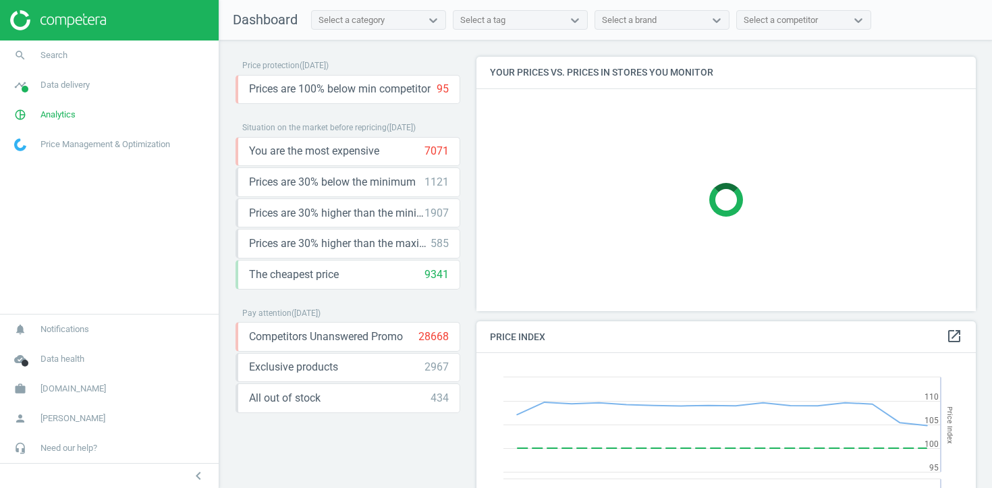
scroll to position [311, 500]
click at [59, 392] on span "[DOMAIN_NAME]" at bounding box center [72, 389] width 65 height 12
click at [59, 350] on span "Switch campaign" at bounding box center [45, 348] width 60 height 11
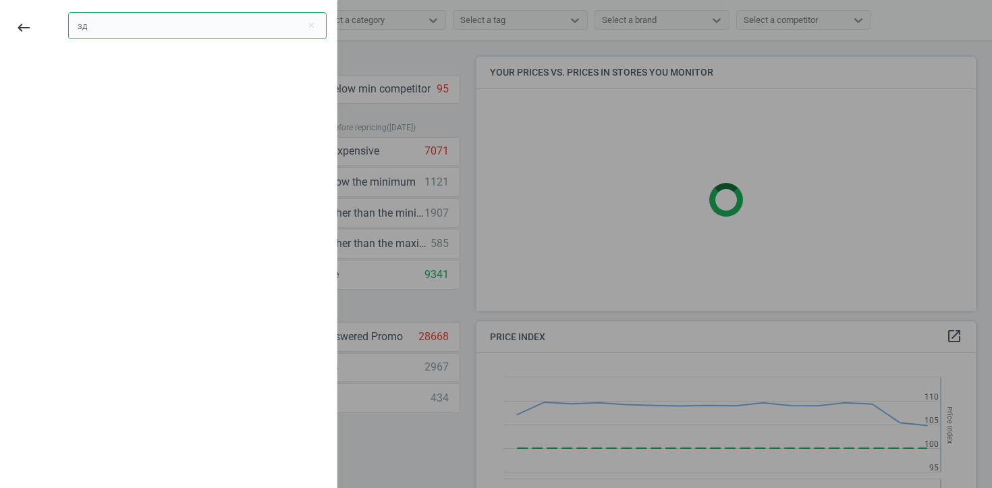
type input "з"
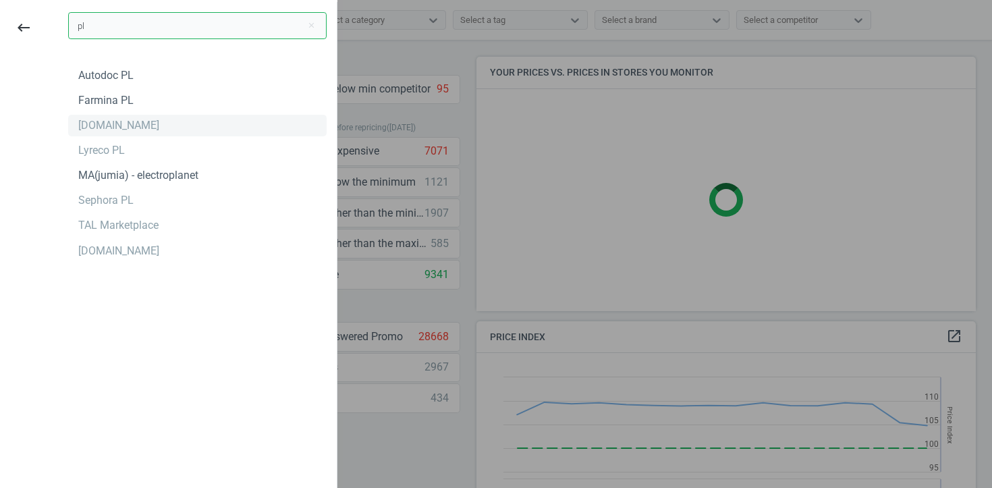
type input "pl"
click at [103, 120] on div "[DOMAIN_NAME]" at bounding box center [118, 125] width 81 height 15
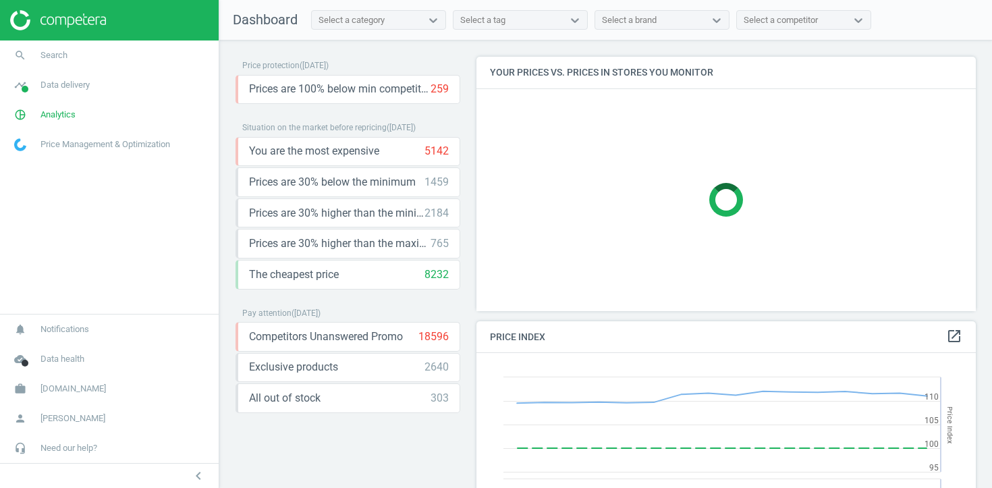
scroll to position [311, 500]
click at [58, 113] on span "Analytics" at bounding box center [57, 115] width 35 height 12
click at [34, 165] on span "Products" at bounding box center [31, 164] width 32 height 11
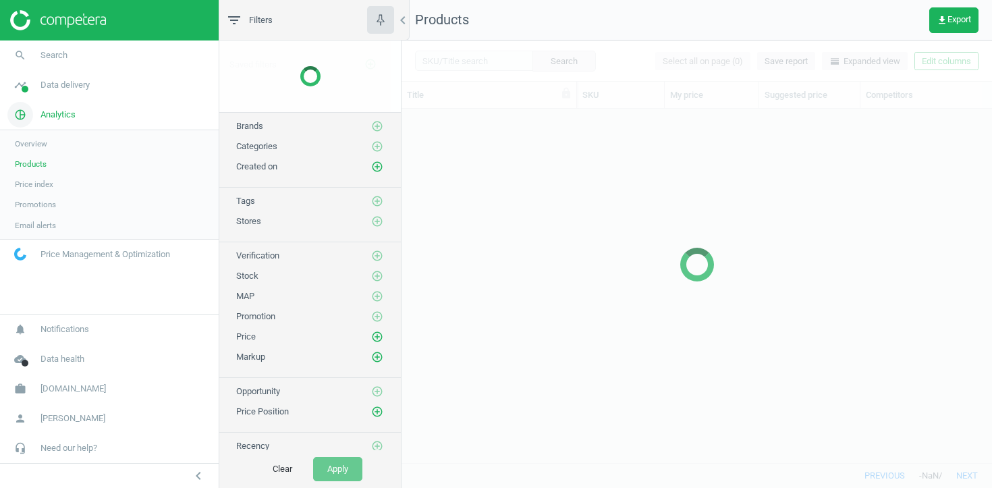
scroll to position [354, 590]
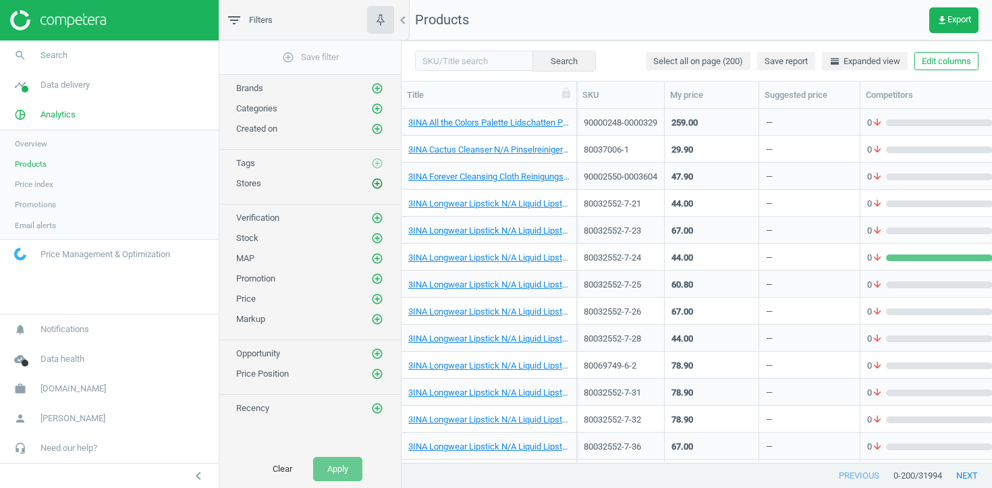
click at [374, 186] on icon "add_circle_outline" at bounding box center [377, 183] width 12 height 12
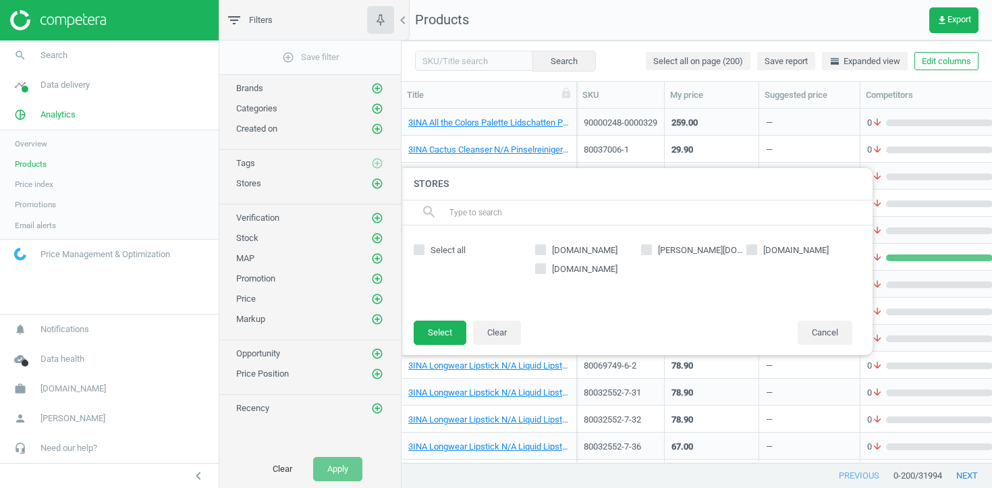
click at [536, 249] on input "[DOMAIN_NAME]" at bounding box center [540, 249] width 9 height 9
checkbox input "true"
click at [449, 333] on button "Select" at bounding box center [440, 332] width 53 height 24
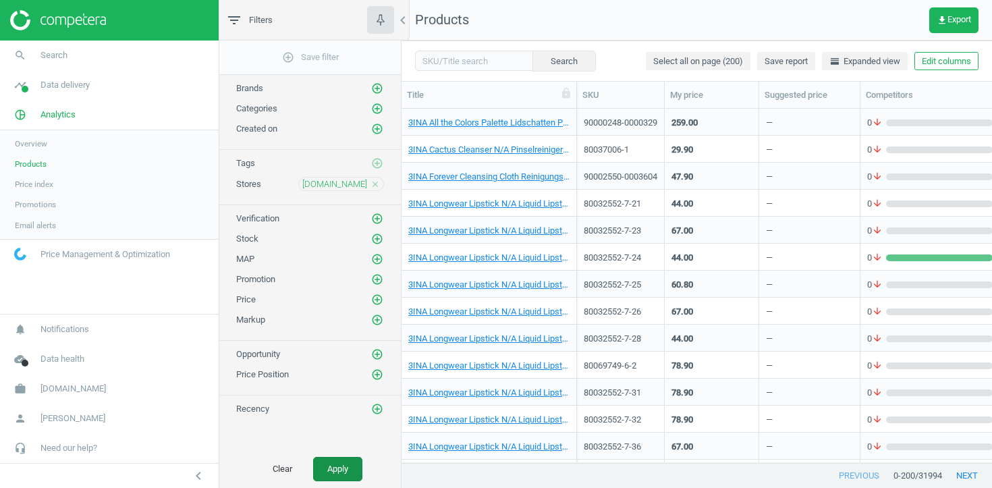
click at [336, 473] on button "Apply" at bounding box center [337, 469] width 49 height 24
click at [378, 237] on icon "add_circle_outline" at bounding box center [377, 239] width 12 height 12
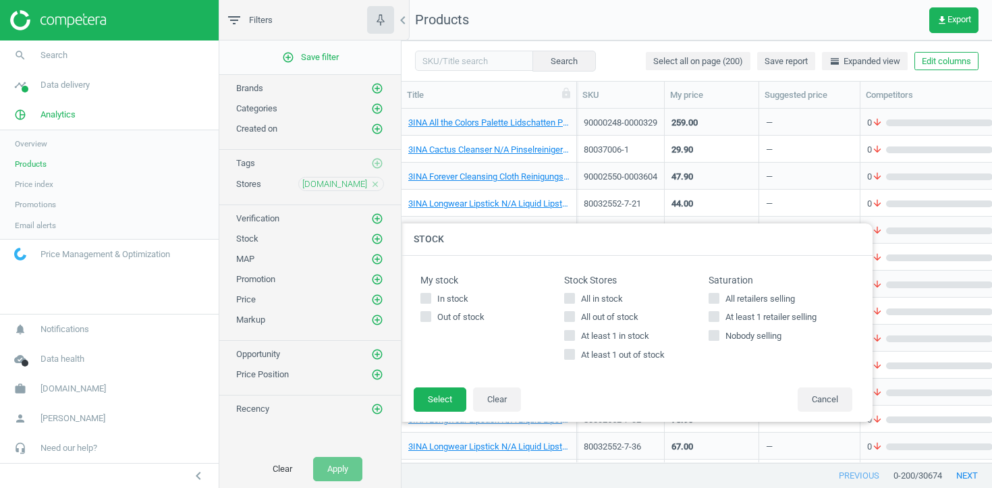
click at [631, 356] on span "At least 1 out of stock" at bounding box center [622, 355] width 89 height 12
click at [574, 356] on input "At least 1 out of stock" at bounding box center [569, 354] width 9 height 9
checkbox input "true"
click at [441, 405] on button "Select" at bounding box center [440, 399] width 53 height 24
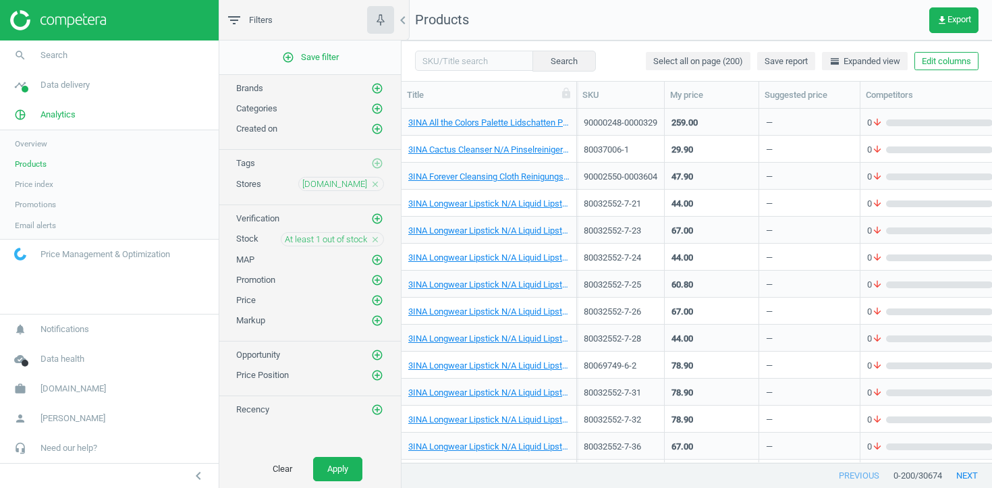
click at [384, 279] on div "Promotion add_circle_outline" at bounding box center [309, 277] width 181 height 20
click at [377, 279] on icon "add_circle_outline" at bounding box center [377, 280] width 12 height 12
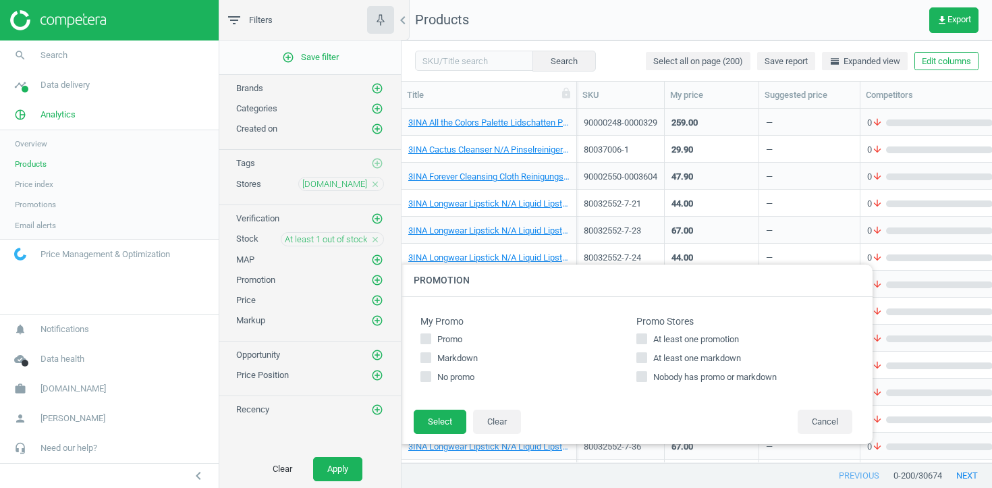
click at [640, 355] on input "At least one markdown" at bounding box center [642, 358] width 9 height 9
checkbox input "true"
click at [636, 330] on div "Promo Stores At least one promotion At least one markdown Nobody has promo or m…" at bounding box center [744, 353] width 216 height 75
click at [638, 337] on input "At least one promotion" at bounding box center [642, 339] width 9 height 9
checkbox input "true"
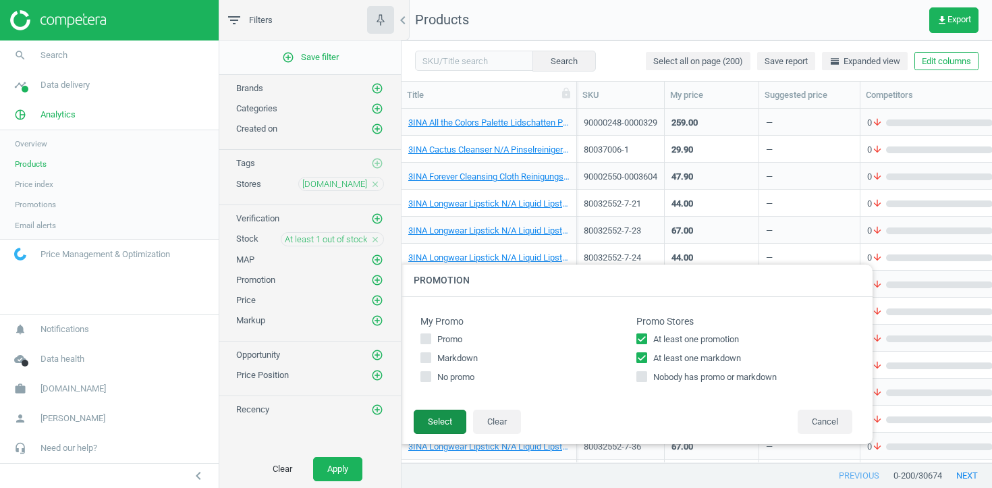
click at [439, 424] on button "Select" at bounding box center [440, 422] width 53 height 24
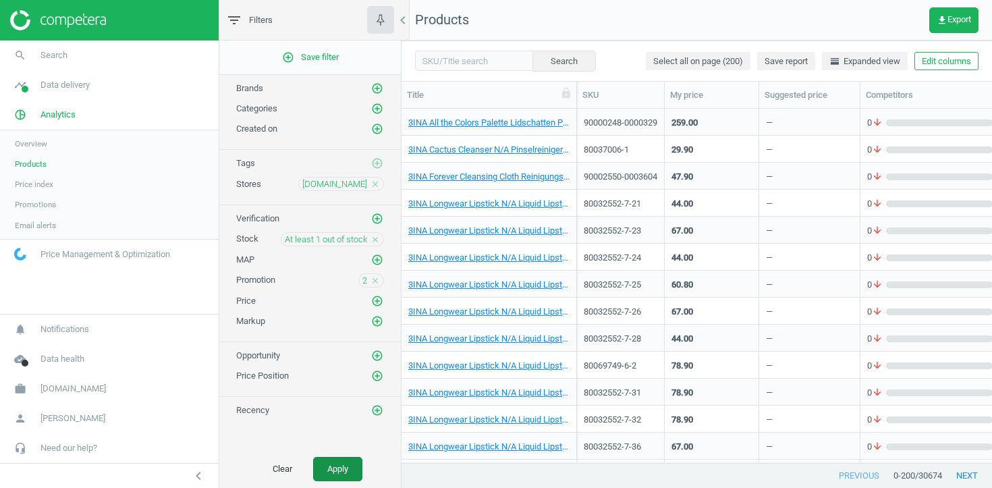
click at [343, 464] on button "Apply" at bounding box center [337, 469] width 49 height 24
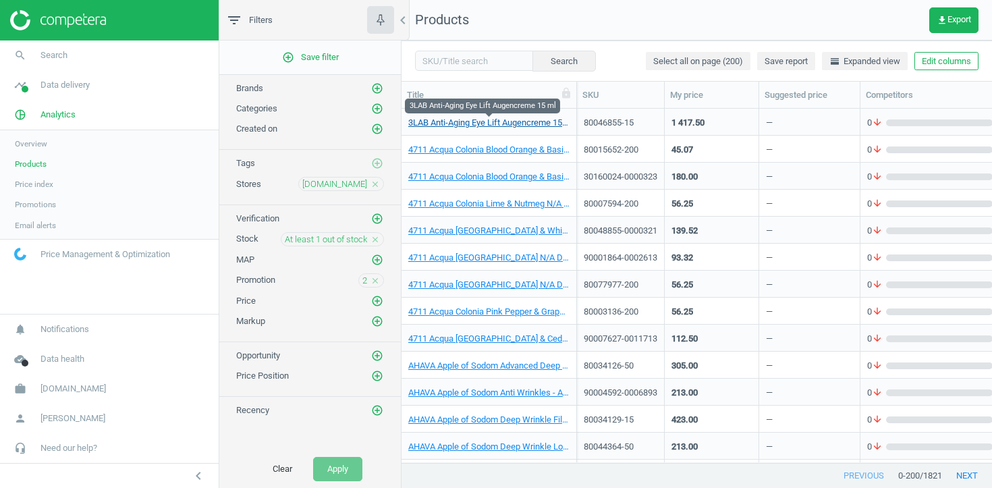
click at [508, 125] on link "3LAB Anti-Aging Eye Lift Augencreme 15 ml" at bounding box center [488, 123] width 161 height 12
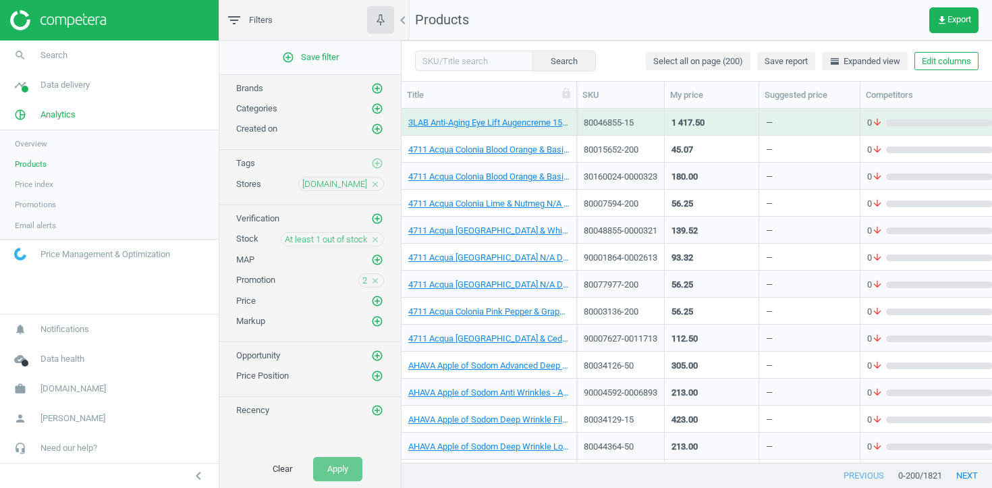
click at [379, 240] on icon "close" at bounding box center [374, 239] width 9 height 9
click at [344, 477] on button "Apply" at bounding box center [337, 469] width 49 height 24
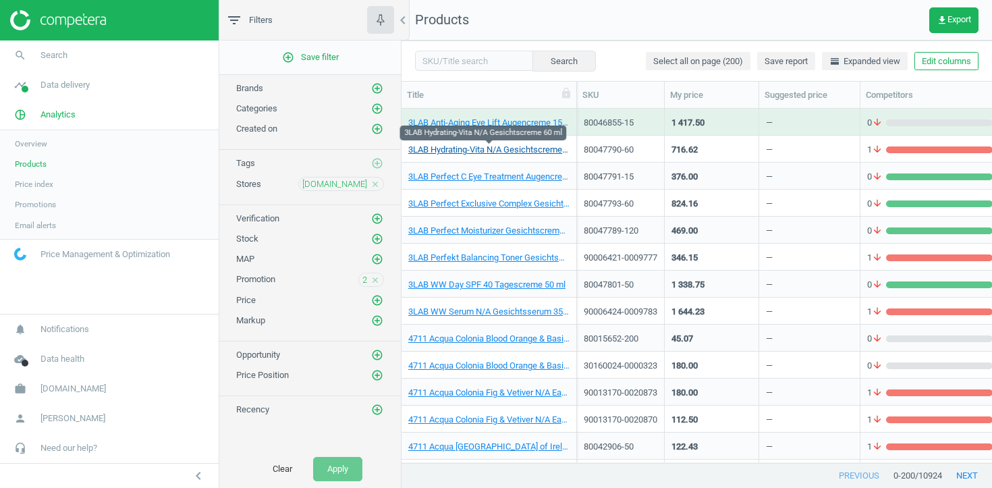
click at [459, 148] on link "3LAB Hydrating-Vita N/A Gesichtscreme 60 ml" at bounding box center [488, 150] width 161 height 12
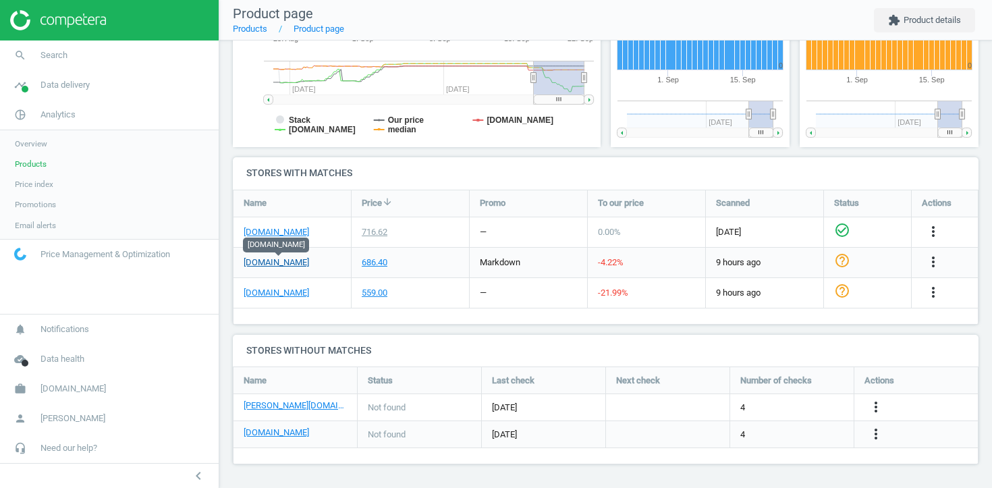
click at [287, 262] on link "[DOMAIN_NAME]" at bounding box center [276, 262] width 65 height 12
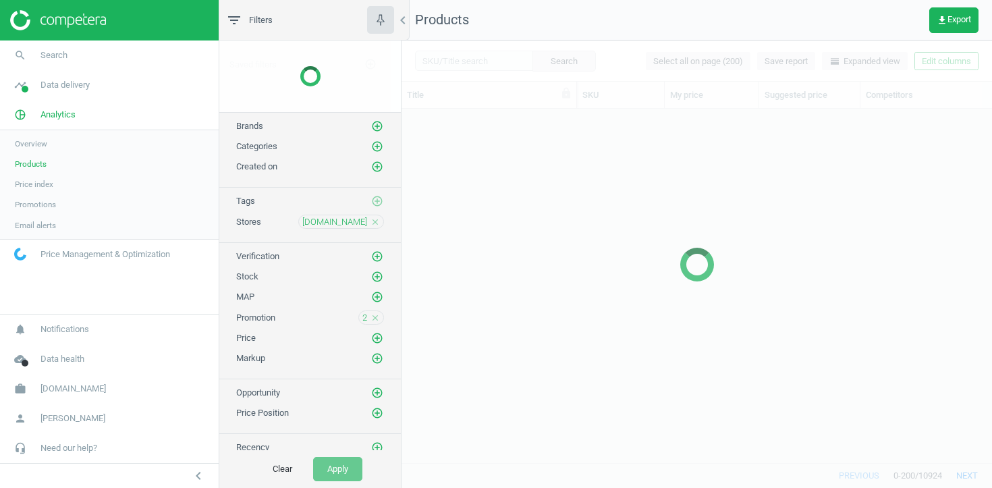
scroll to position [354, 590]
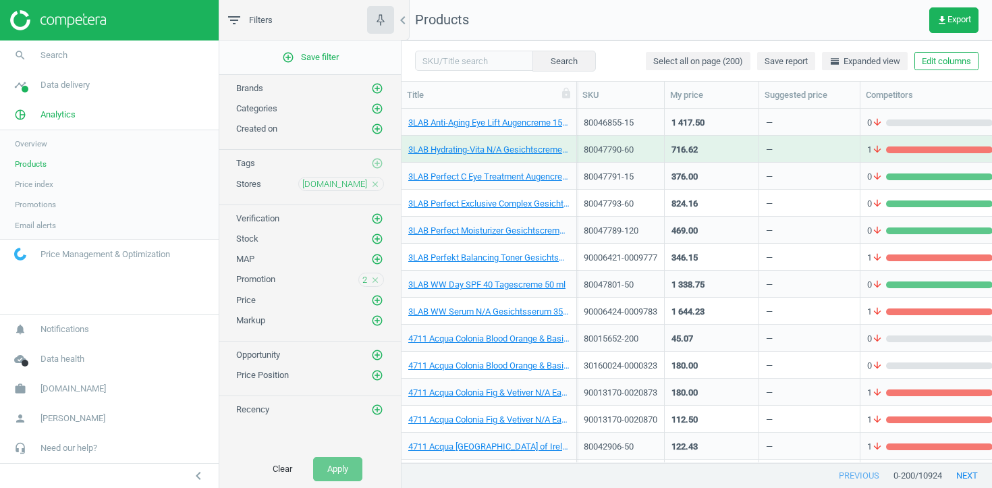
click at [374, 278] on icon "close" at bounding box center [374, 279] width 9 height 9
click at [378, 281] on icon "add_circle_outline" at bounding box center [377, 279] width 12 height 12
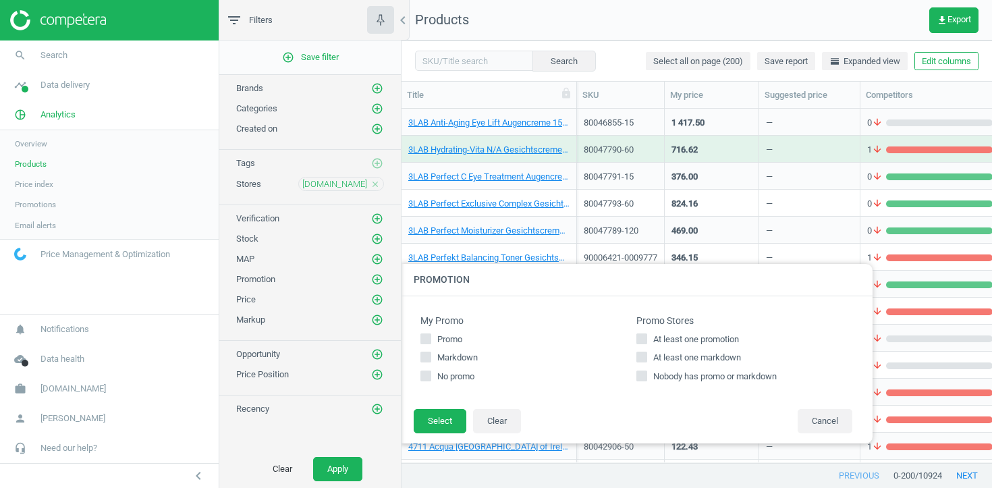
click at [655, 334] on span "At least one promotion" at bounding box center [695, 339] width 91 height 12
click at [646, 334] on input "At least one promotion" at bounding box center [642, 338] width 9 height 9
checkbox input "true"
click at [435, 416] on button "Select" at bounding box center [440, 421] width 53 height 24
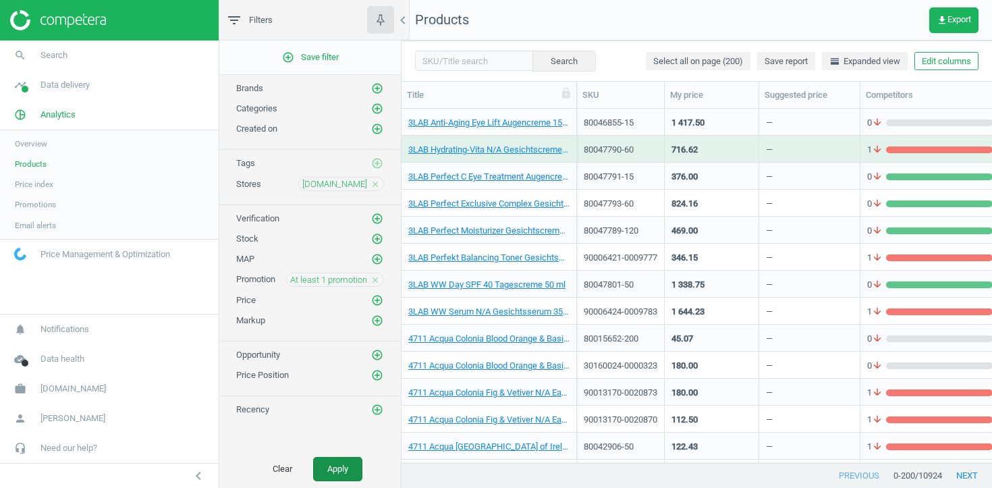
click at [343, 474] on button "Apply" at bounding box center [337, 469] width 49 height 24
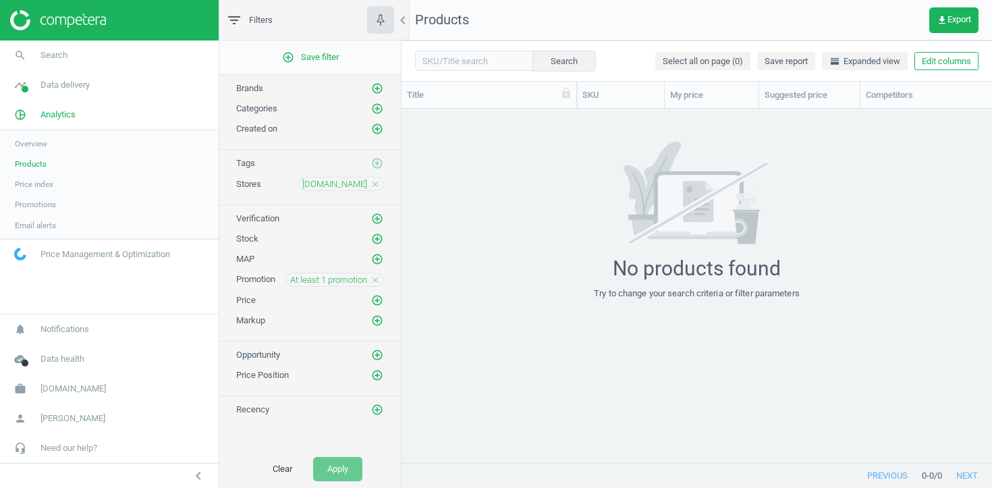
click at [374, 281] on icon "close" at bounding box center [374, 279] width 9 height 9
click at [337, 472] on button "Apply" at bounding box center [337, 469] width 49 height 24
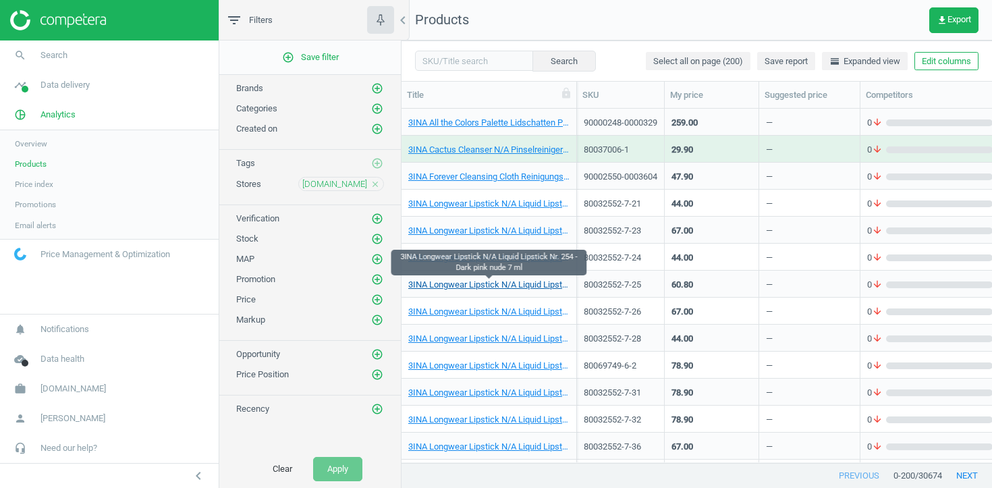
click at [520, 281] on link "3INA Longwear Lipstick N/A Liquid Lipstick Nr. 254 - Dark pink nude 7 ml" at bounding box center [488, 285] width 161 height 12
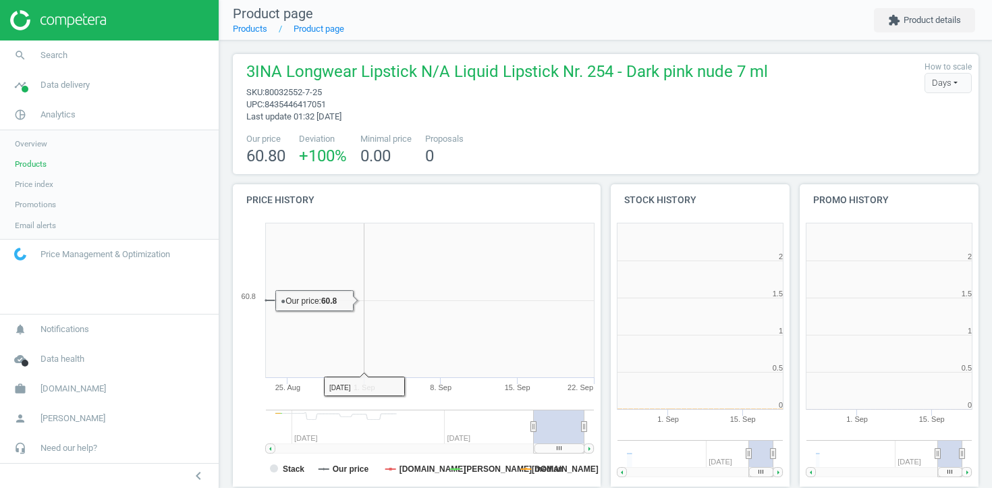
scroll to position [271, 179]
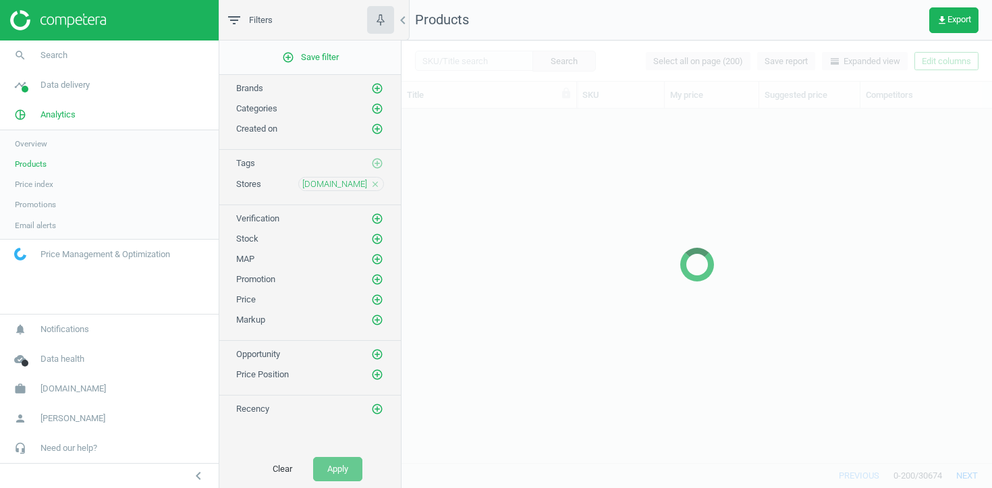
scroll to position [354, 590]
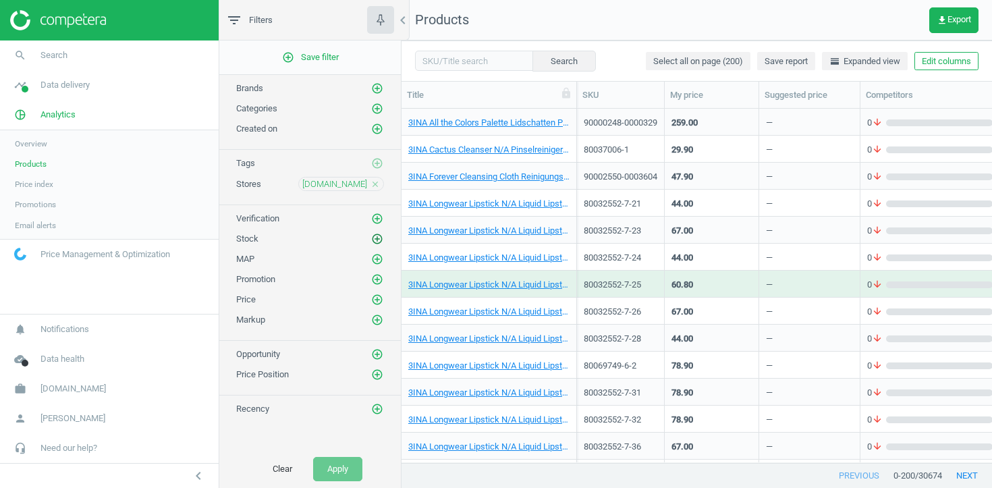
click at [379, 240] on icon "add_circle_outline" at bounding box center [377, 239] width 12 height 12
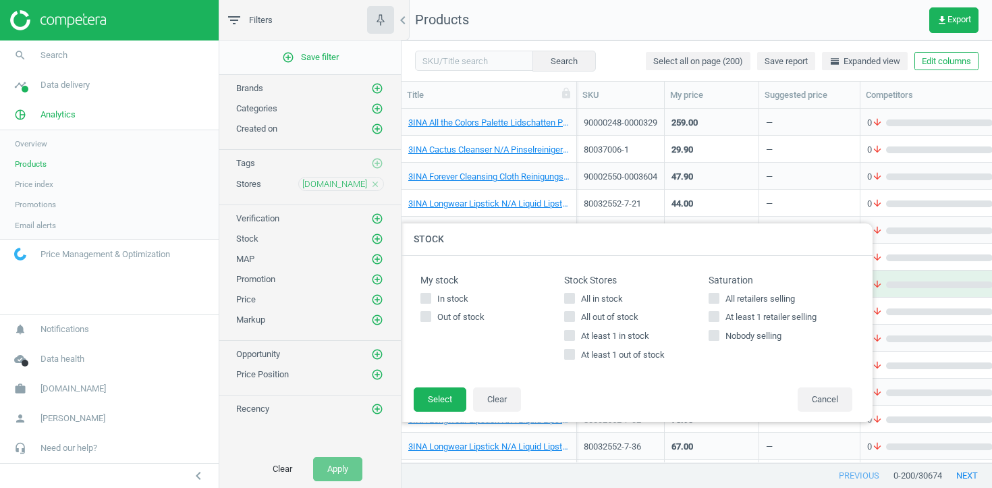
click at [588, 341] on span "At least 1 in stock" at bounding box center [615, 336] width 74 height 12
click at [574, 340] on input "At least 1 in stock" at bounding box center [569, 335] width 9 height 9
checkbox input "true"
click at [453, 393] on button "Select" at bounding box center [440, 399] width 53 height 24
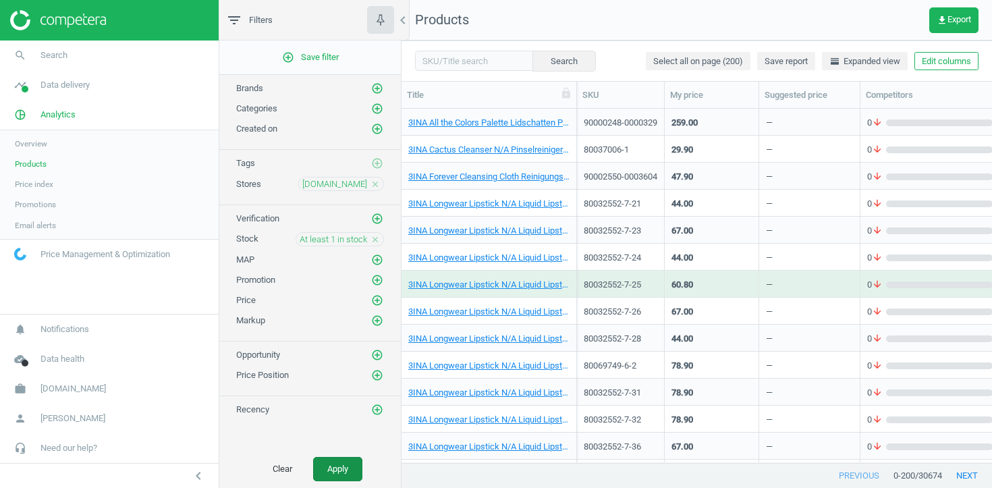
click at [351, 466] on button "Apply" at bounding box center [337, 469] width 49 height 24
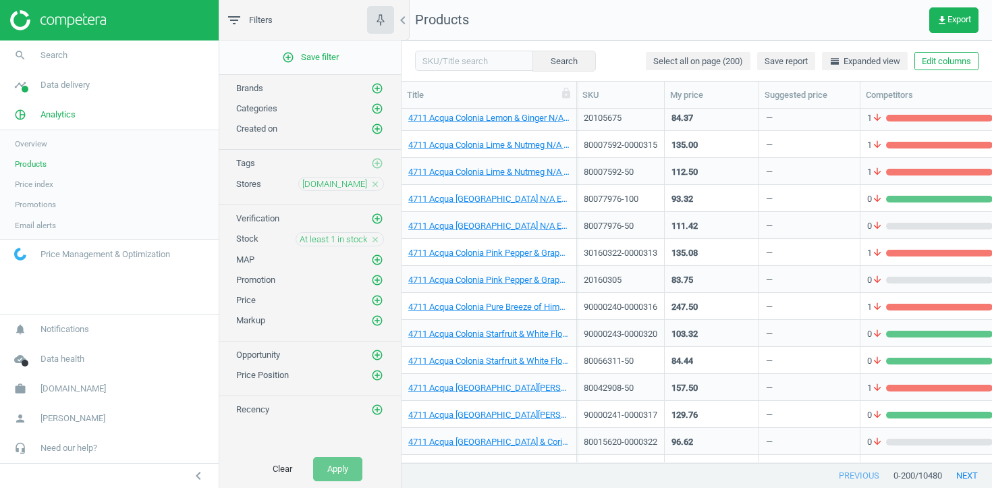
scroll to position [596, 0]
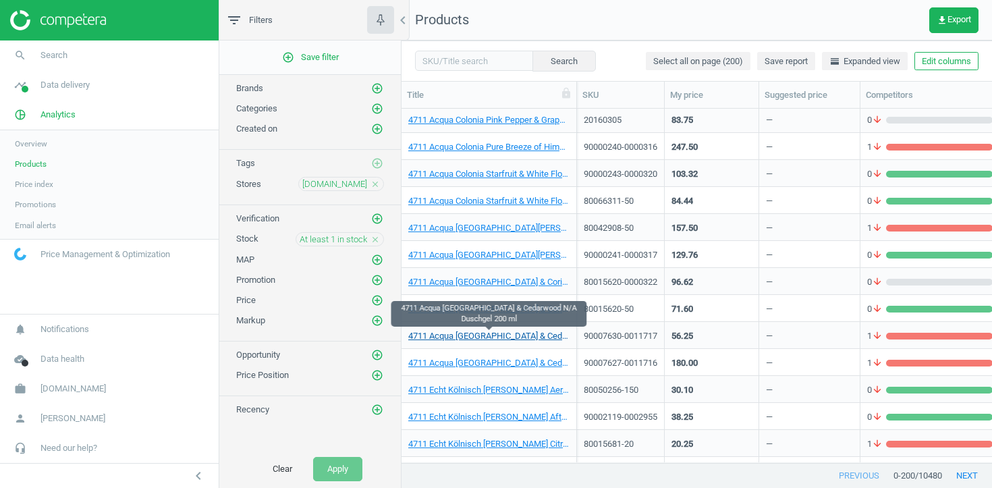
click at [499, 335] on link "4711 Acqua Colonia Yuzu & Cedarwood N/A Duschgel 200 ml" at bounding box center [488, 336] width 161 height 12
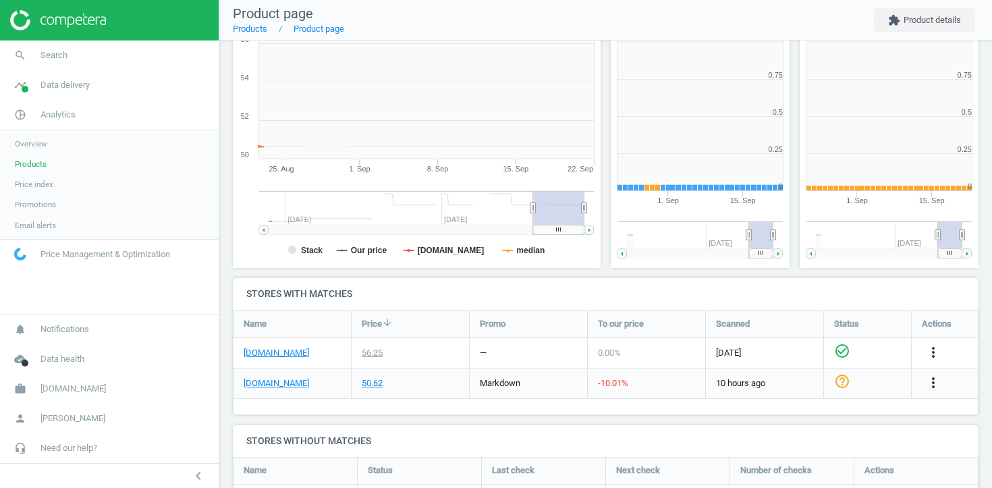
scroll to position [271, 368]
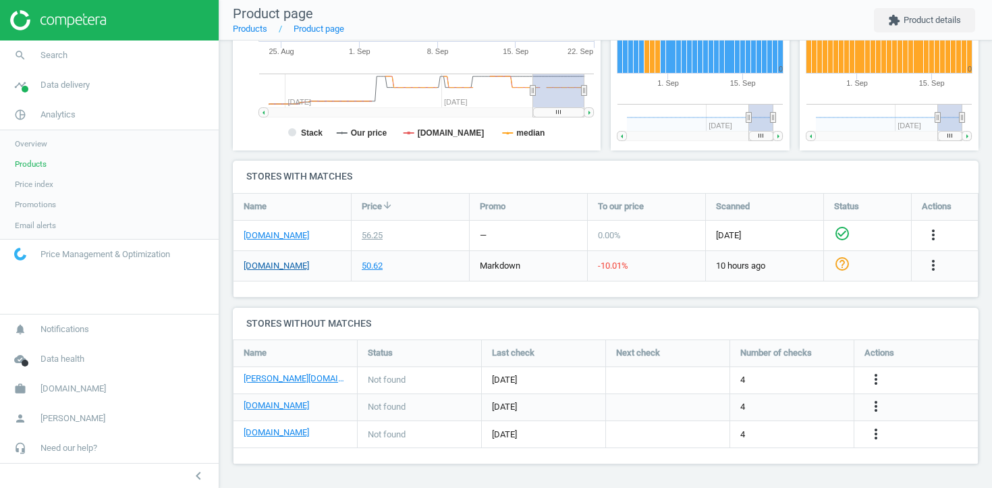
click at [270, 260] on link "[DOMAIN_NAME]" at bounding box center [276, 266] width 65 height 12
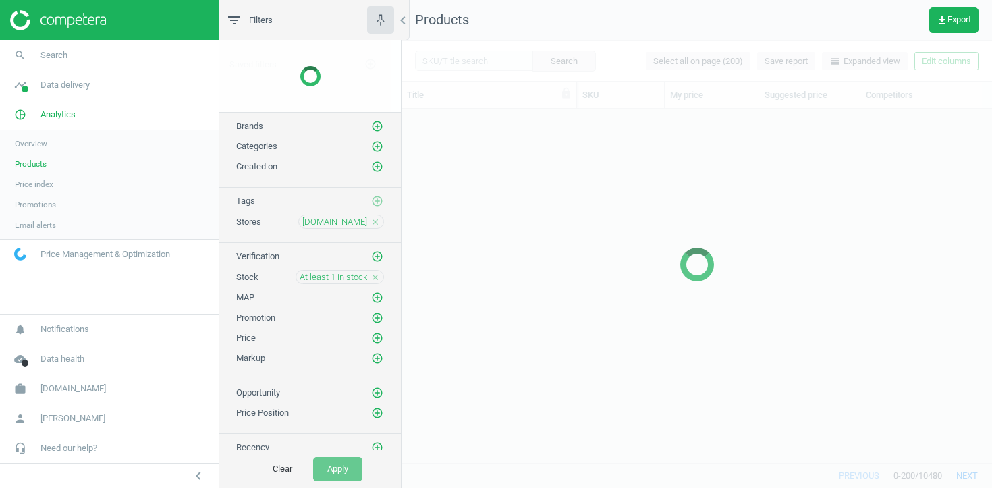
scroll to position [1, 1]
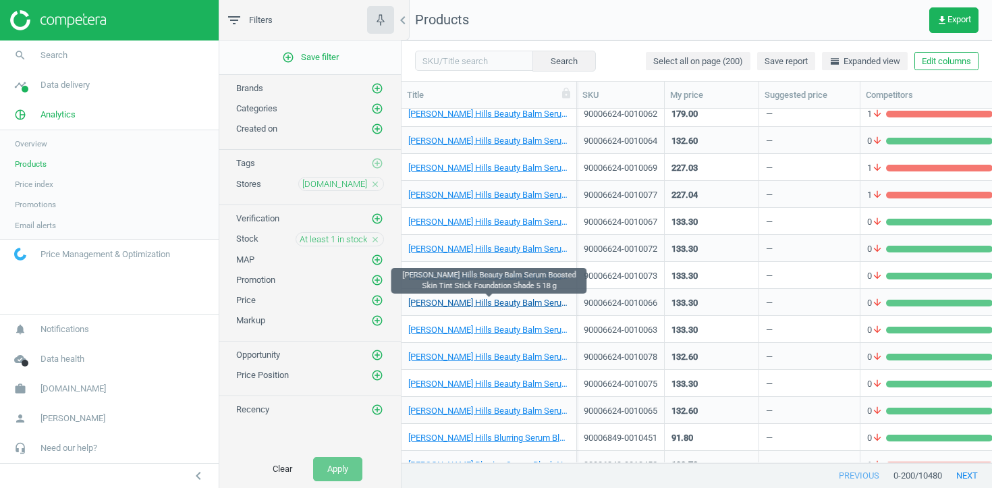
click at [538, 302] on link "[PERSON_NAME] Hills Beauty Balm Serum Boosted Skin Tint Stick Foundation Shade …" at bounding box center [488, 303] width 161 height 12
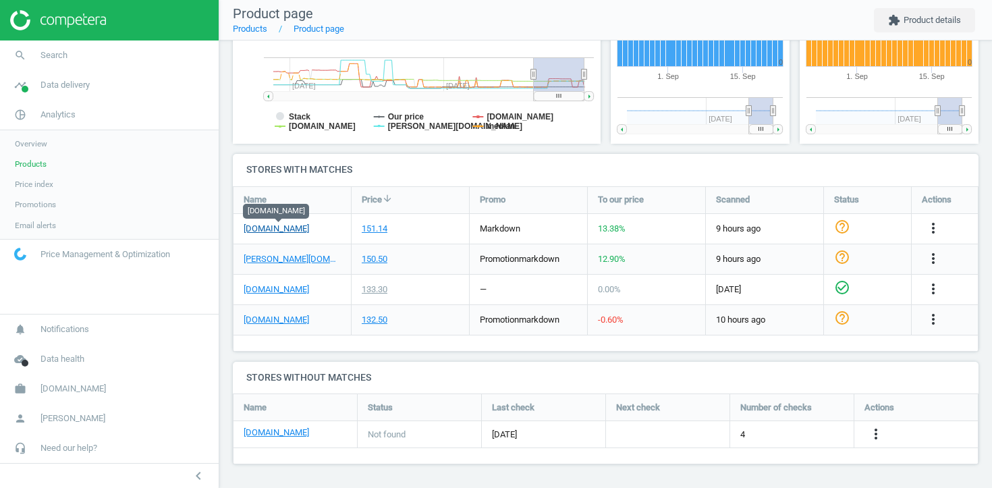
click at [276, 231] on link "[DOMAIN_NAME]" at bounding box center [276, 229] width 65 height 12
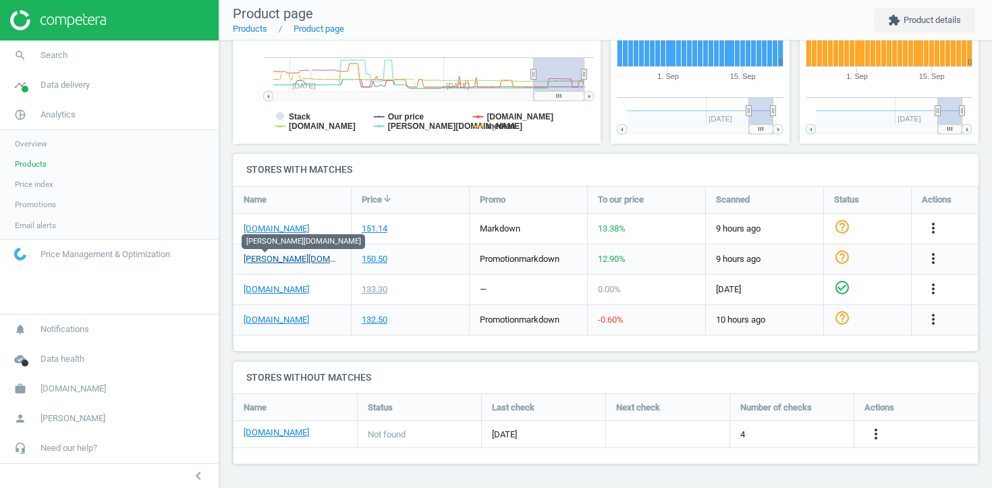
click at [275, 254] on link "[PERSON_NAME][DOMAIN_NAME]" at bounding box center [292, 259] width 97 height 12
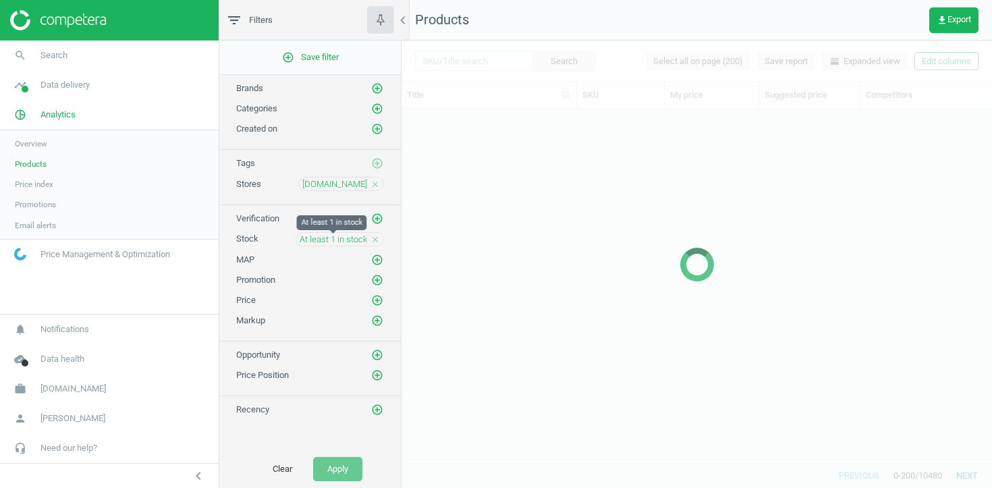
scroll to position [3722, 0]
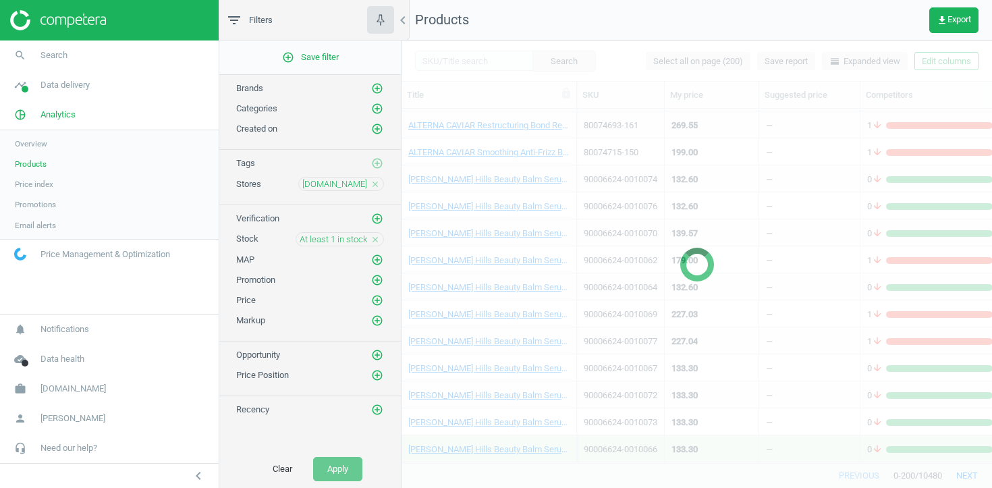
click at [372, 239] on icon "close" at bounding box center [374, 239] width 9 height 9
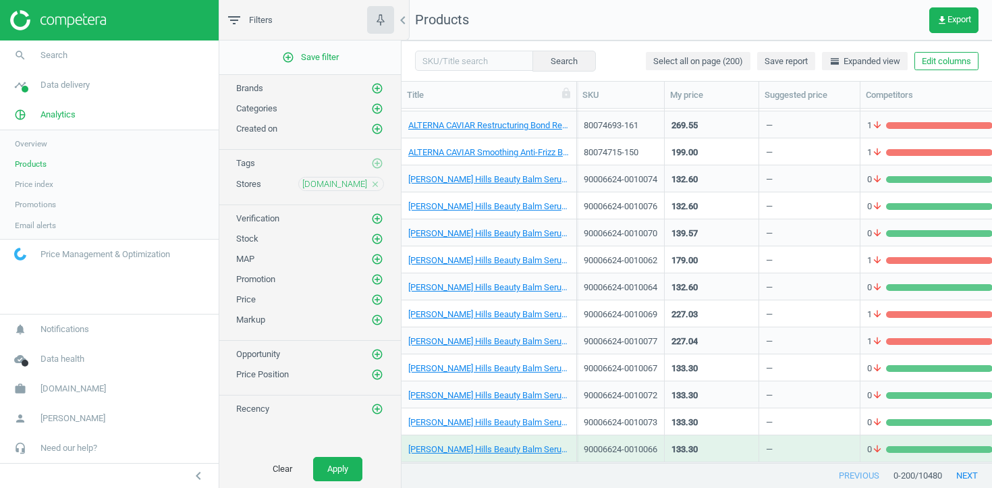
click at [372, 239] on icon "add_circle_outline" at bounding box center [377, 239] width 12 height 12
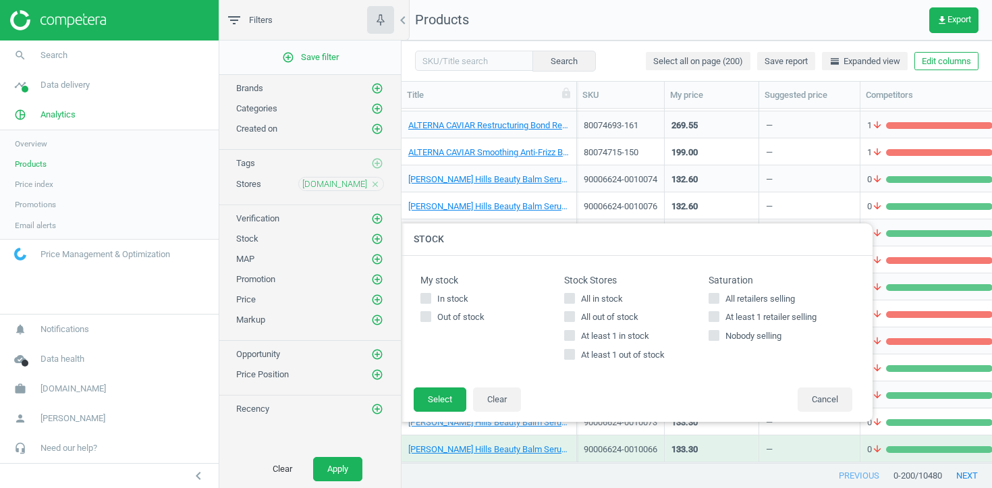
click at [596, 357] on span "At least 1 out of stock" at bounding box center [622, 355] width 89 height 12
click at [574, 357] on input "At least 1 out of stock" at bounding box center [569, 354] width 9 height 9
checkbox input "true"
click at [452, 391] on button "Select" at bounding box center [440, 399] width 53 height 24
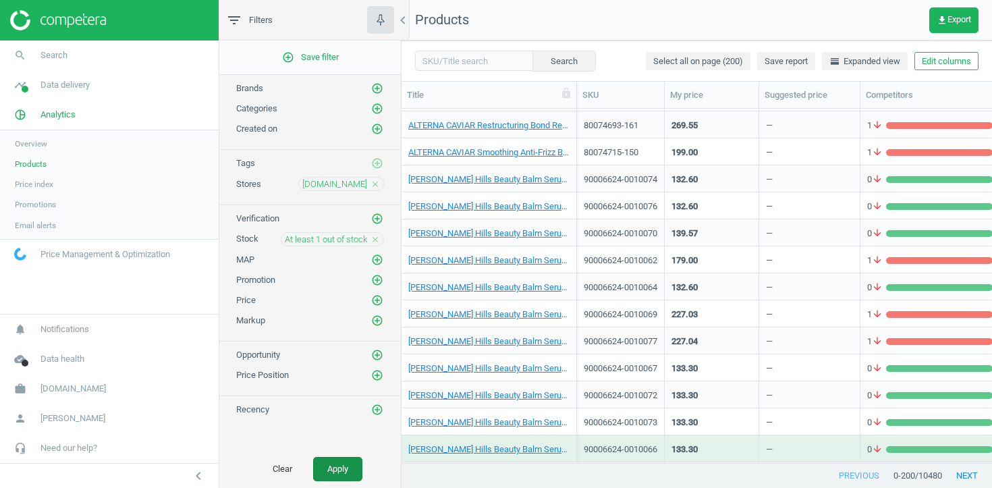
click at [347, 463] on button "Apply" at bounding box center [337, 469] width 49 height 24
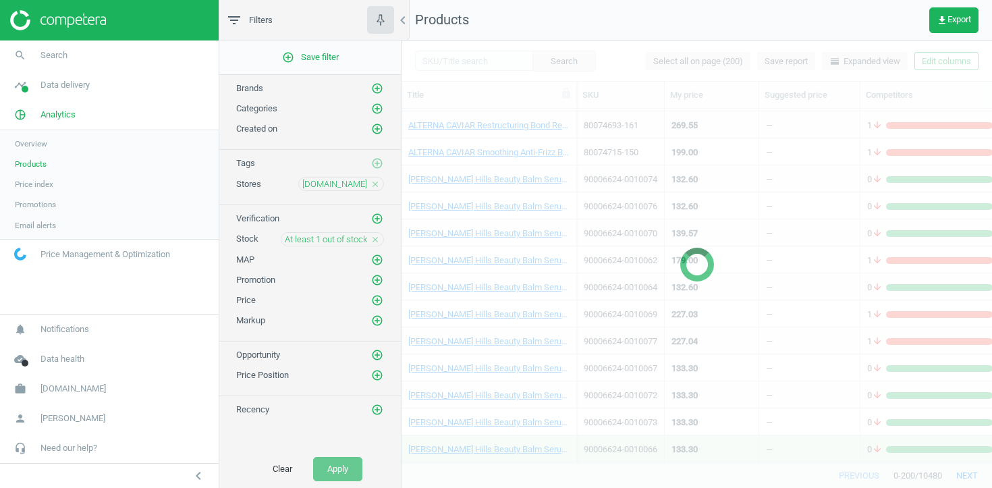
click at [372, 184] on icon "close" at bounding box center [374, 183] width 9 height 9
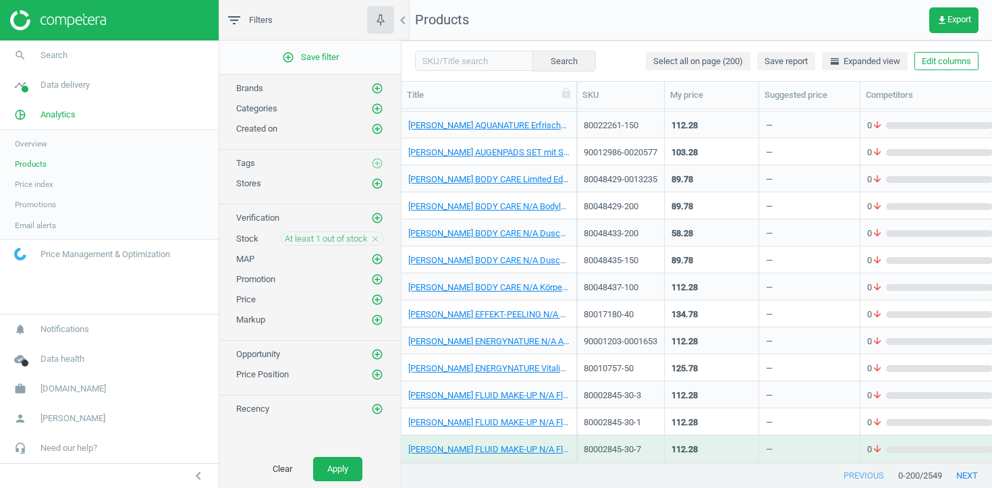
click at [372, 184] on icon "add_circle_outline" at bounding box center [377, 183] width 12 height 12
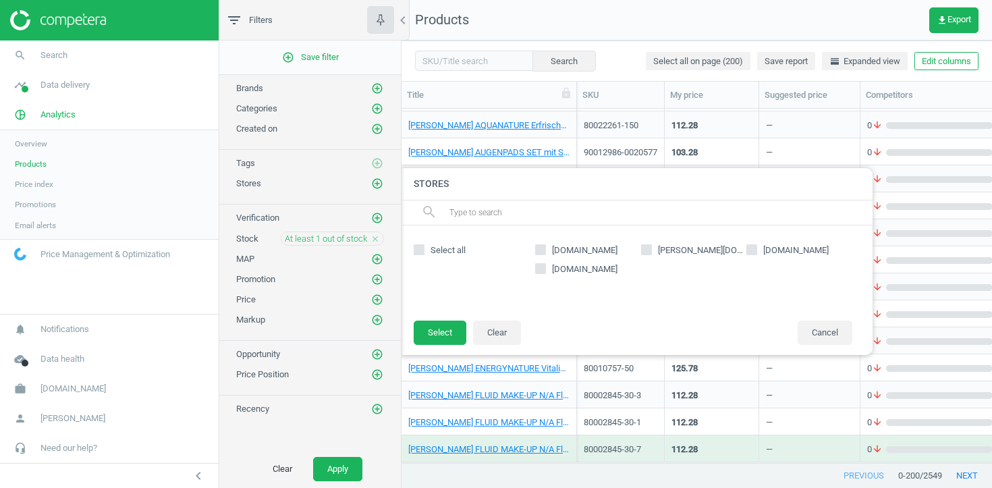
click at [646, 250] on input "[PERSON_NAME][DOMAIN_NAME]" at bounding box center [646, 249] width 9 height 9
checkbox input "true"
click at [428, 329] on button "Select" at bounding box center [440, 332] width 53 height 24
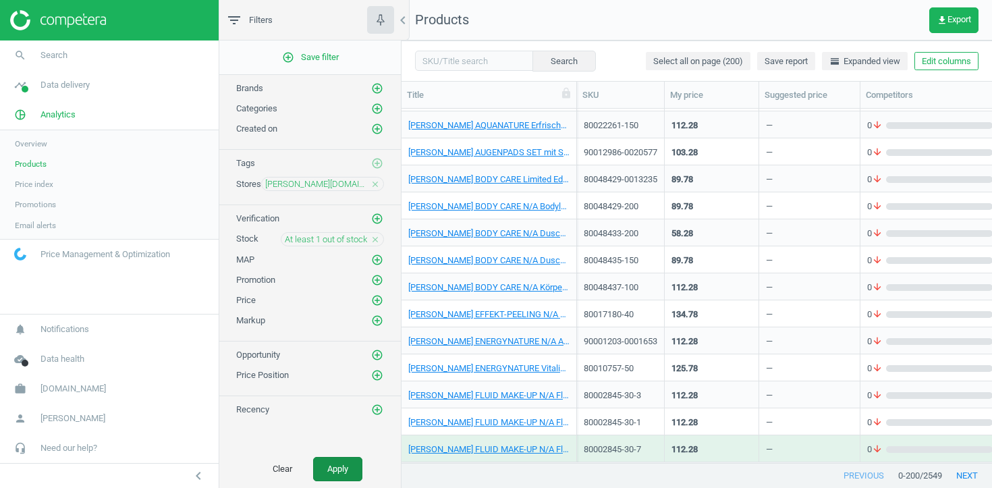
click at [356, 468] on button "Apply" at bounding box center [337, 469] width 49 height 24
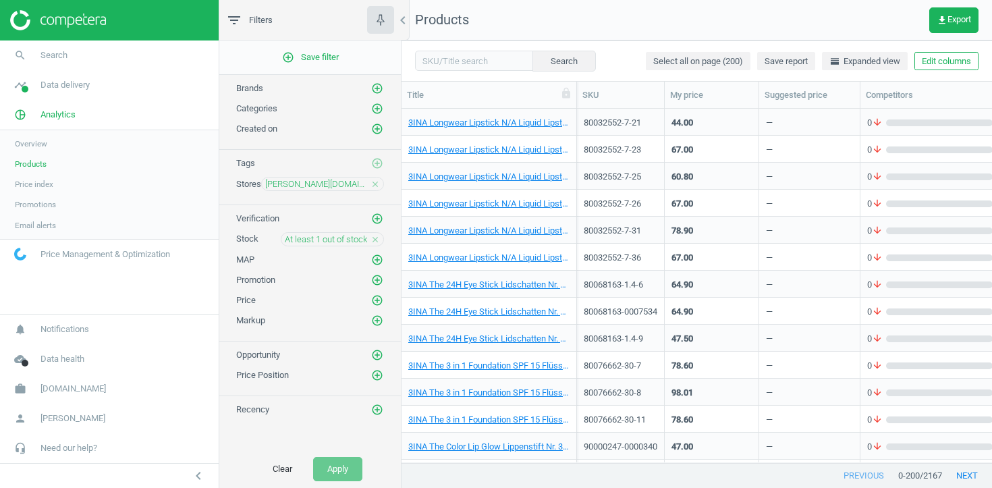
click at [513, 185] on div "3INA Longwear Lipstick N/A Liquid Lipstick Nr. 254 - Dark pink nude 7 ml" at bounding box center [488, 179] width 161 height 17
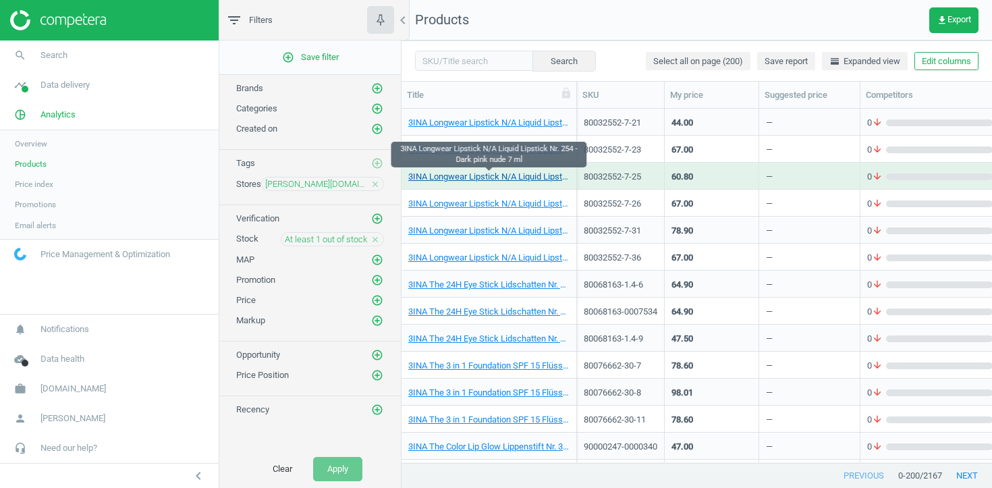
click at [511, 177] on link "3INA Longwear Lipstick N/A Liquid Lipstick Nr. 254 - Dark pink nude 7 ml" at bounding box center [488, 177] width 161 height 12
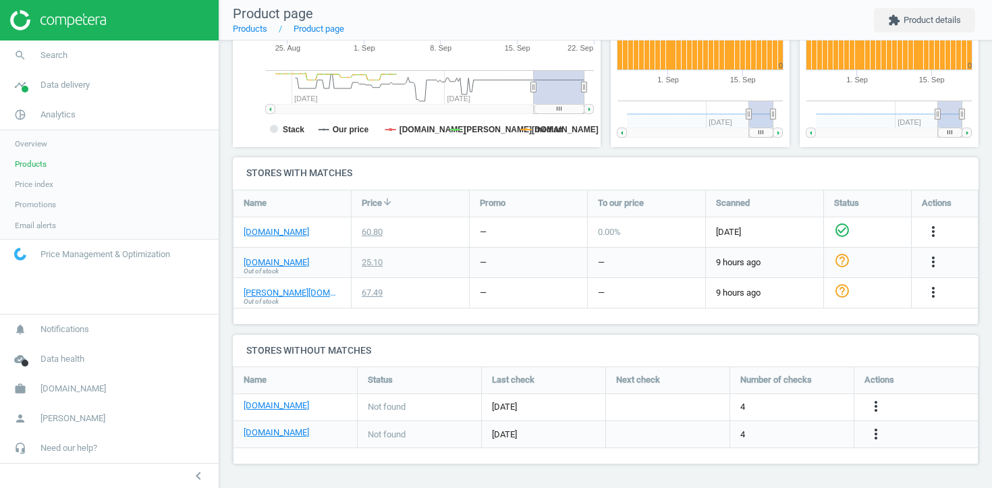
scroll to position [333, 0]
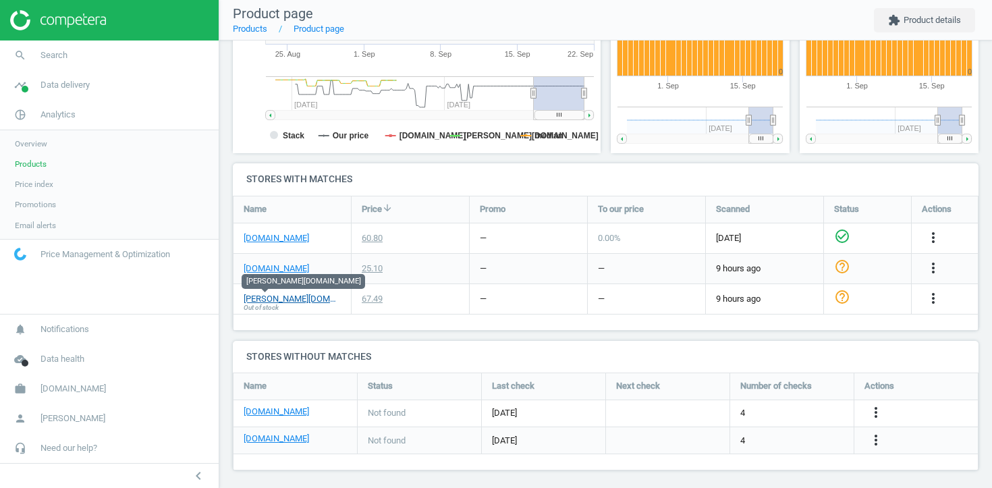
click at [248, 300] on link "[PERSON_NAME][DOMAIN_NAME]" at bounding box center [292, 299] width 97 height 12
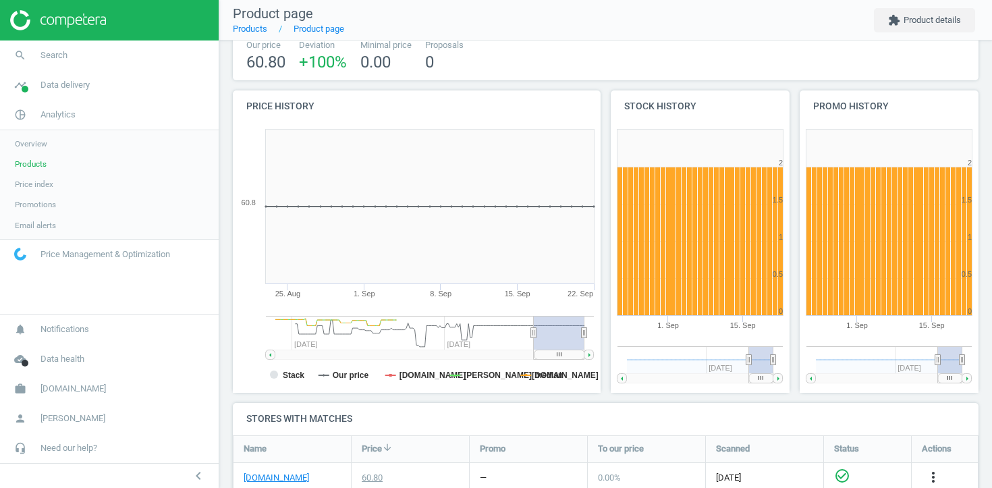
scroll to position [0, 0]
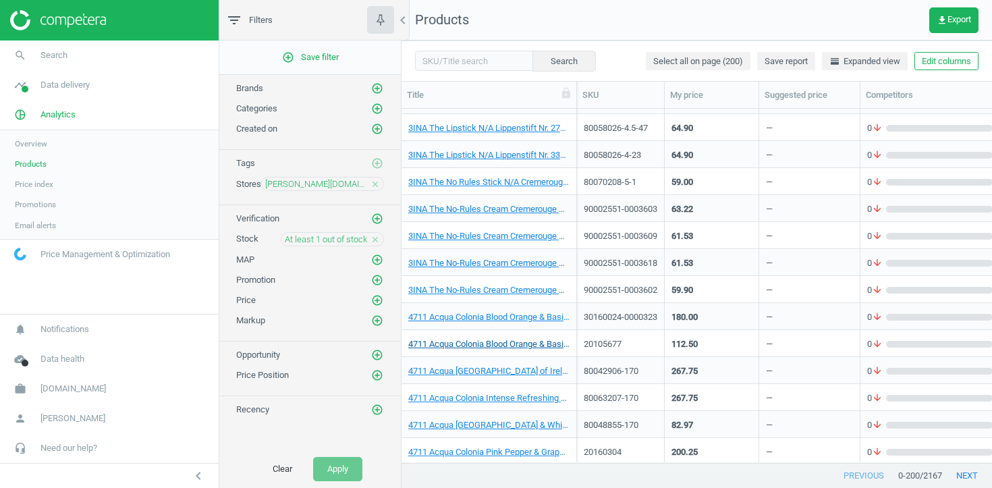
scroll to position [459, 0]
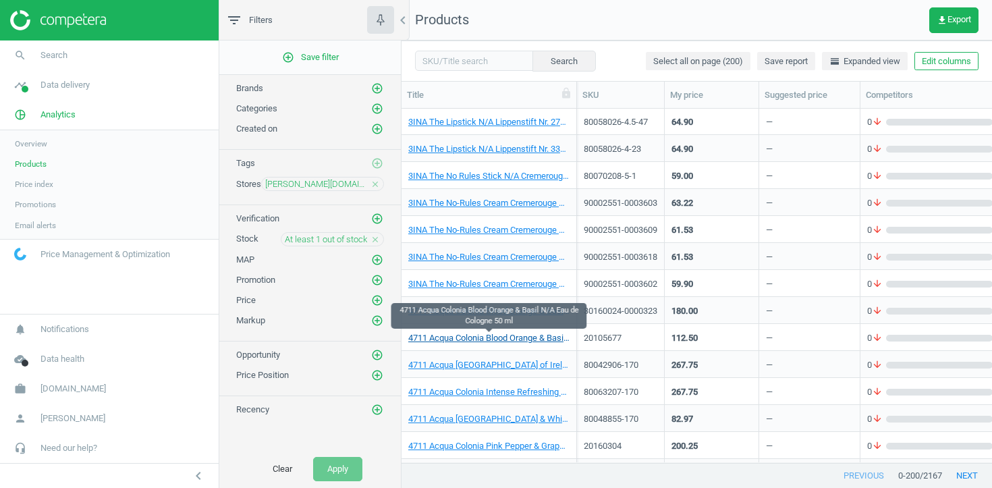
click at [501, 336] on link "4711 Acqua Colonia Blood Orange & Basil N/A Eau de Cologne 50 ml" at bounding box center [488, 338] width 161 height 12
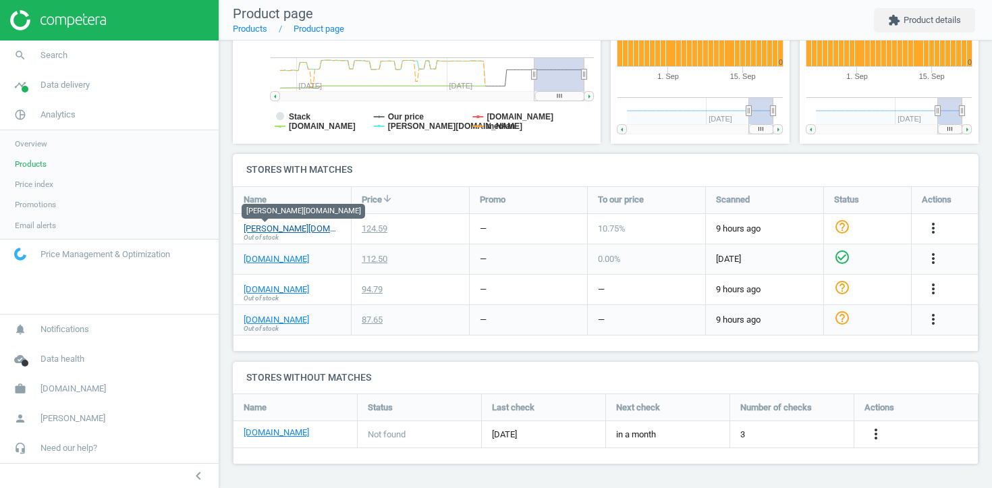
click at [266, 231] on link "[PERSON_NAME][DOMAIN_NAME]" at bounding box center [292, 229] width 97 height 12
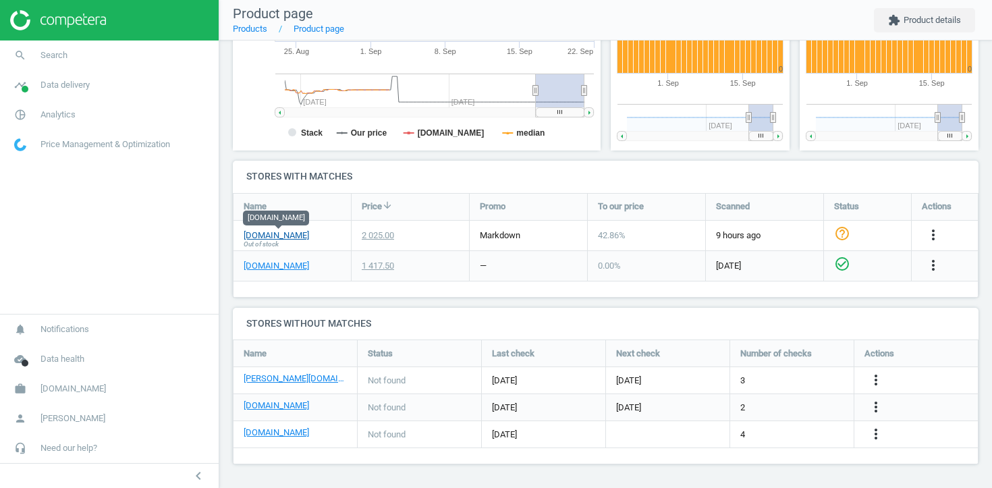
click at [306, 233] on link "[DOMAIN_NAME]" at bounding box center [276, 235] width 65 height 12
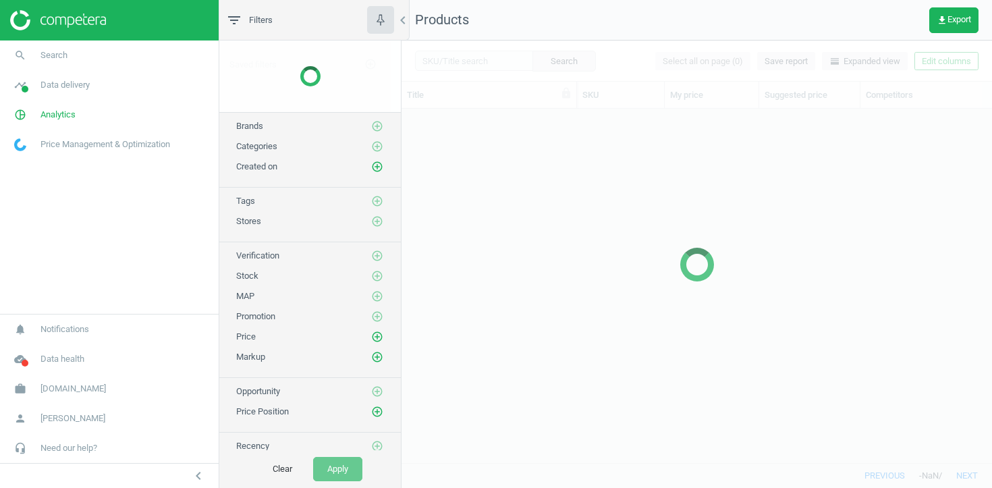
scroll to position [354, 590]
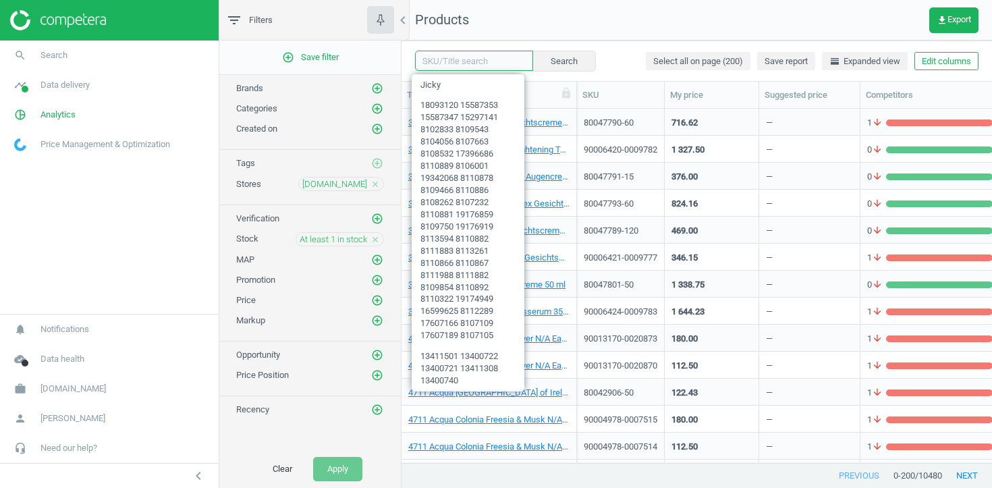
click at [449, 59] on input "text" at bounding box center [474, 61] width 118 height 20
paste input "[PERSON_NAME] Hills Beauty Balm"
type input "[PERSON_NAME] Hills Beauty Balm"
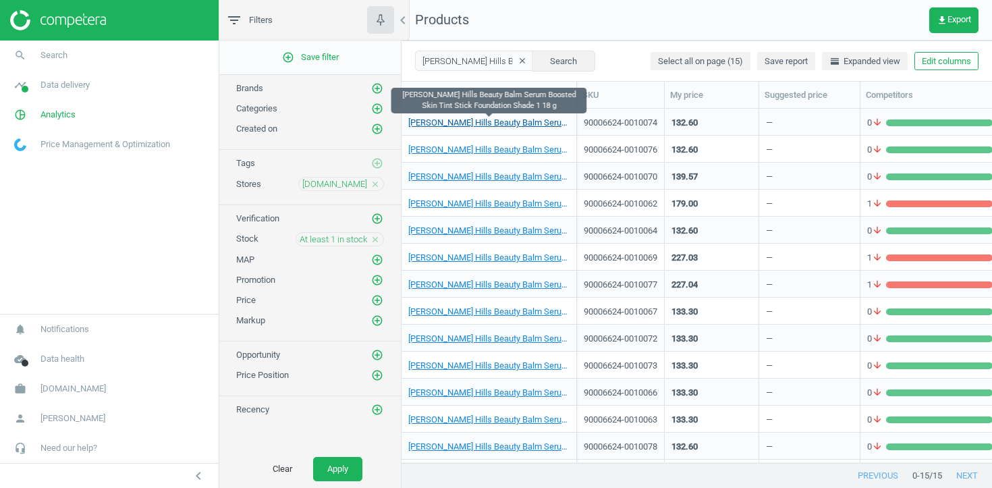
click at [520, 121] on link "[PERSON_NAME] Hills Beauty Balm Serum Boosted Skin Tint Stick Foundation Shade …" at bounding box center [488, 123] width 161 height 12
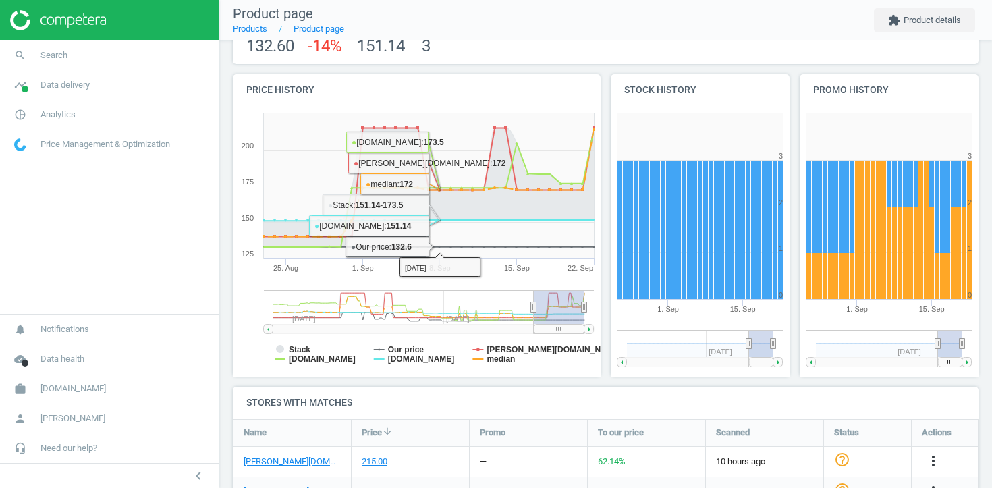
scroll to position [196, 0]
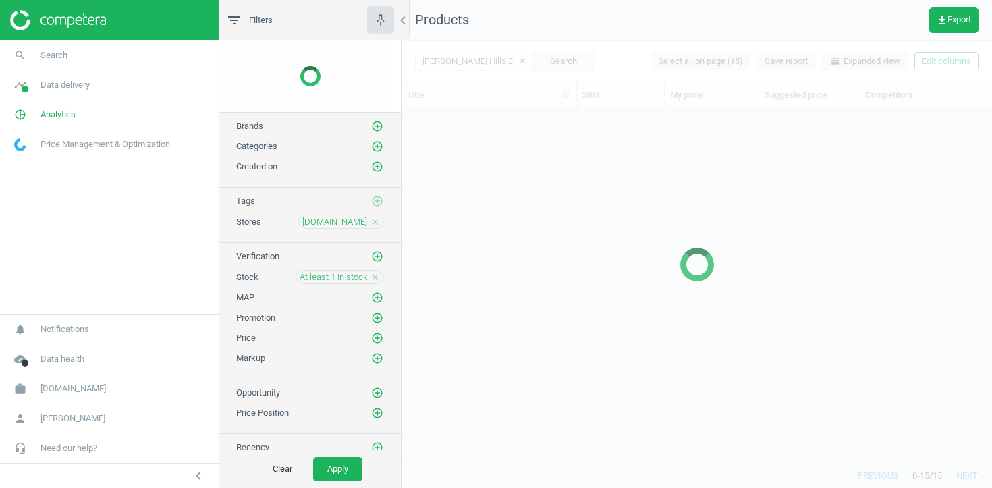
scroll to position [354, 590]
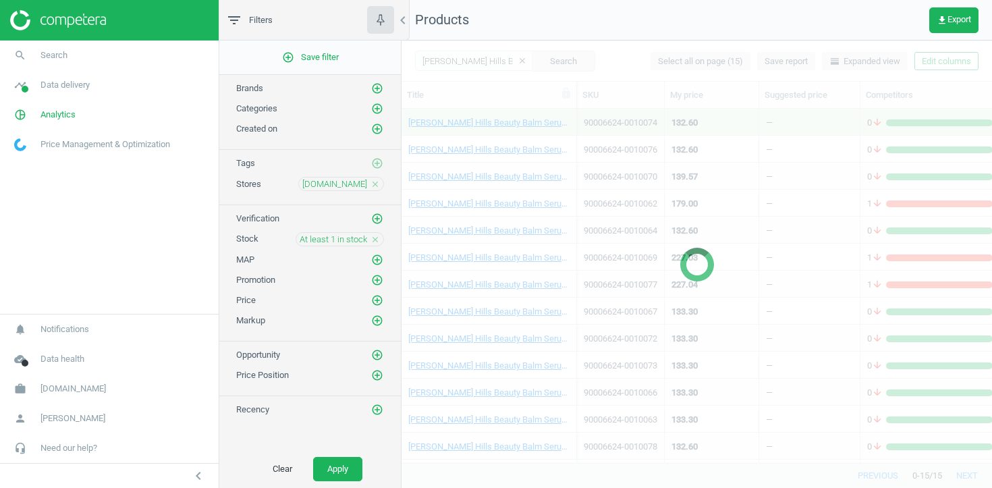
click at [373, 239] on icon "close" at bounding box center [374, 239] width 9 height 9
click at [379, 277] on icon "add_circle_outline" at bounding box center [377, 279] width 12 height 12
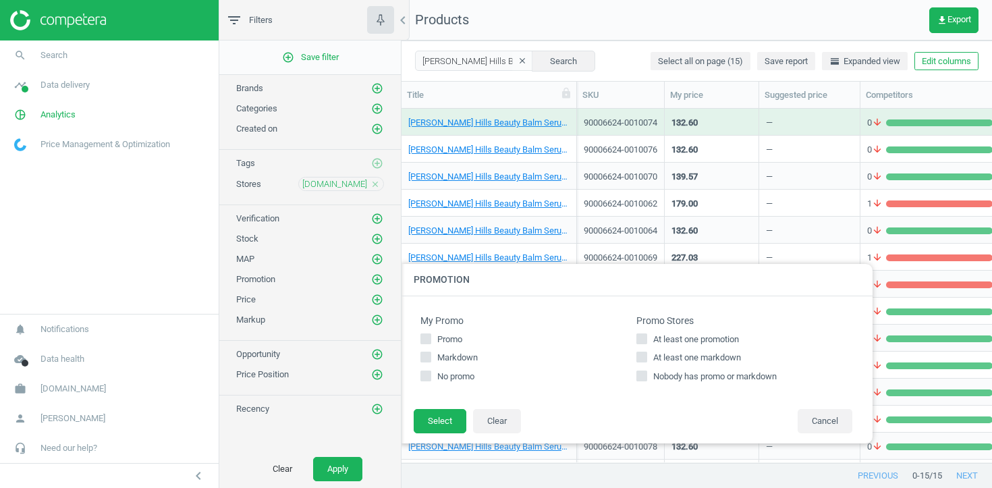
click at [668, 343] on span "At least one promotion" at bounding box center [695, 339] width 91 height 12
click at [646, 343] on input "At least one promotion" at bounding box center [642, 338] width 9 height 9
click at [668, 343] on span "At least one promotion" at bounding box center [695, 339] width 91 height 12
click at [646, 343] on input "At least one promotion" at bounding box center [642, 338] width 9 height 9
checkbox input "false"
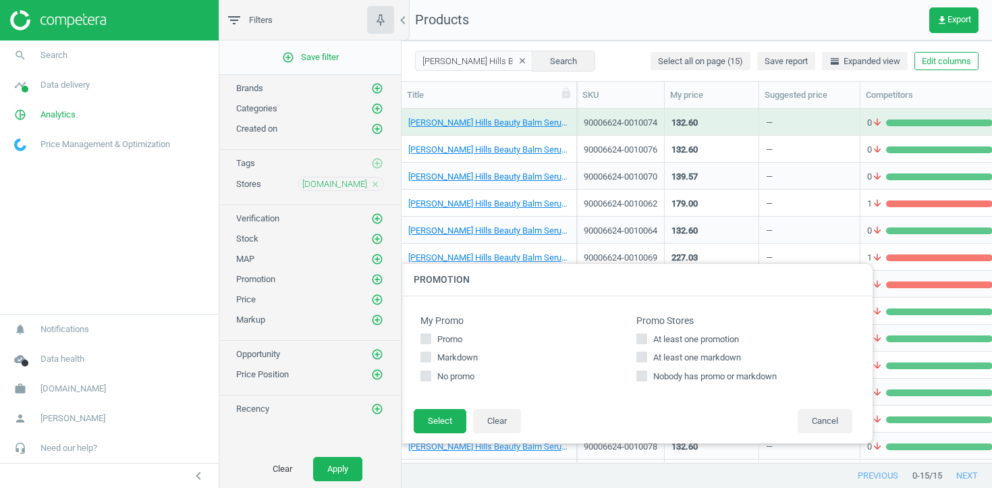
click at [667, 356] on span "At least one markdown" at bounding box center [696, 358] width 93 height 12
click at [646, 356] on input "At least one markdown" at bounding box center [642, 357] width 9 height 9
checkbox input "true"
click at [664, 345] on span "At least one promotion" at bounding box center [695, 339] width 91 height 12
click at [646, 343] on input "At least one promotion" at bounding box center [642, 338] width 9 height 9
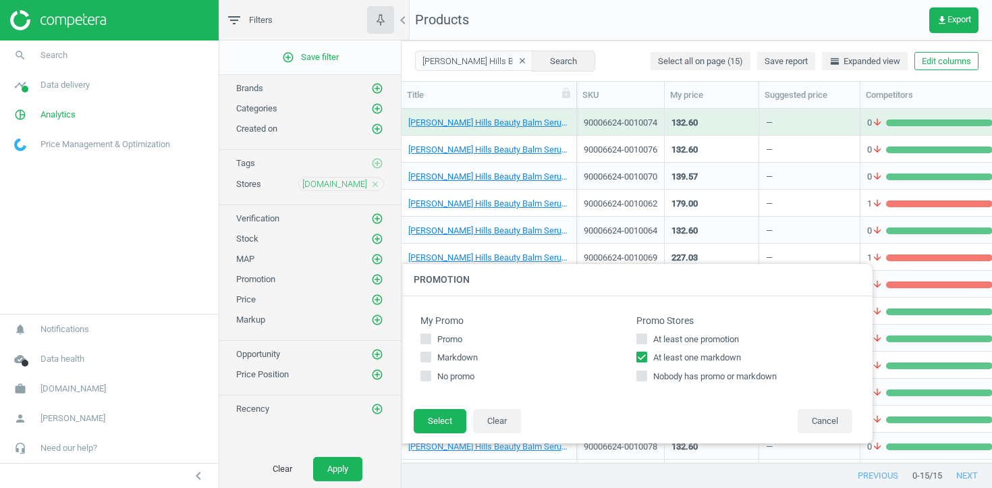
checkbox input "true"
click at [443, 424] on button "Select" at bounding box center [440, 421] width 53 height 24
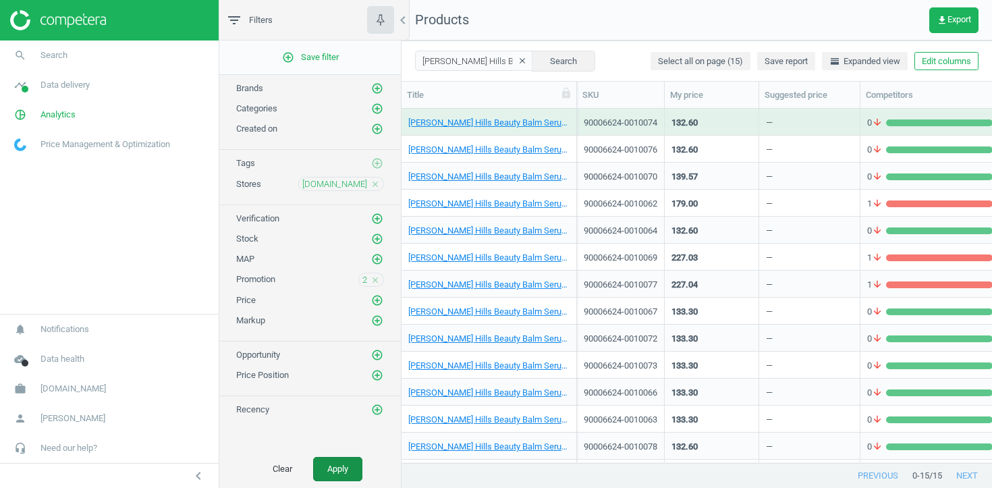
click at [338, 476] on button "Apply" at bounding box center [337, 469] width 49 height 24
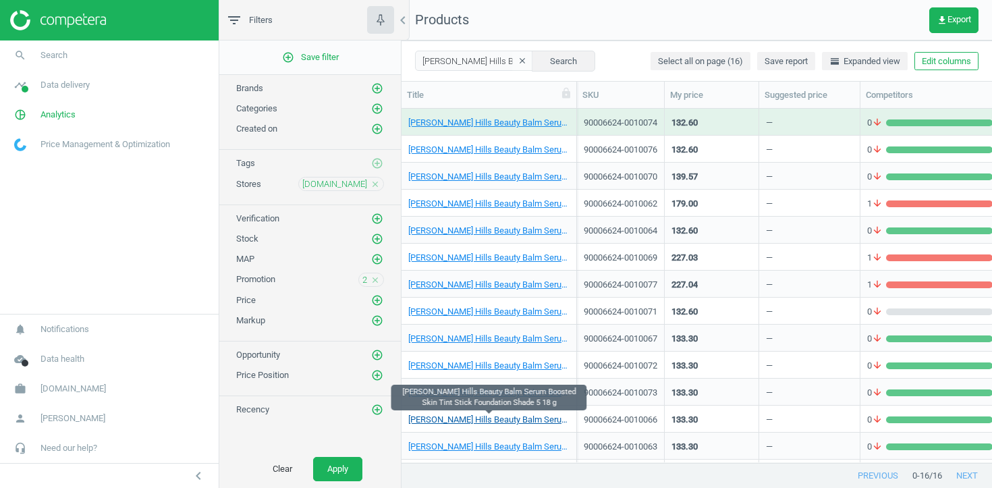
click at [547, 420] on link "[PERSON_NAME] Hills Beauty Balm Serum Boosted Skin Tint Stick Foundation Shade …" at bounding box center [488, 420] width 161 height 12
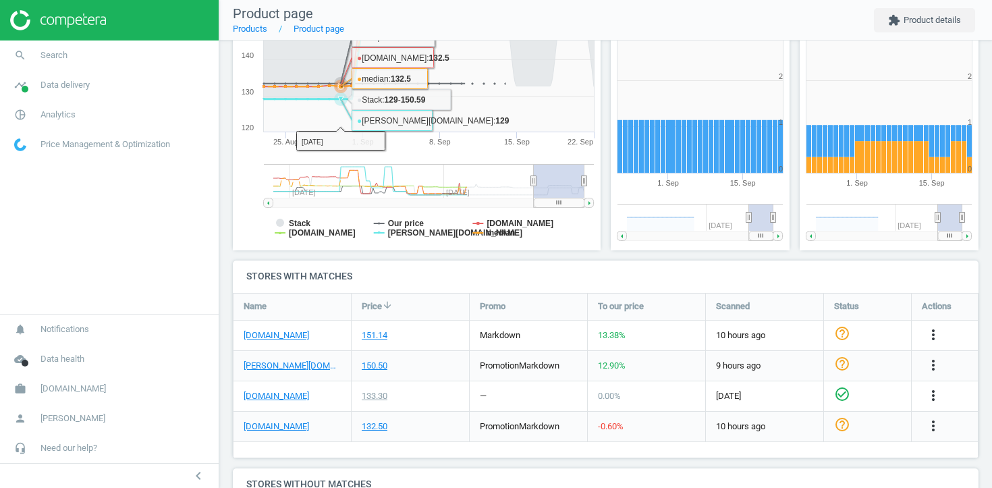
scroll to position [294, 0]
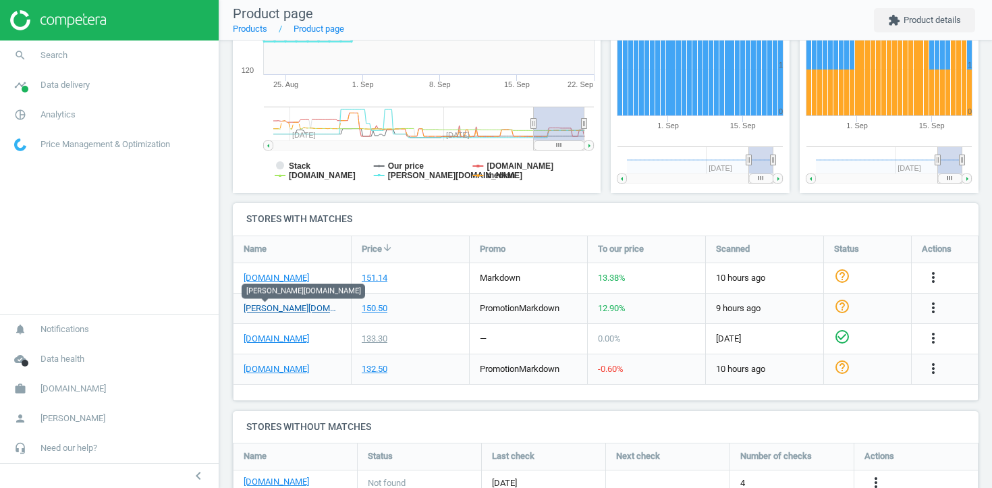
click at [280, 308] on link "[PERSON_NAME][DOMAIN_NAME]" at bounding box center [292, 308] width 97 height 12
drag, startPoint x: 301, startPoint y: 308, endPoint x: 238, endPoint y: 308, distance: 62.7
click at [238, 308] on div "[PERSON_NAME][DOMAIN_NAME]" at bounding box center [291, 309] width 117 height 30
copy link "[PERSON_NAME][DOMAIN_NAME]"
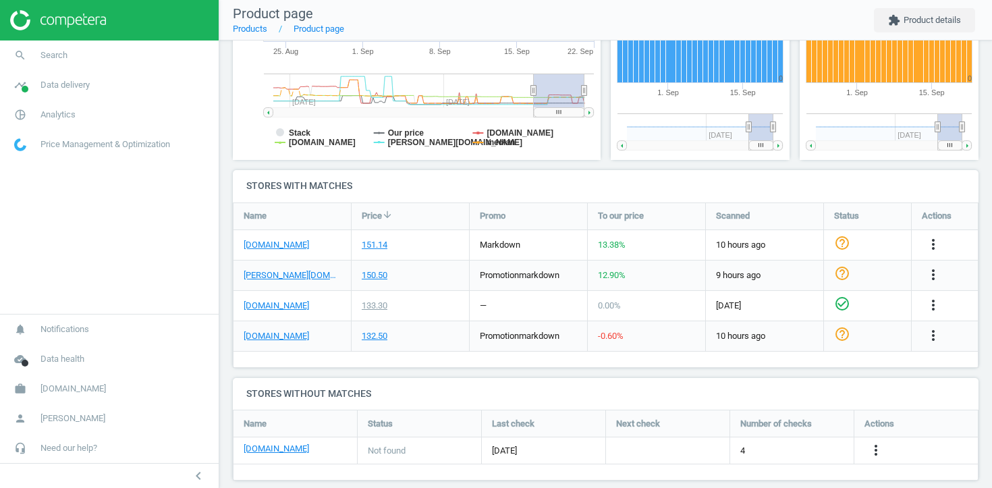
scroll to position [331, 0]
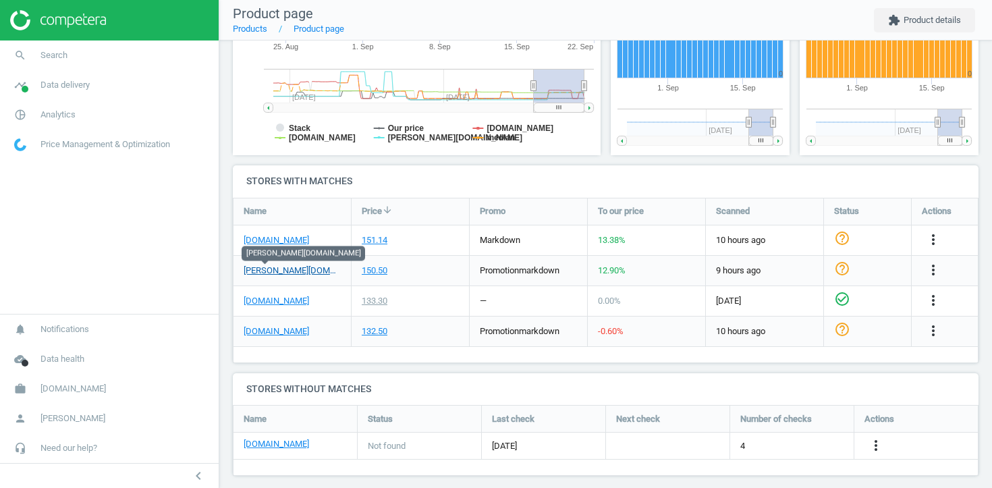
click at [259, 271] on link "[PERSON_NAME][DOMAIN_NAME]" at bounding box center [292, 270] width 97 height 12
click at [939, 269] on icon "more_vert" at bounding box center [933, 270] width 16 height 16
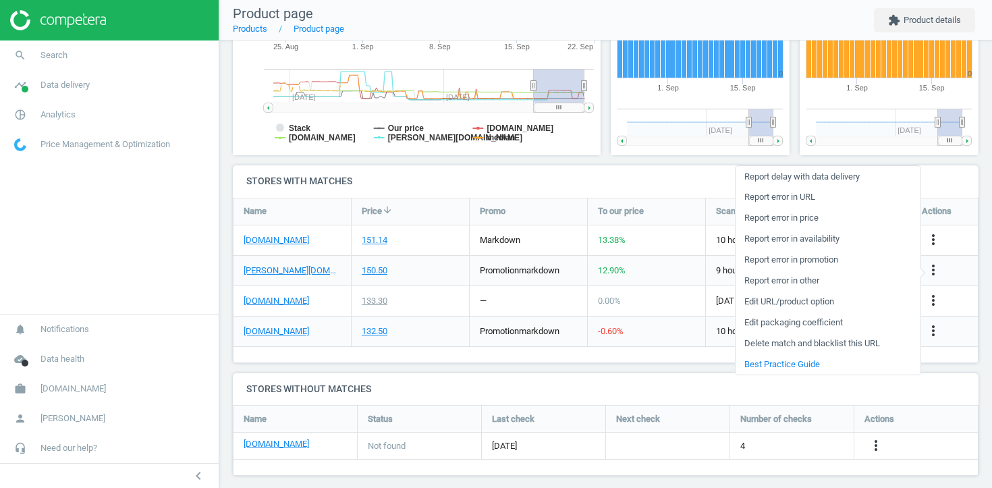
click at [828, 259] on link "Report error in promotion" at bounding box center [827, 260] width 185 height 21
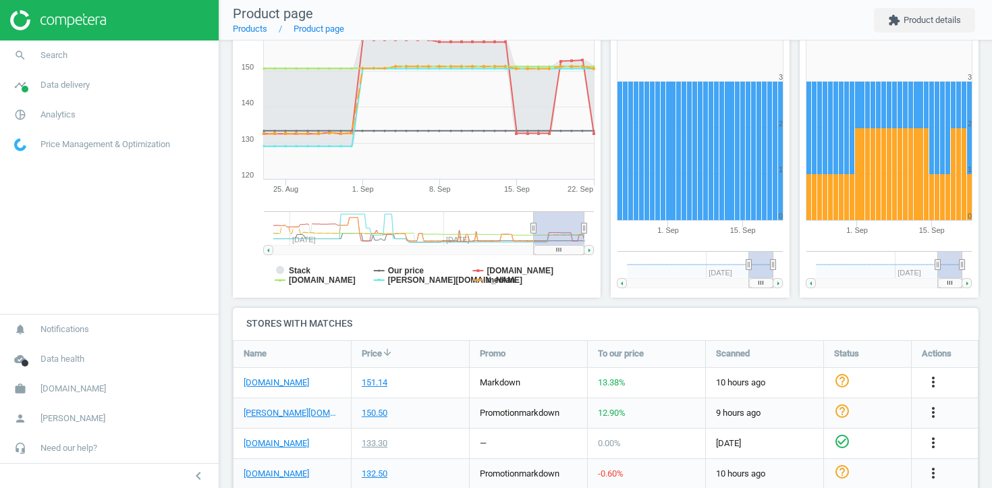
scroll to position [194, 0]
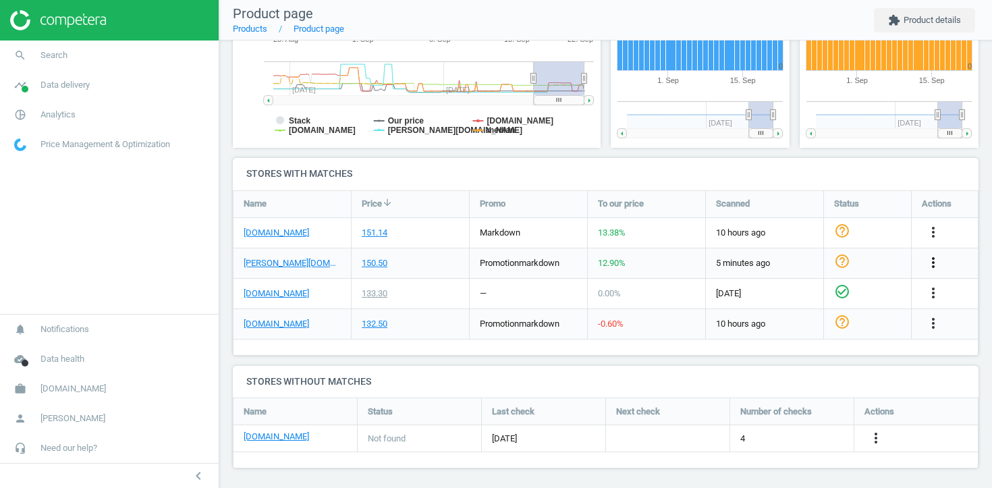
click at [937, 266] on icon "more_vert" at bounding box center [933, 262] width 16 height 16
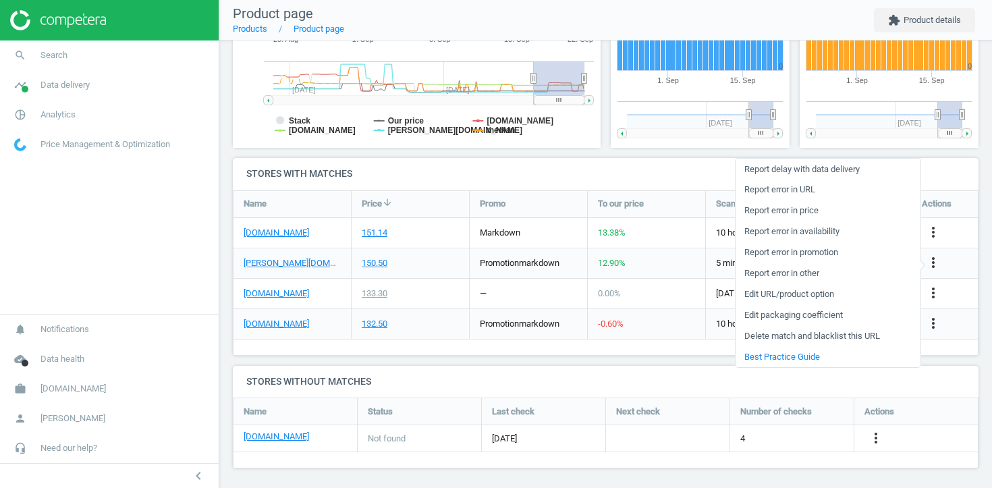
click at [659, 271] on div "12.90 %" at bounding box center [646, 263] width 117 height 30
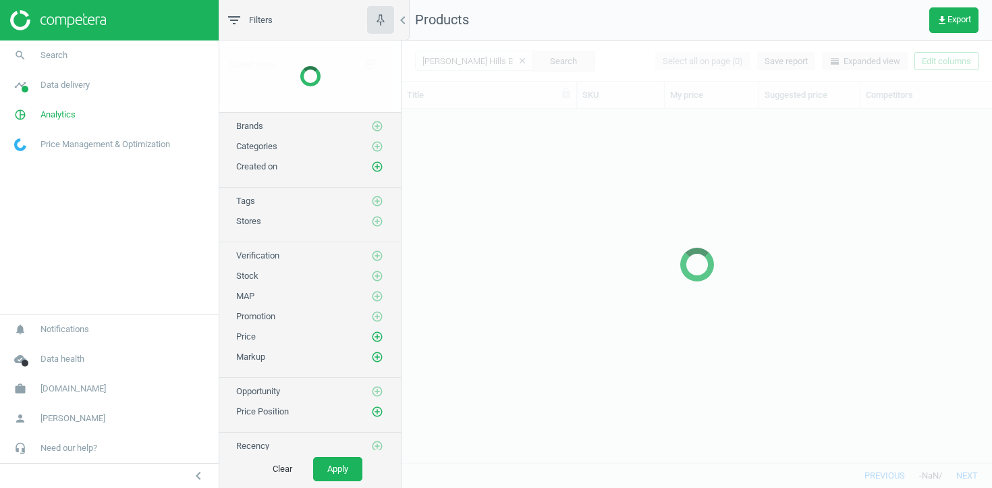
scroll to position [354, 590]
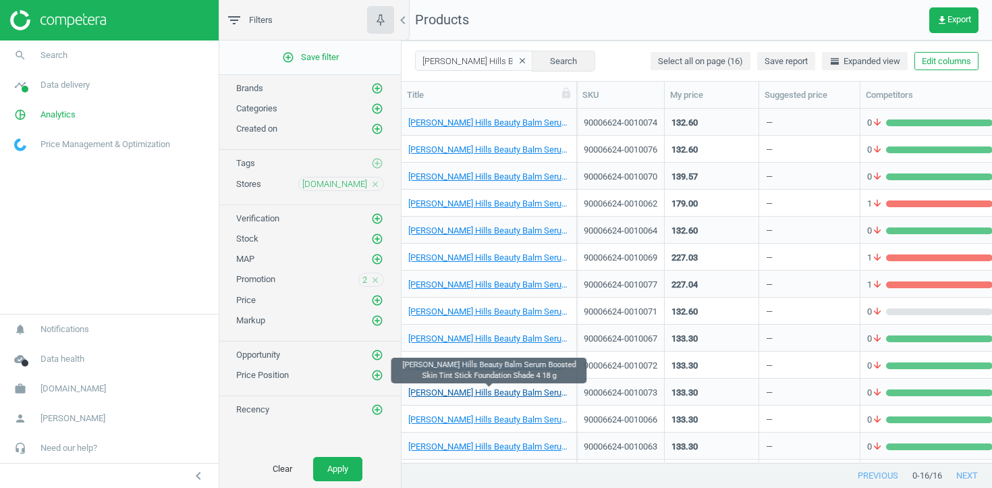
click at [505, 393] on link "[PERSON_NAME] Hills Beauty Balm Serum Boosted Skin Tint Stick Foundation Shade …" at bounding box center [488, 393] width 161 height 12
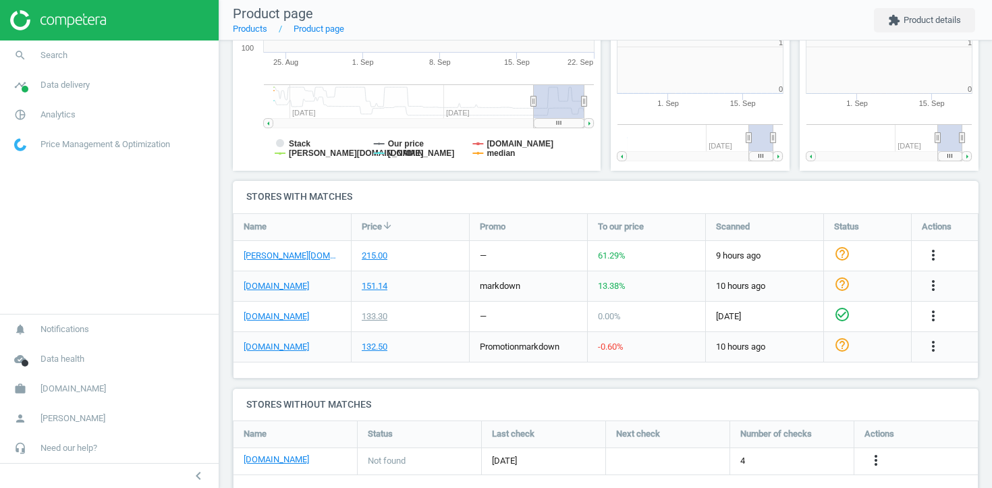
scroll to position [7, 7]
